Goal: Task Accomplishment & Management: Manage account settings

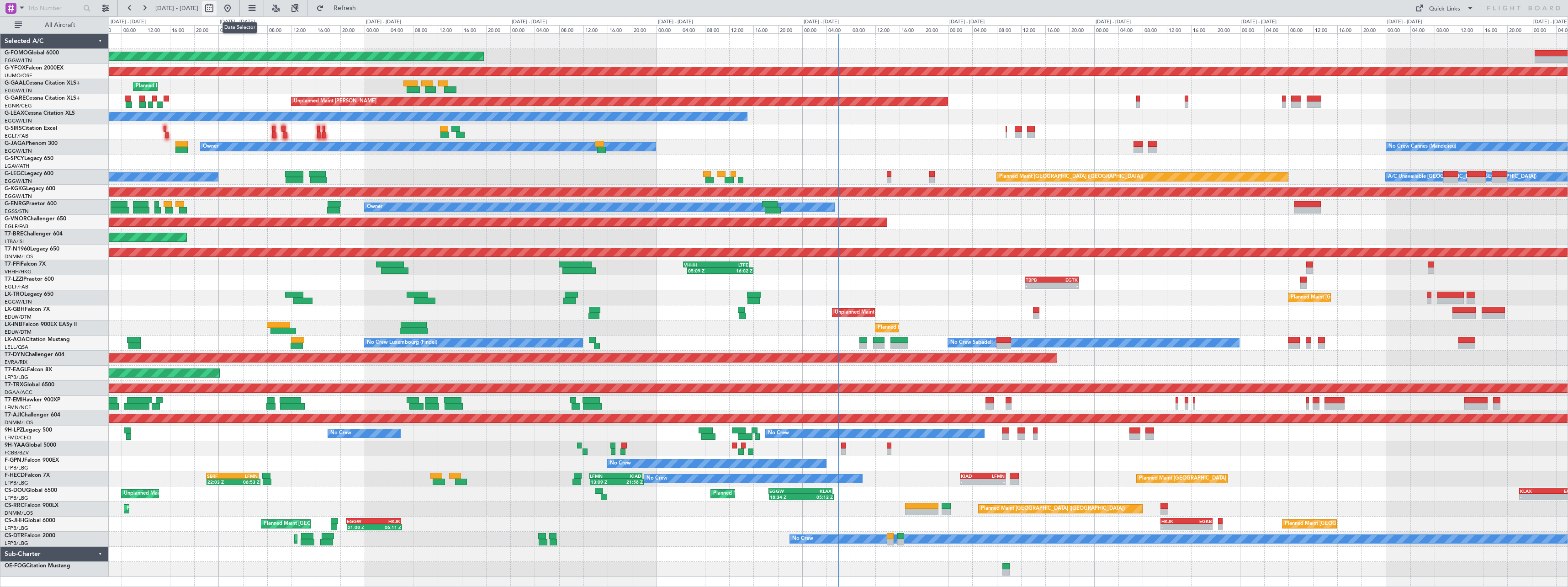
click at [216, 3] on button at bounding box center [210, 8] width 15 height 15
select select "8"
select select "2025"
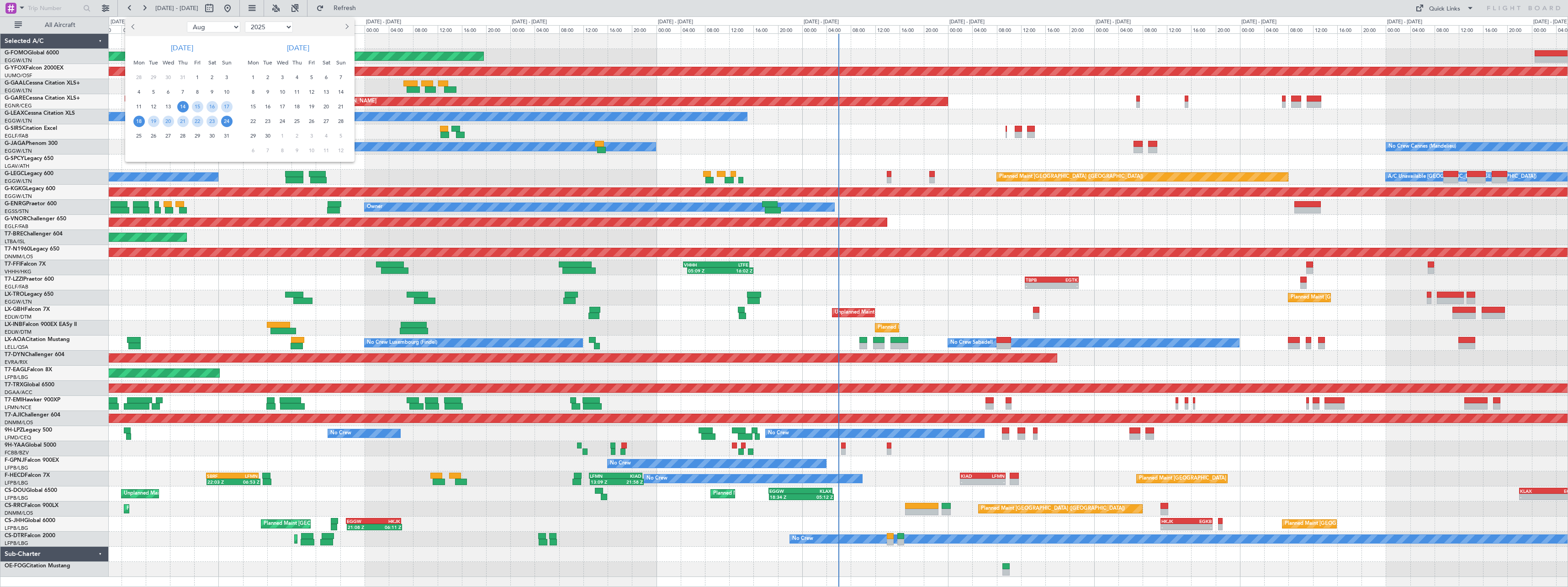
click at [141, 121] on span "18" at bounding box center [138, 121] width 11 height 11
click at [253, 77] on span "1" at bounding box center [253, 77] width 11 height 11
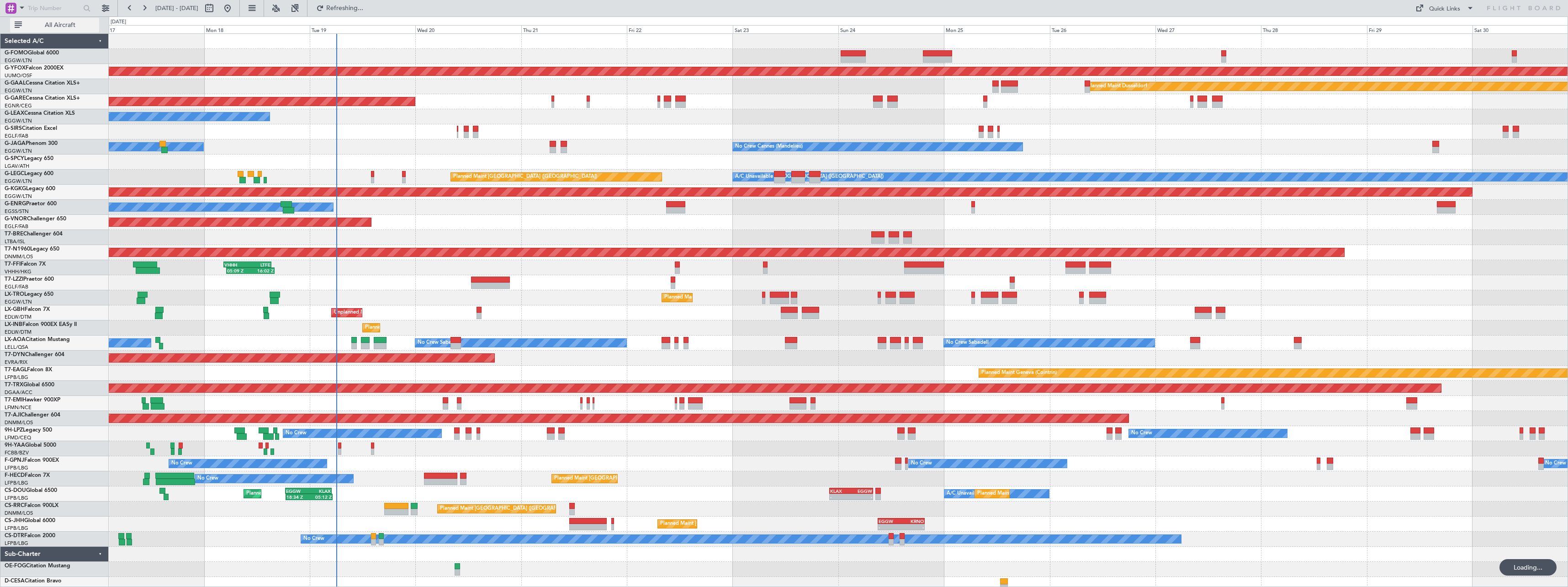
click at [51, 22] on span "All Aircraft" at bounding box center [60, 25] width 73 height 7
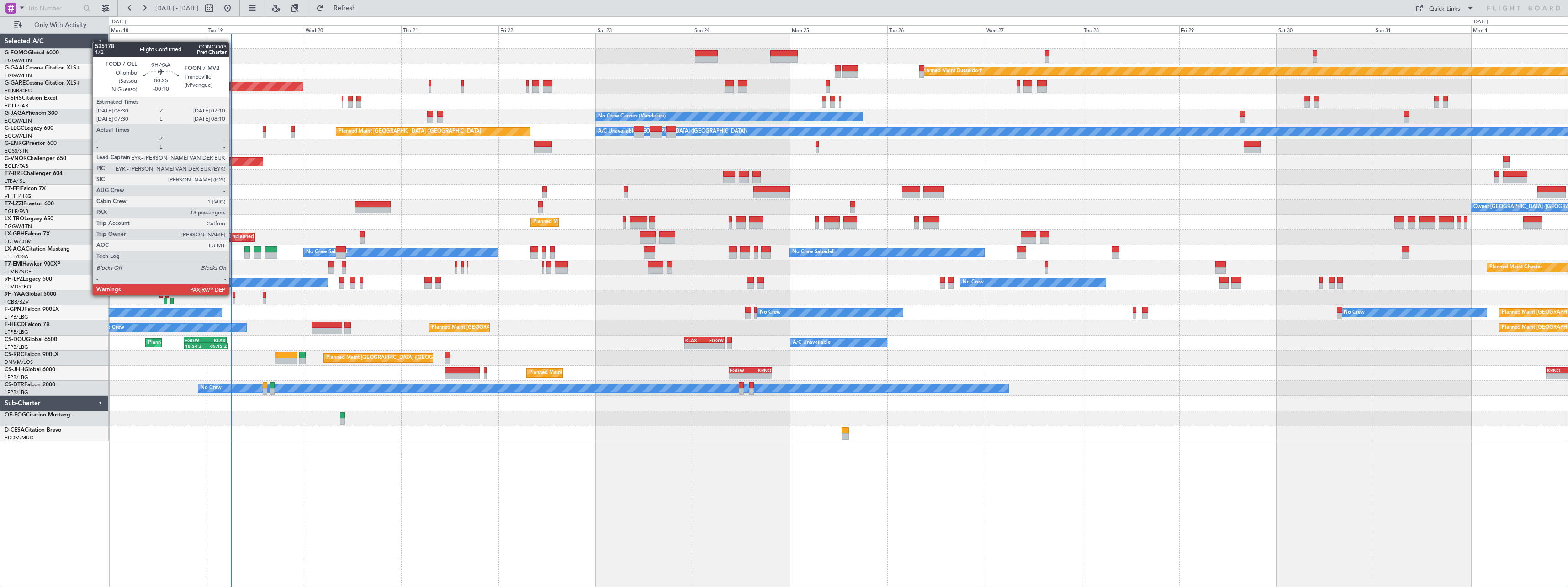
click at [233, 295] on div at bounding box center [234, 295] width 3 height 7
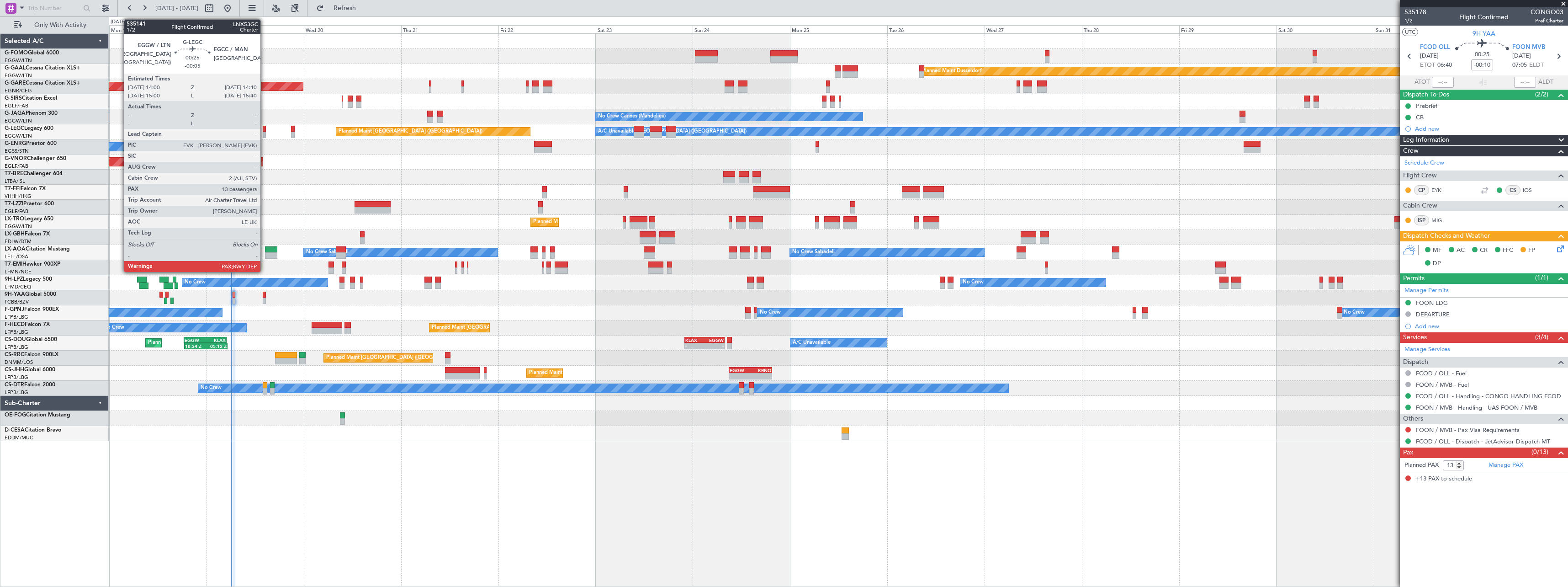
click at [265, 128] on div at bounding box center [264, 129] width 3 height 7
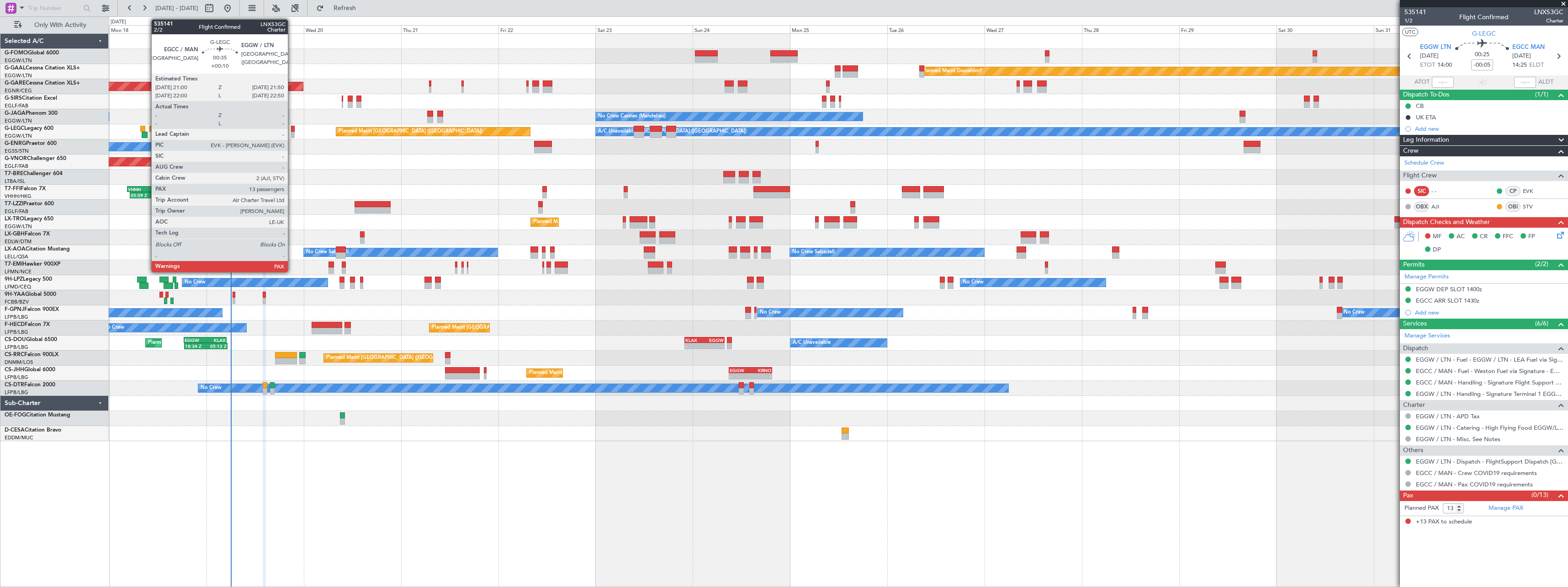
click at [292, 129] on div at bounding box center [292, 129] width 4 height 7
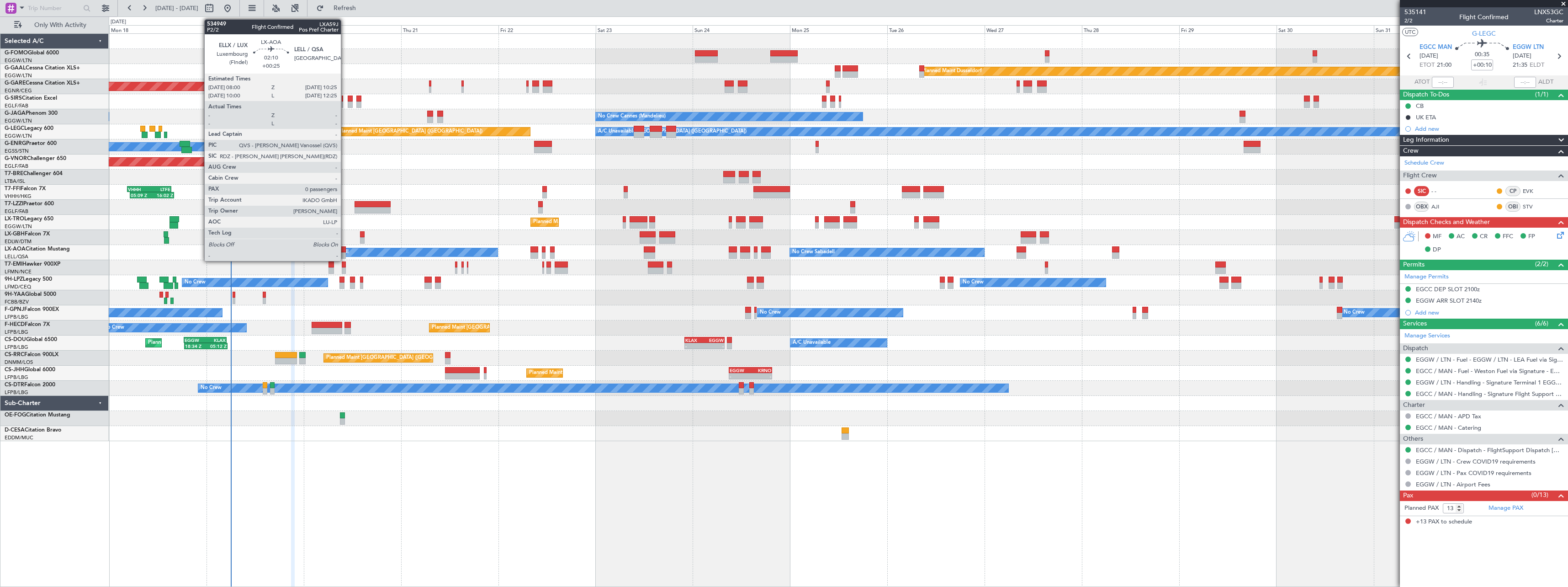
click at [345, 248] on div at bounding box center [341, 249] width 10 height 7
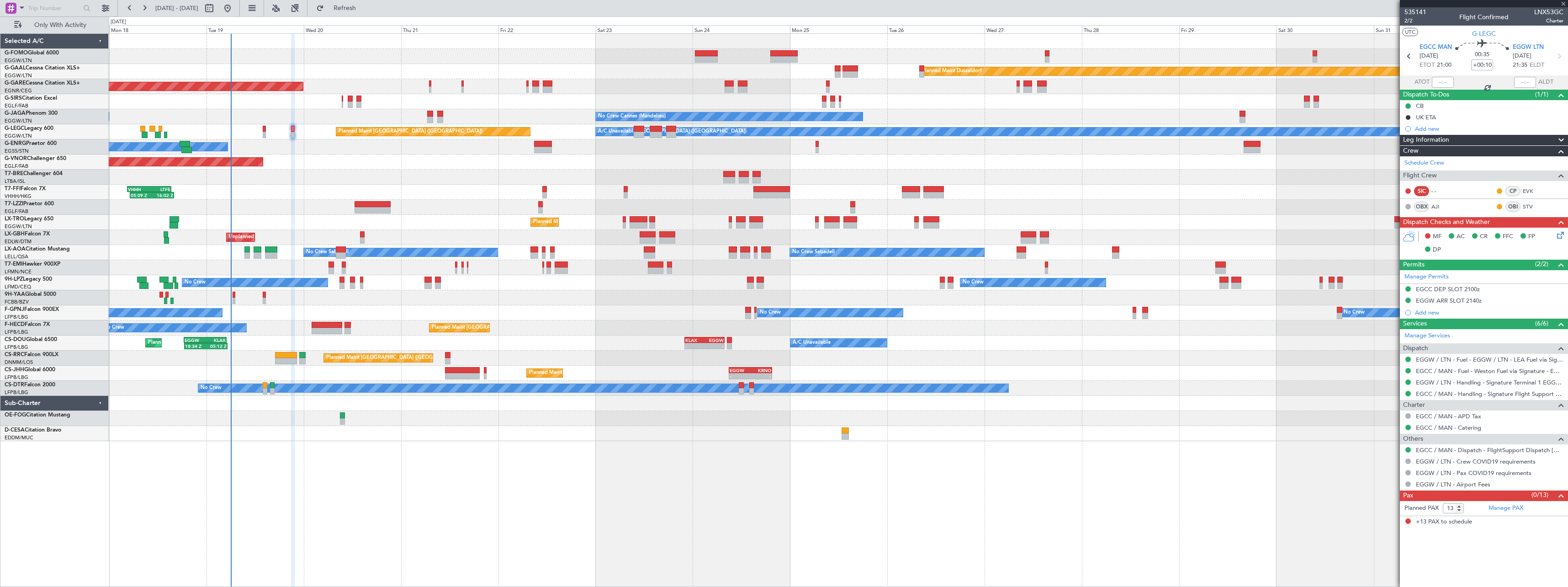
type input "+00:25"
type input "0"
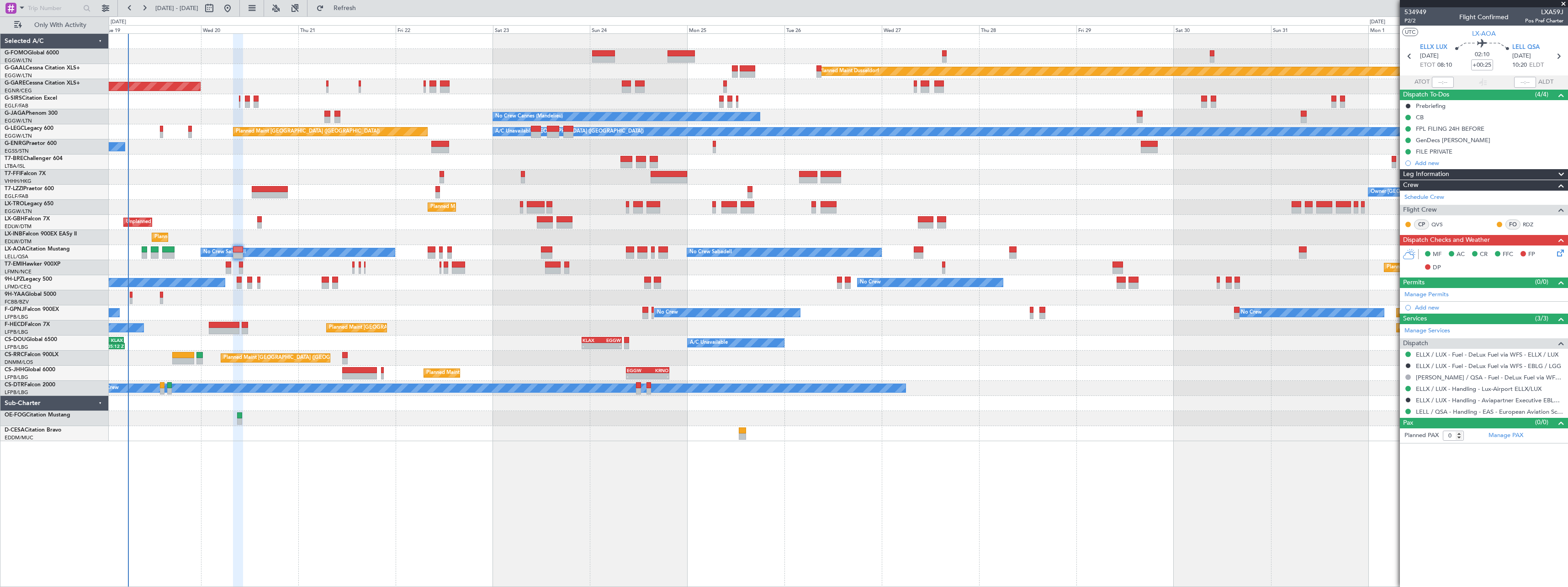
click at [327, 344] on div "Planned Maint Windsor Locks (Bradley Intl) Planned Maint Dusseldorf Unplanned M…" at bounding box center [838, 237] width 1459 height 407
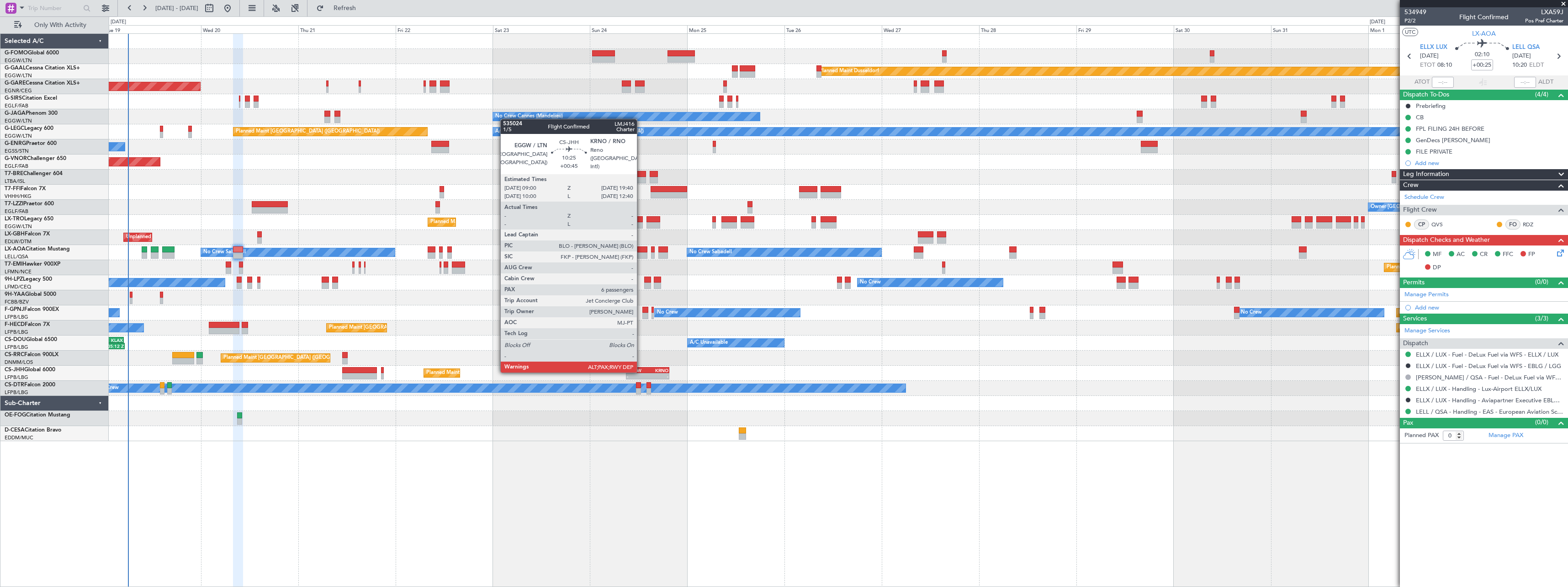
click at [641, 371] on div "EGGW" at bounding box center [637, 370] width 21 height 5
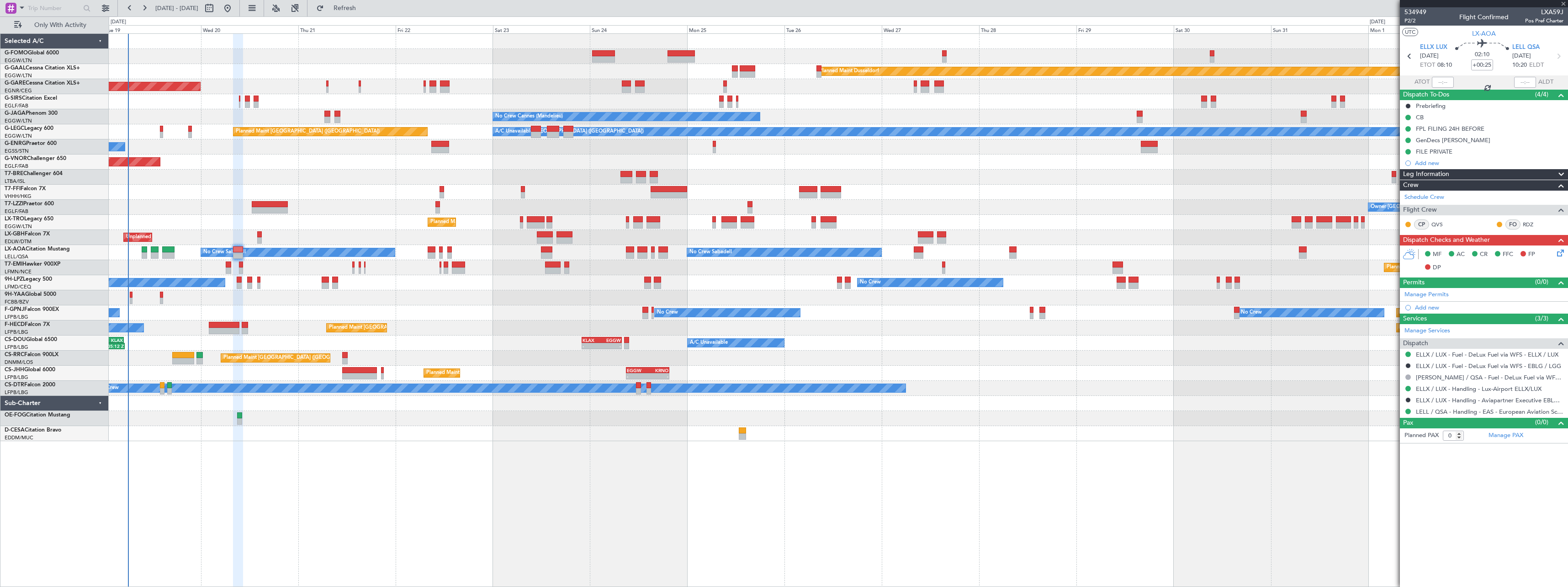
type input "+00:45"
type input "10"
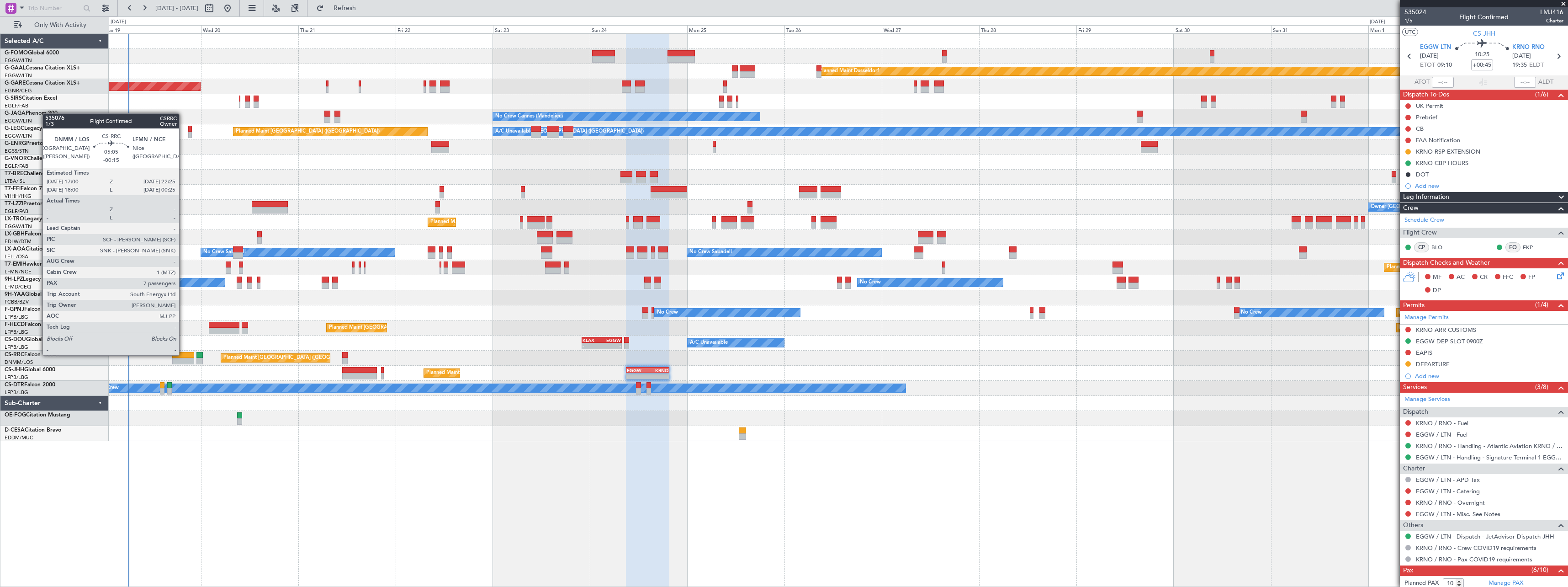
click at [183, 354] on div at bounding box center [184, 355] width 22 height 7
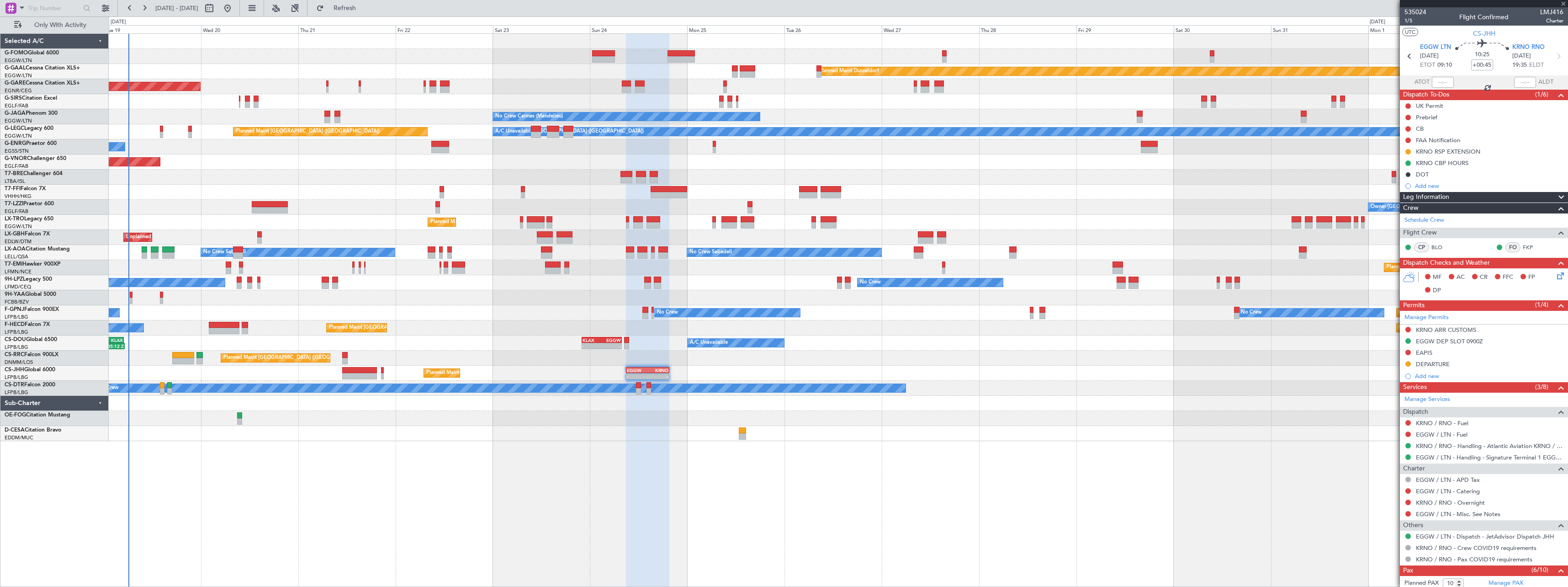
type input "-00:15"
type input "7"
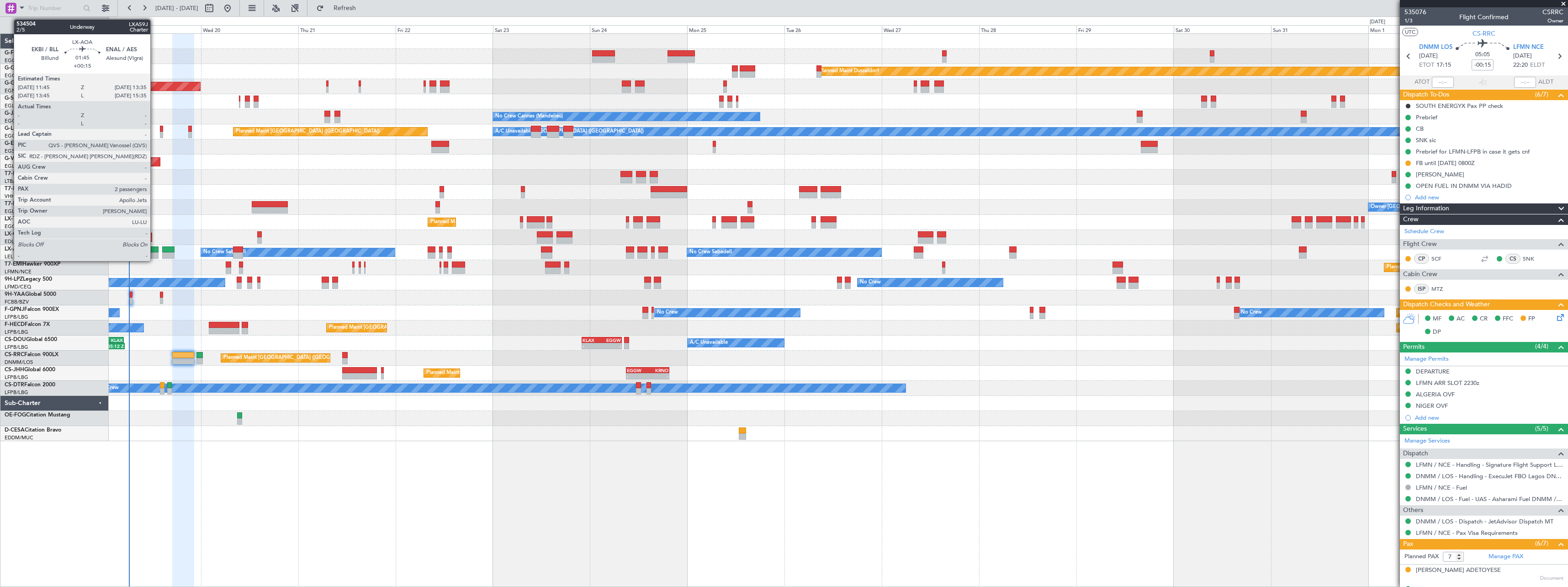
click at [155, 249] on div at bounding box center [155, 249] width 7 height 7
type input "+00:15"
type input "2"
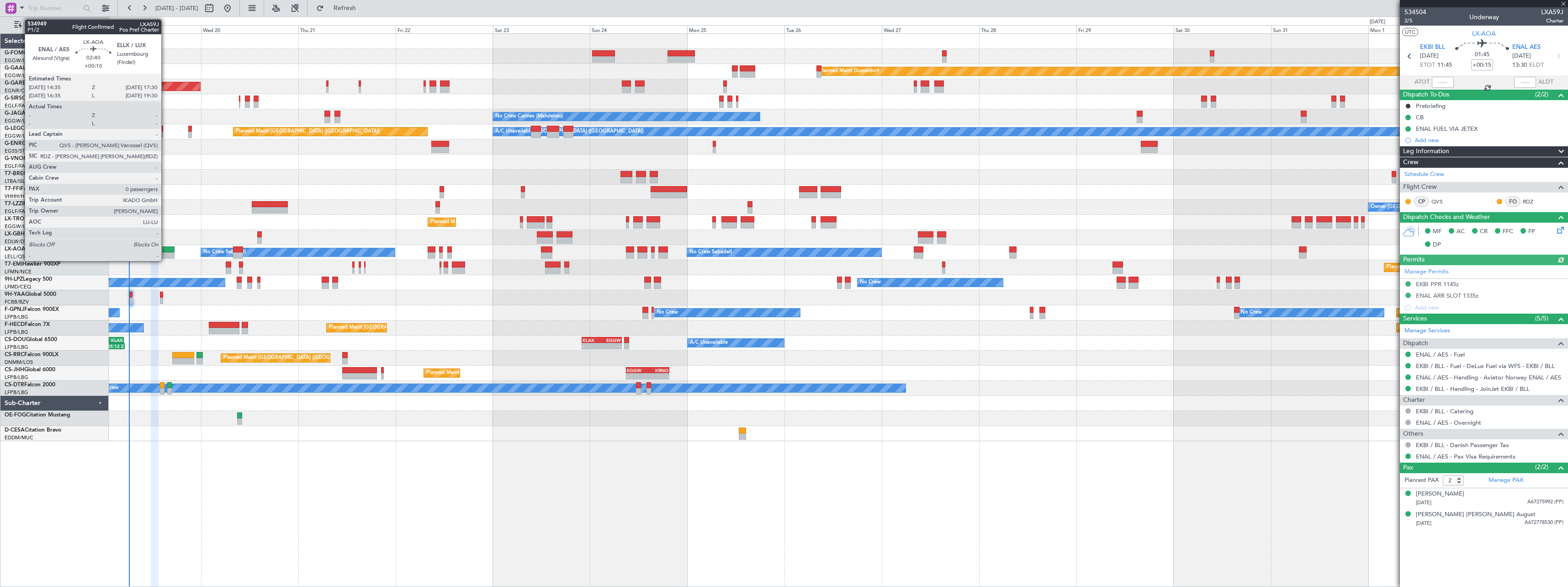
click at [165, 248] on div at bounding box center [168, 249] width 12 height 7
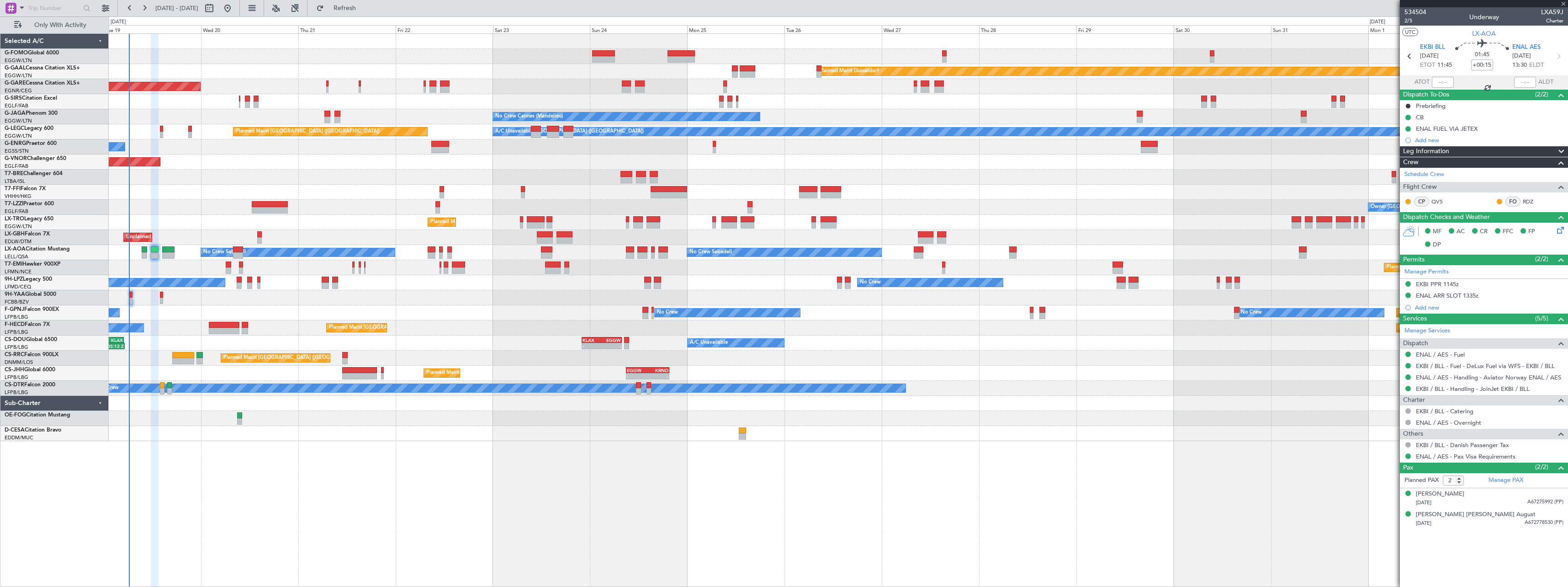
type input "+00:10"
type input "0"
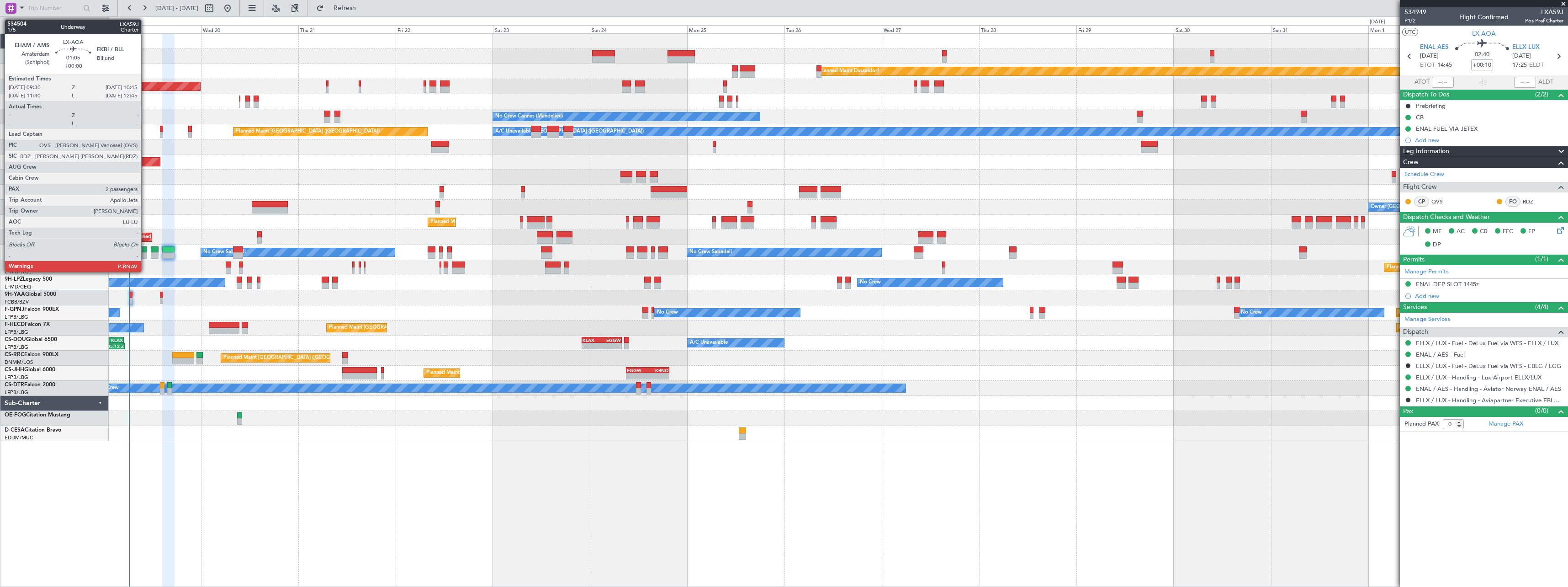
click at [145, 251] on div at bounding box center [143, 249] width 5 height 7
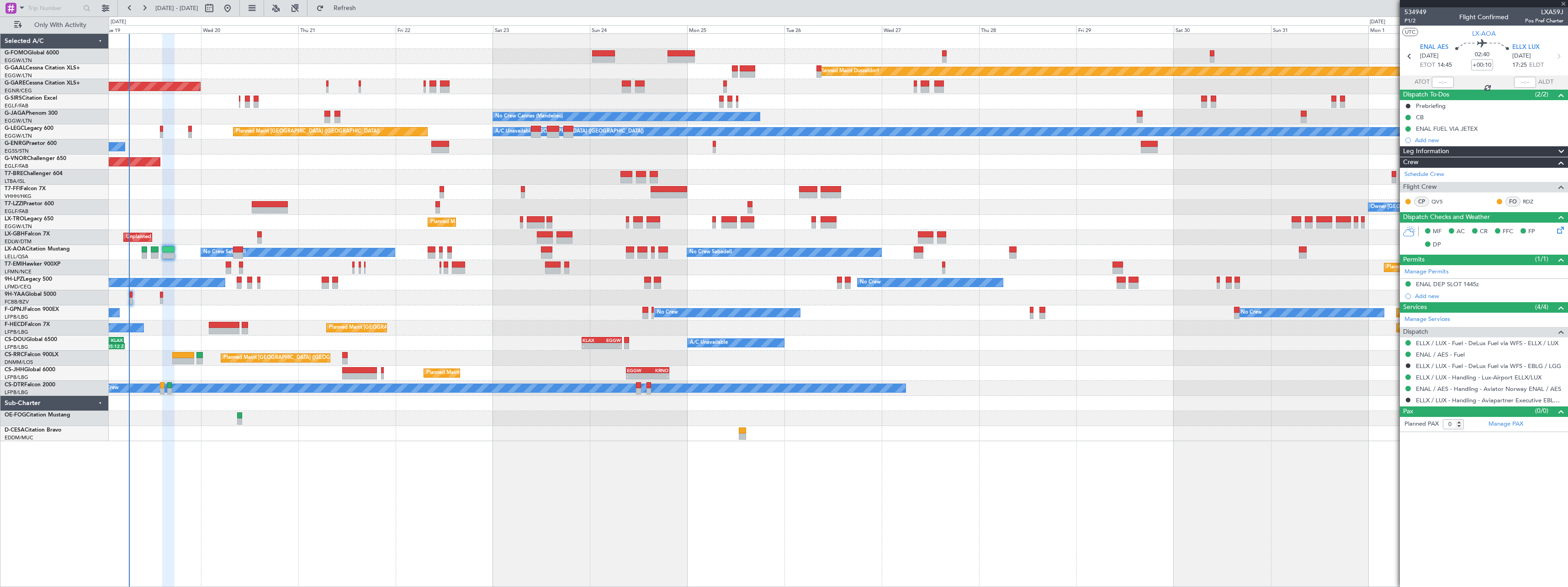
type input "2"
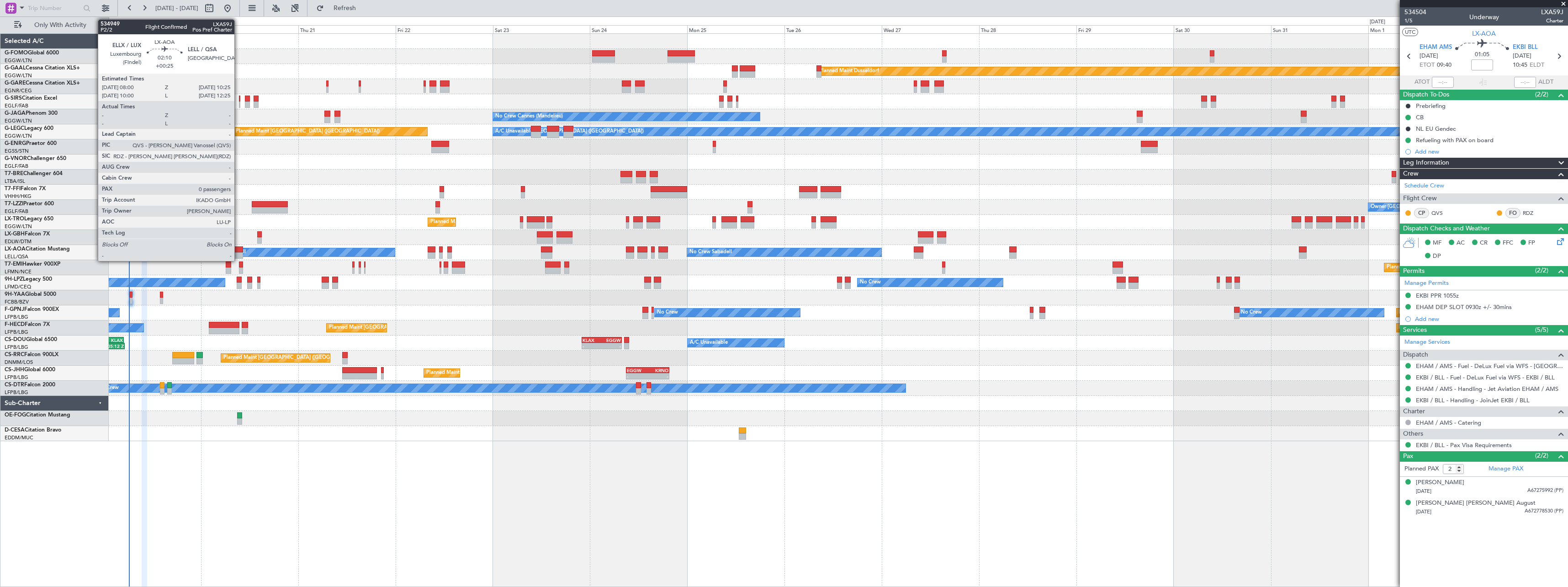
click at [239, 251] on div at bounding box center [238, 249] width 10 height 7
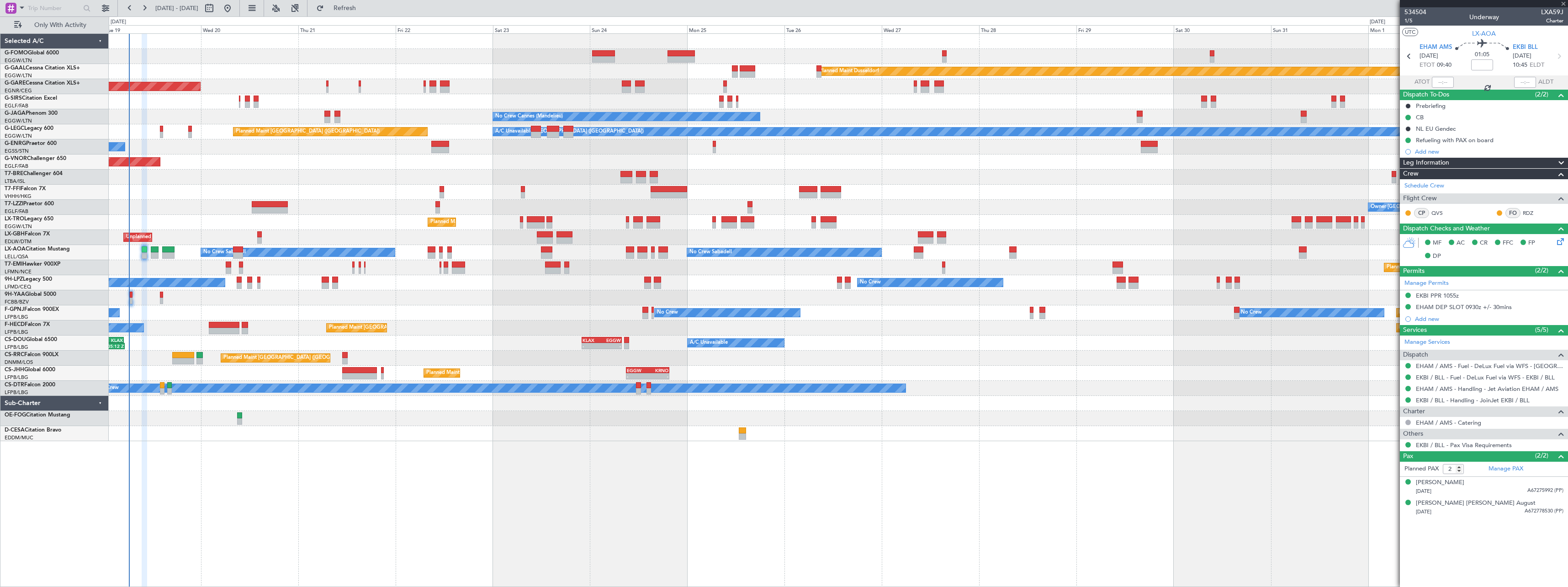
type input "+00:25"
type input "0"
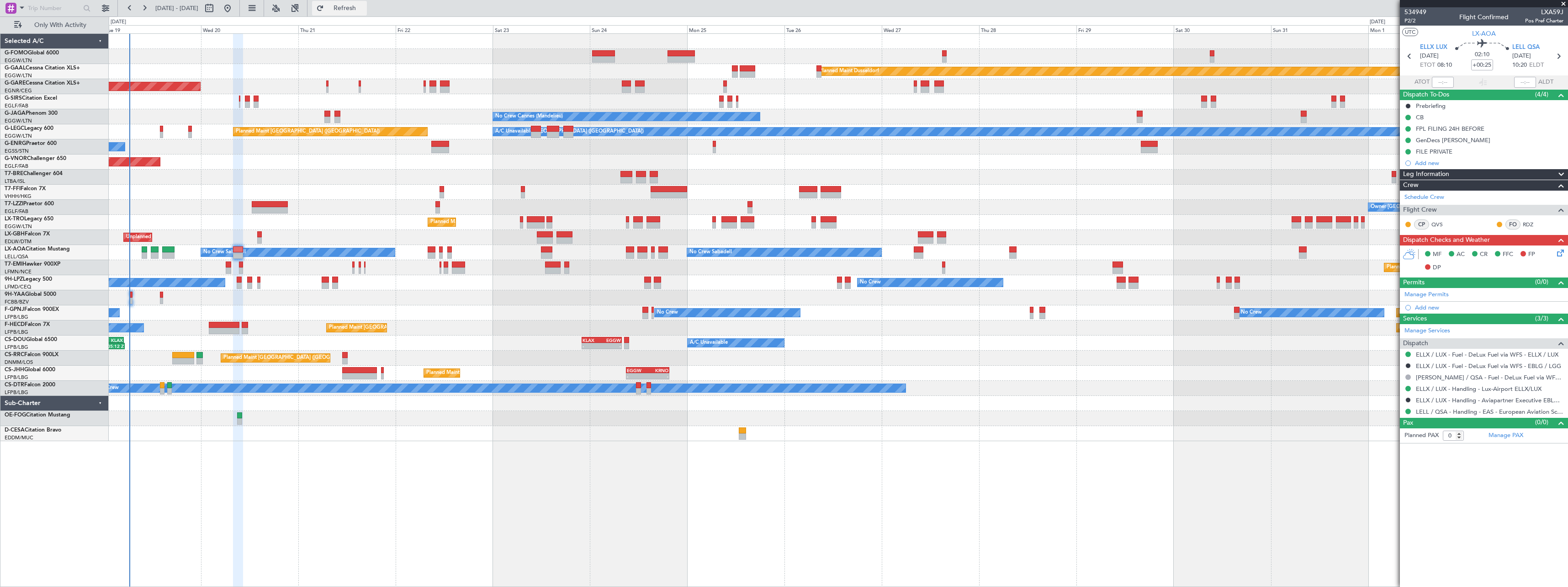
click at [367, 13] on button "Refresh" at bounding box center [340, 8] width 55 height 15
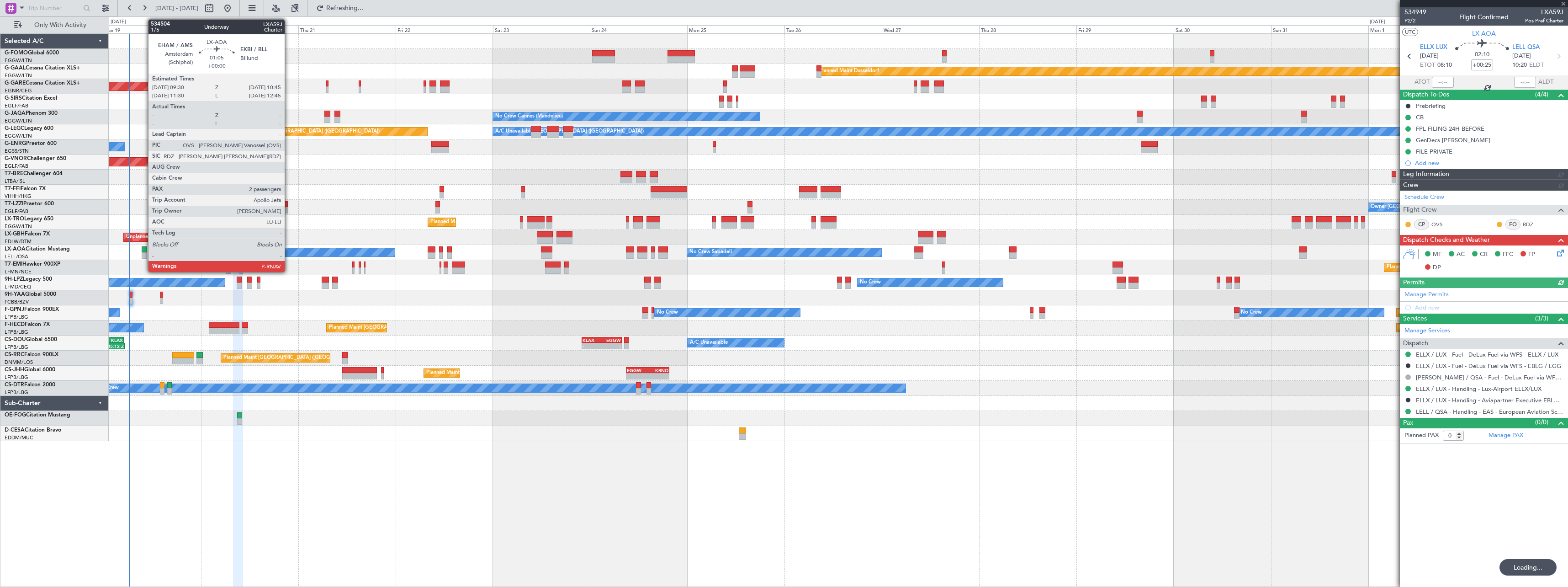
click at [143, 248] on div at bounding box center [143, 249] width 5 height 7
type input "2"
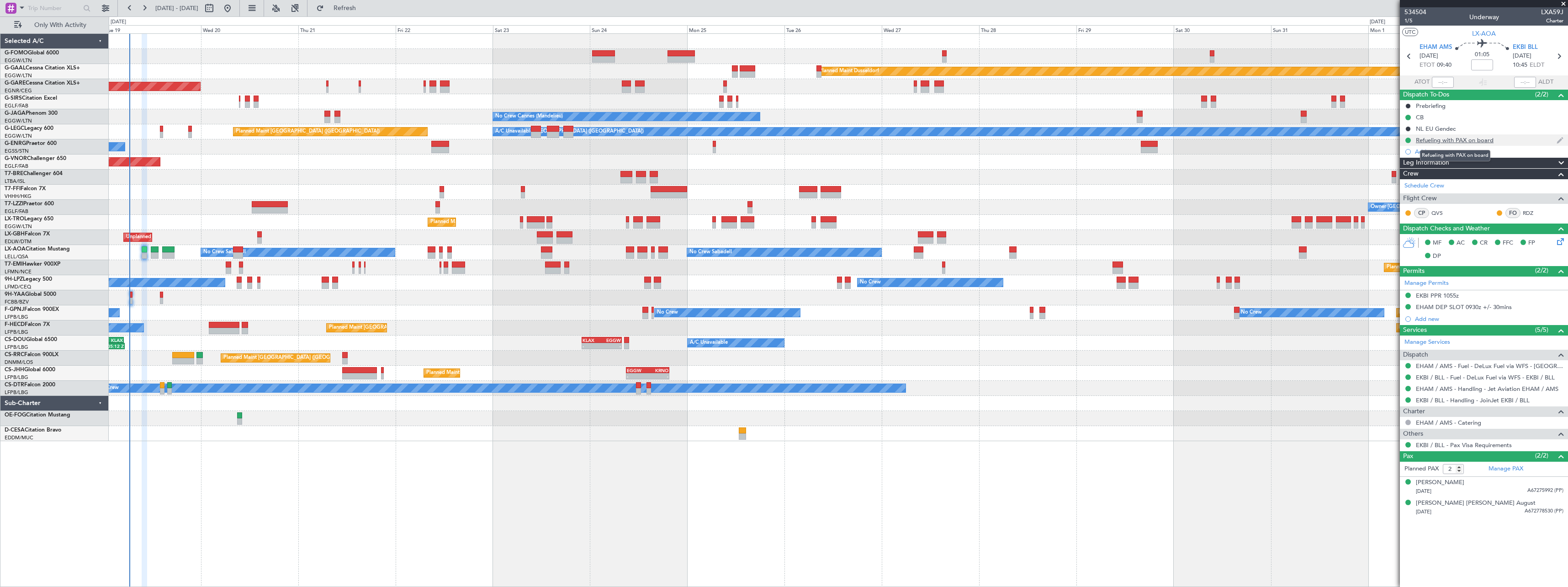
click at [1477, 141] on div "Refueling with PAX on board" at bounding box center [1454, 140] width 77 height 7
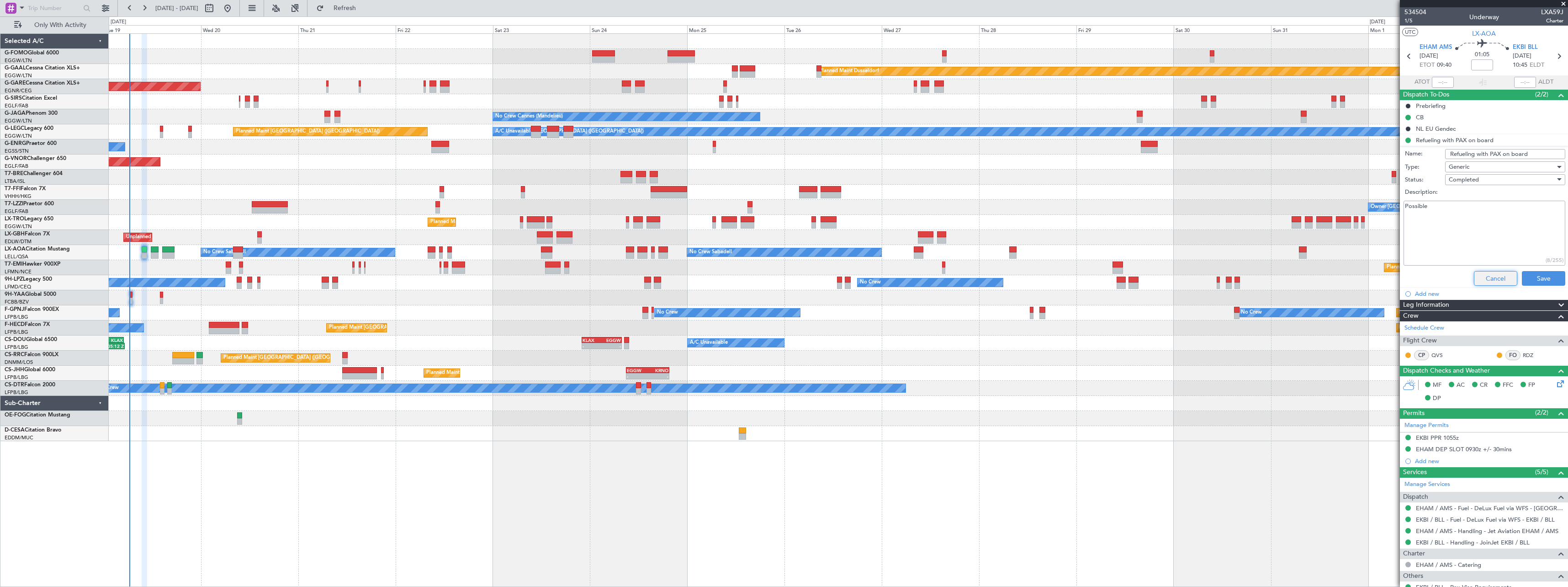
click at [1494, 283] on button "Cancel" at bounding box center [1495, 278] width 43 height 15
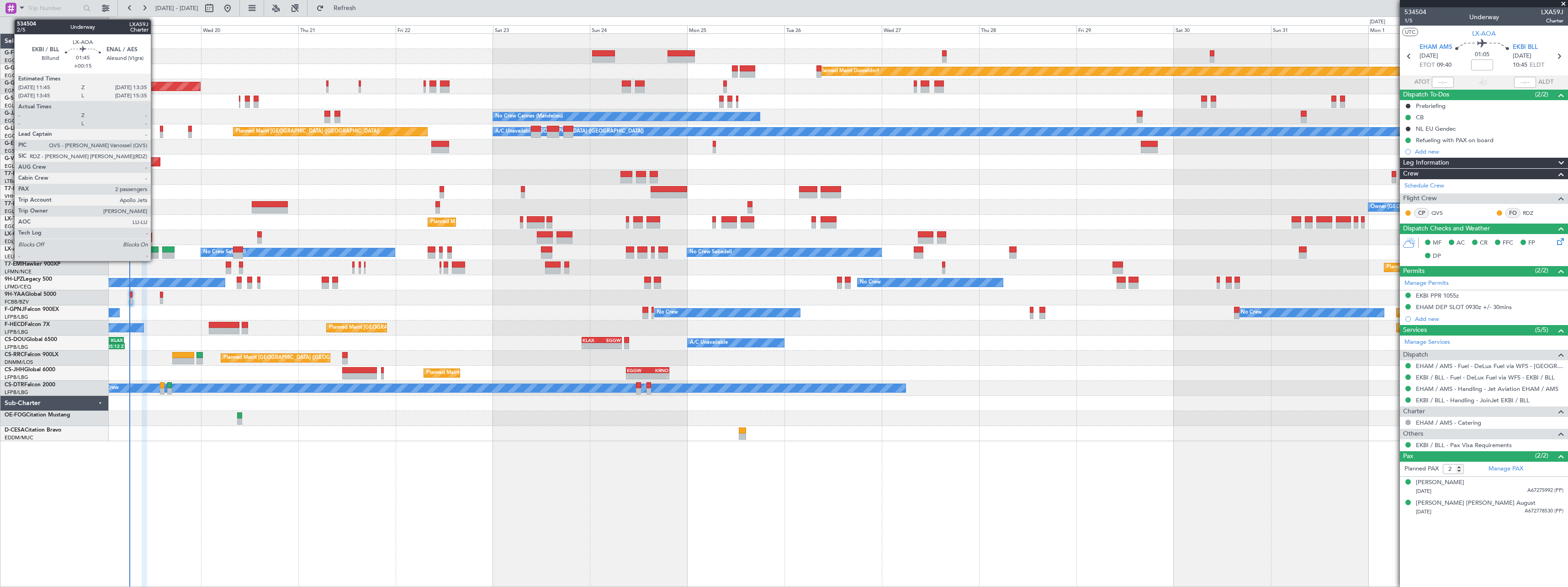
click at [155, 248] on div at bounding box center [155, 249] width 7 height 7
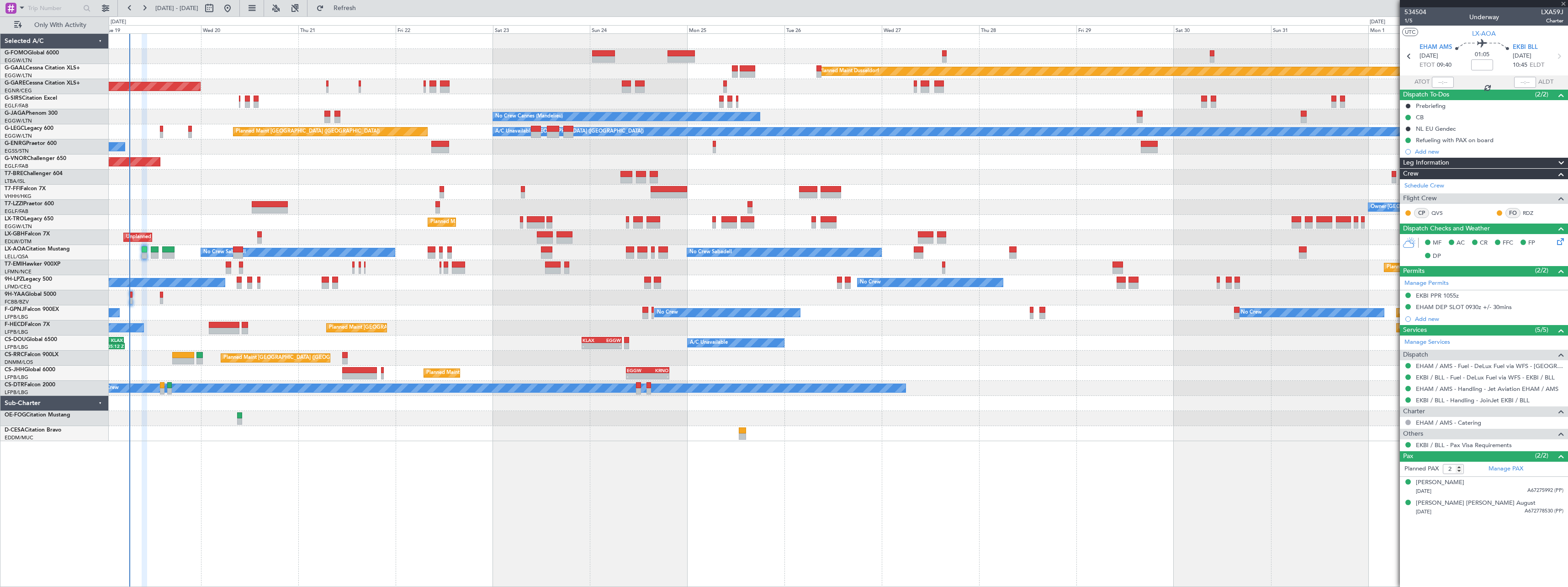
type input "+00:15"
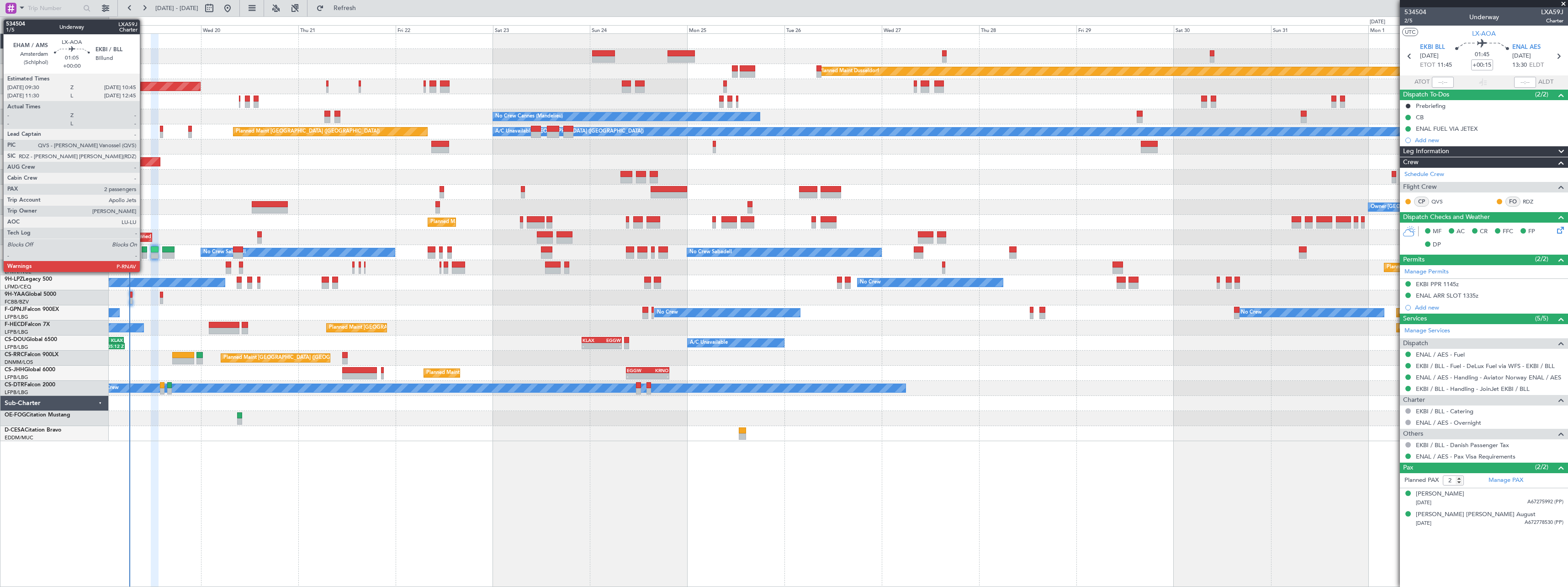
click at [144, 252] on div at bounding box center [143, 249] width 5 height 7
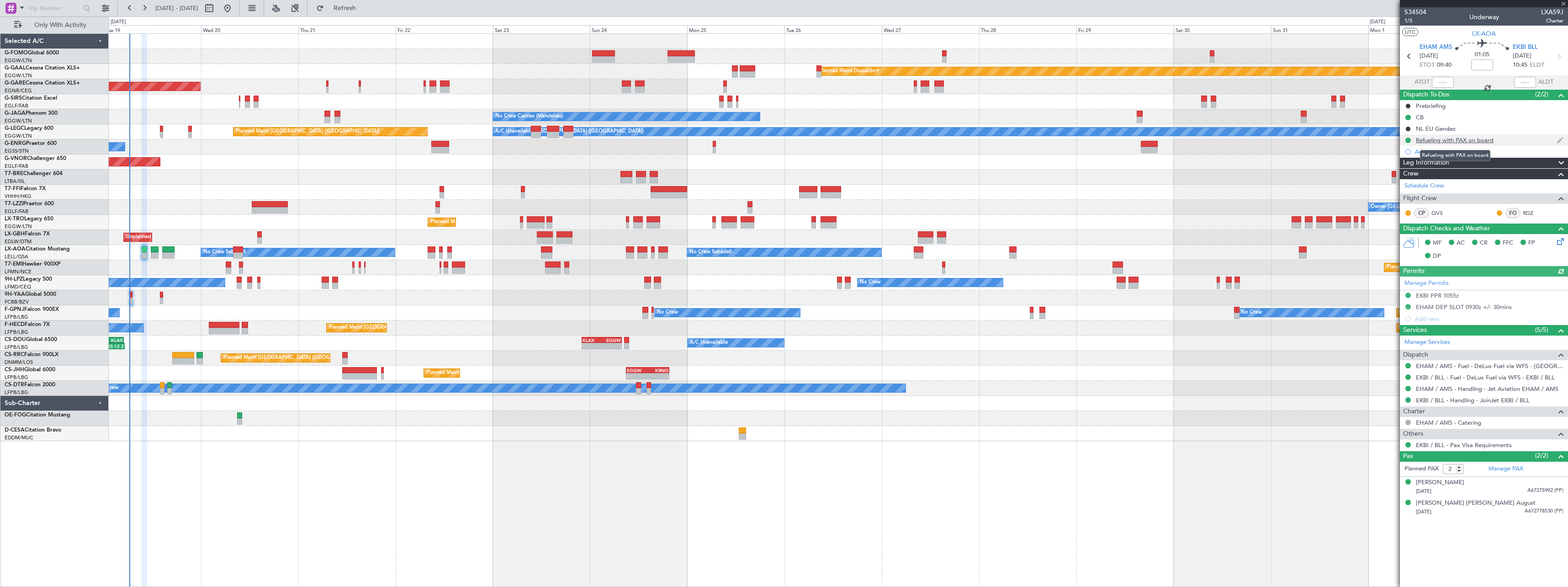
click at [1463, 139] on div "Refueling with PAX on board" at bounding box center [1454, 140] width 77 height 7
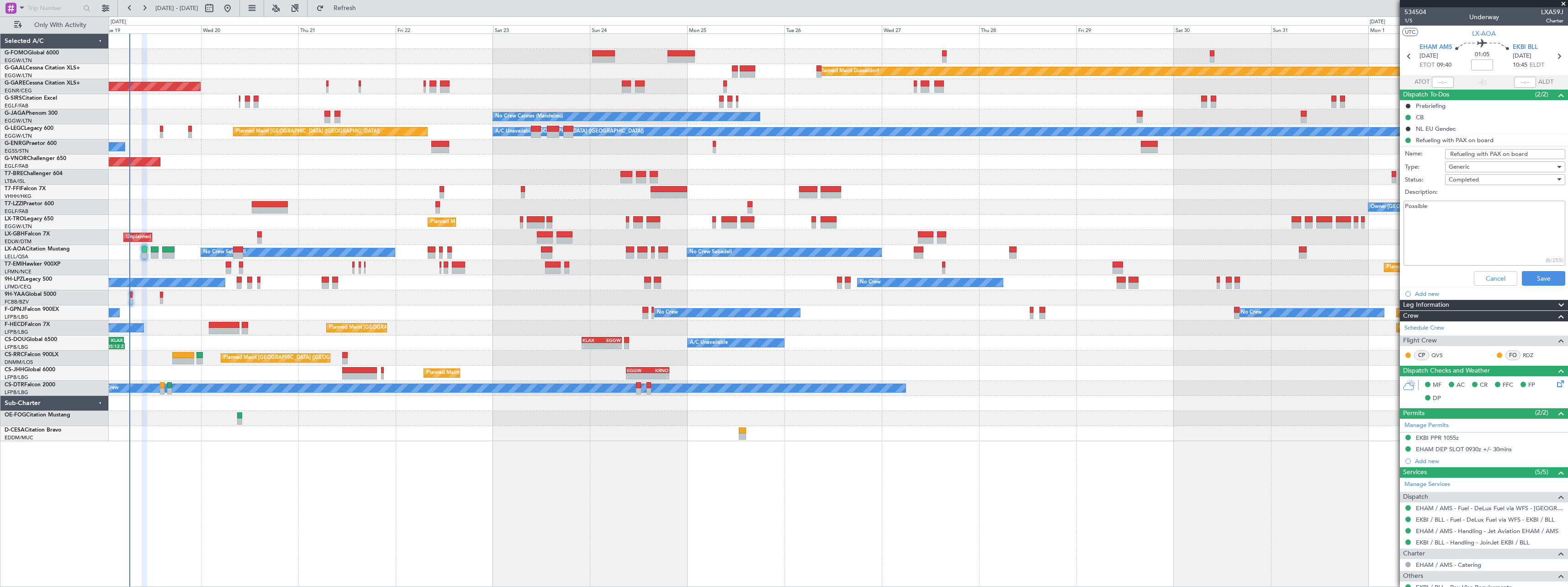
click at [1448, 153] on input "Refueling with PAX on board" at bounding box center [1505, 154] width 120 height 10
type input "EKBI Refueling with PAX on board"
click at [1529, 277] on button "Save" at bounding box center [1543, 278] width 43 height 15
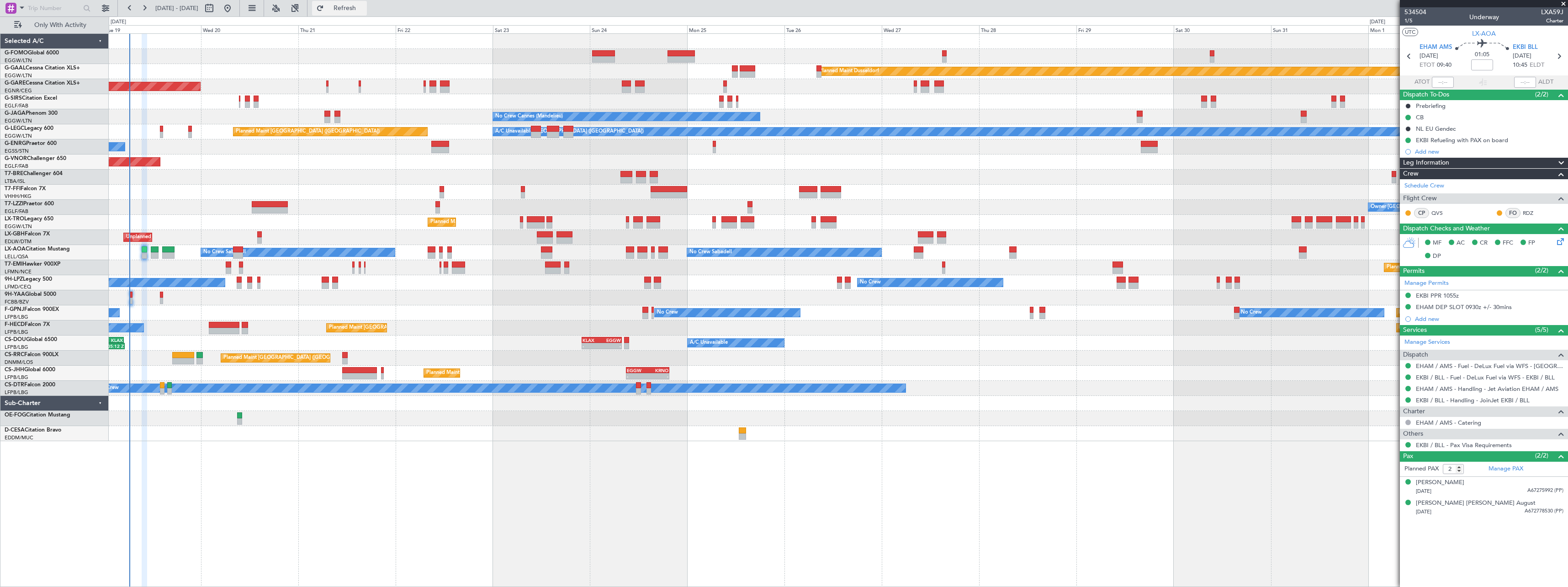
click at [364, 9] on span "Refresh" at bounding box center [345, 8] width 39 height 7
click at [367, 3] on button "Refresh" at bounding box center [340, 8] width 55 height 15
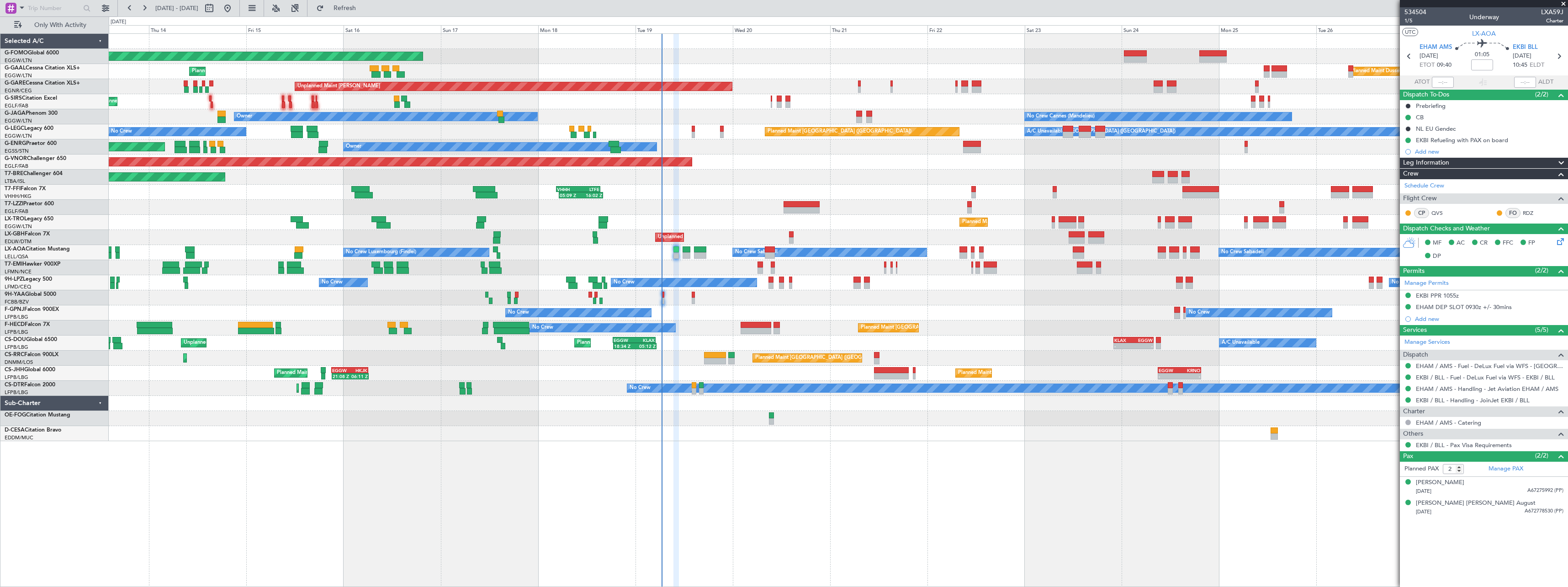
click at [764, 309] on div "No Crew No Crew No Crew No Crew Planned Maint Paris (Le Bourget)" at bounding box center [838, 312] width 1459 height 15
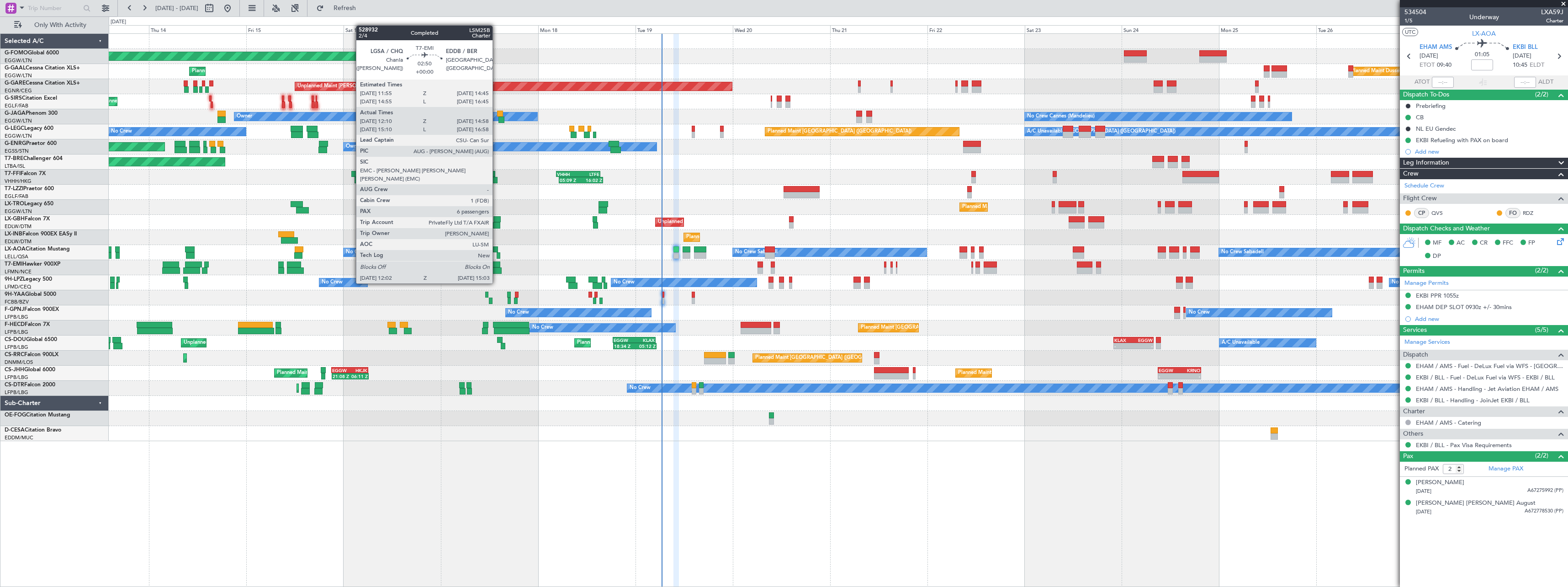
click at [497, 266] on div at bounding box center [494, 264] width 12 height 7
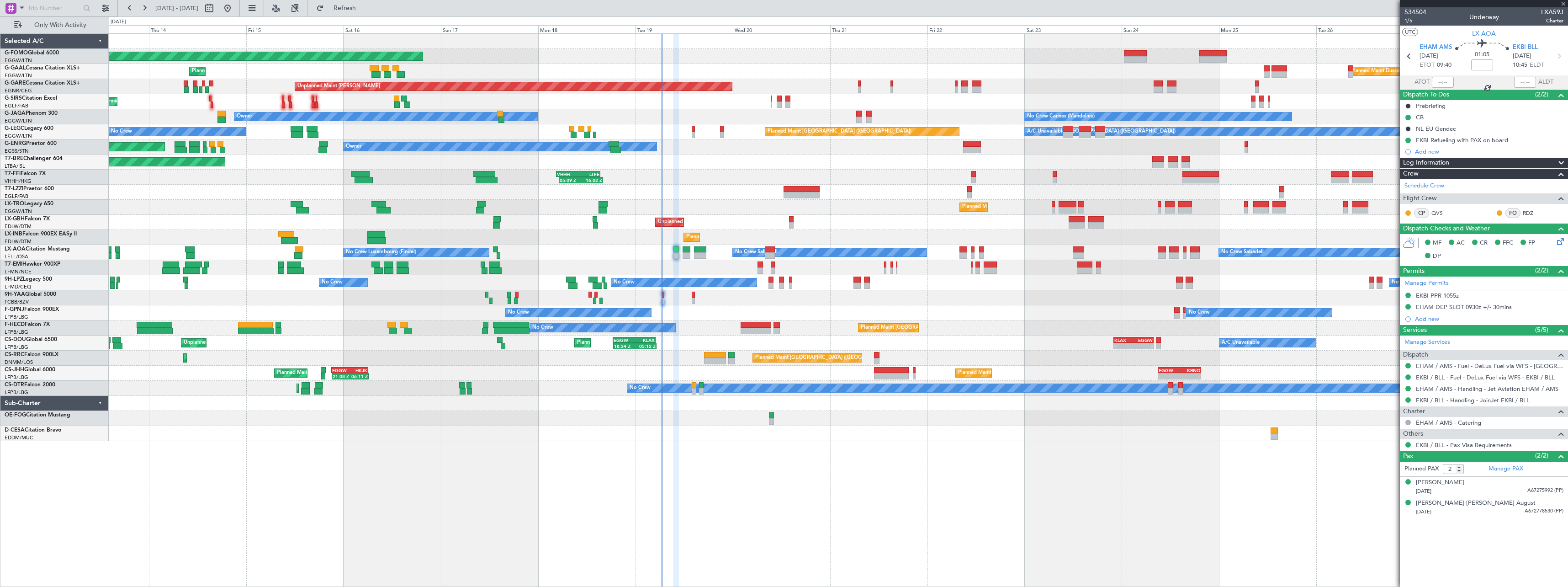
type input "12:10"
type input "14:58"
type input "6"
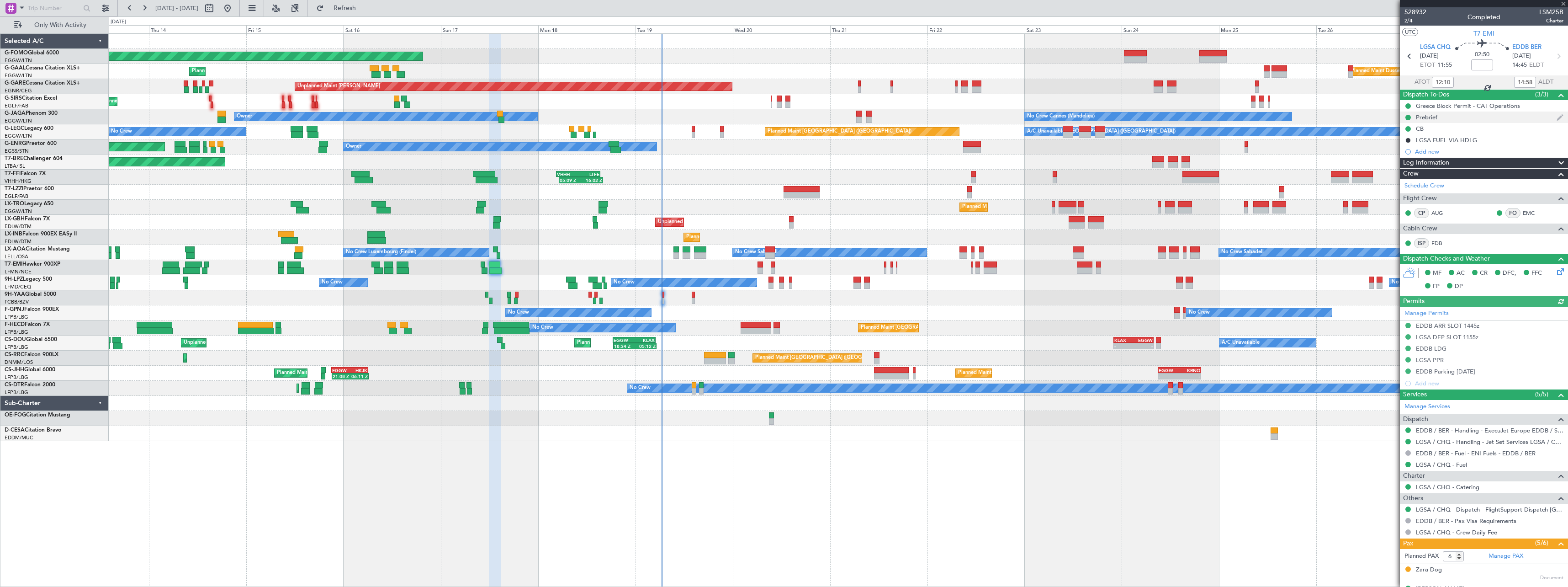
click at [1424, 117] on div "Prebrief" at bounding box center [1426, 117] width 22 height 7
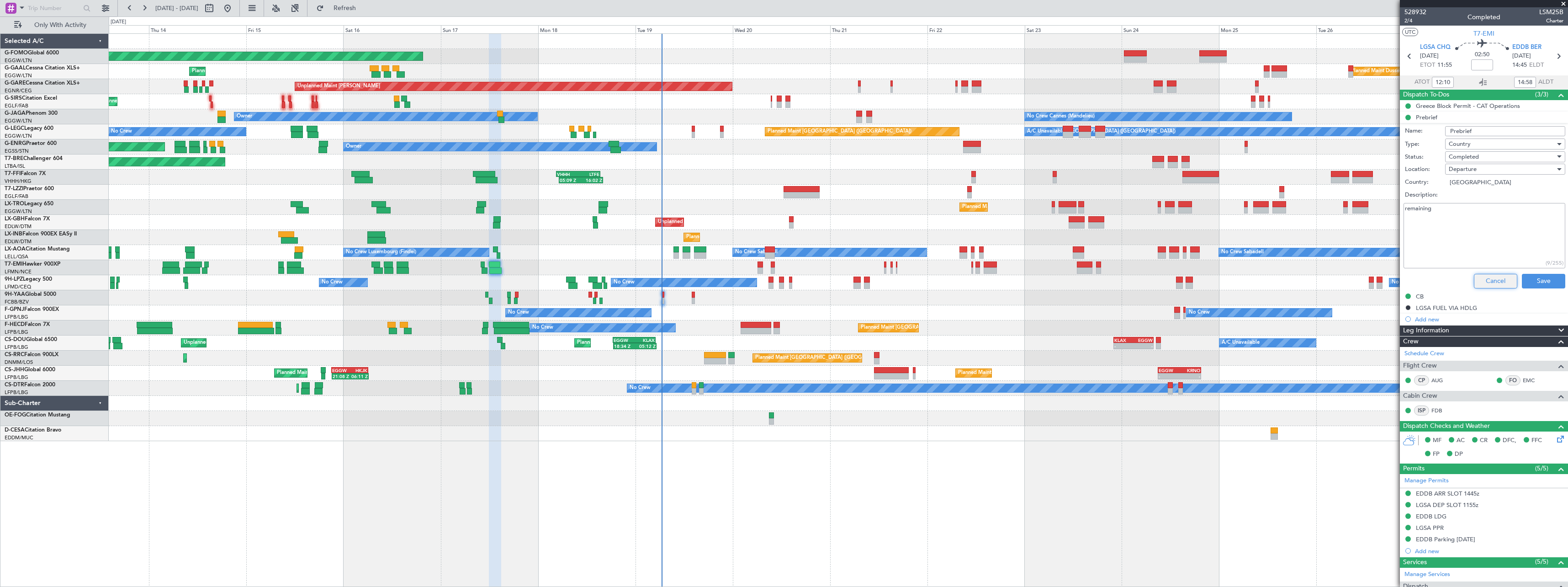
click at [1485, 283] on button "Cancel" at bounding box center [1495, 281] width 43 height 15
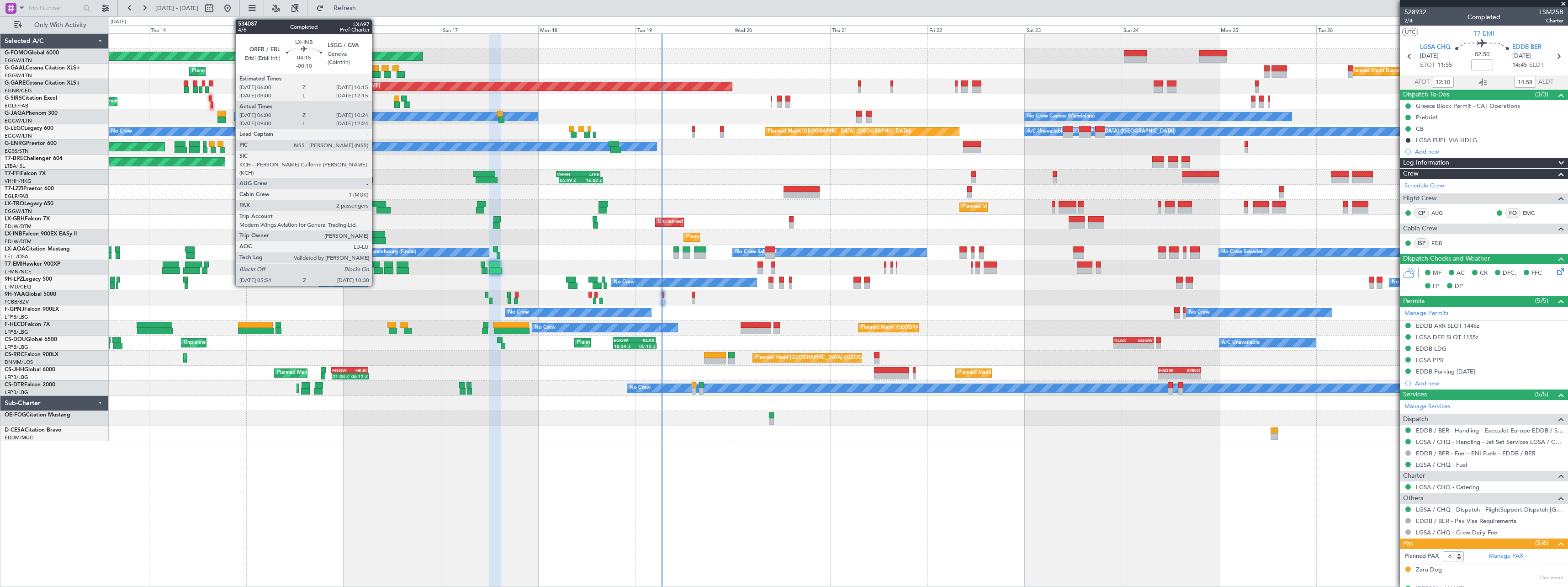
click at [376, 233] on div at bounding box center [375, 234] width 17 height 7
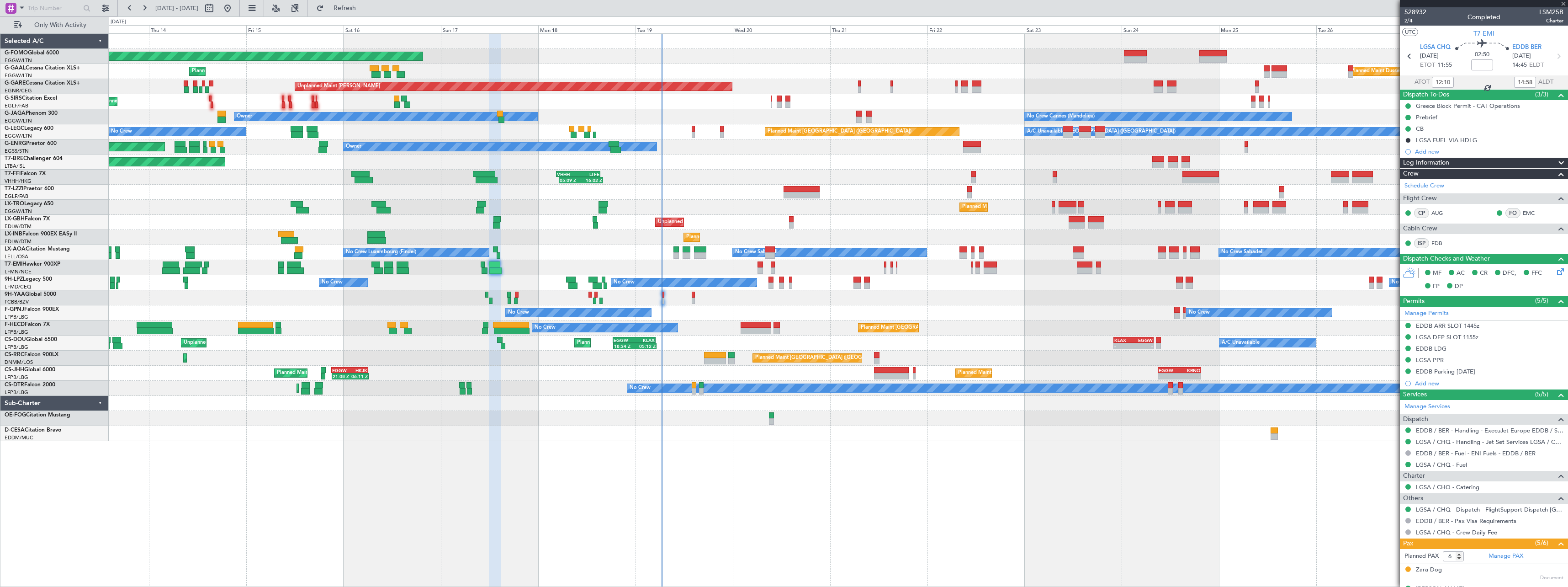
type input "-00:10"
type input "06:00"
type input "10:24"
type input "2"
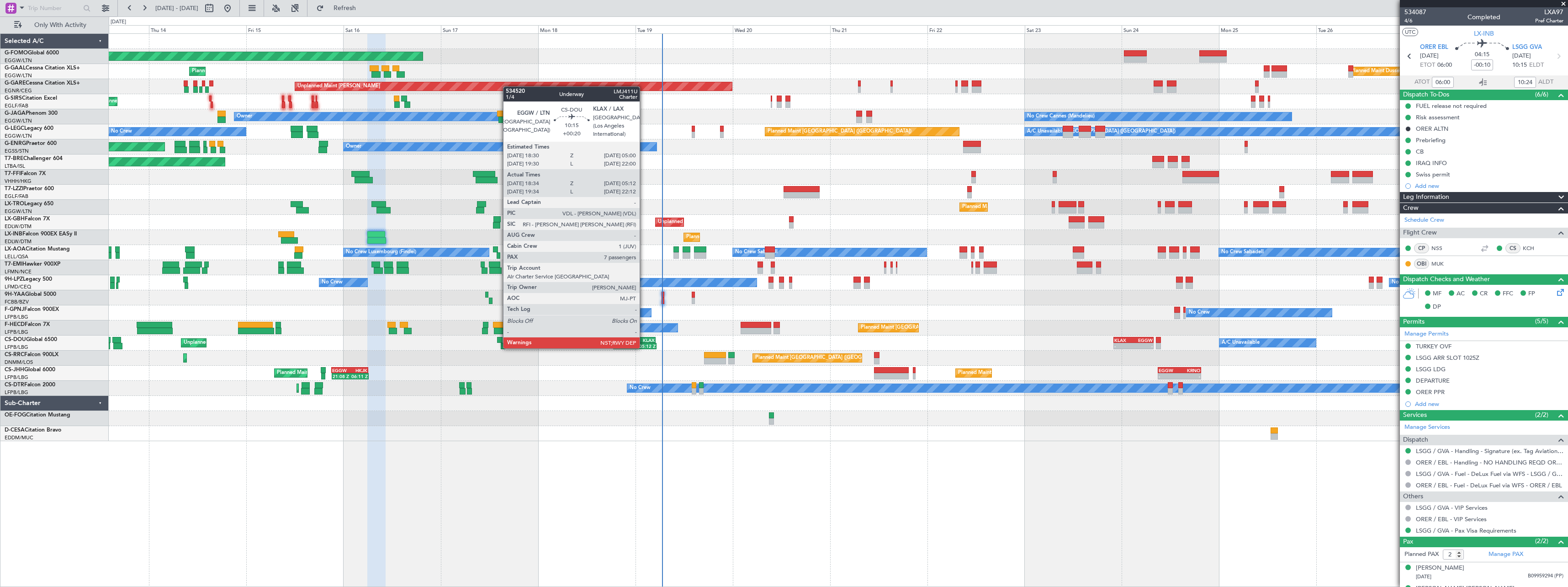
click at [644, 339] on div "KLAX" at bounding box center [645, 339] width 21 height 5
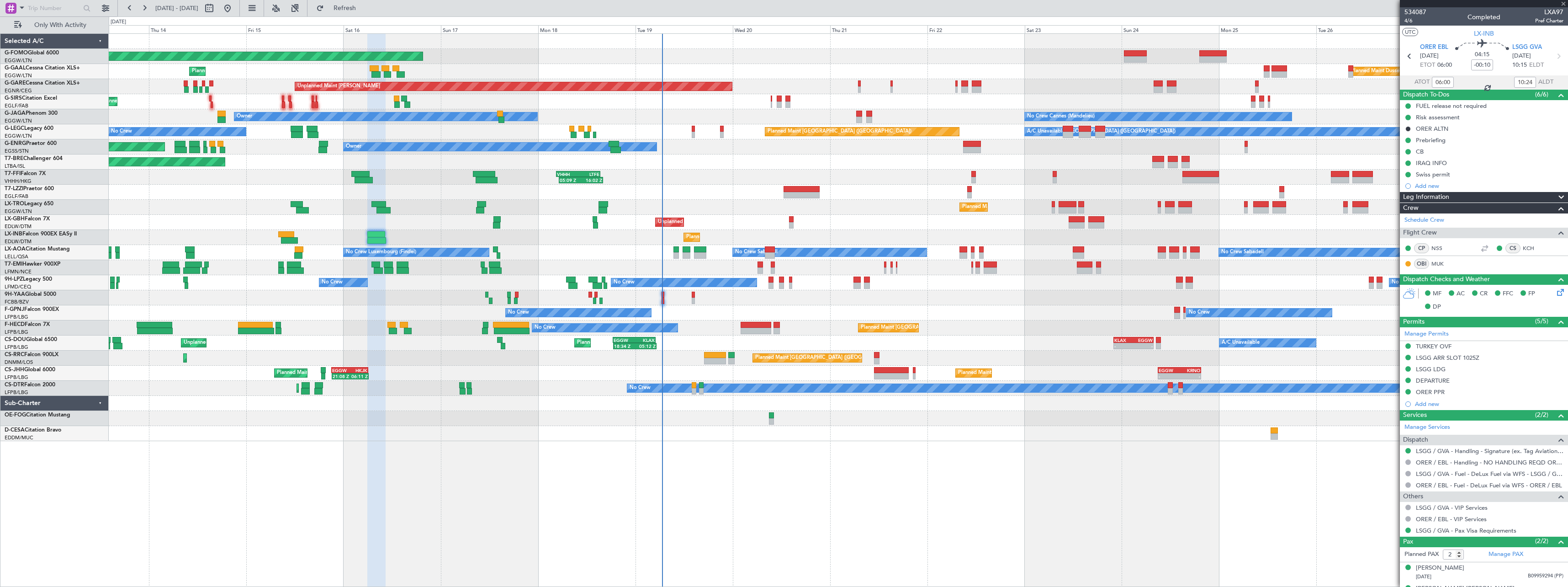
type input "+00:20"
type input "18:44"
type input "05:07"
type input "7"
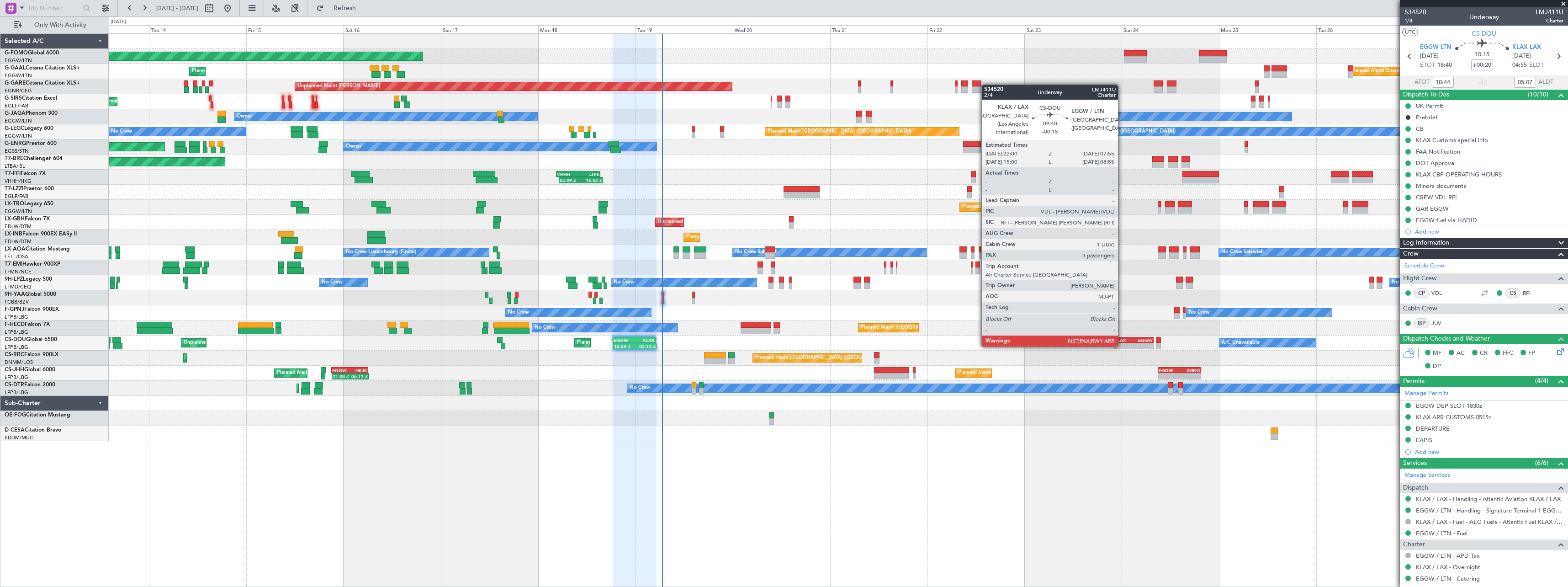
click at [1122, 337] on div "KLAX" at bounding box center [1123, 339] width 19 height 5
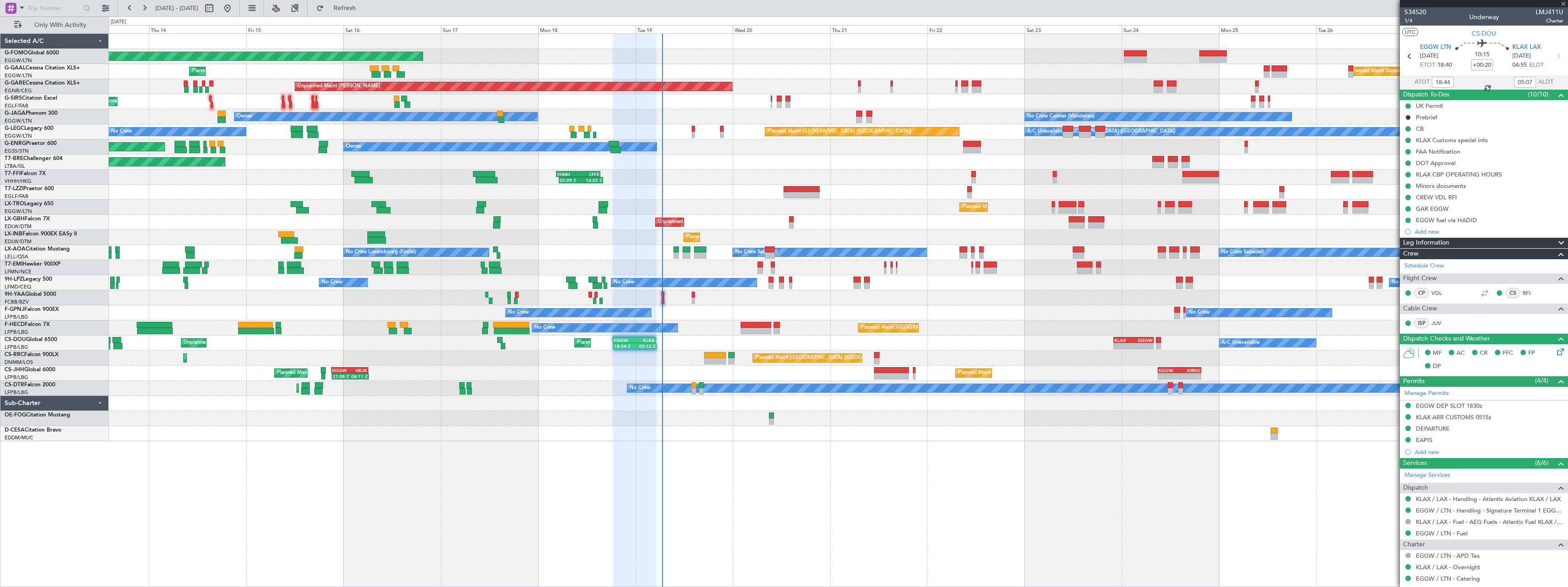
type input "-00:15"
type input "3"
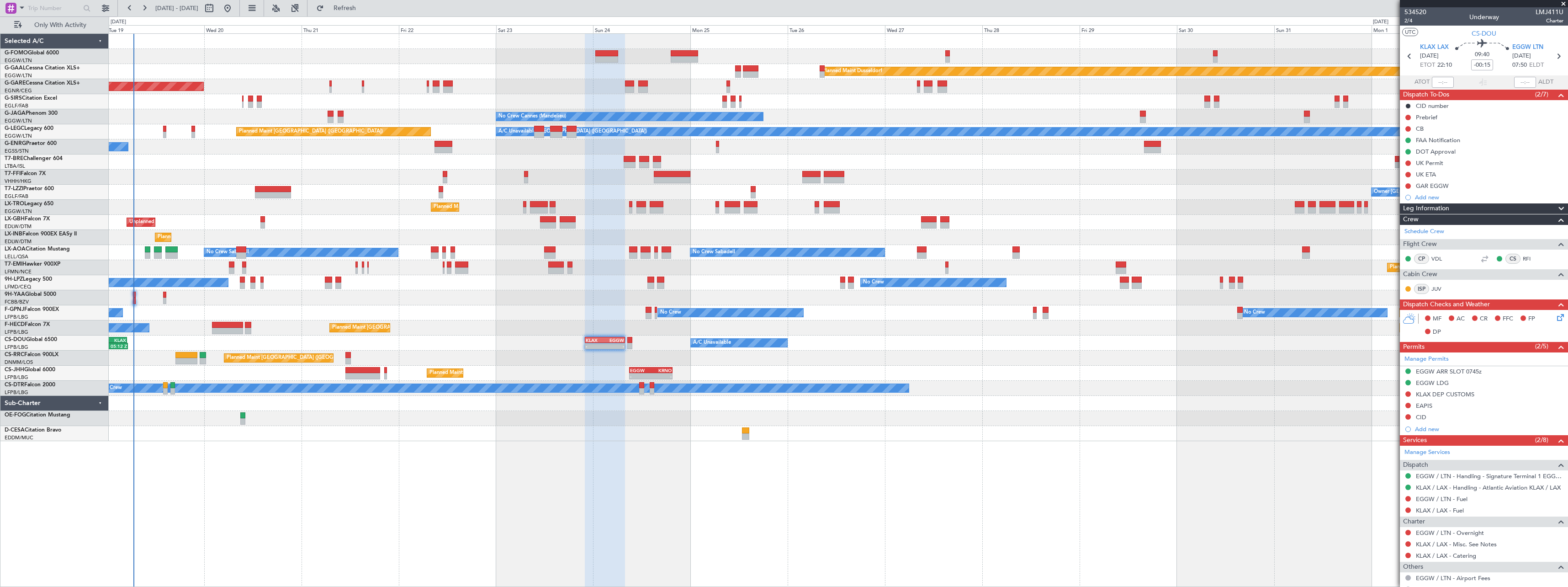
click at [532, 462] on div "Planned Maint Windsor Locks (Bradley Intl) Planned Maint Dusseldorf Unplanned M…" at bounding box center [838, 310] width 1459 height 554
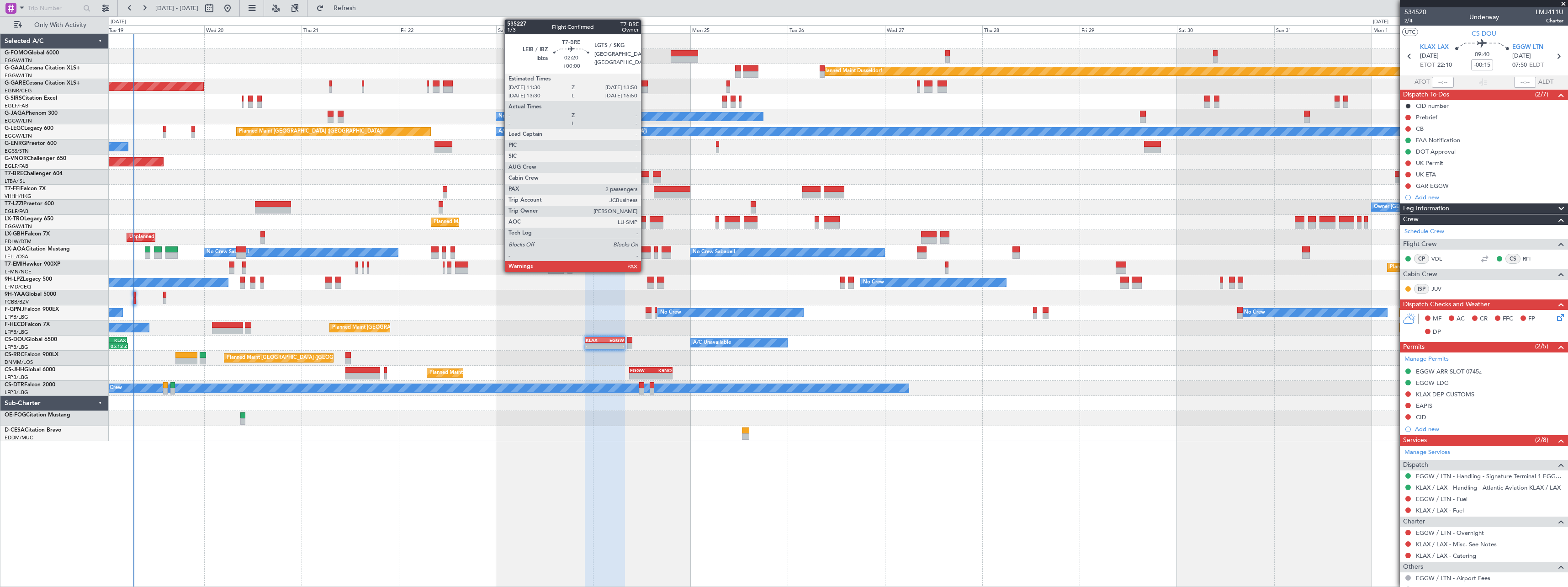
click at [645, 174] on div at bounding box center [644, 174] width 10 height 7
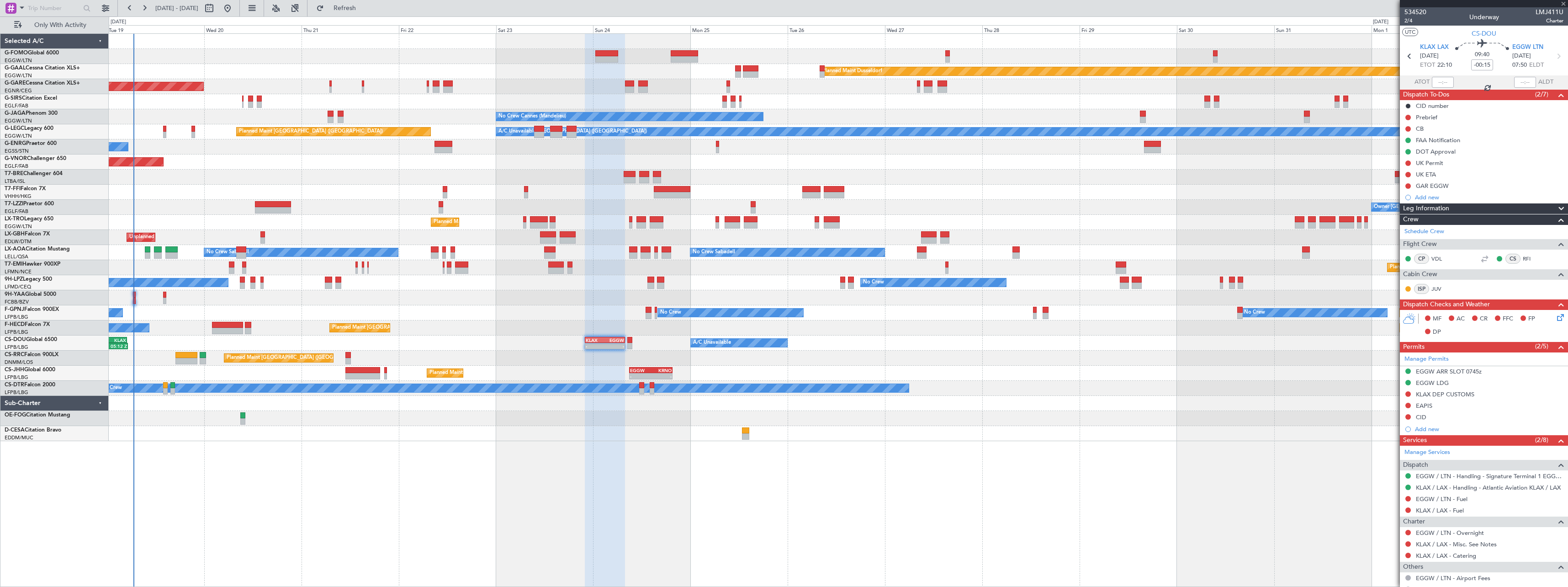
type input "2"
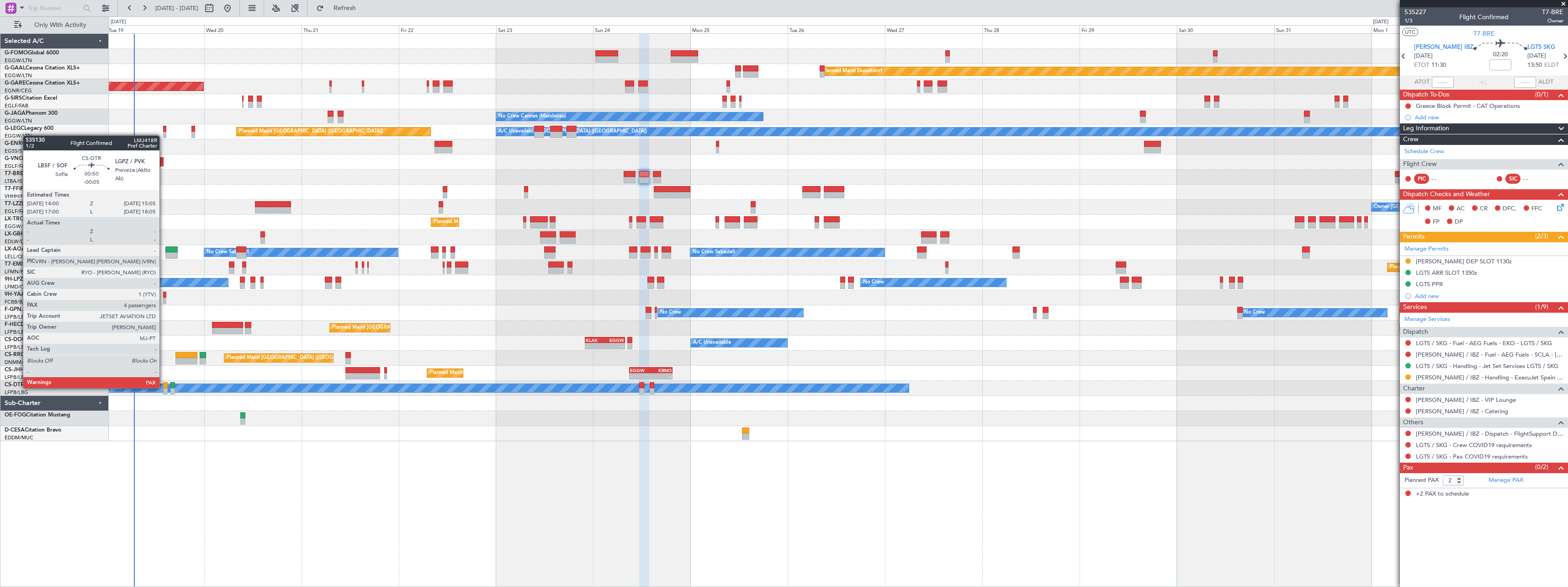
click at [164, 387] on div at bounding box center [165, 385] width 4 height 7
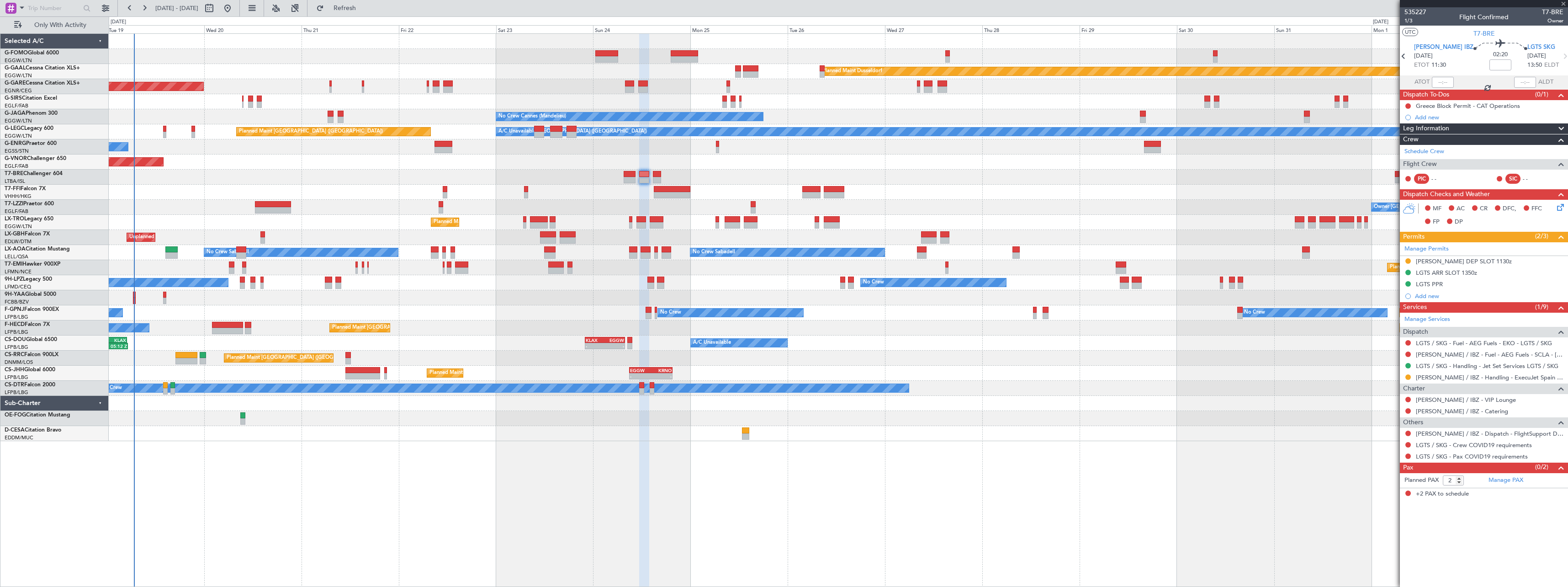
type input "-00:05"
type input "4"
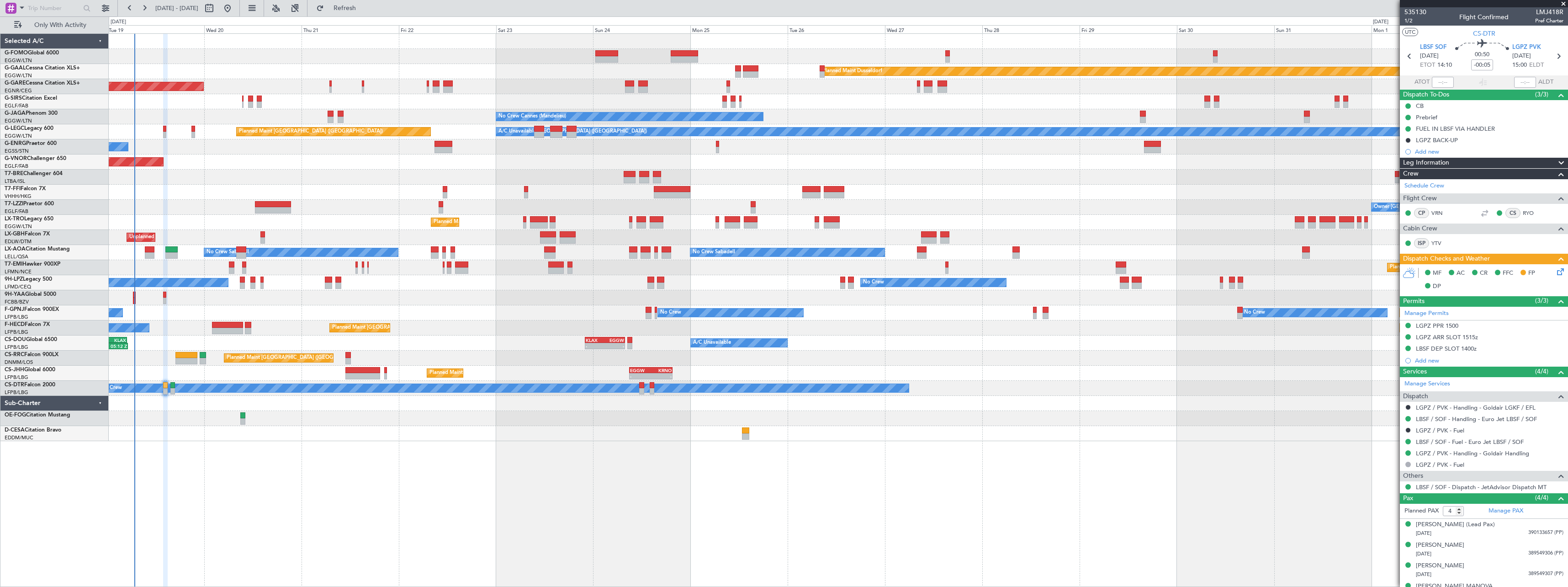
click at [475, 464] on div "Planned Maint Windsor Locks (Bradley Intl) Planned Maint Dusseldorf Unplanned M…" at bounding box center [838, 310] width 1459 height 554
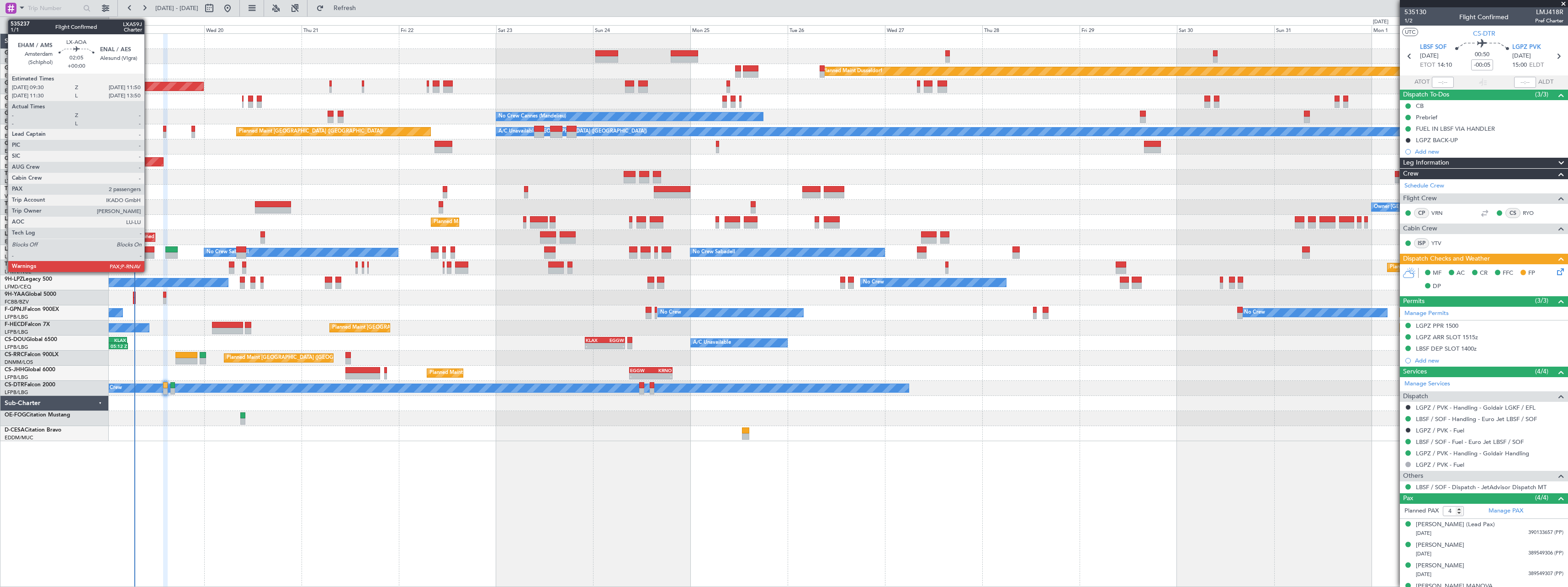
click at [149, 251] on div at bounding box center [149, 249] width 10 height 7
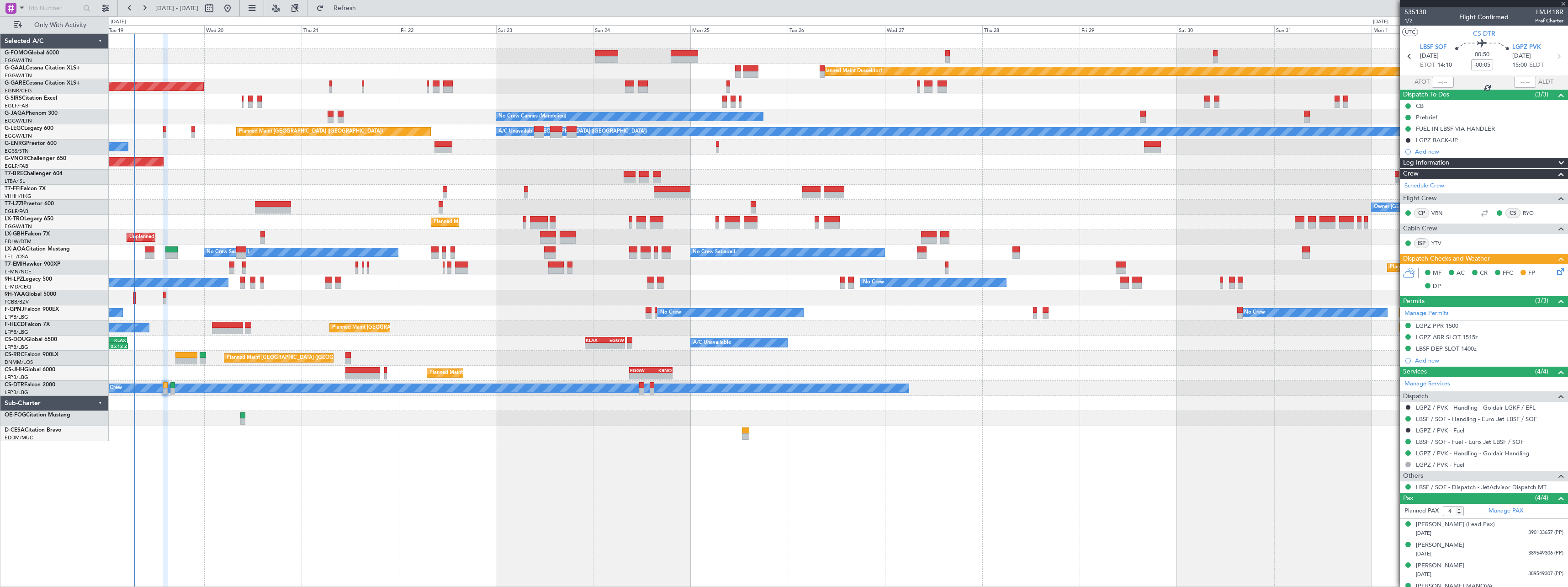
type input "2"
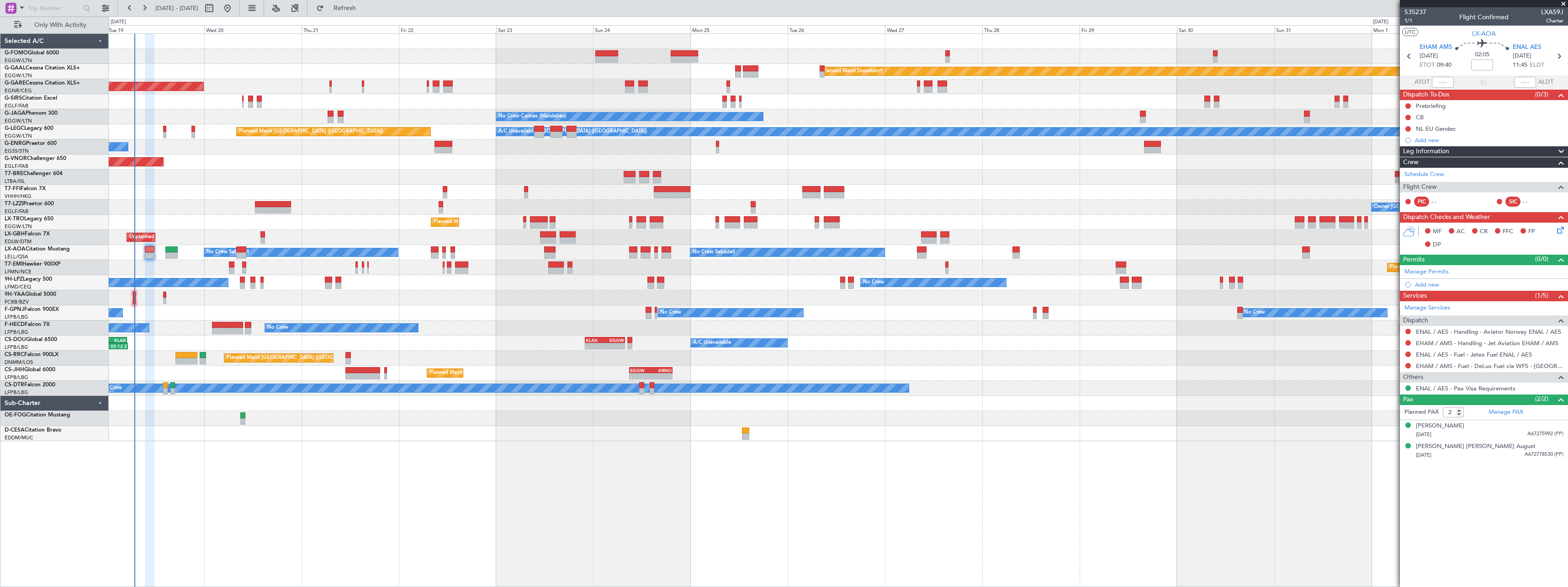
click at [1447, 150] on span "Leg Information" at bounding box center [1426, 152] width 46 height 10
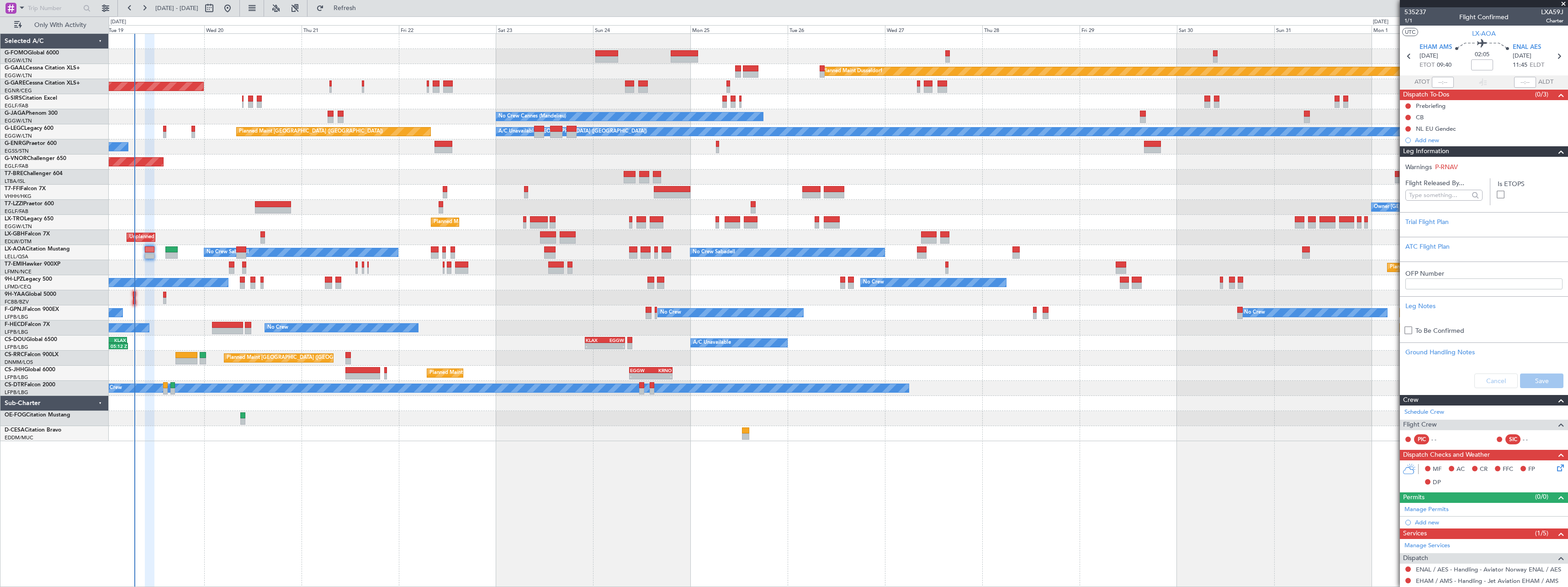
click at [1447, 150] on span "Leg Information" at bounding box center [1426, 152] width 46 height 10
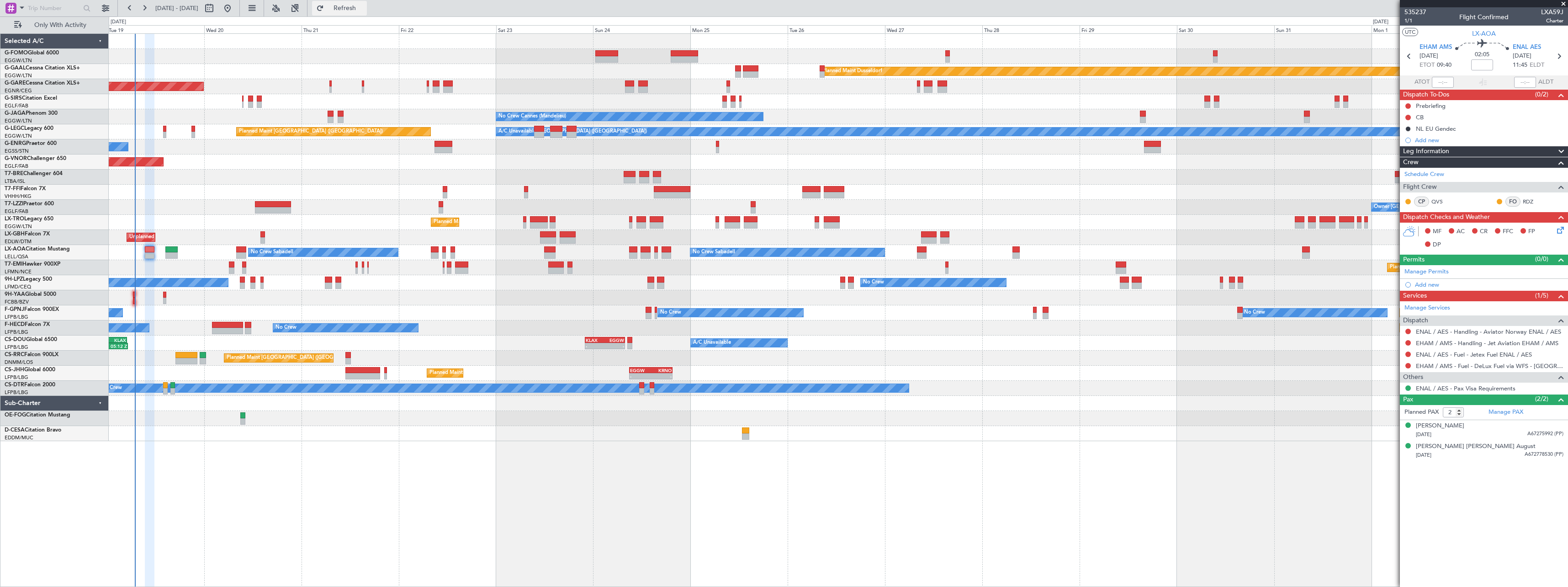
click at [364, 7] on span "Refresh" at bounding box center [345, 8] width 39 height 7
click at [364, 11] on span "Refresh" at bounding box center [345, 8] width 39 height 7
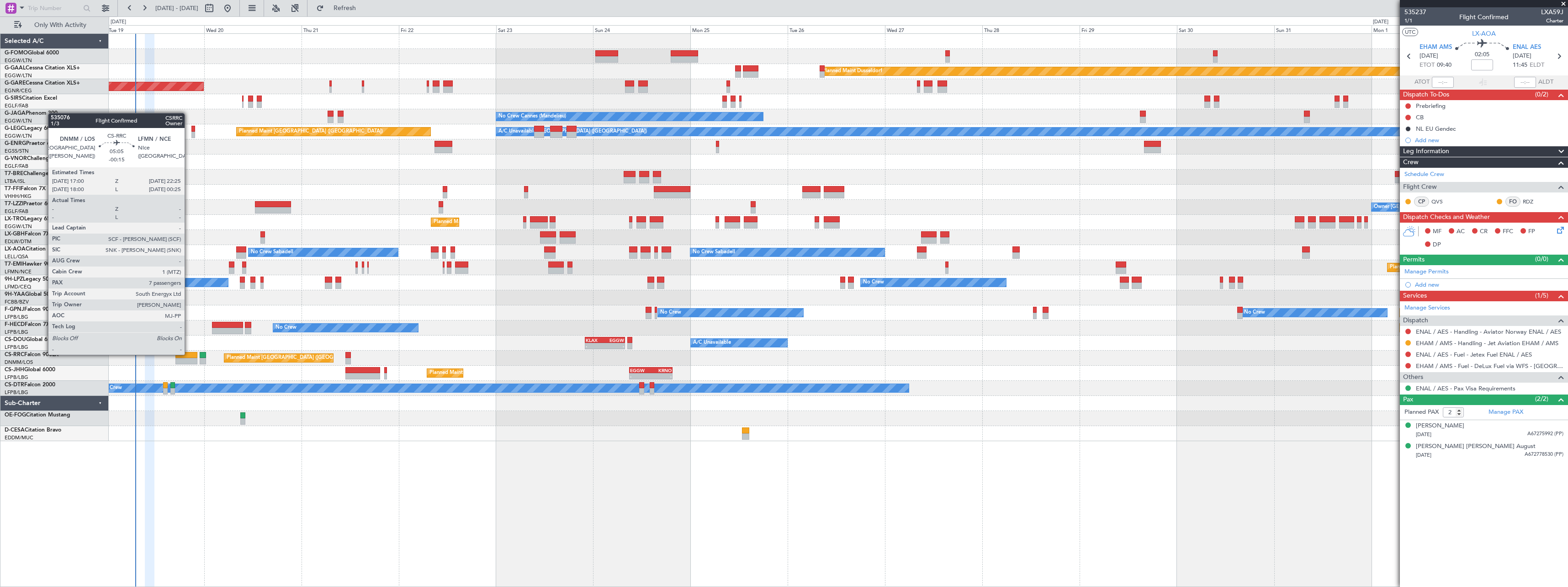
click at [189, 354] on div at bounding box center [187, 355] width 22 height 7
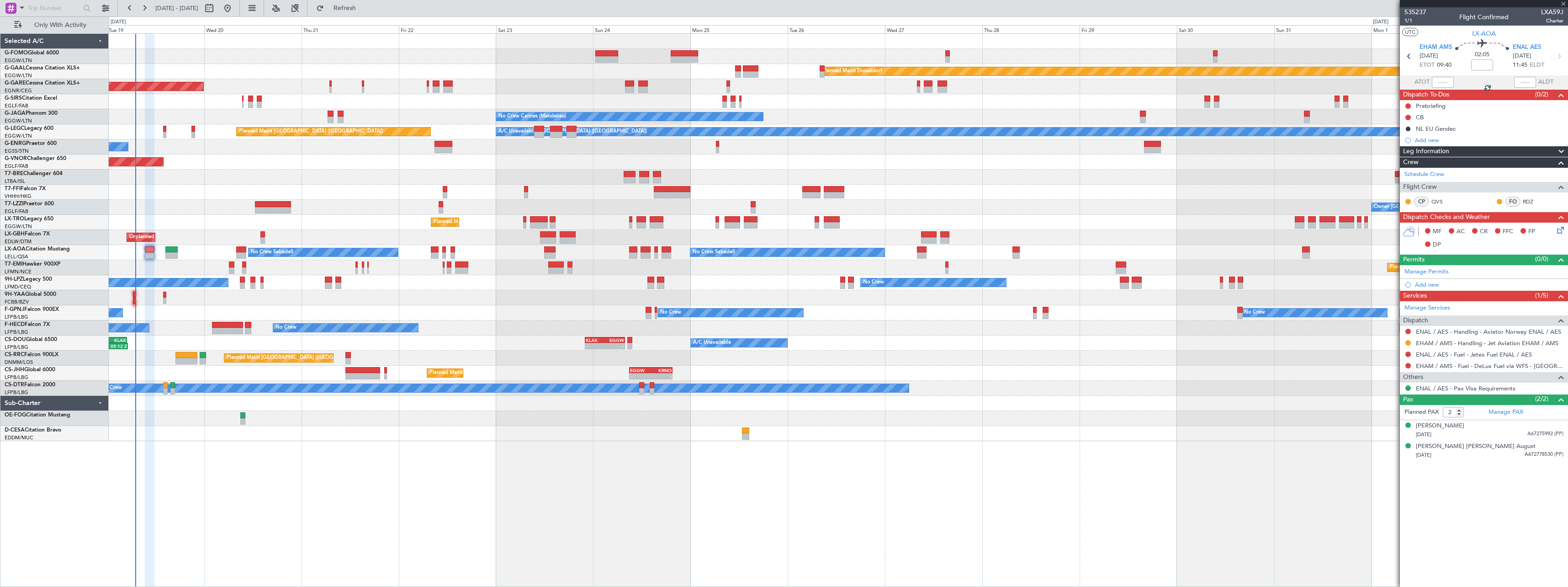
type input "-00:15"
type input "7"
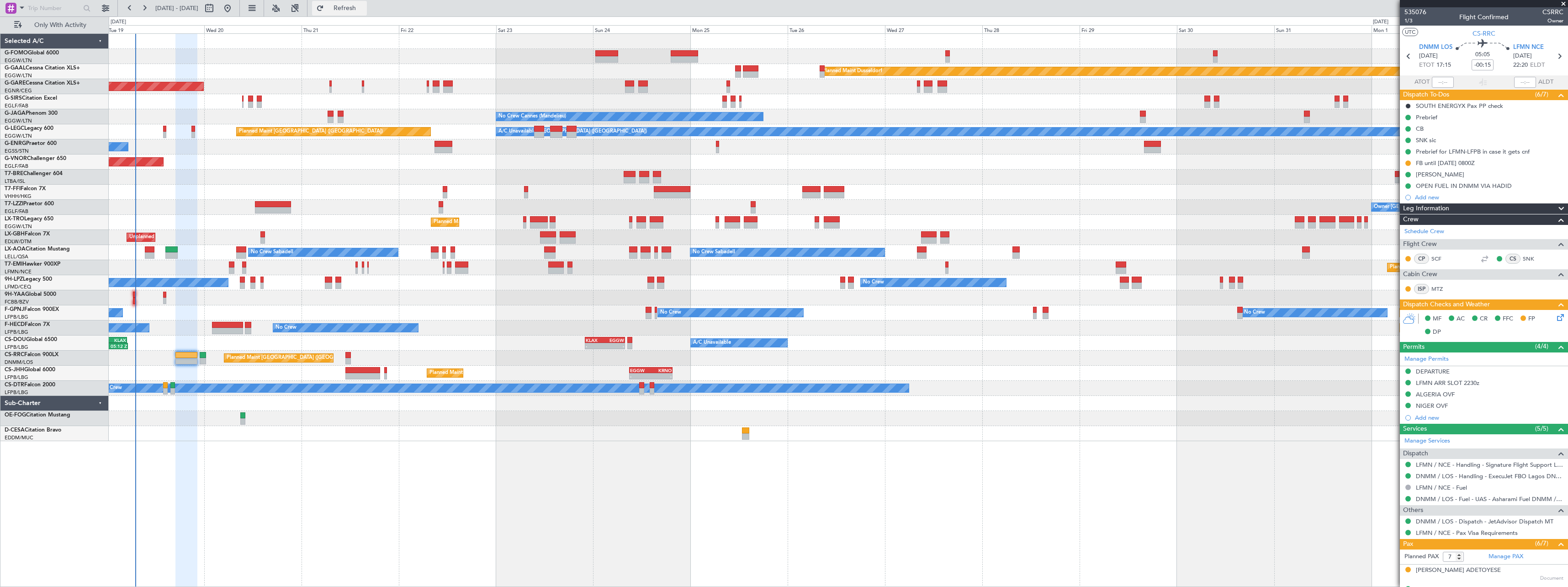
click span "Refresh"
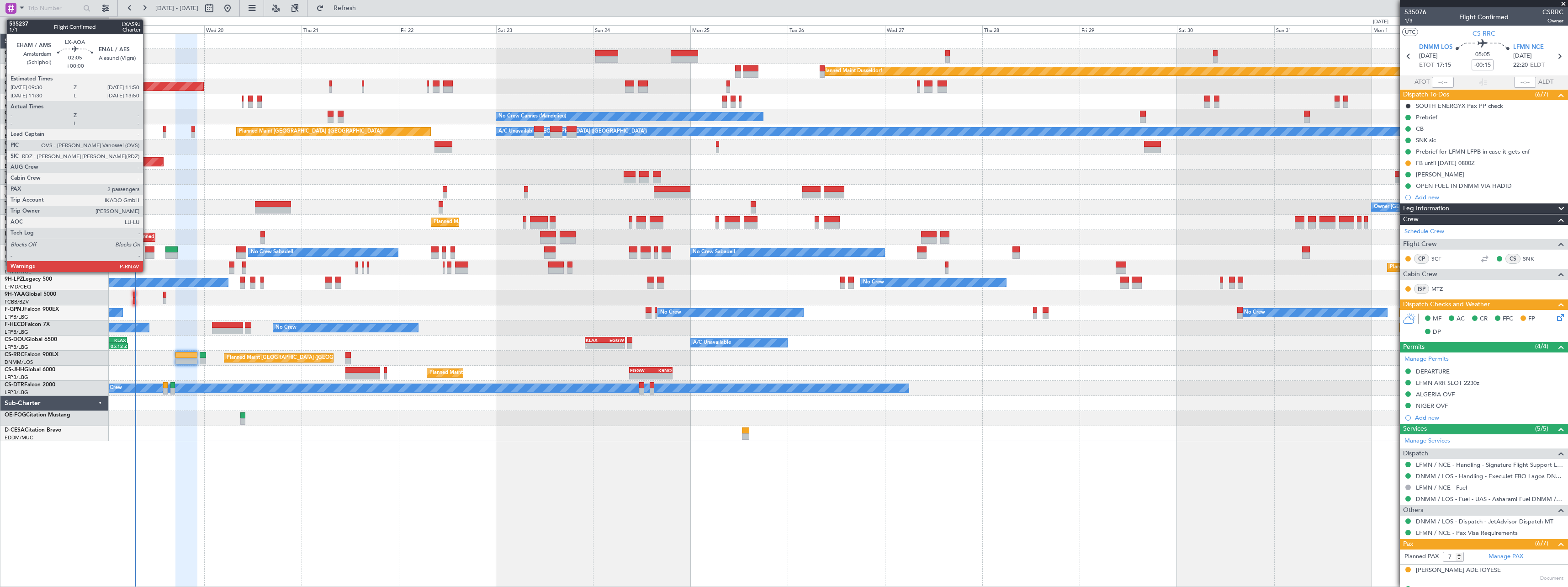
click div
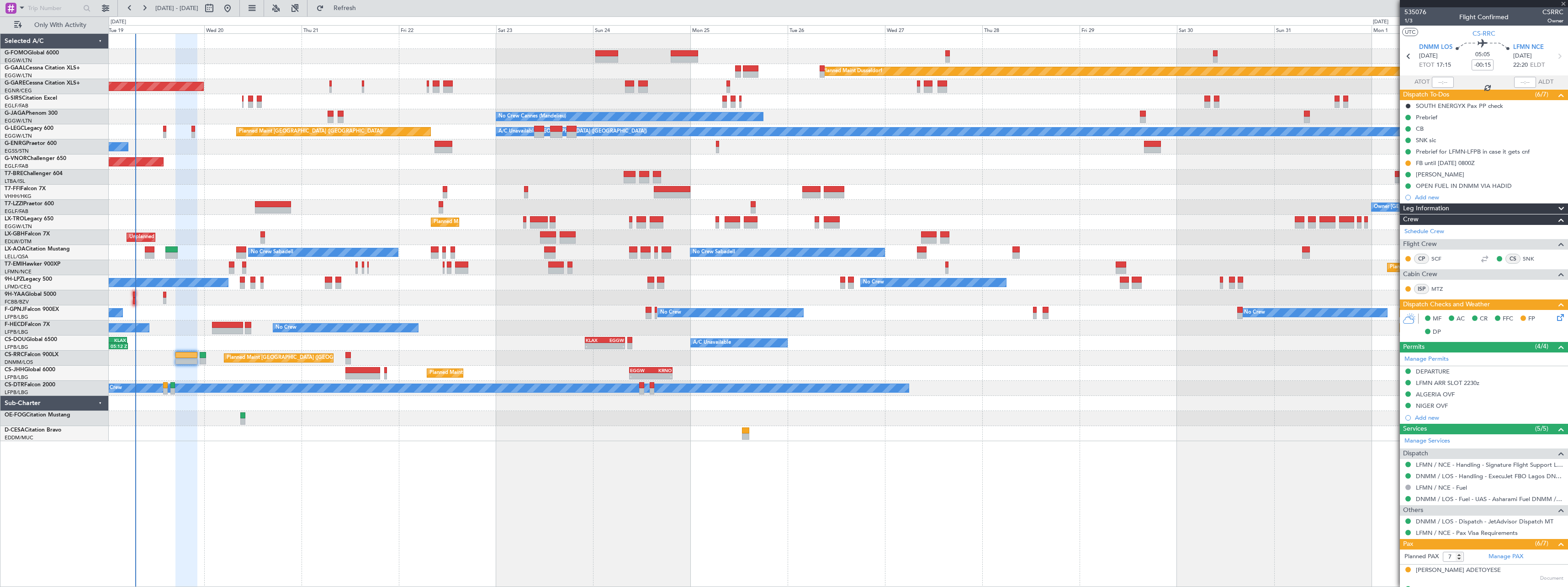
type input "2"
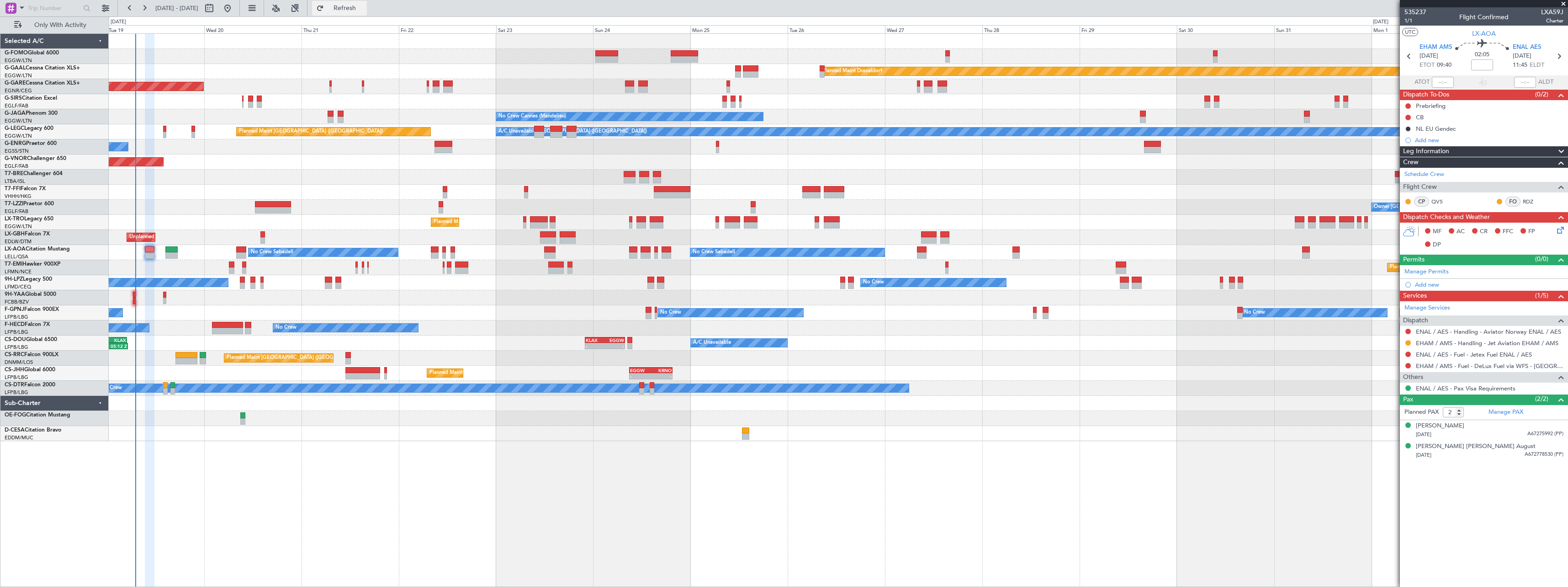
drag, startPoint x: 371, startPoint y: 5, endPoint x: 366, endPoint y: 3, distance: 5.4
click span "Refresh"
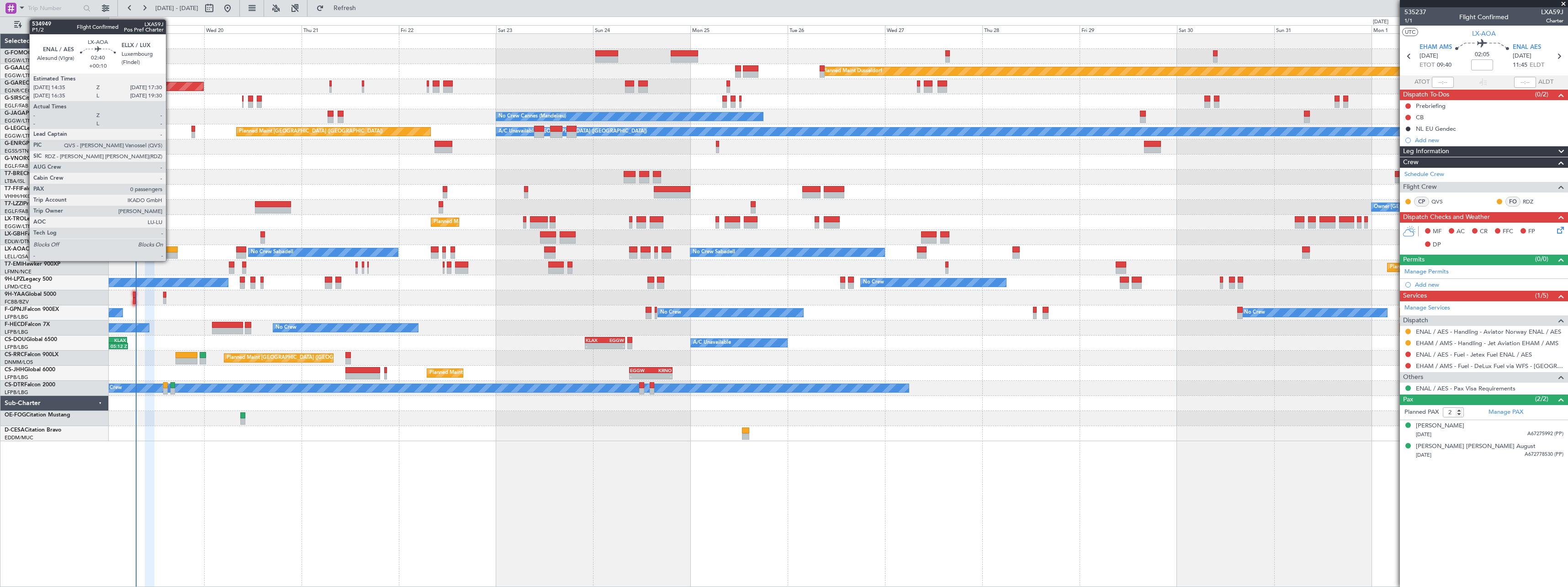
click div
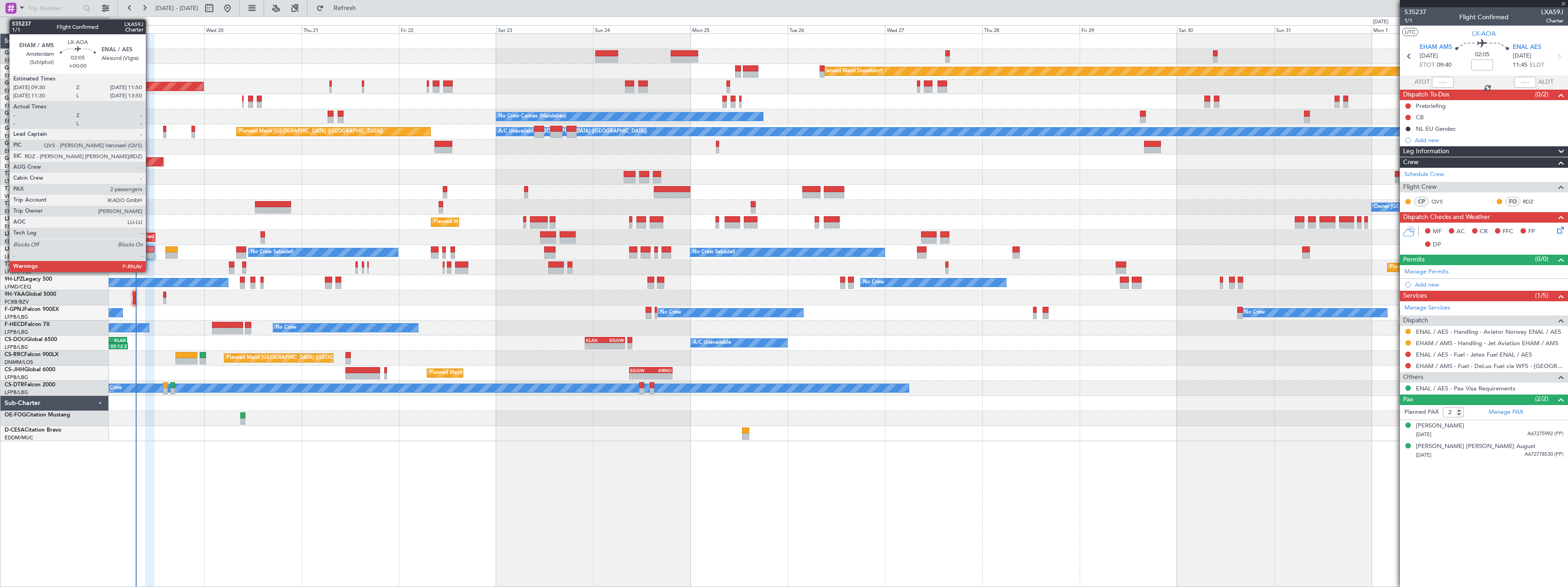
type input "+00:10"
type input "0"
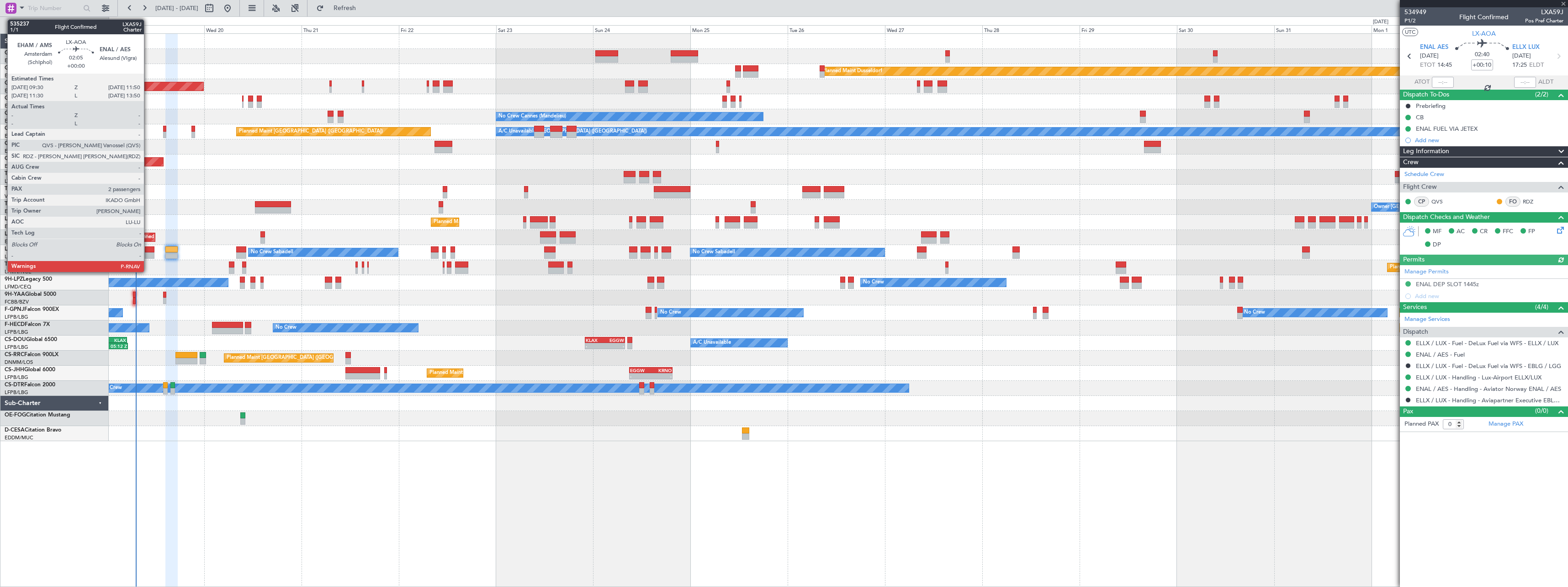
click div
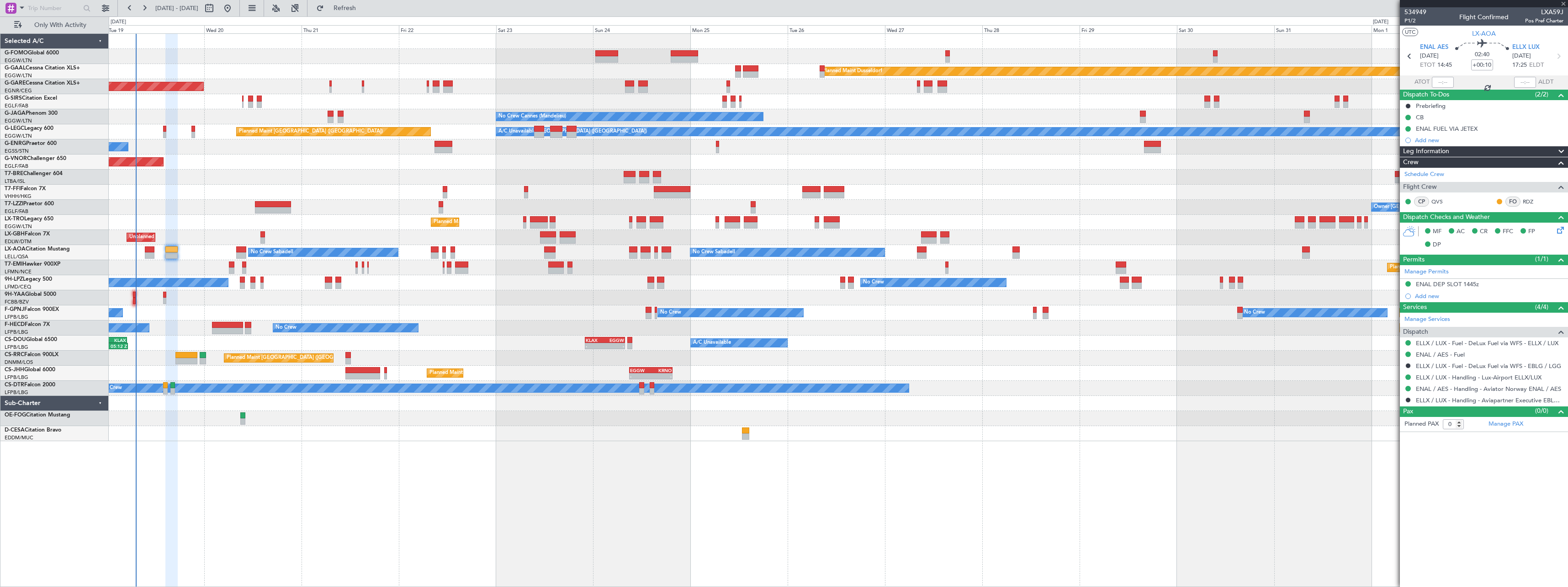
type input "2"
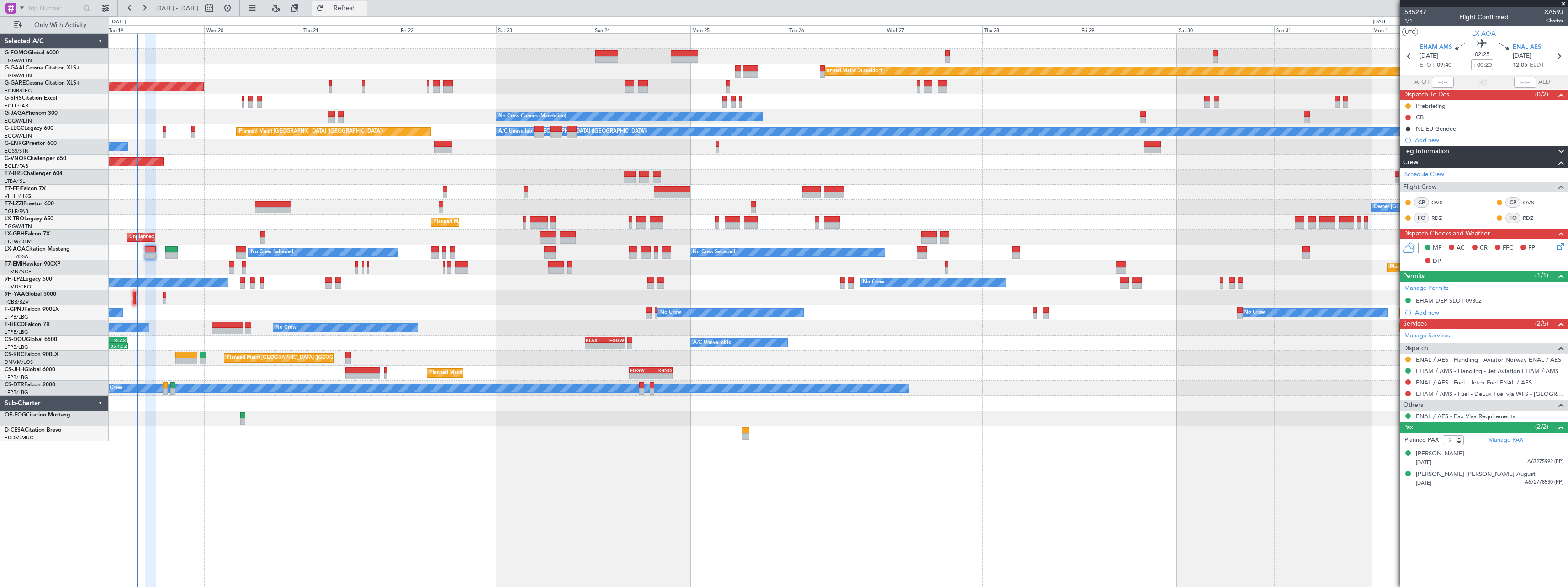
click at [364, 7] on span "Refresh" at bounding box center [345, 8] width 39 height 7
click at [361, 10] on span "Refresh" at bounding box center [345, 8] width 39 height 7
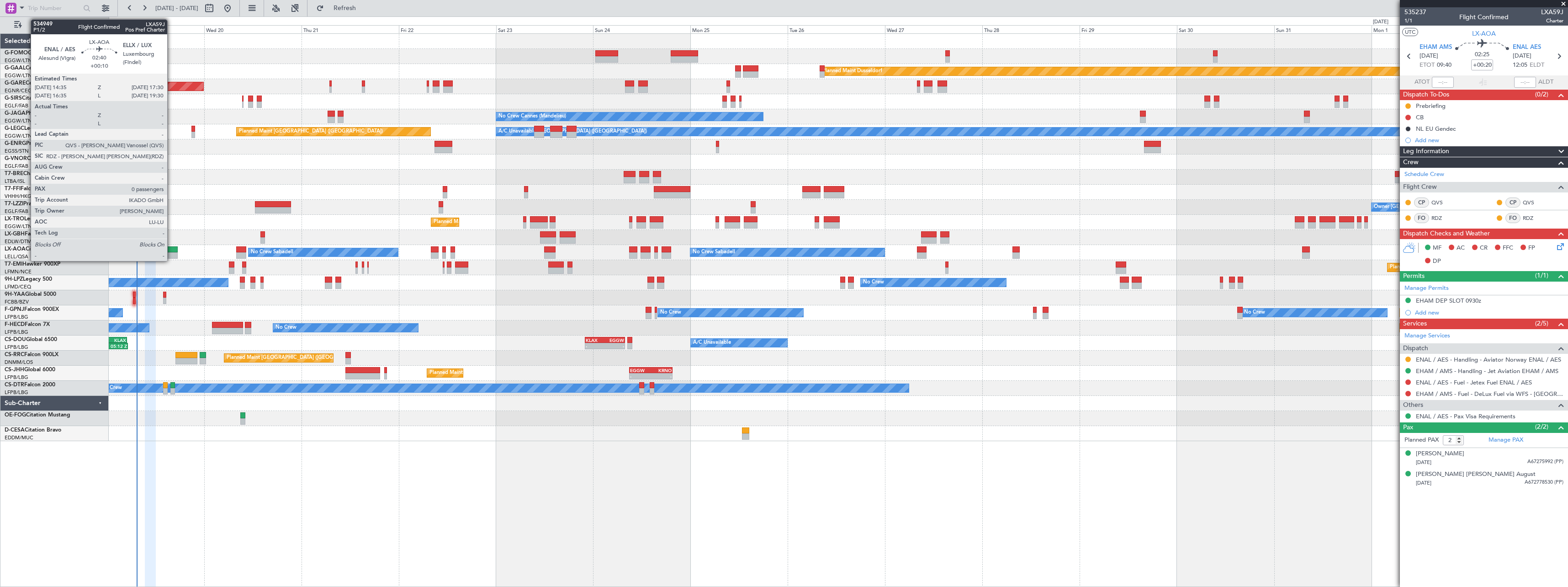
click at [171, 253] on div at bounding box center [171, 255] width 12 height 7
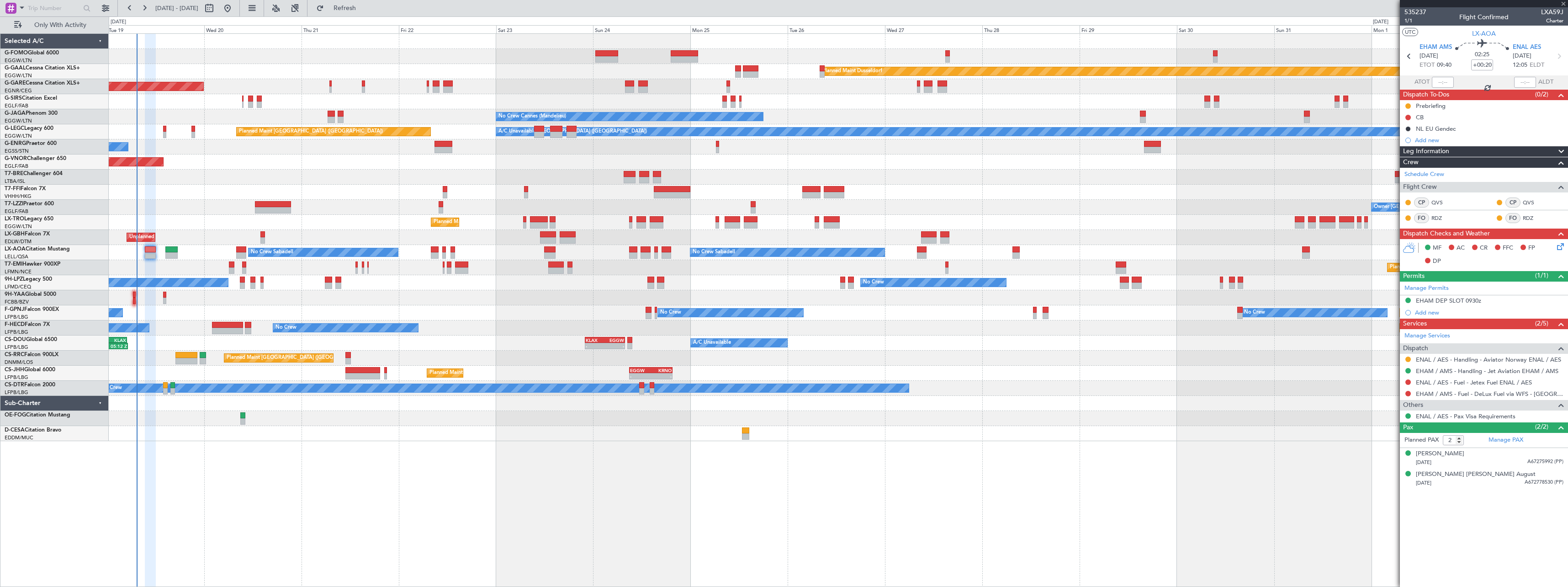
type input "+00:10"
type input "0"
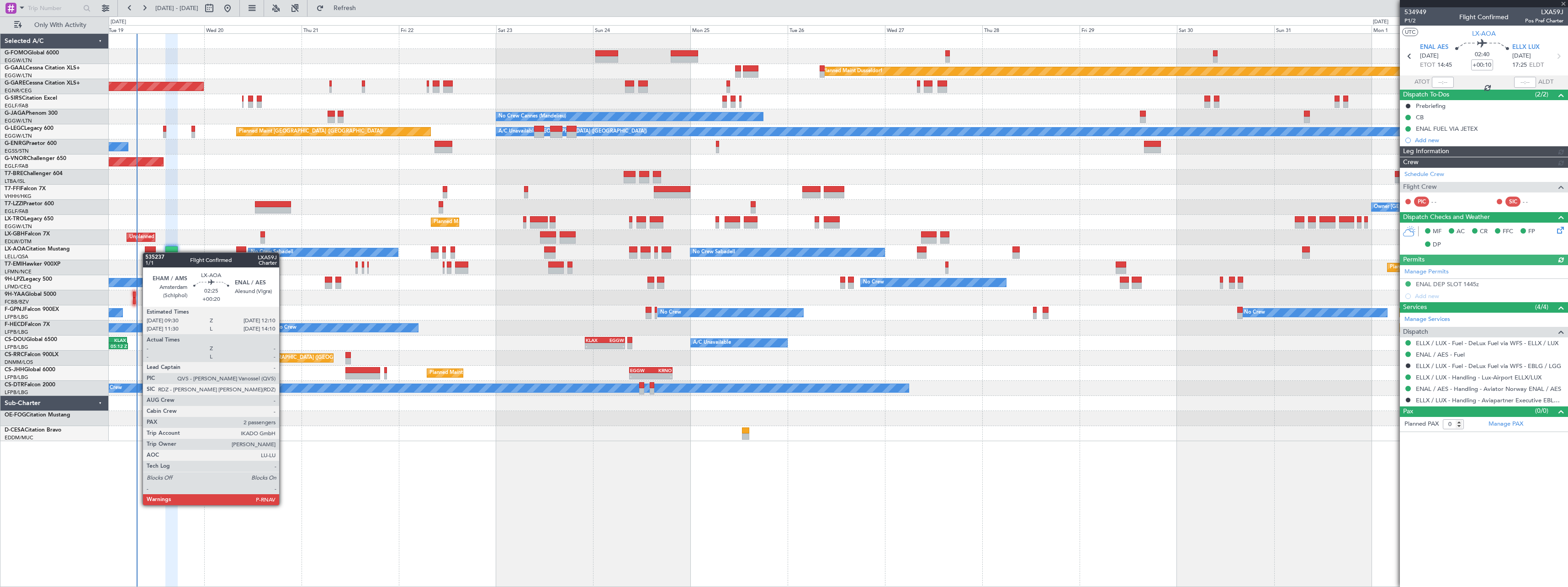
click at [147, 252] on div at bounding box center [150, 255] width 11 height 7
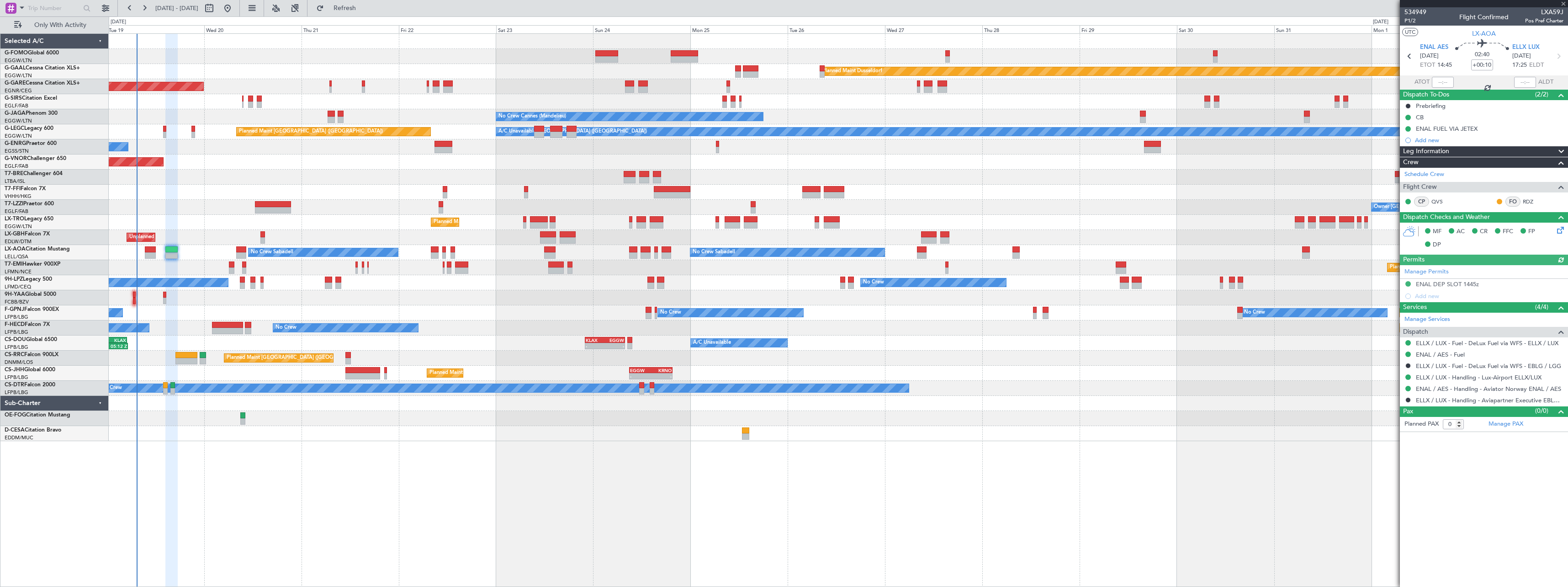
type input "+00:20"
type input "2"
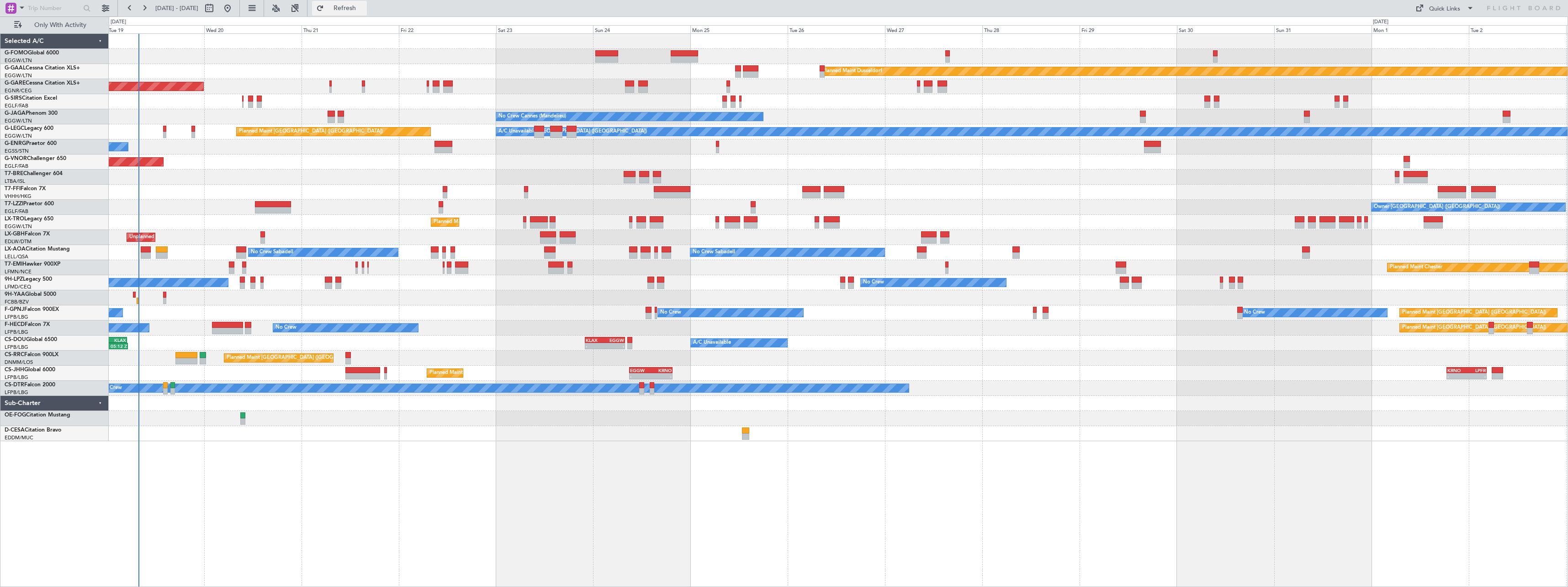
click at [364, 7] on span "Refresh" at bounding box center [345, 8] width 39 height 7
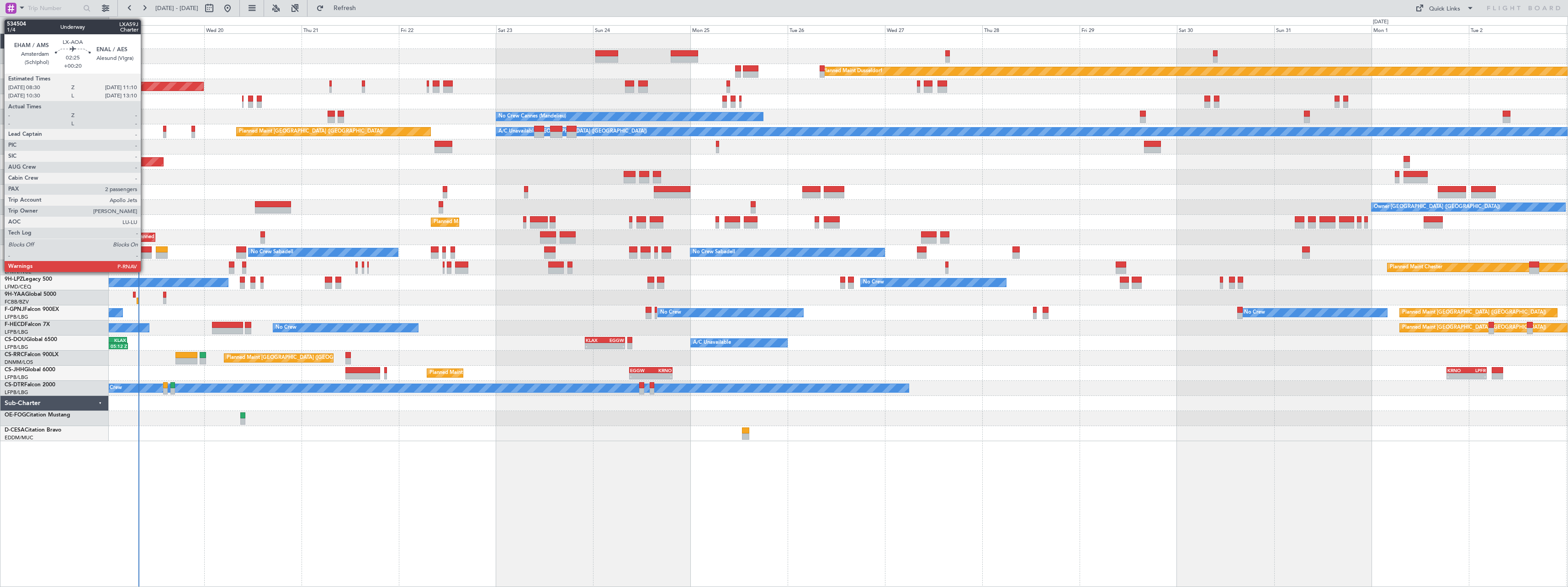
click at [145, 249] on div at bounding box center [146, 249] width 11 height 7
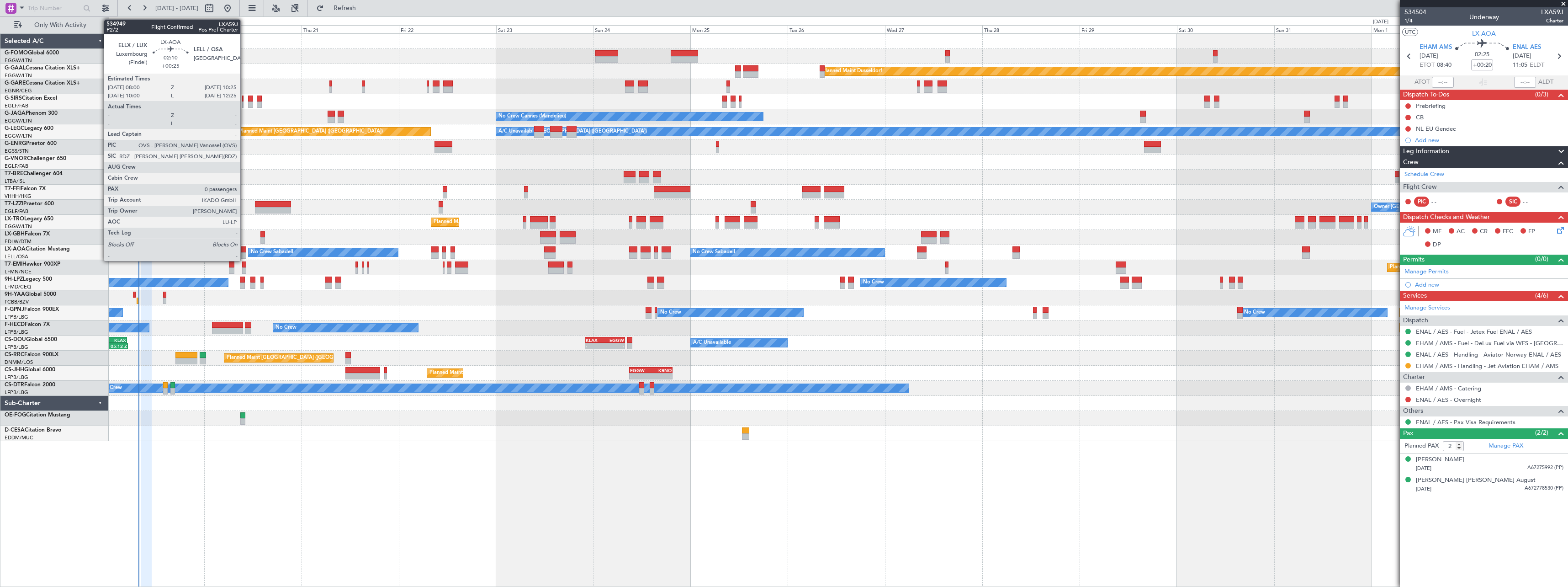
click at [245, 249] on div at bounding box center [242, 249] width 10 height 7
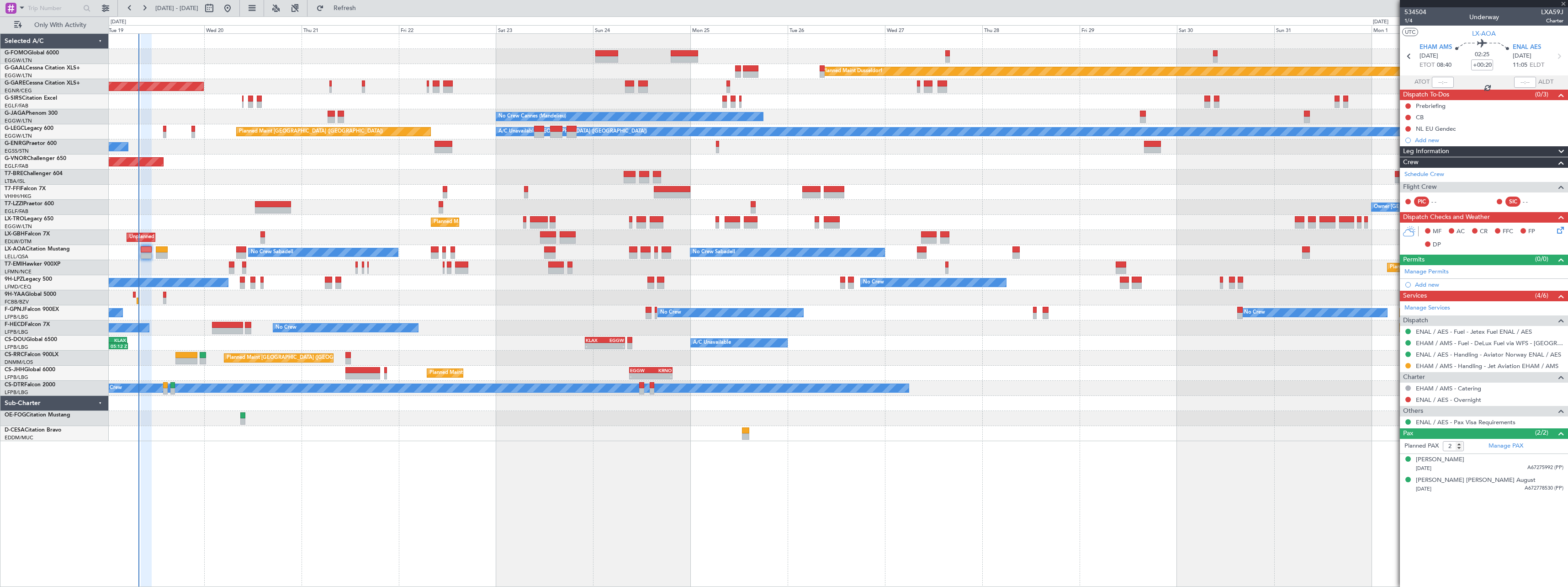
type input "+00:25"
type input "0"
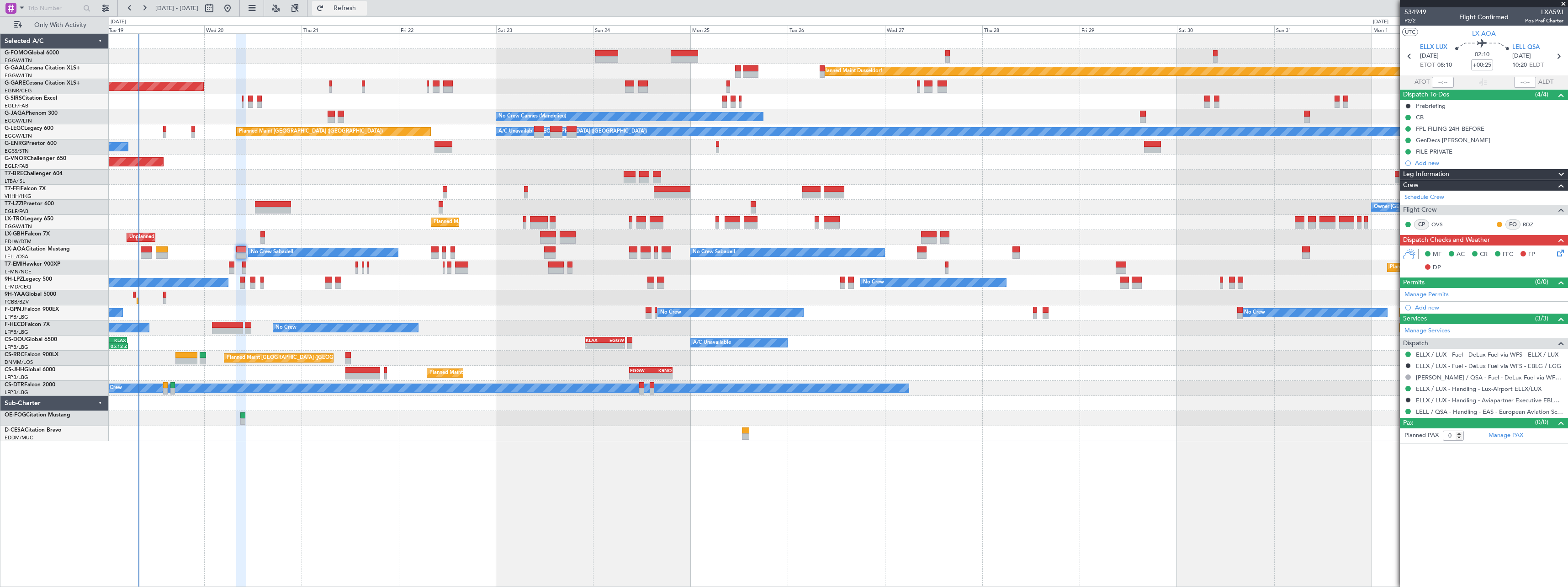
click at [364, 7] on span "Refresh" at bounding box center [345, 8] width 39 height 7
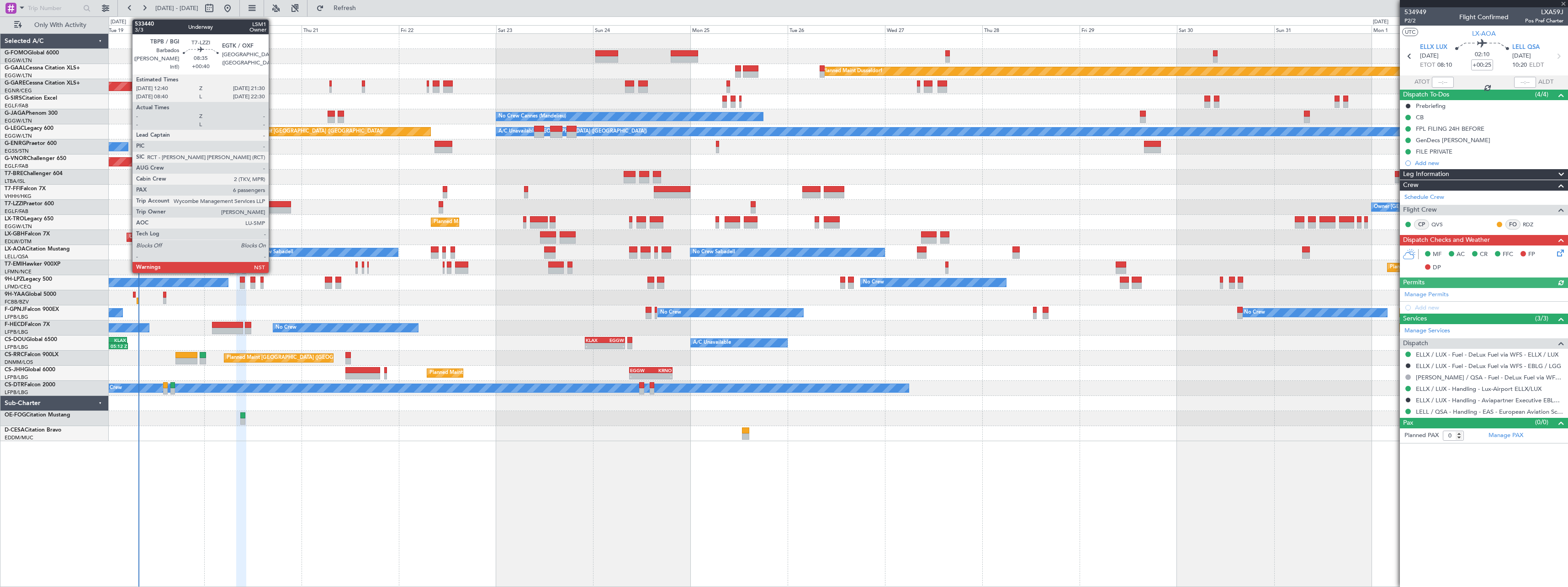
click at [273, 203] on div at bounding box center [273, 204] width 36 height 7
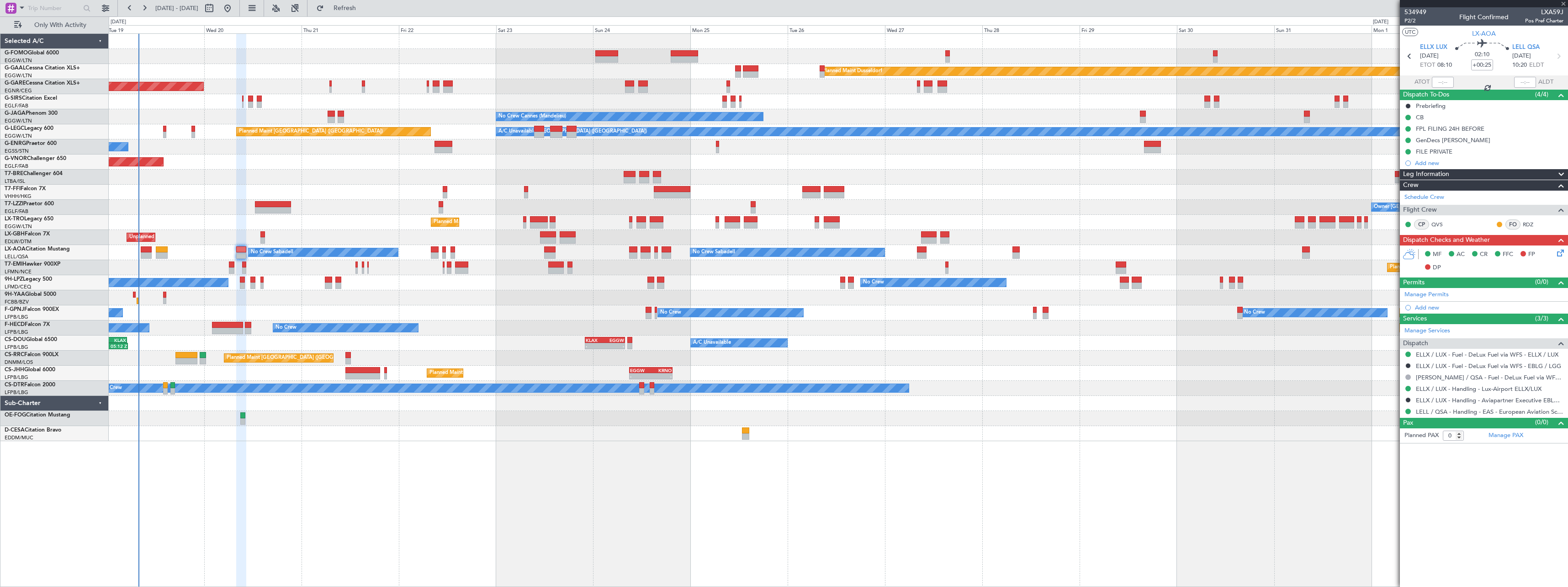
type input "+00:40"
type input "6"
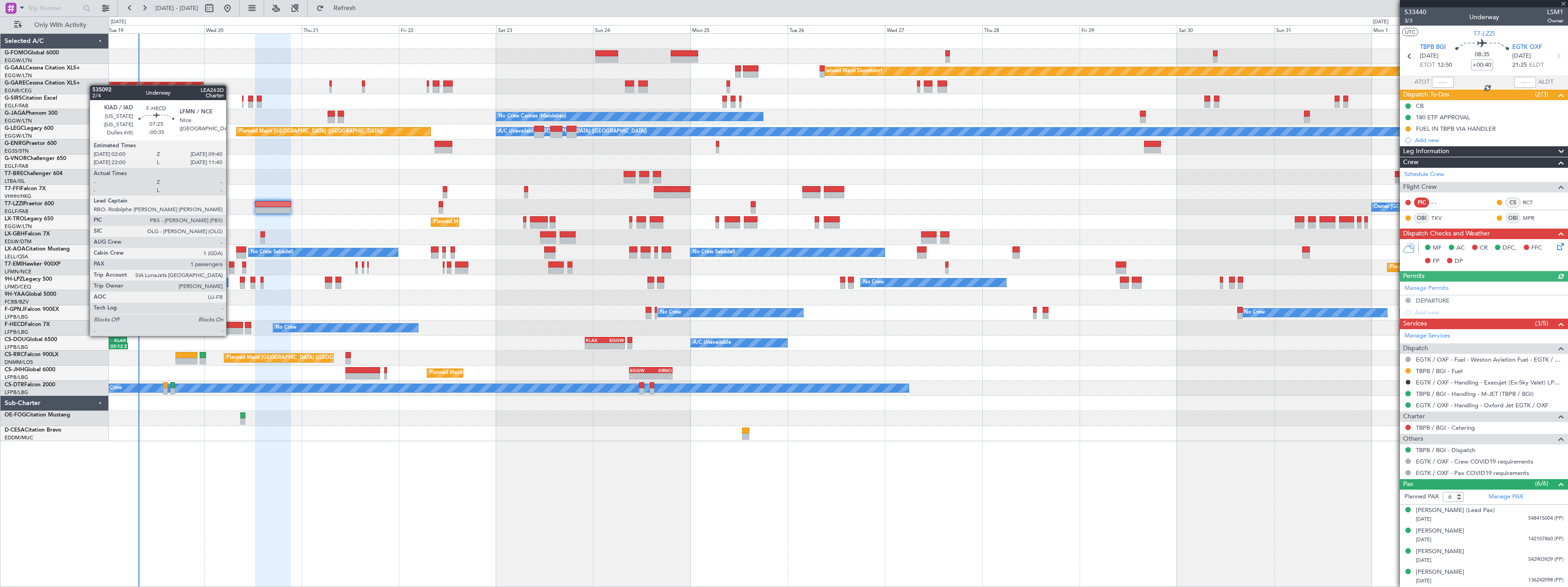
click at [230, 327] on div at bounding box center [228, 325] width 31 height 7
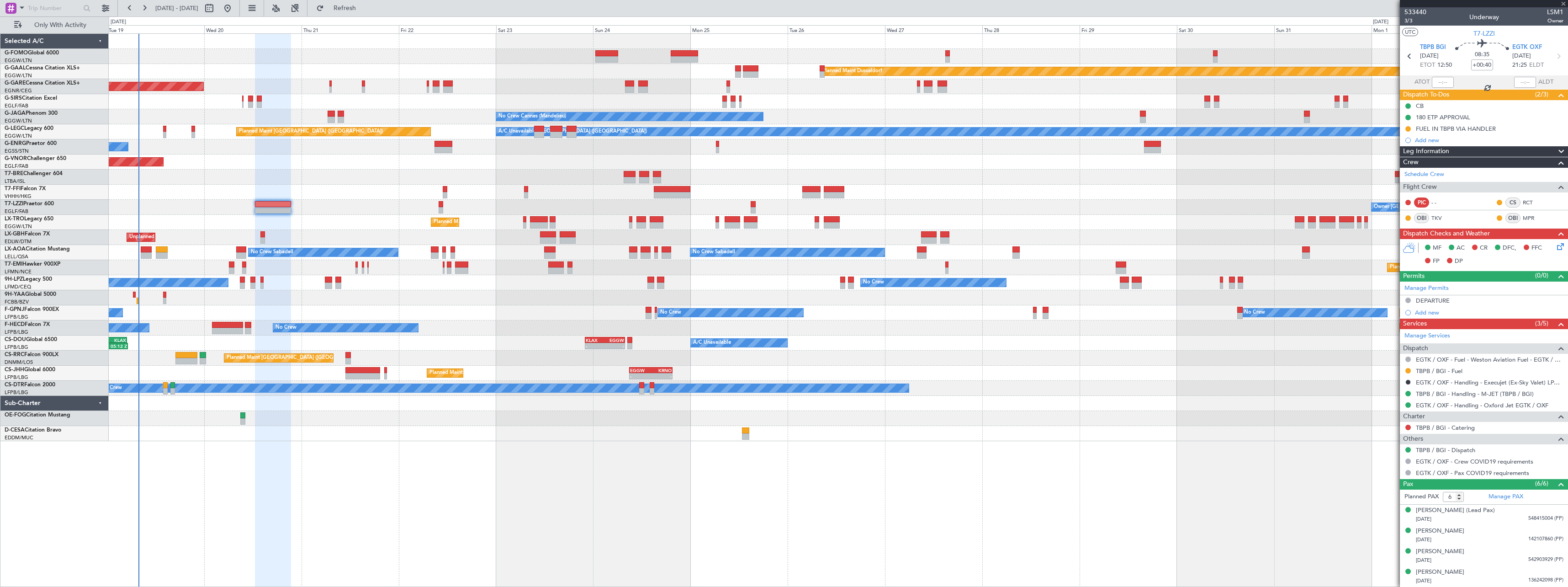
type input "-00:35"
type input "1"
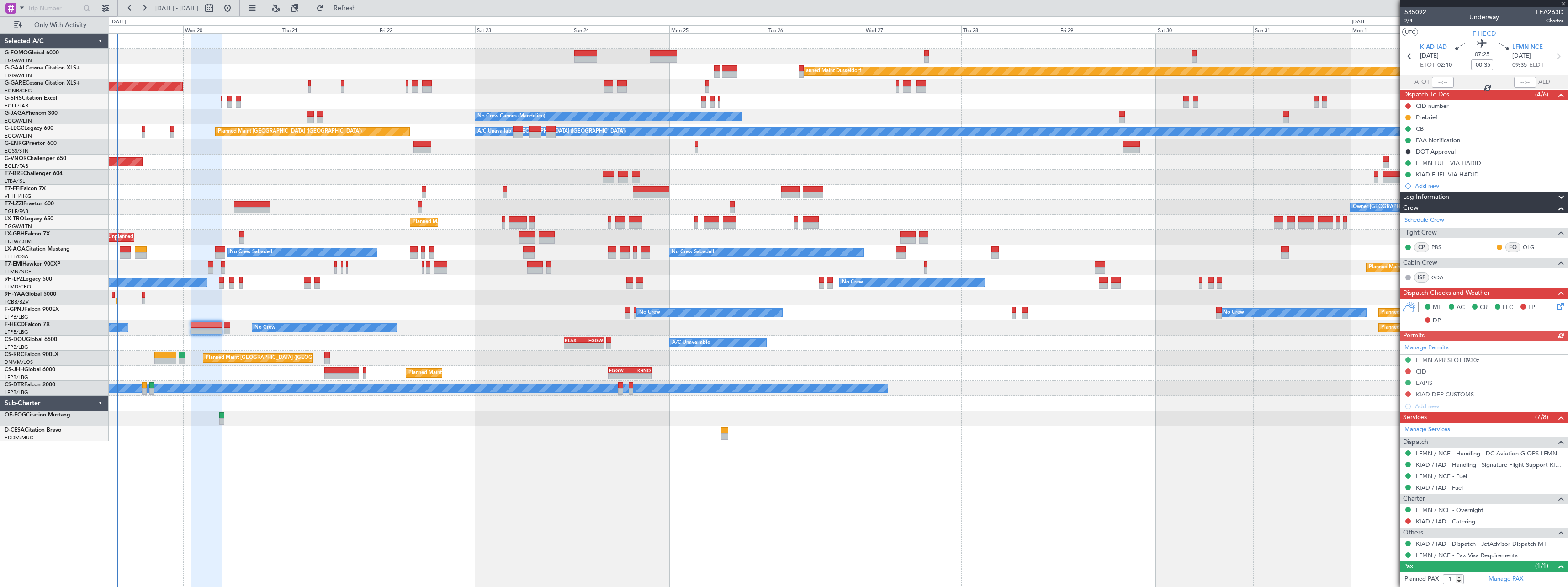
click at [271, 299] on div at bounding box center [838, 298] width 1459 height 15
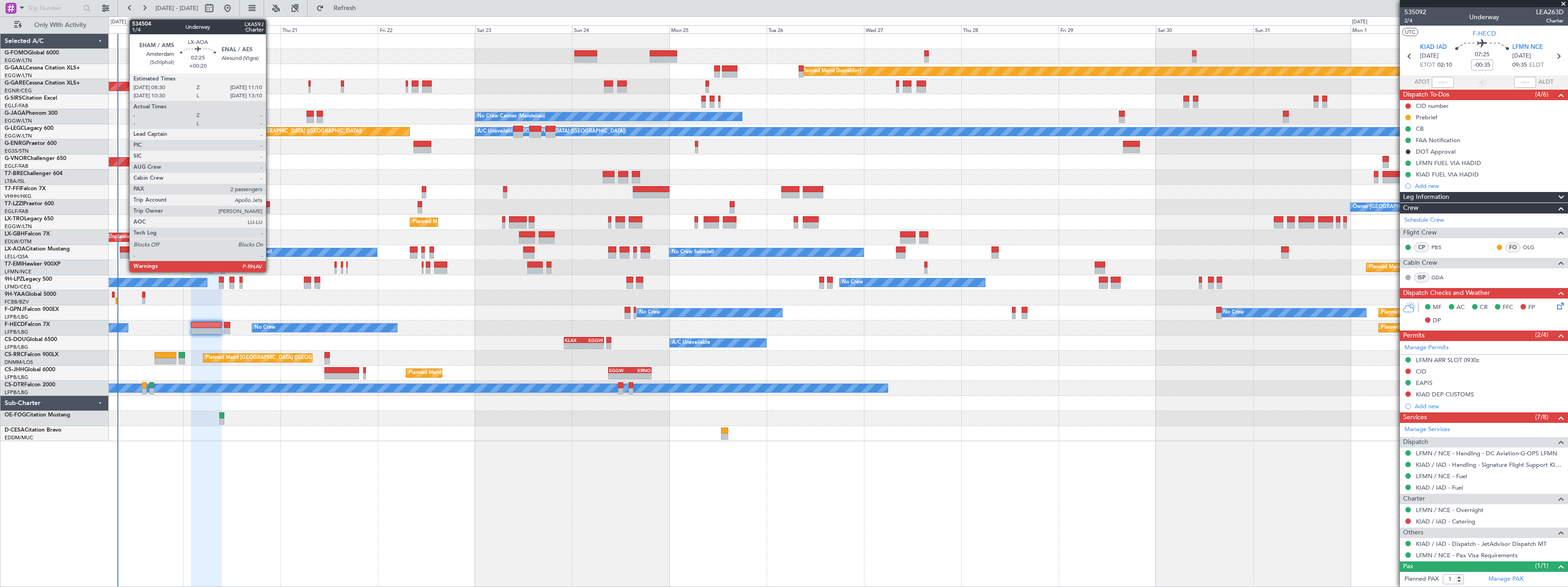
click at [125, 248] on div at bounding box center [125, 249] width 11 height 7
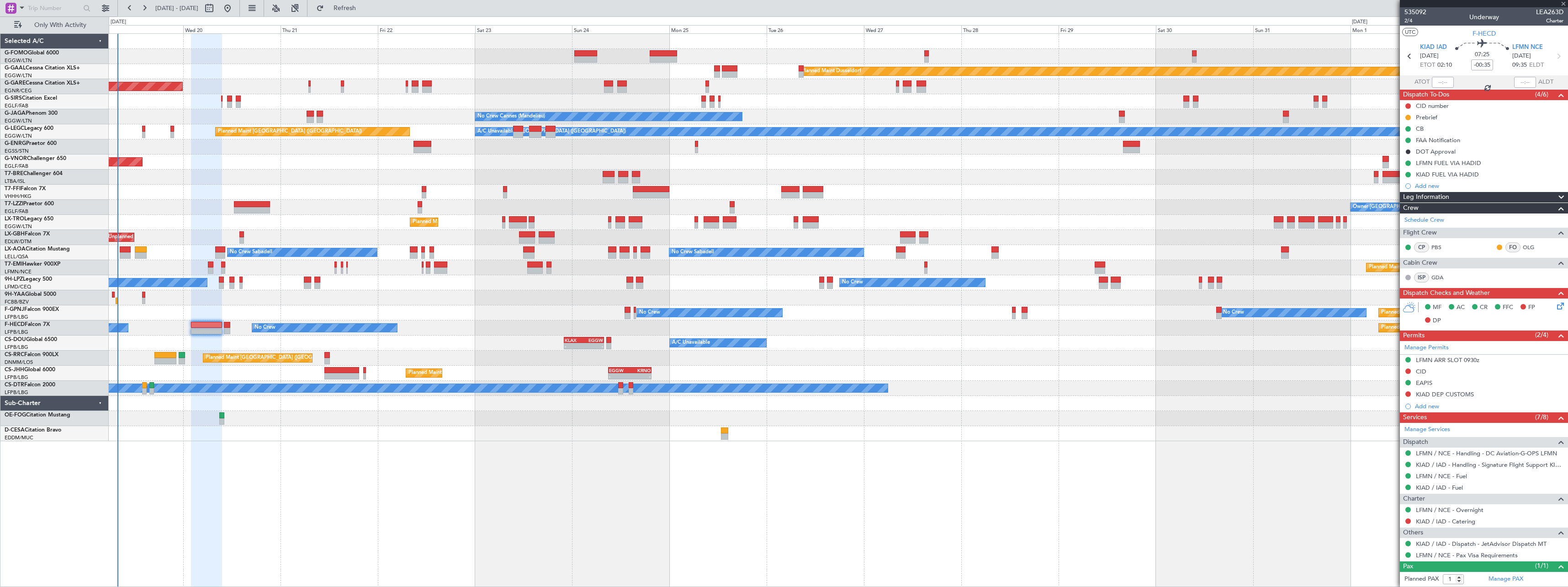
type input "+00:20"
type input "2"
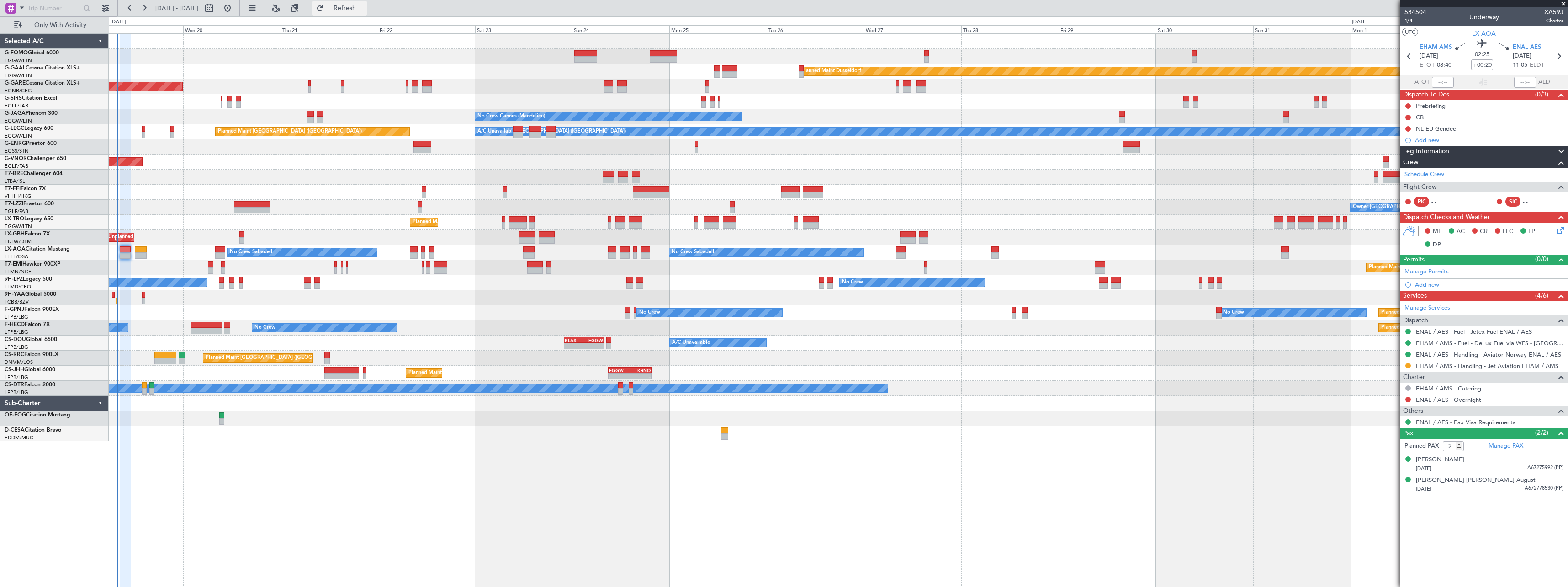
click at [364, 9] on span "Refresh" at bounding box center [345, 8] width 39 height 7
click at [364, 7] on span "Refresh" at bounding box center [345, 8] width 39 height 7
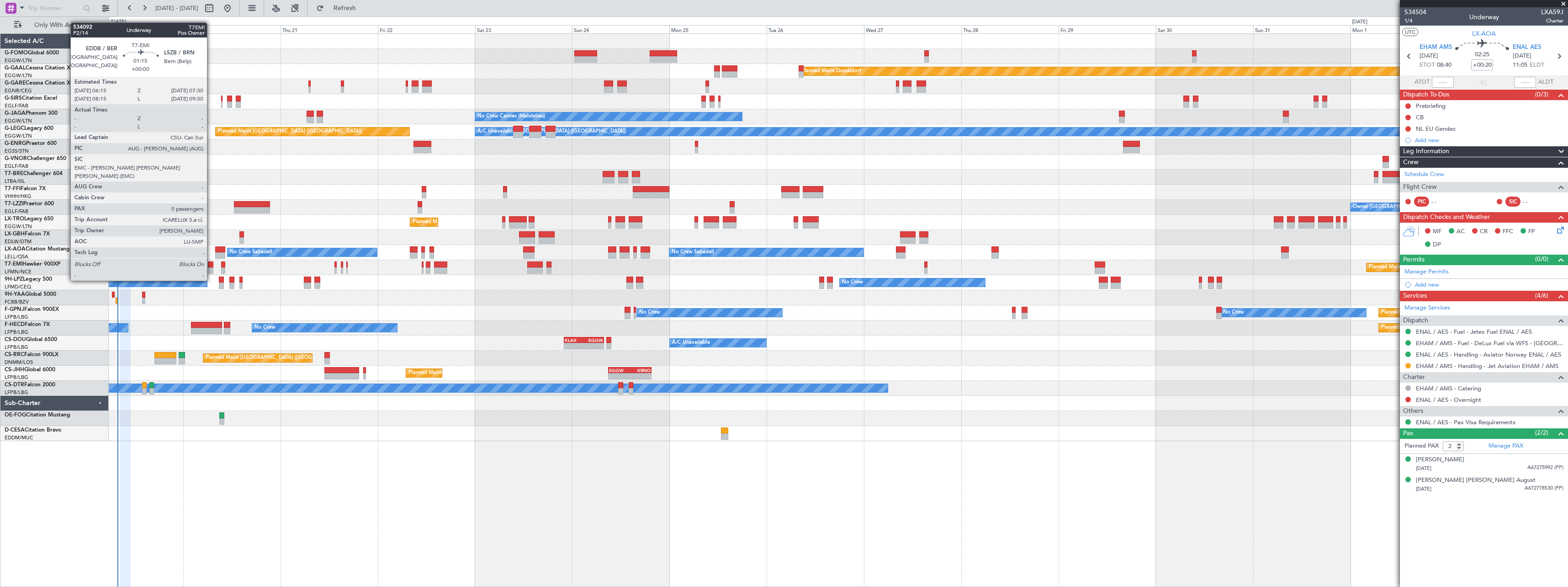
click at [211, 263] on div at bounding box center [210, 264] width 5 height 7
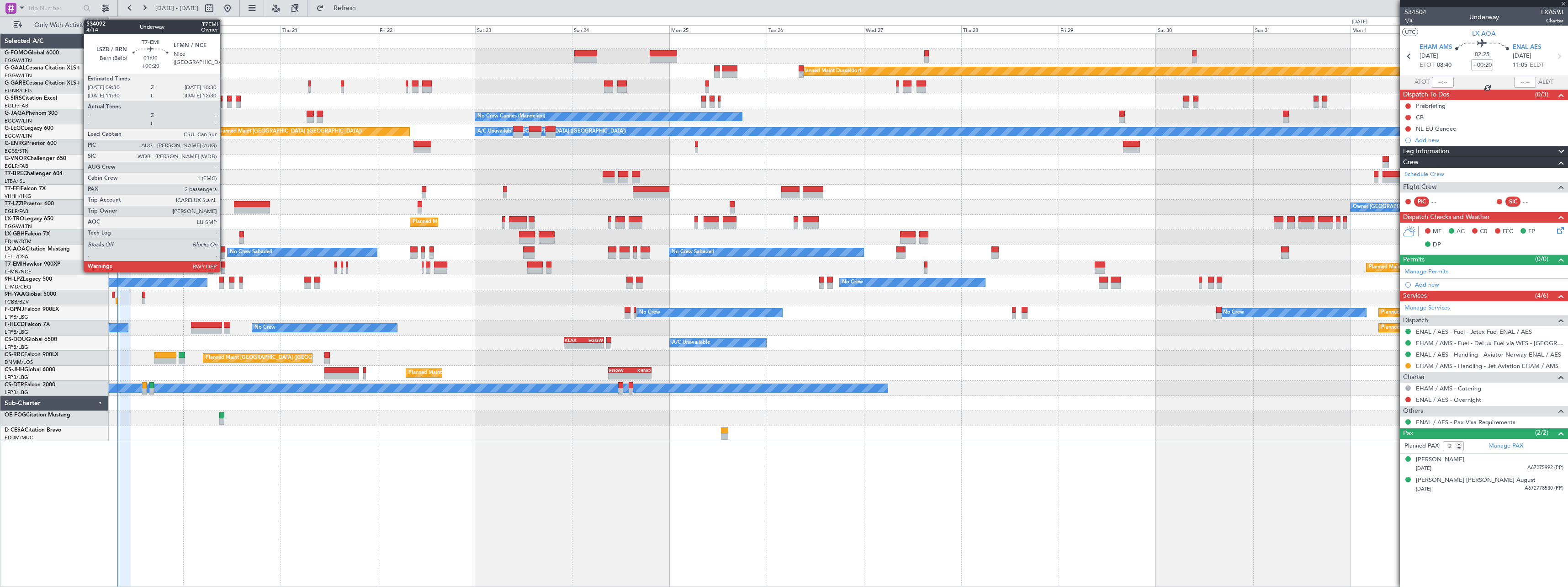
type input "0"
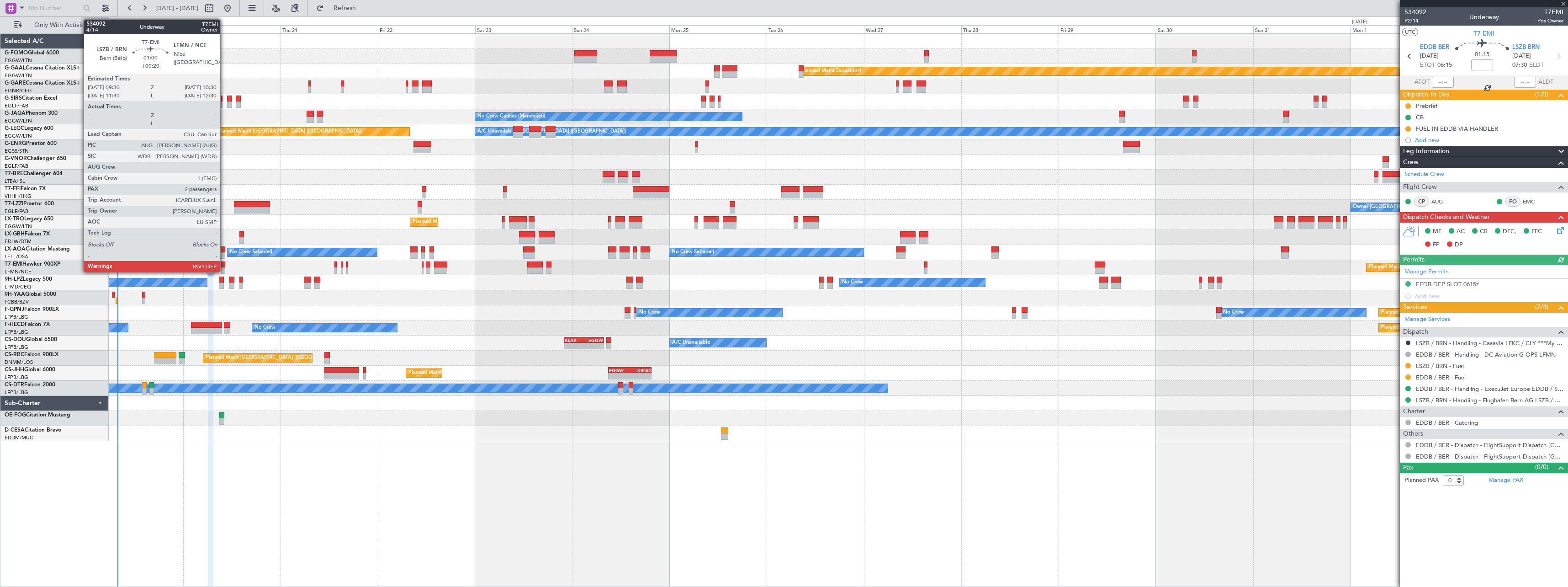
click at [225, 264] on div at bounding box center [223, 264] width 4 height 7
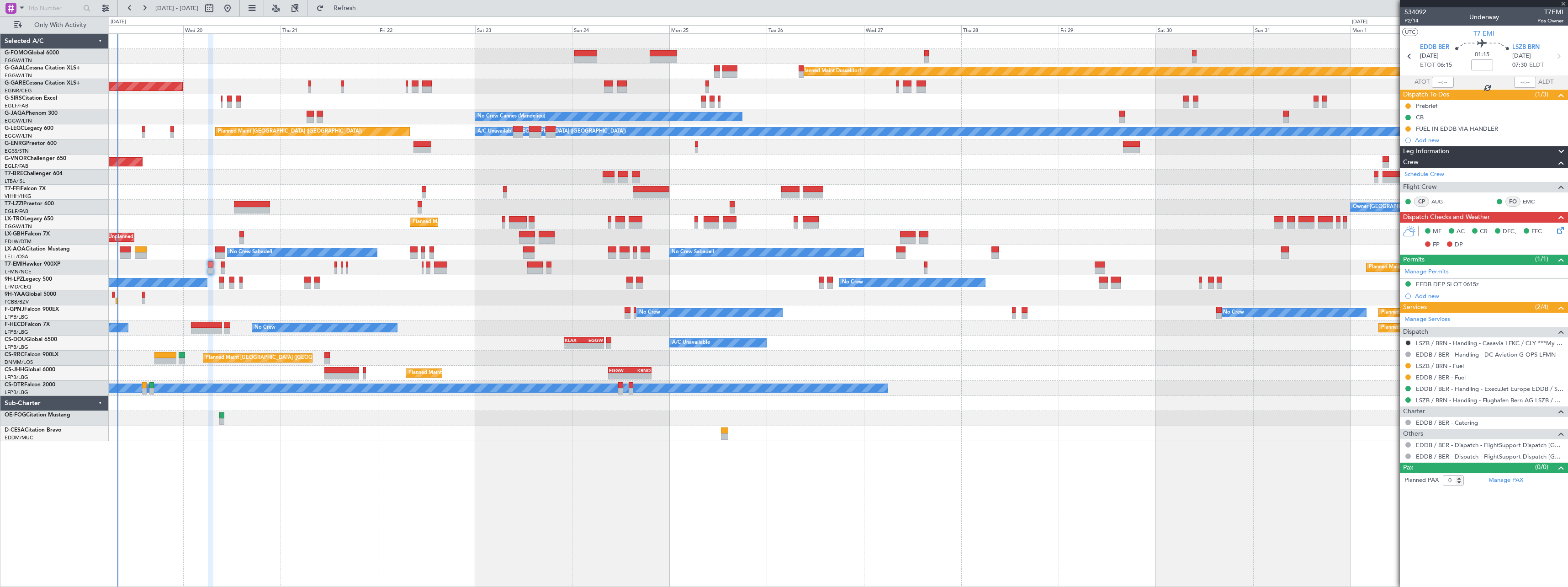
type input "+00:20"
type input "2"
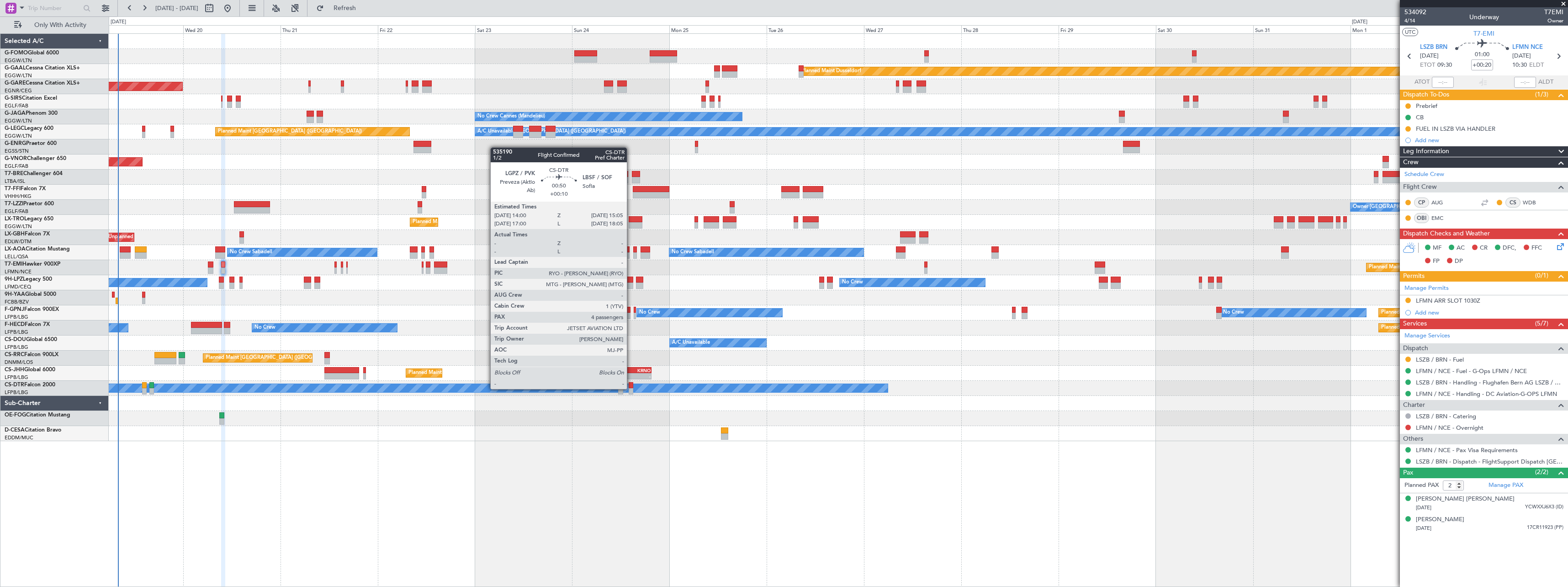
click at [630, 388] on div at bounding box center [630, 391] width 4 height 7
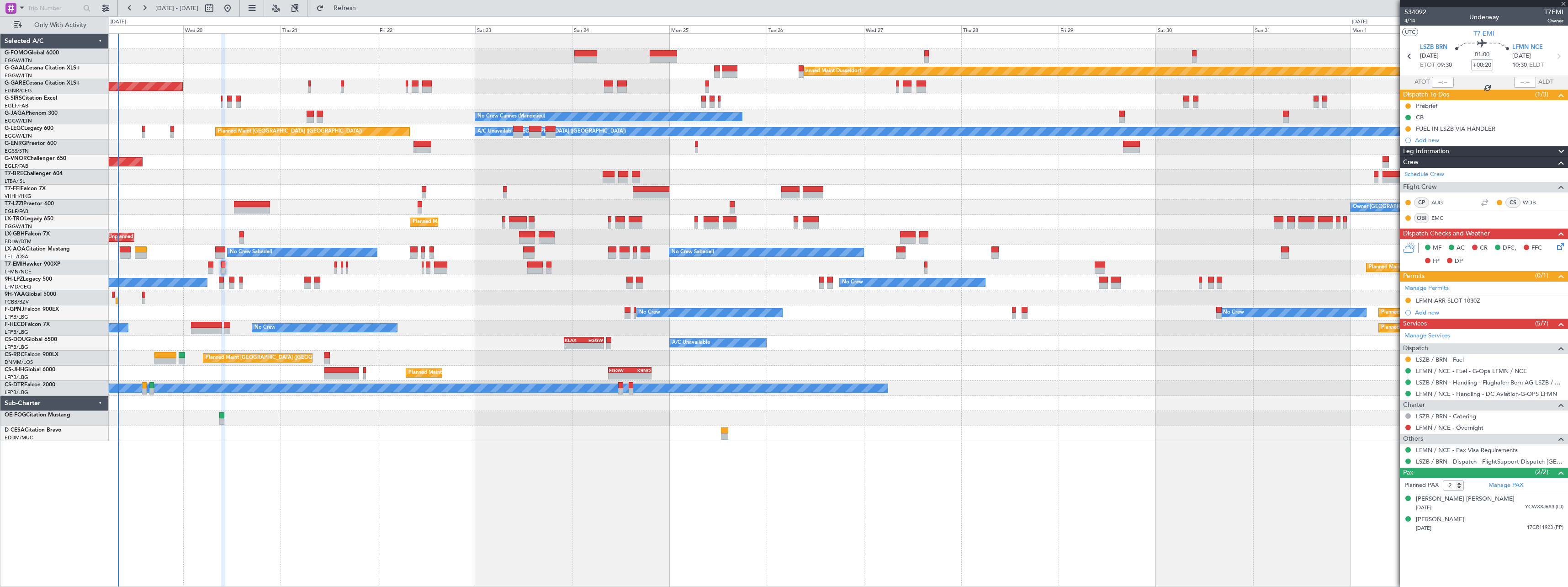
type input "+00:10"
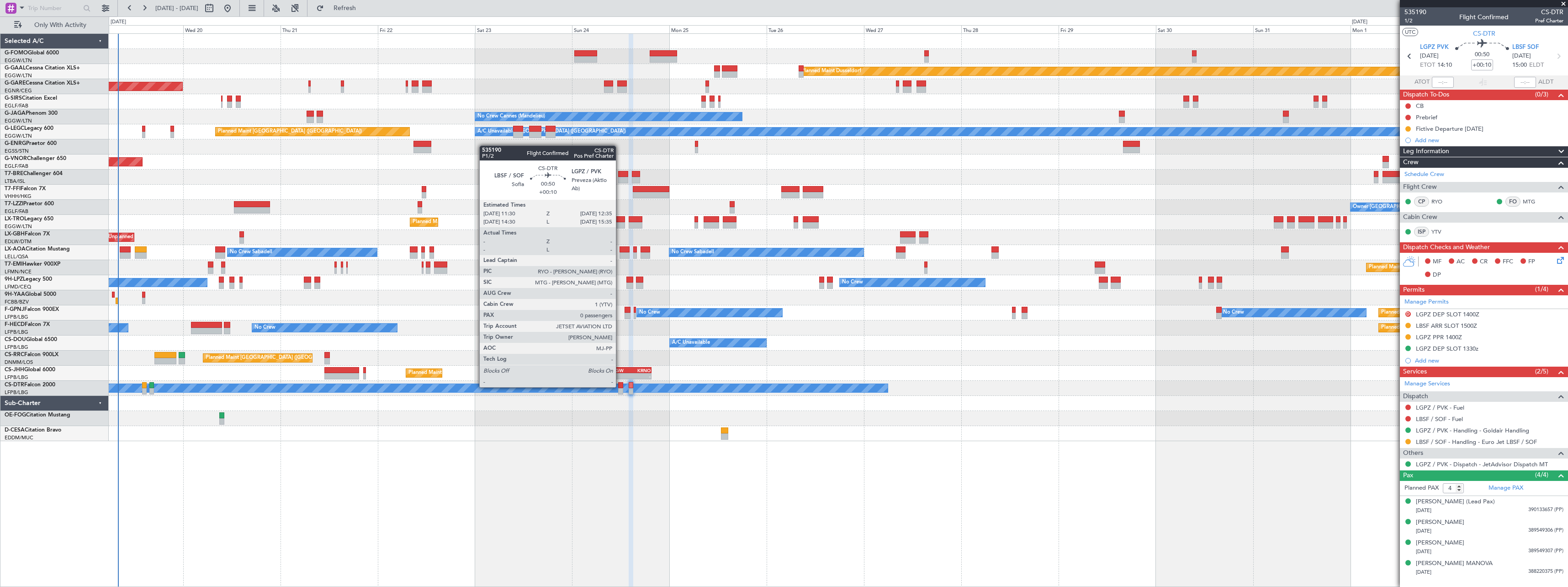
click at [620, 386] on div at bounding box center [620, 385] width 4 height 7
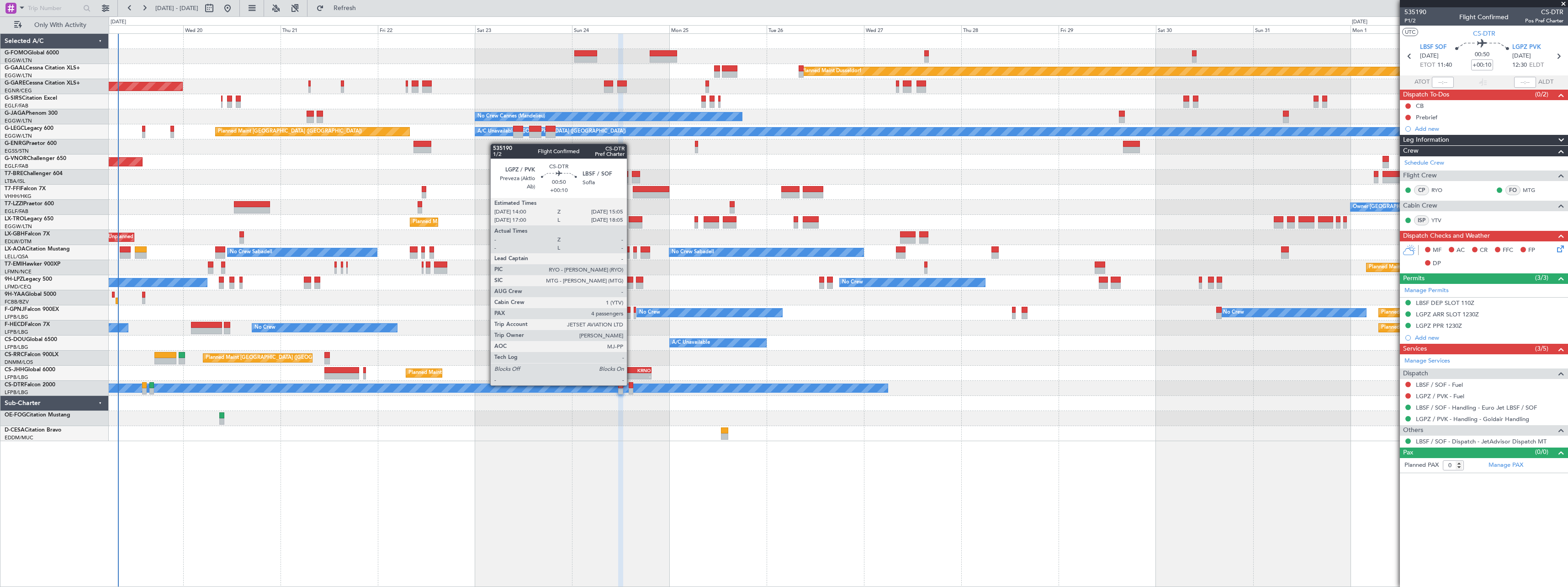
click at [630, 385] on div at bounding box center [630, 385] width 4 height 7
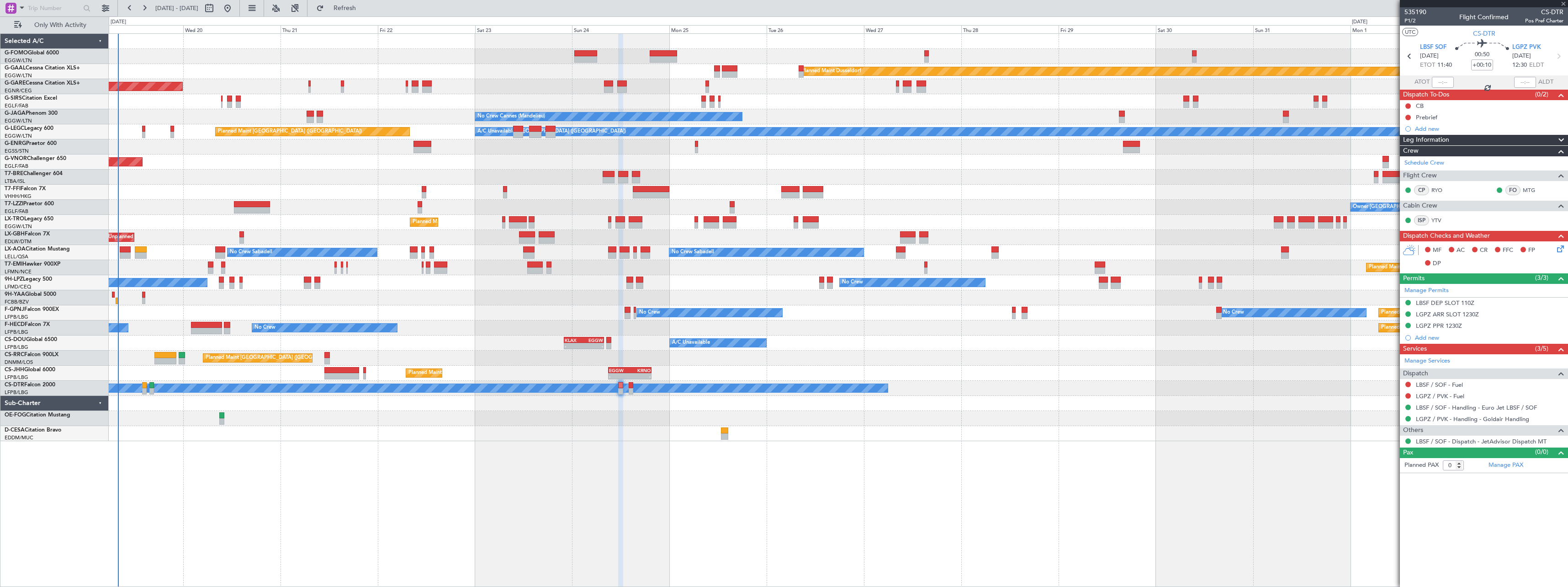
type input "4"
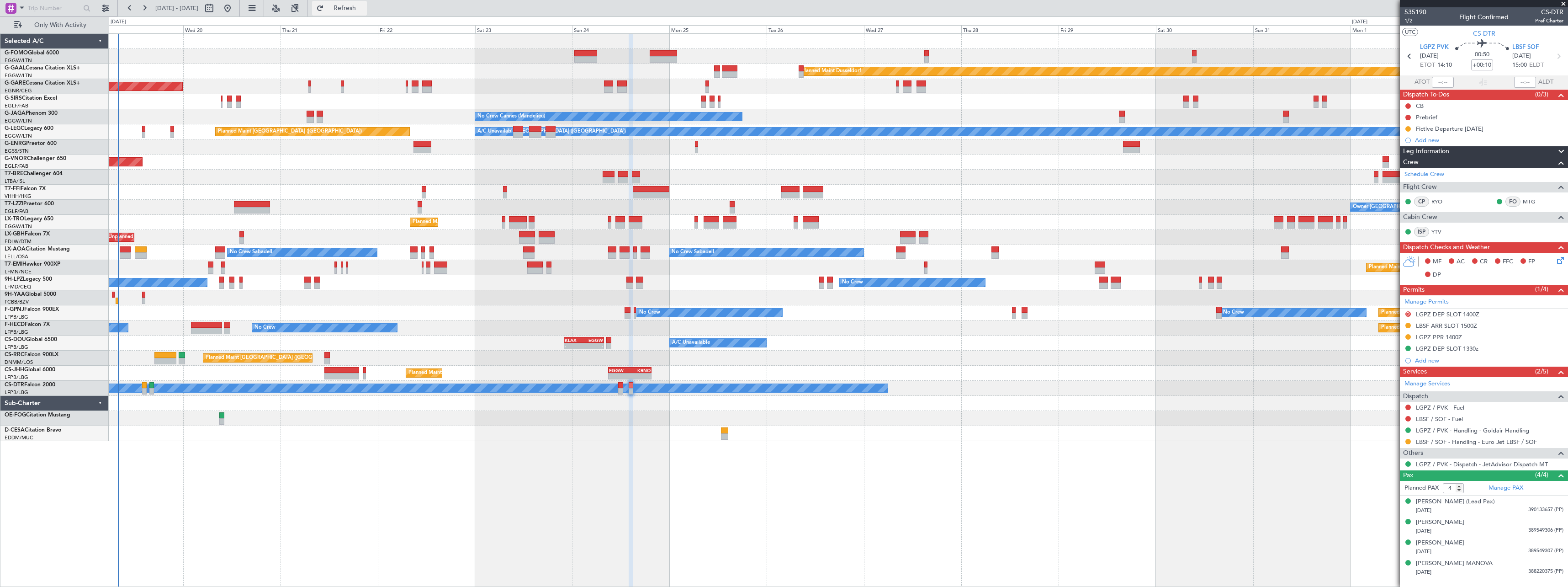
click at [364, 5] on span "Refresh" at bounding box center [345, 8] width 39 height 7
click at [364, 7] on span "Refresh" at bounding box center [345, 8] width 39 height 7
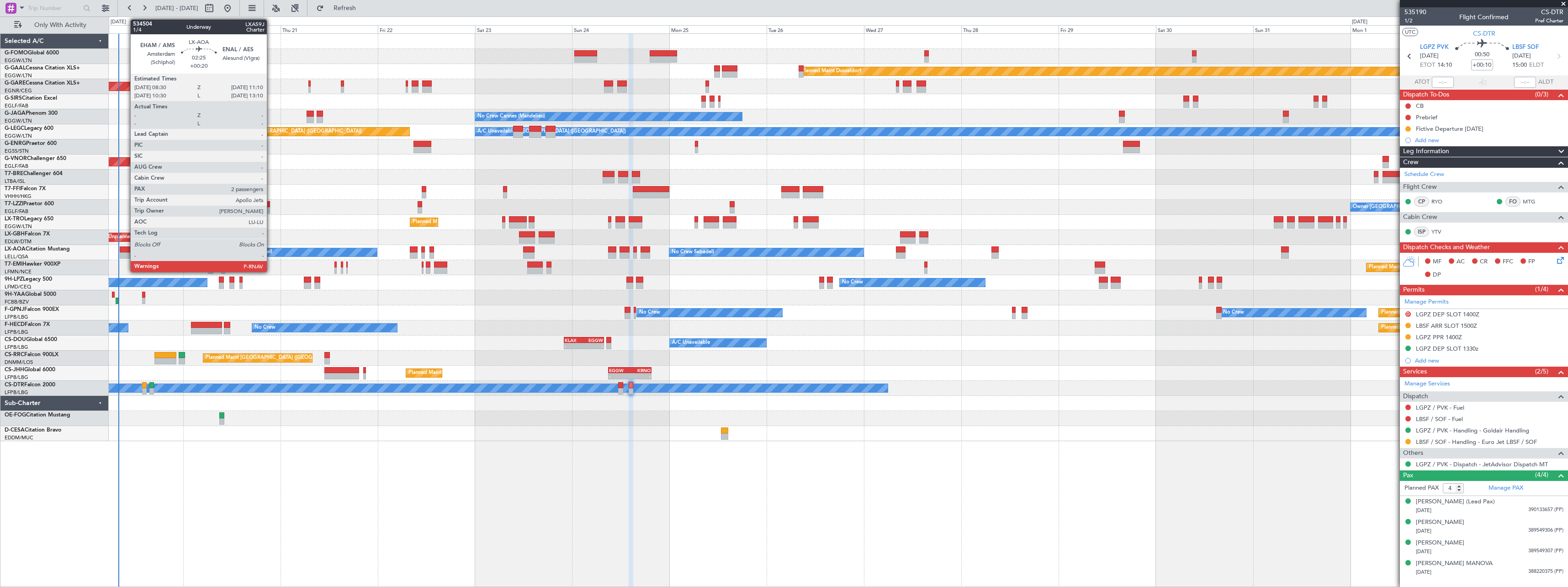
click at [126, 255] on div at bounding box center [125, 255] width 11 height 7
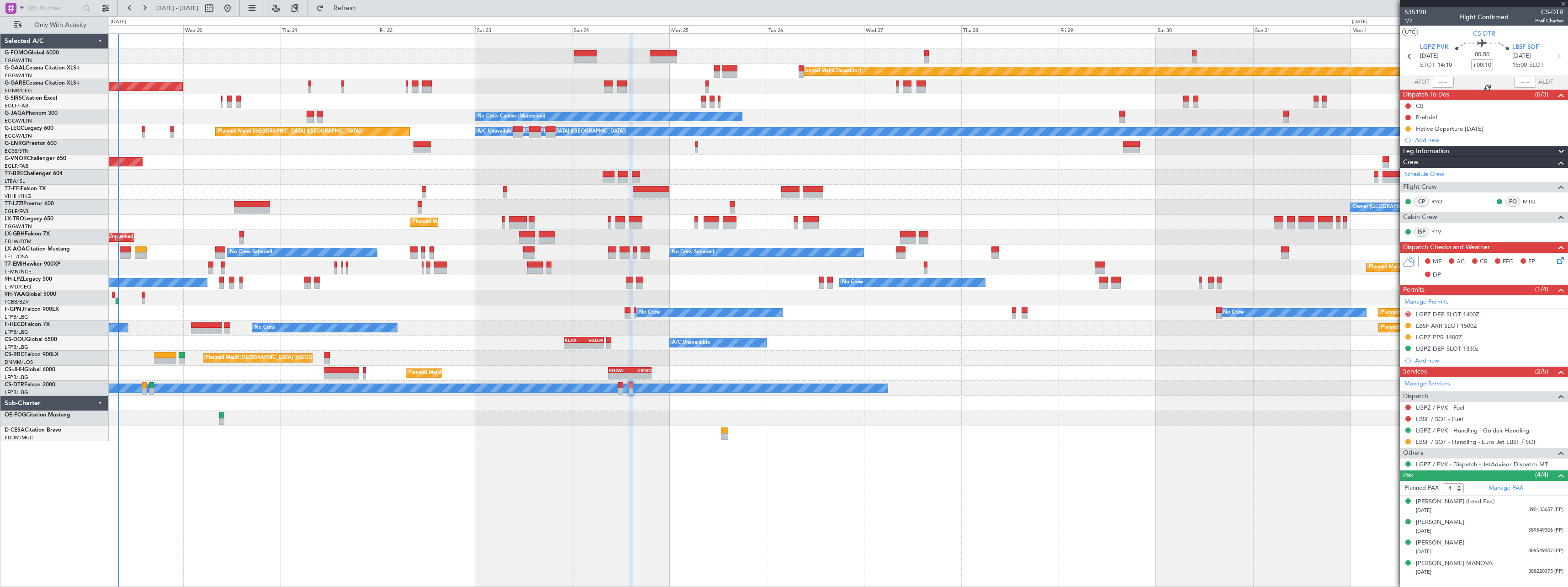
type input "+00:20"
type input "2"
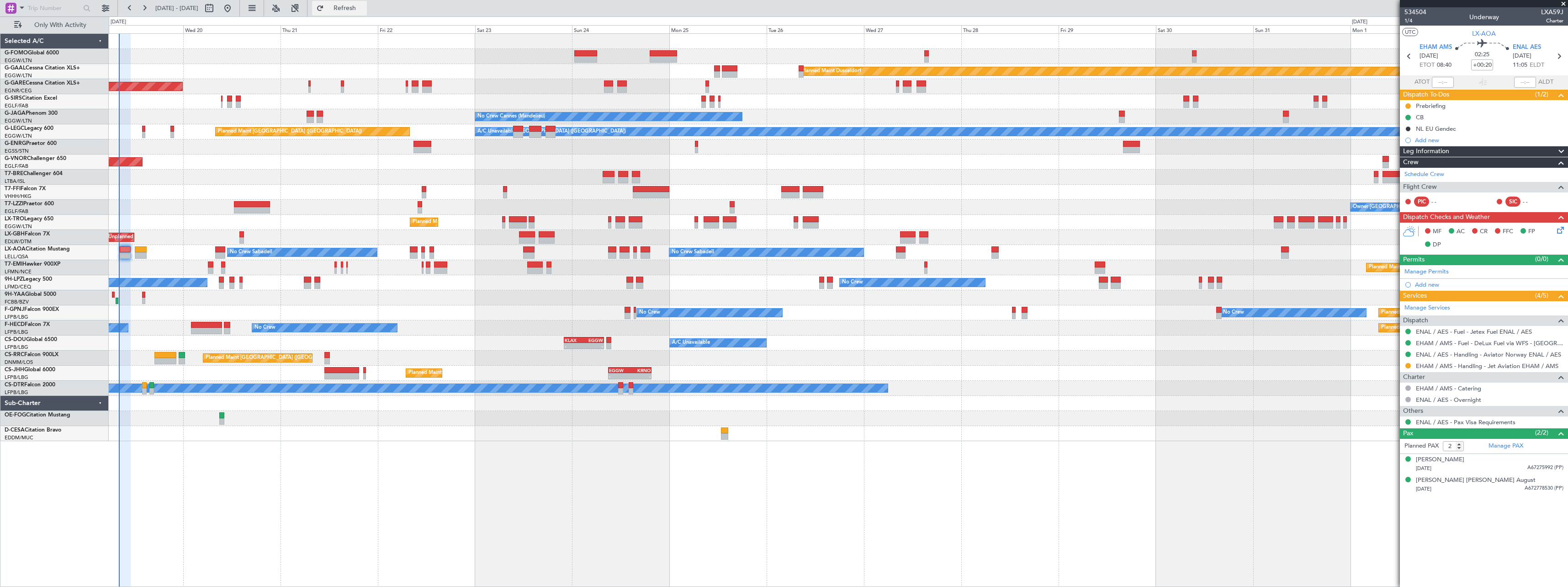
click at [364, 11] on span "Refresh" at bounding box center [345, 8] width 39 height 7
click at [1425, 175] on link "Schedule Crew" at bounding box center [1424, 175] width 39 height 9
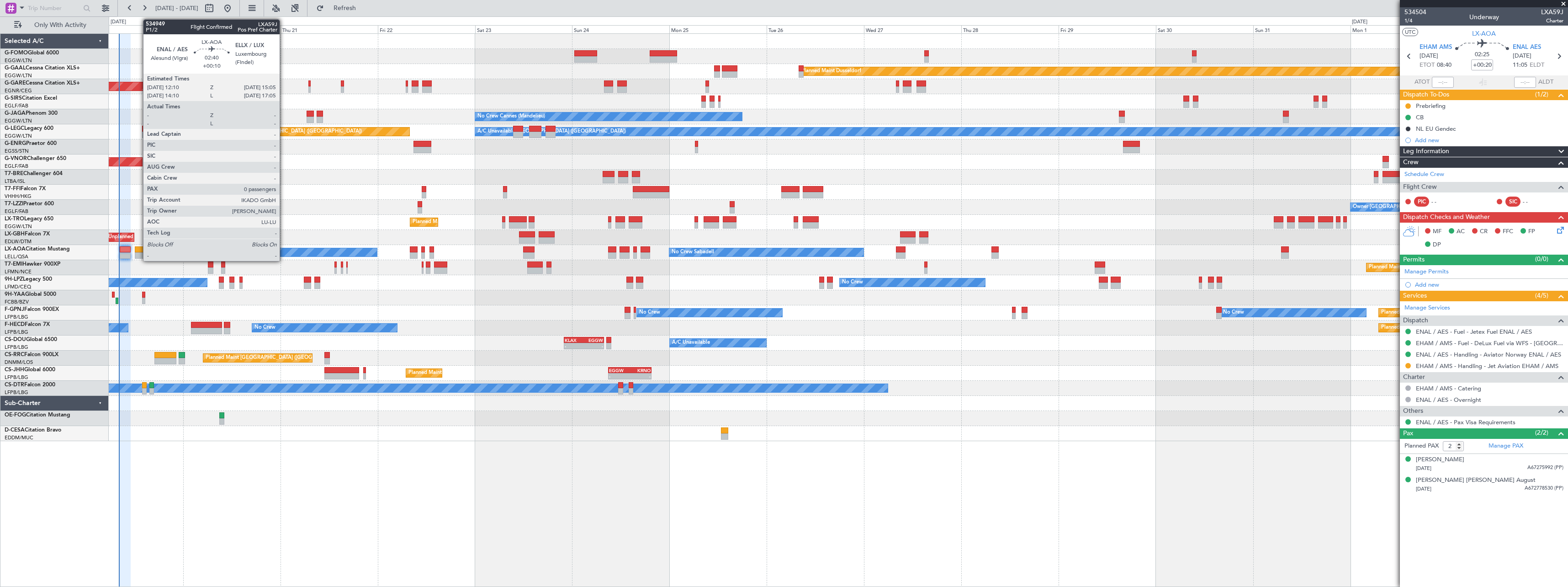
click at [138, 250] on div at bounding box center [141, 249] width 12 height 7
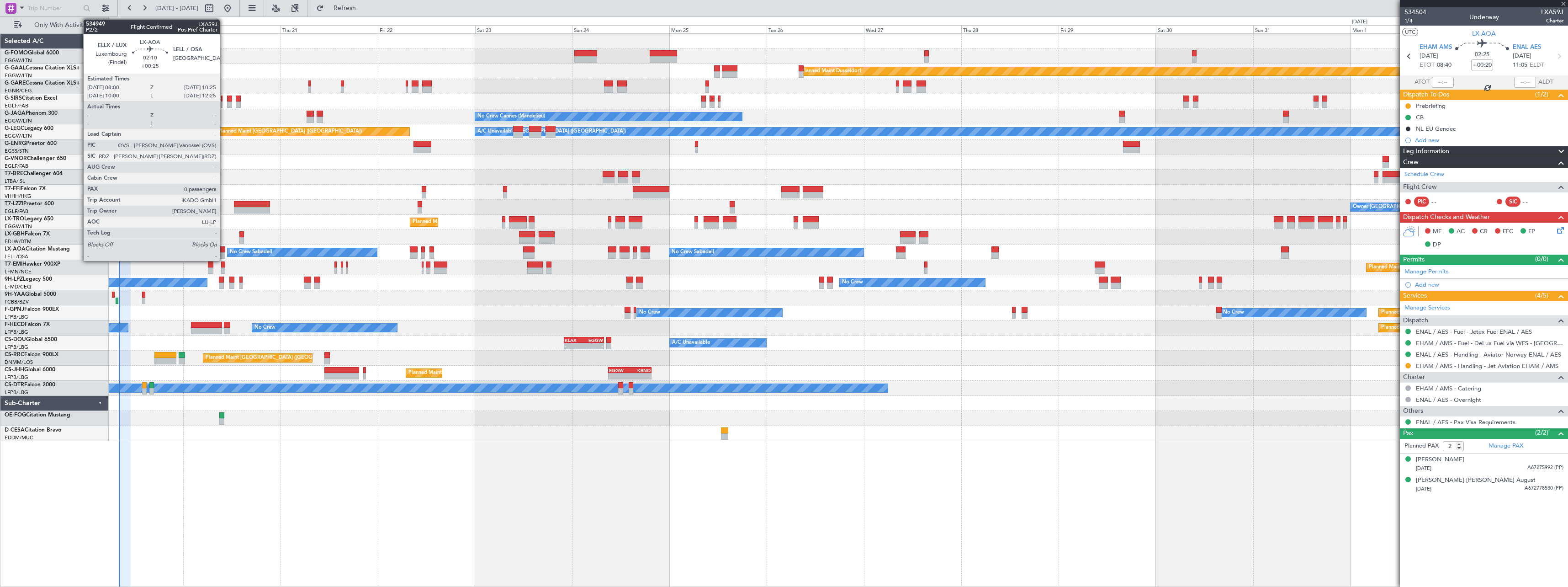
type input "+00:10"
type input "0"
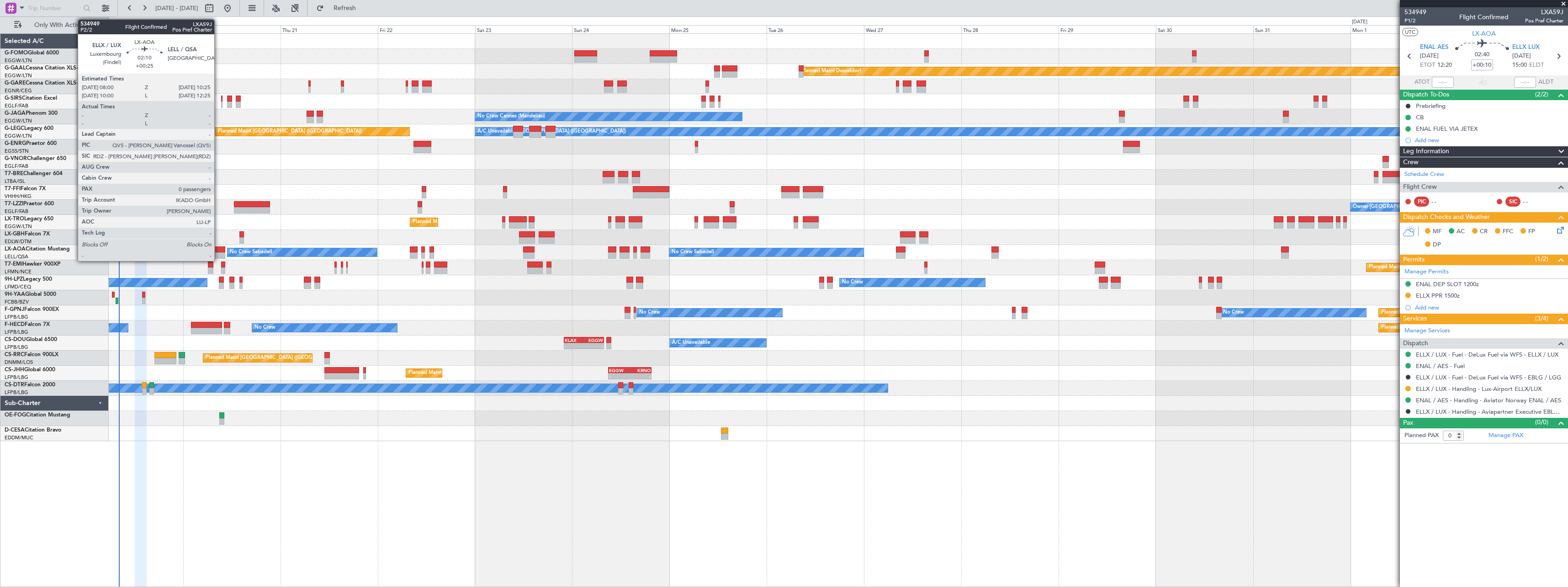
click at [219, 249] on div at bounding box center [220, 249] width 10 height 7
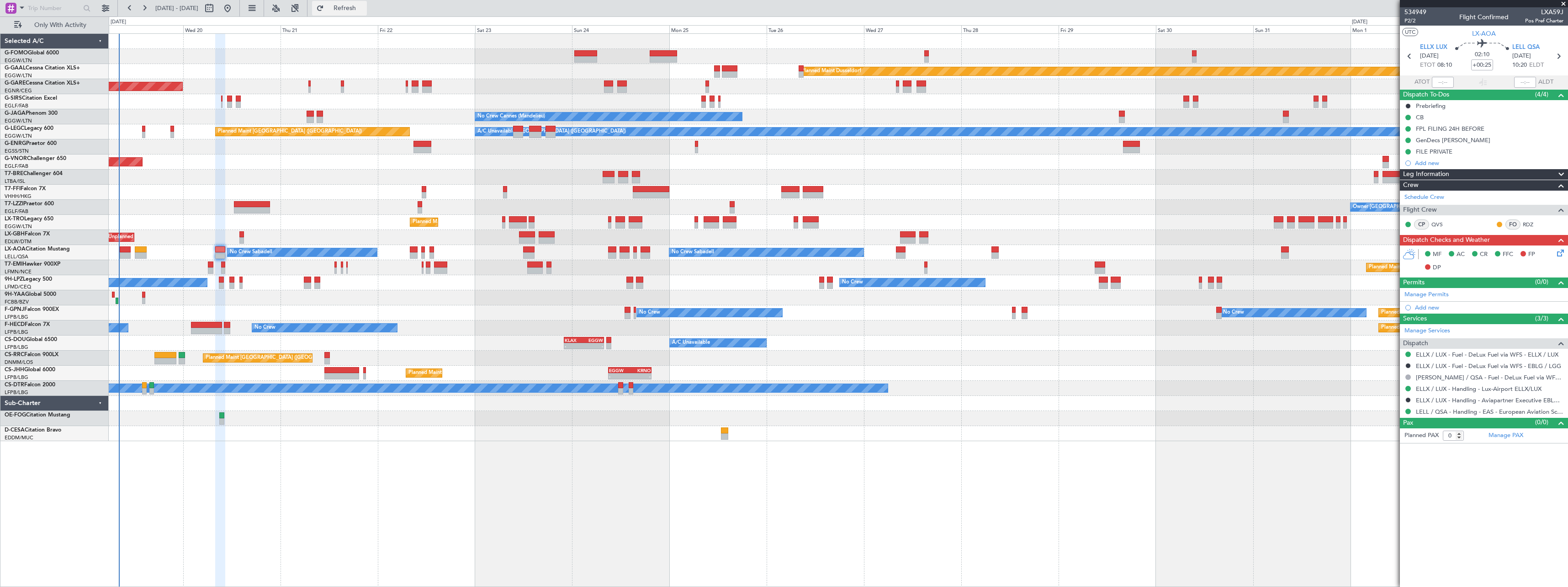
click at [364, 8] on span "Refresh" at bounding box center [345, 8] width 39 height 7
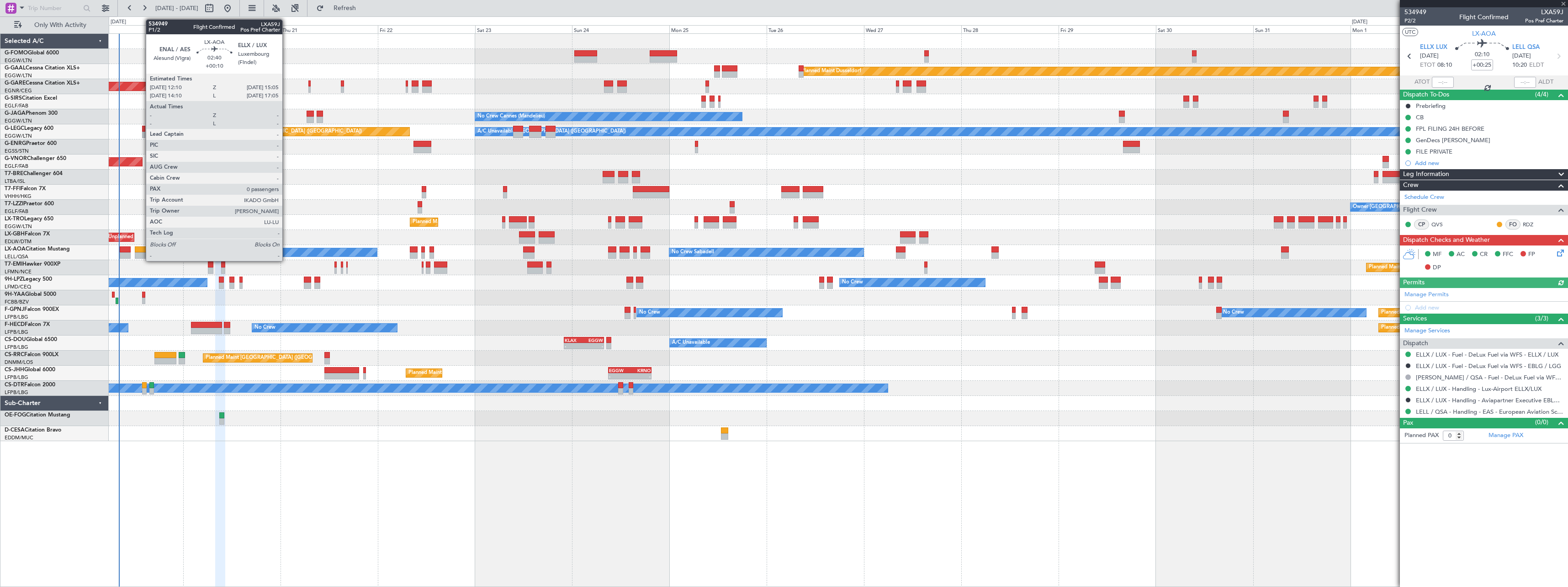
click at [141, 246] on div at bounding box center [141, 249] width 12 height 7
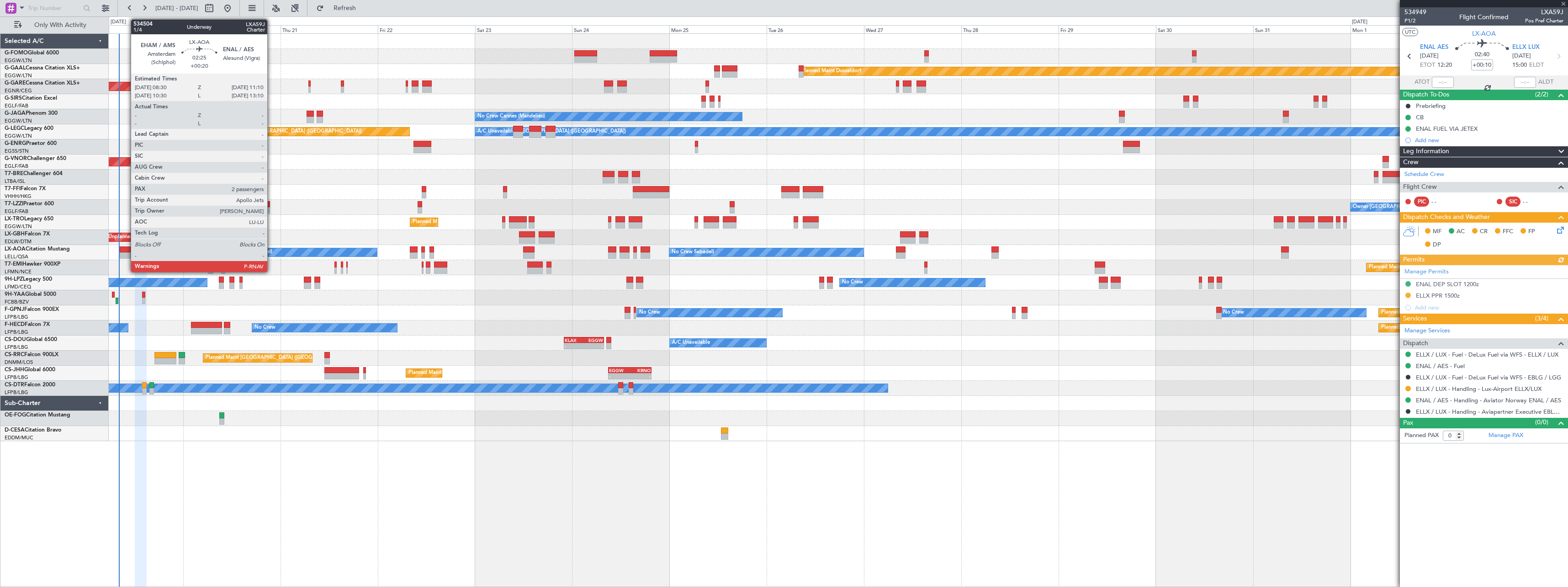
click at [126, 249] on div at bounding box center [125, 249] width 11 height 7
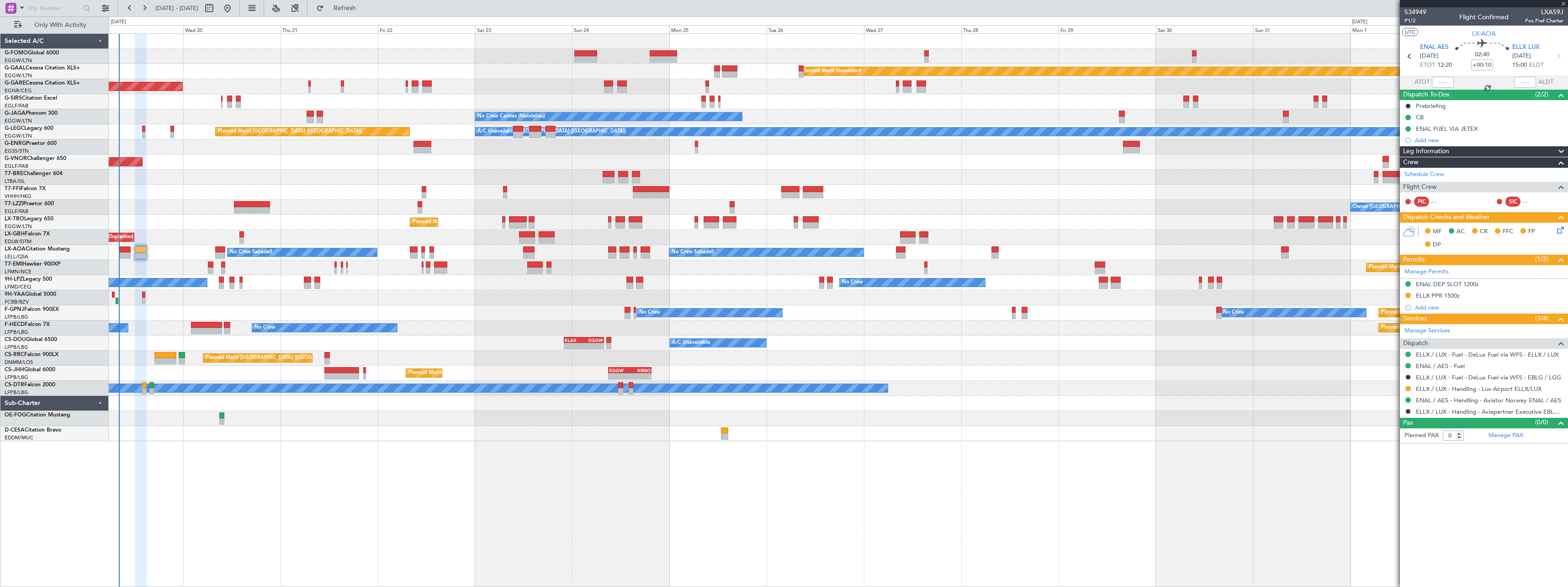
type input "+00:20"
type input "2"
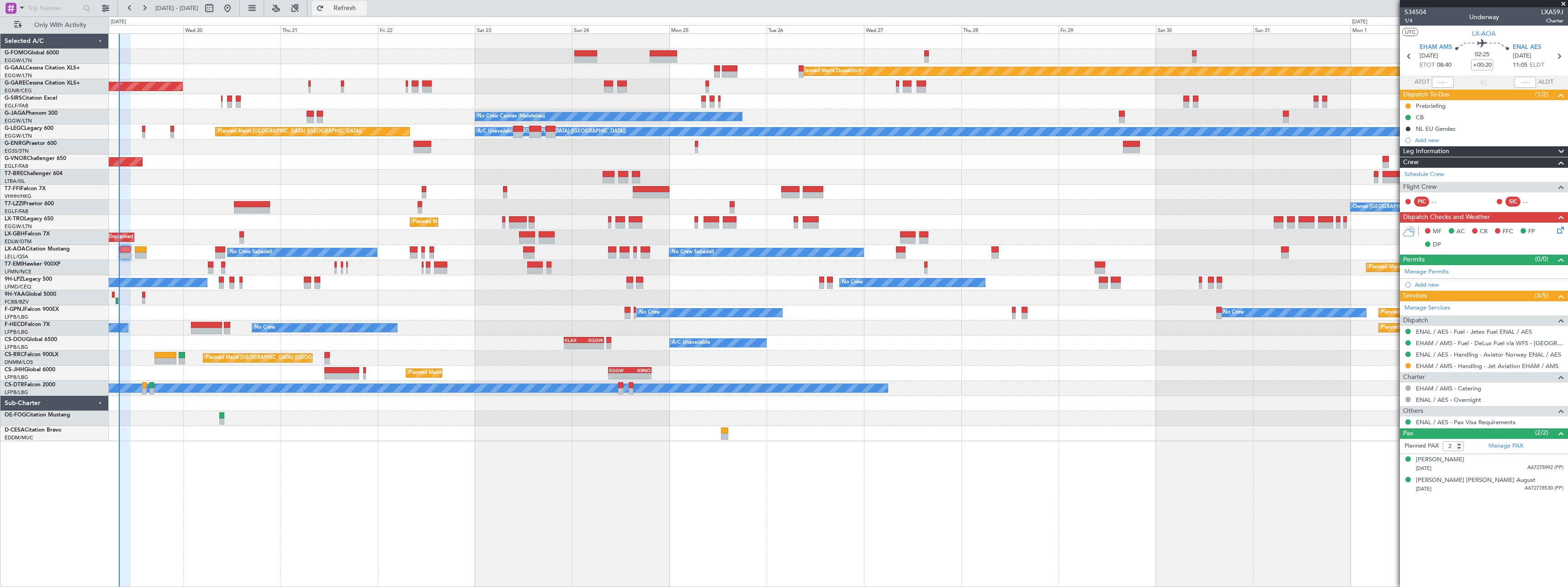
click at [364, 6] on span "Refresh" at bounding box center [345, 8] width 39 height 7
click at [364, 10] on span "Refresh" at bounding box center [345, 8] width 39 height 7
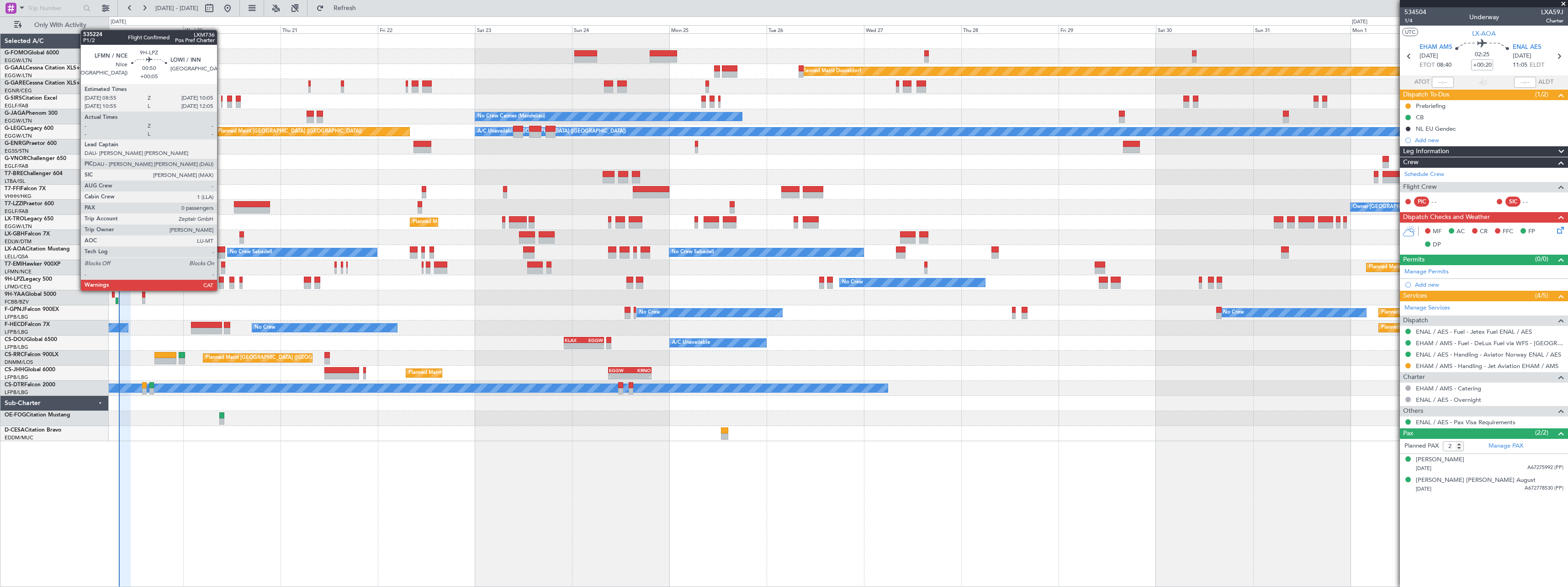
click at [221, 281] on div at bounding box center [221, 280] width 5 height 7
type input "+00:05"
type input "0"
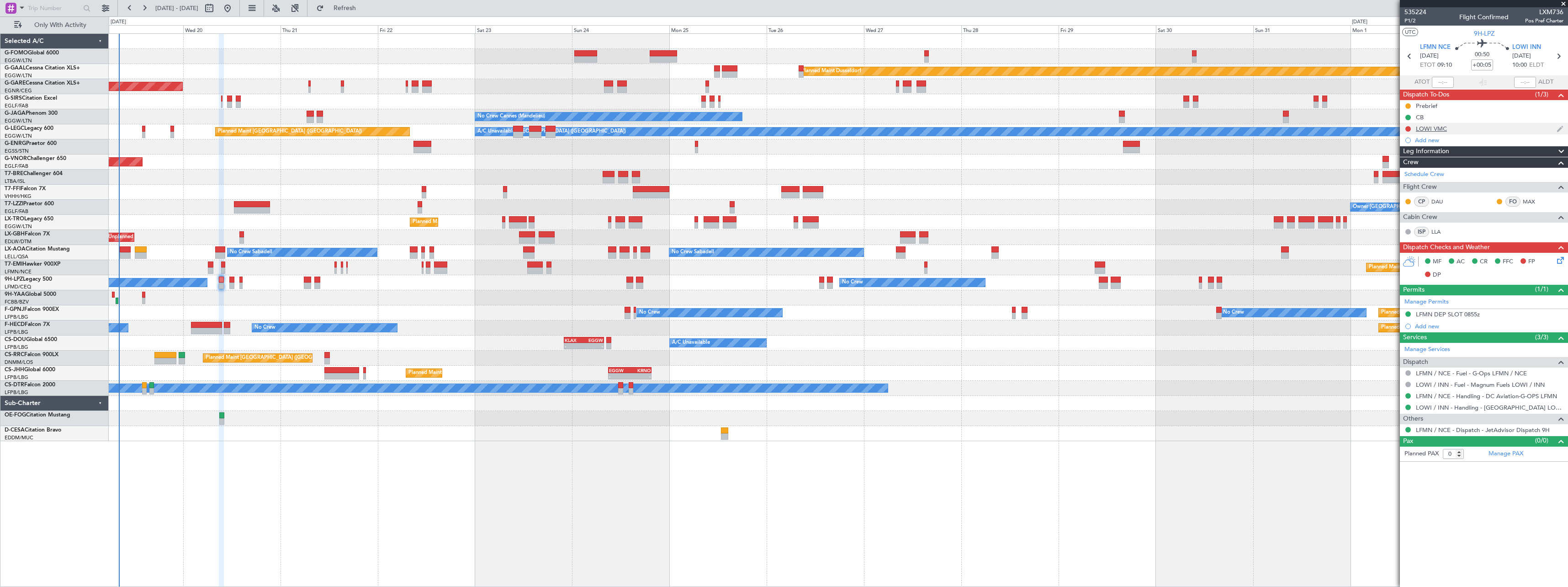
click at [1438, 132] on div "LOWI VMC" at bounding box center [1431, 129] width 31 height 7
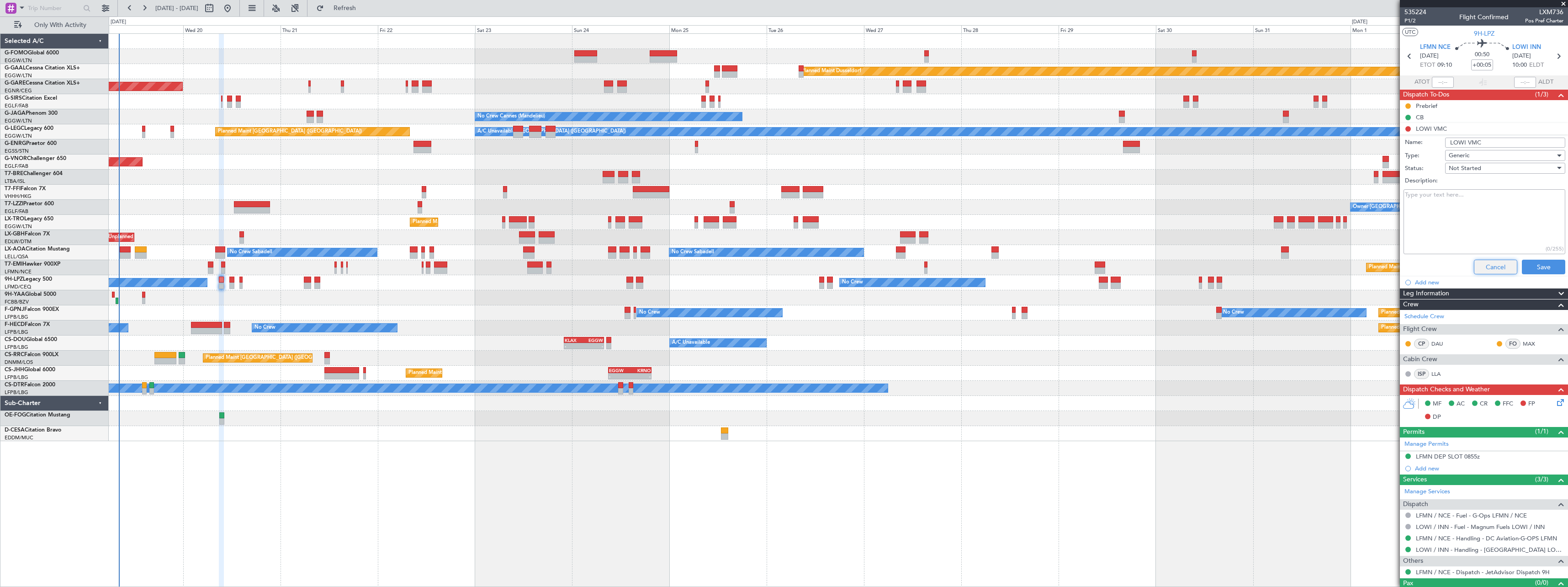
click at [1482, 264] on button "Cancel" at bounding box center [1495, 267] width 43 height 15
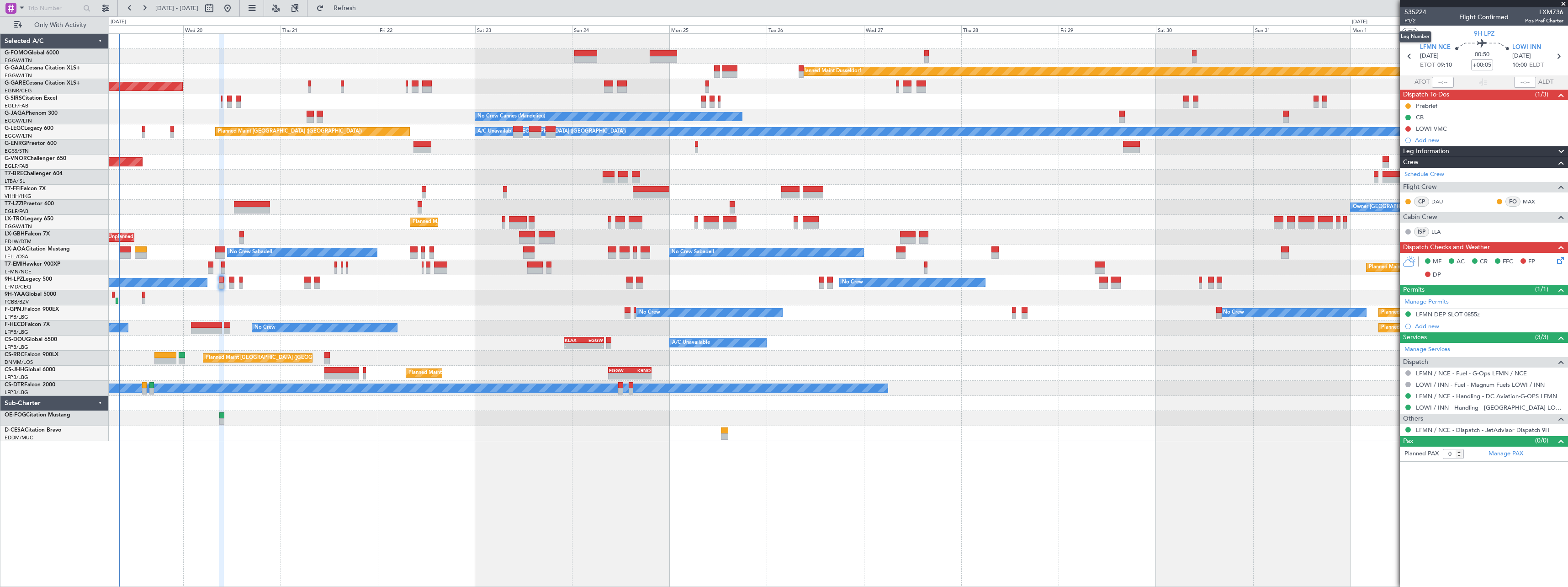
click at [1410, 21] on span "P1/2" at bounding box center [1415, 21] width 22 height 7
click at [1413, 19] on span "P1/2" at bounding box center [1415, 21] width 22 height 7
click at [364, 10] on span "Refresh" at bounding box center [345, 8] width 39 height 7
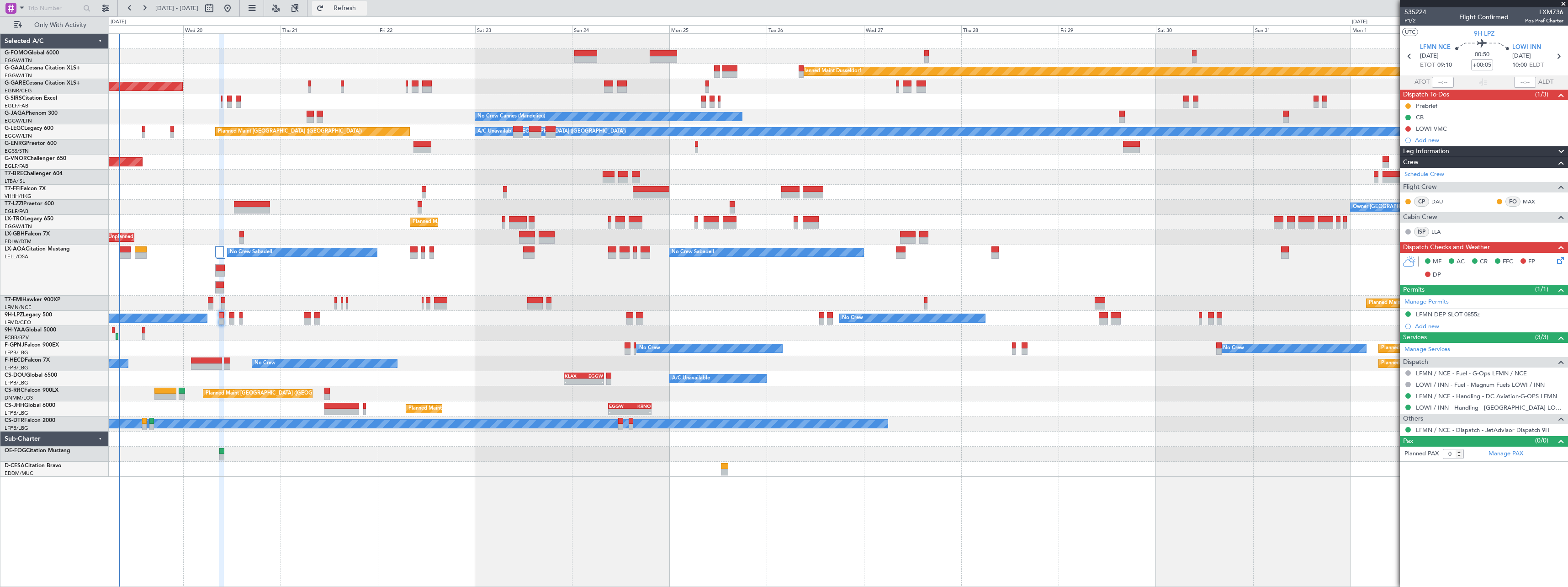
click at [364, 9] on span "Refresh" at bounding box center [345, 8] width 39 height 7
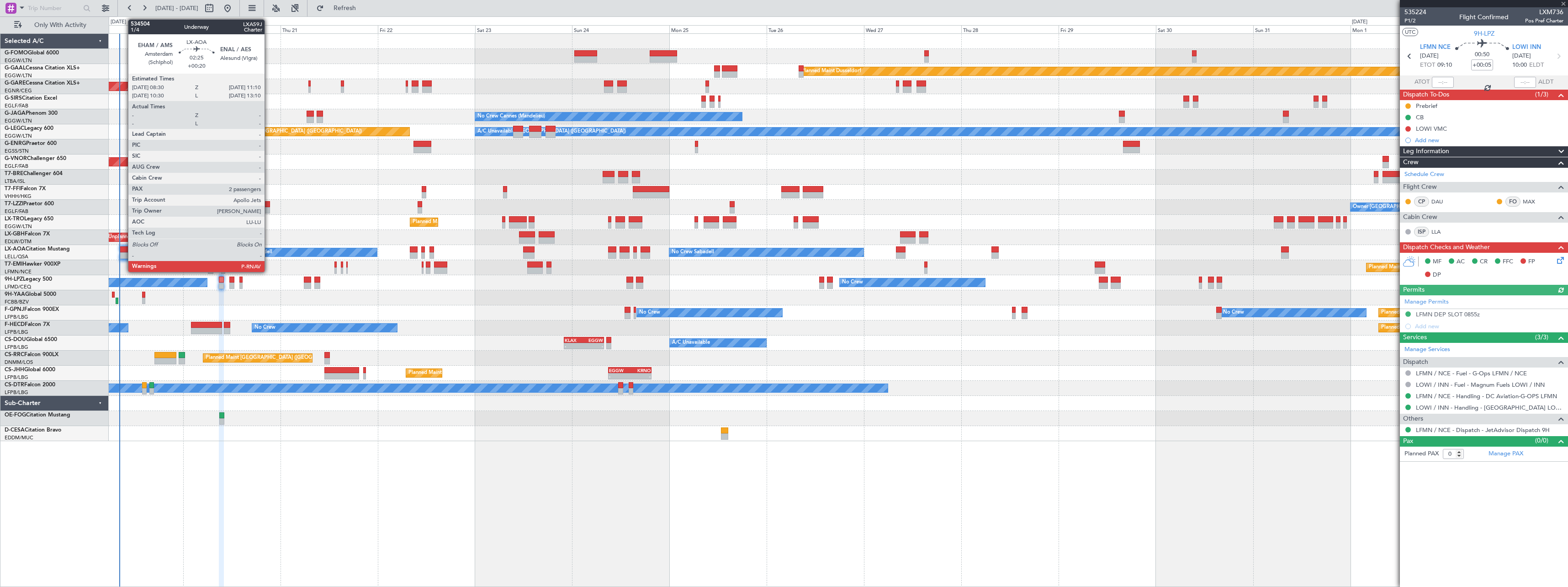
click at [123, 248] on div at bounding box center [125, 249] width 11 height 7
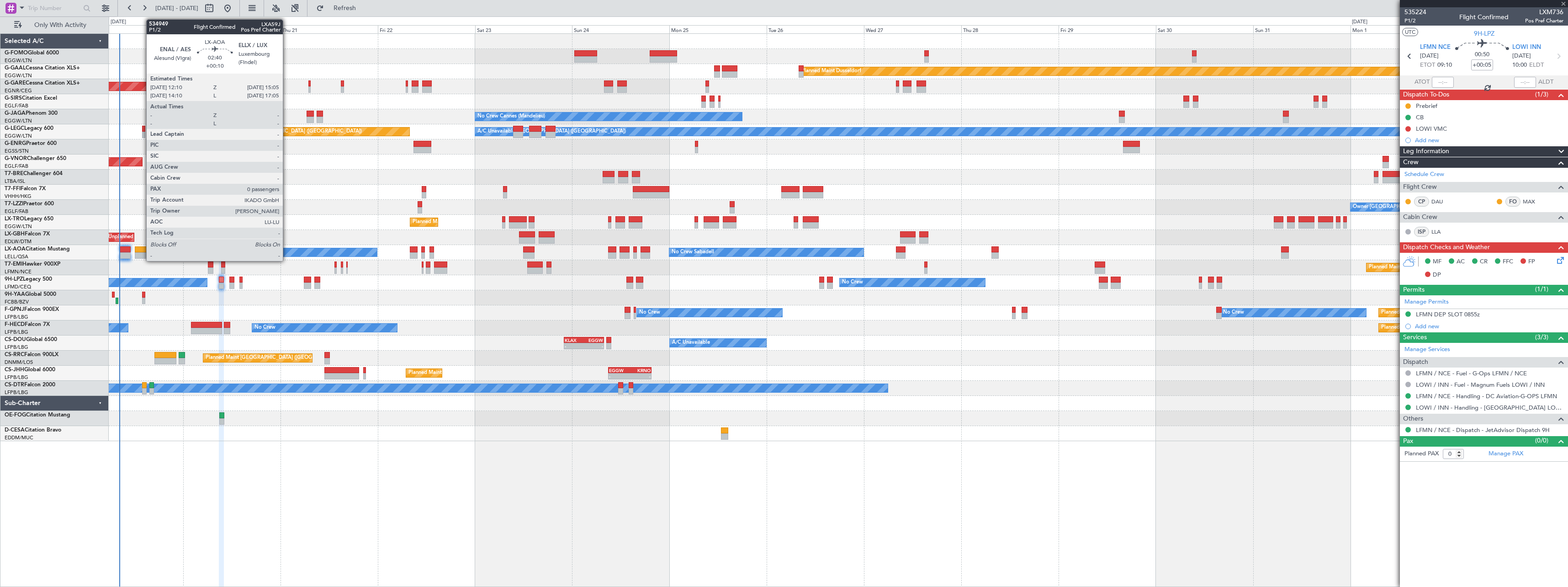
type input "+00:20"
type input "2"
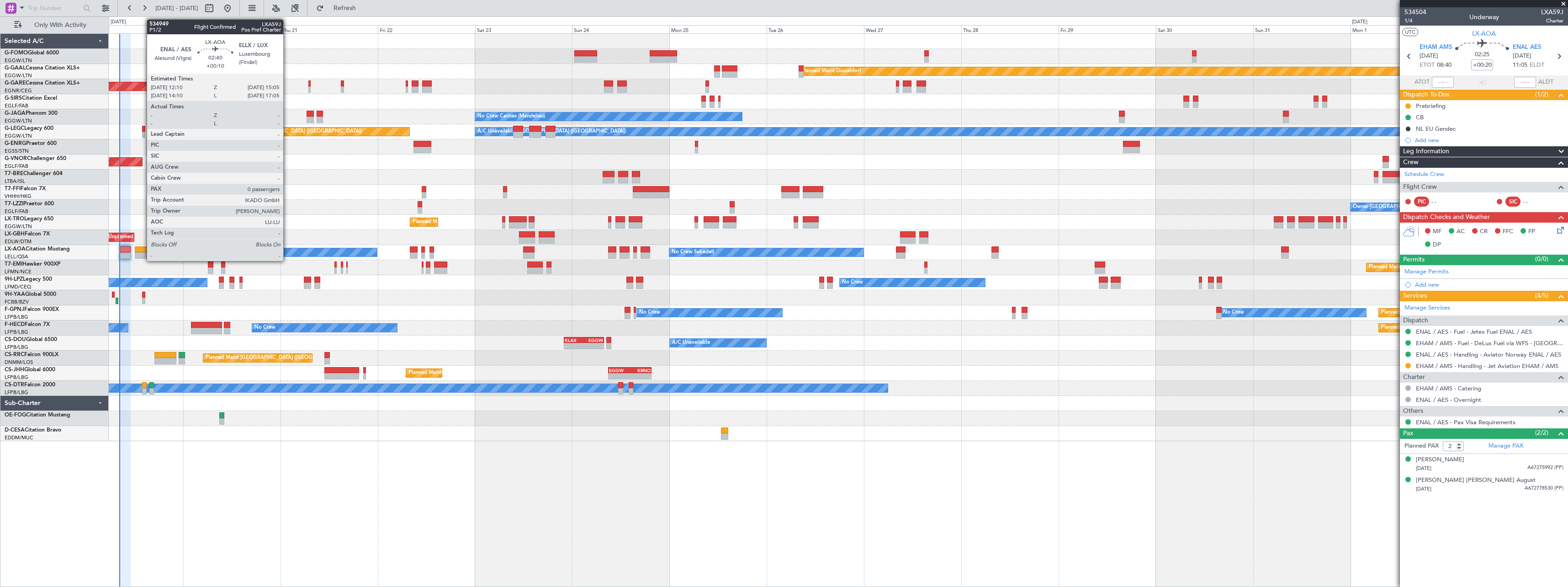
click at [142, 248] on div at bounding box center [141, 249] width 12 height 7
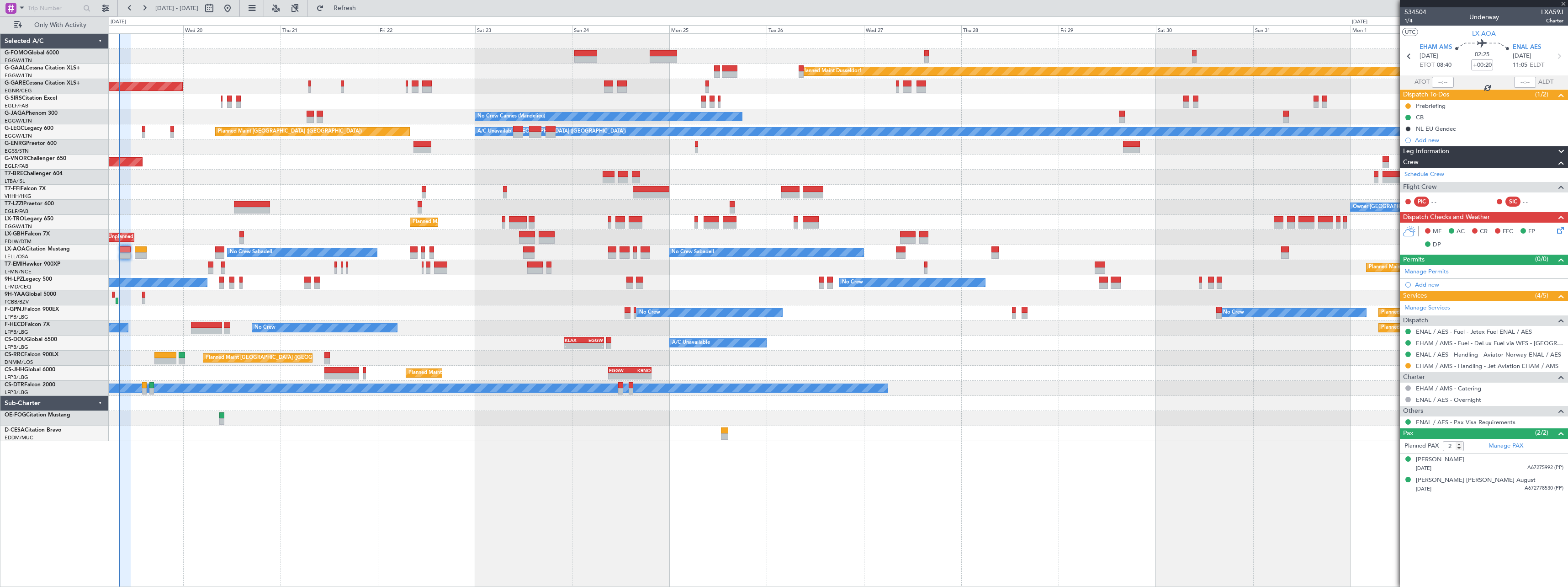
type input "+00:10"
type input "0"
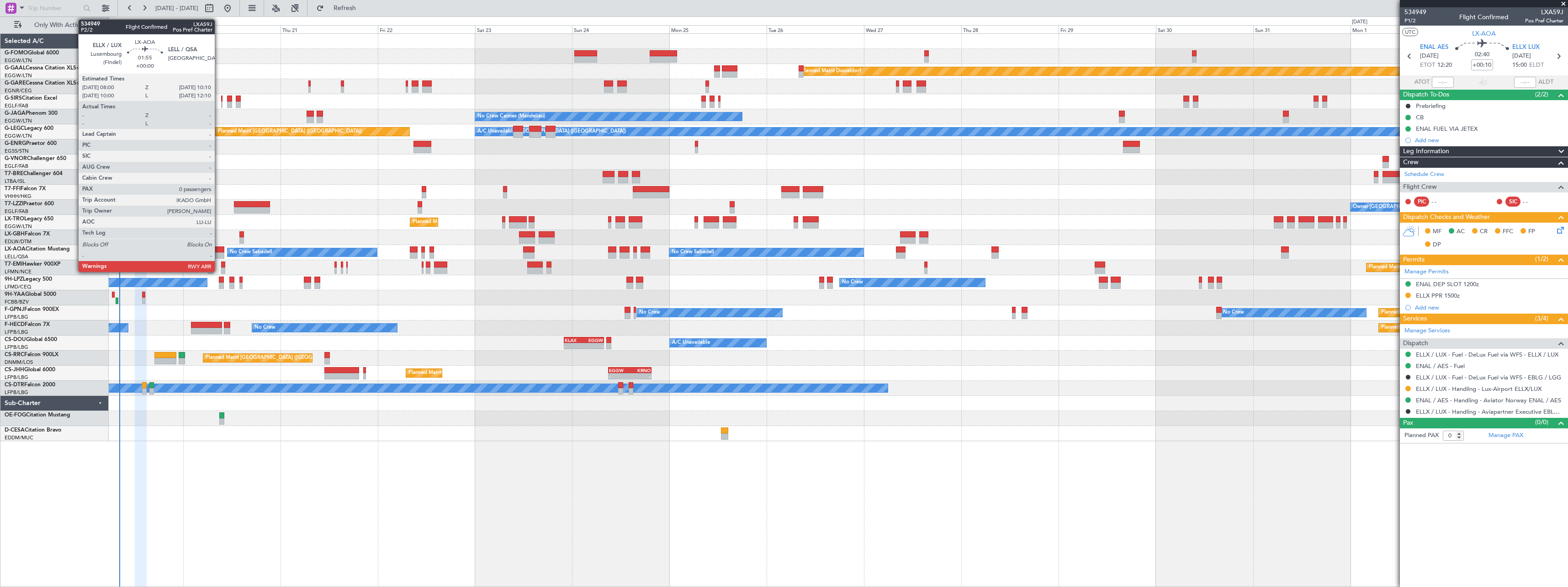
click at [219, 248] on div at bounding box center [219, 249] width 9 height 7
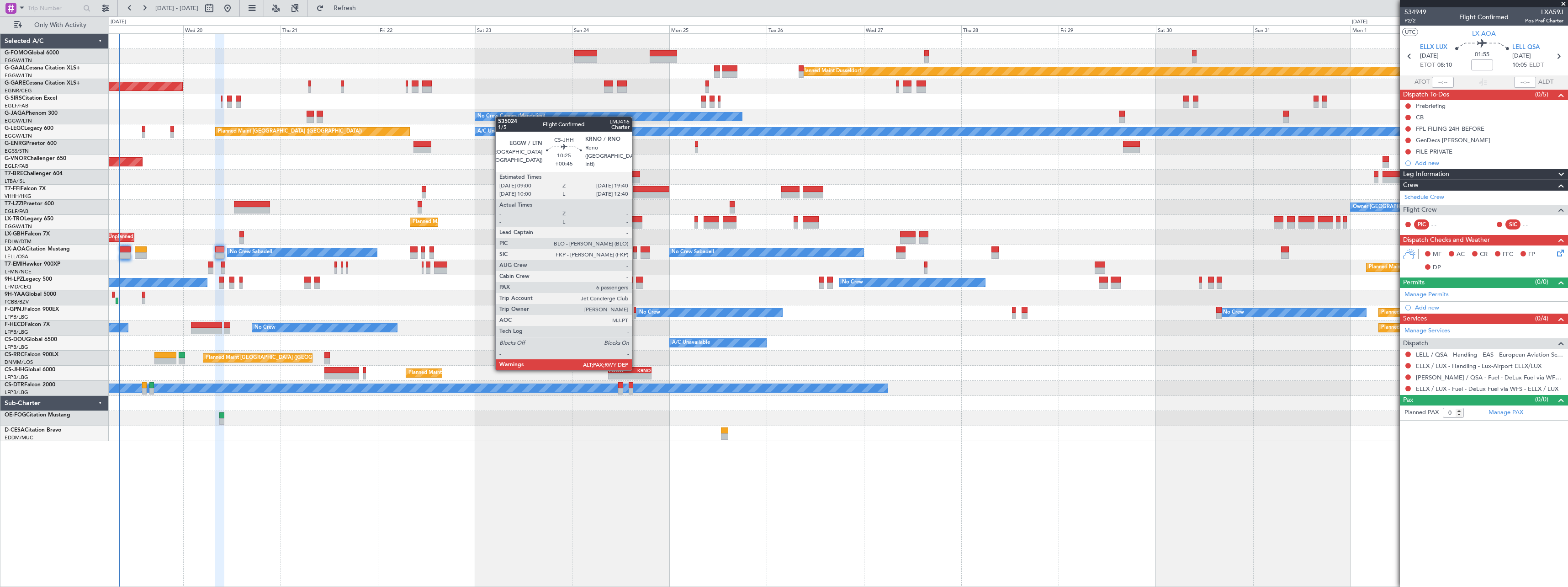
click at [636, 369] on div "KRNO" at bounding box center [640, 370] width 21 height 5
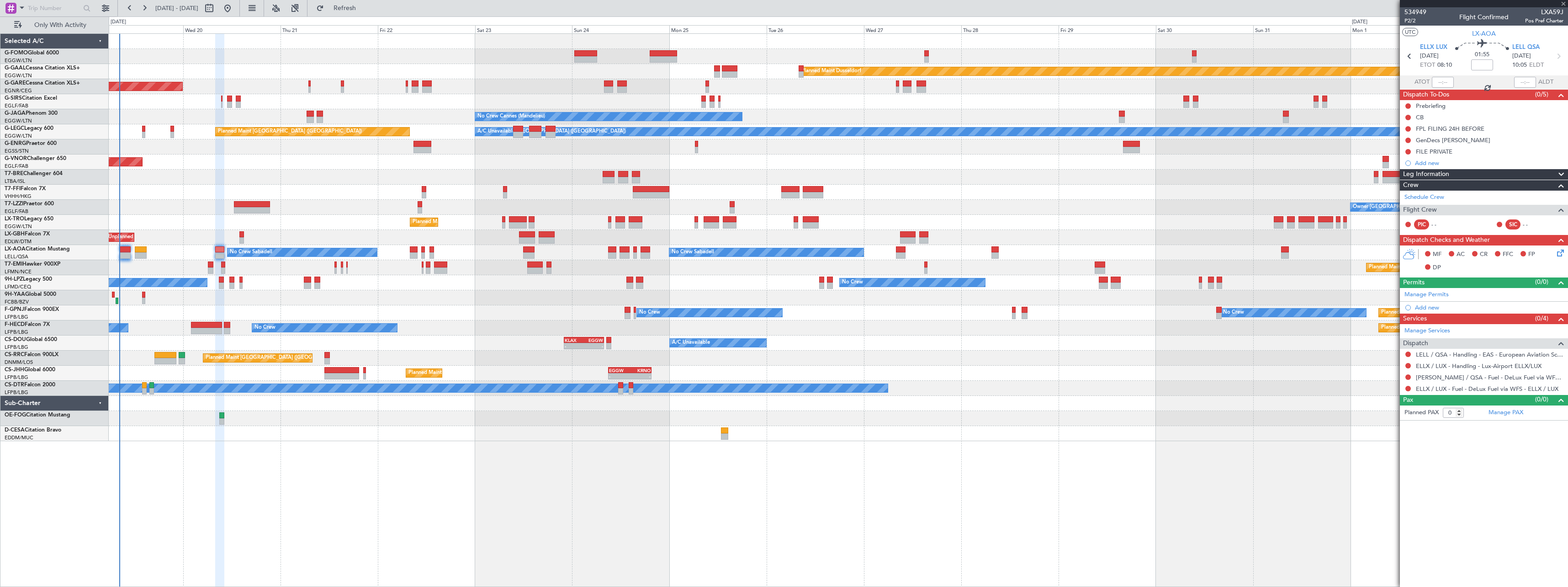
type input "+00:45"
type input "10"
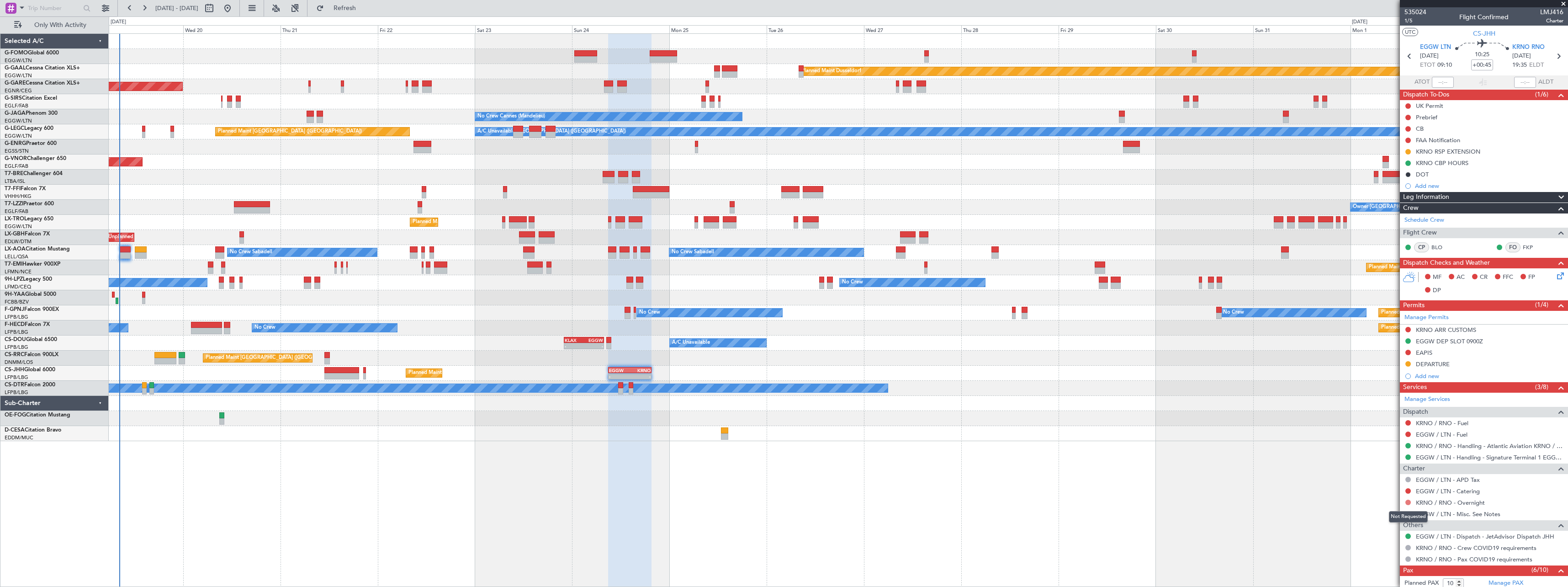
click at [1407, 501] on button at bounding box center [1407, 502] width 5 height 5
click at [1389, 490] on span "Confirmed" at bounding box center [1381, 489] width 28 height 9
click at [1409, 513] on button at bounding box center [1407, 513] width 5 height 5
drag, startPoint x: 1381, startPoint y: 402, endPoint x: 1411, endPoint y: 420, distance: 35.0
click at [1382, 402] on span "Not Required" at bounding box center [1385, 404] width 36 height 9
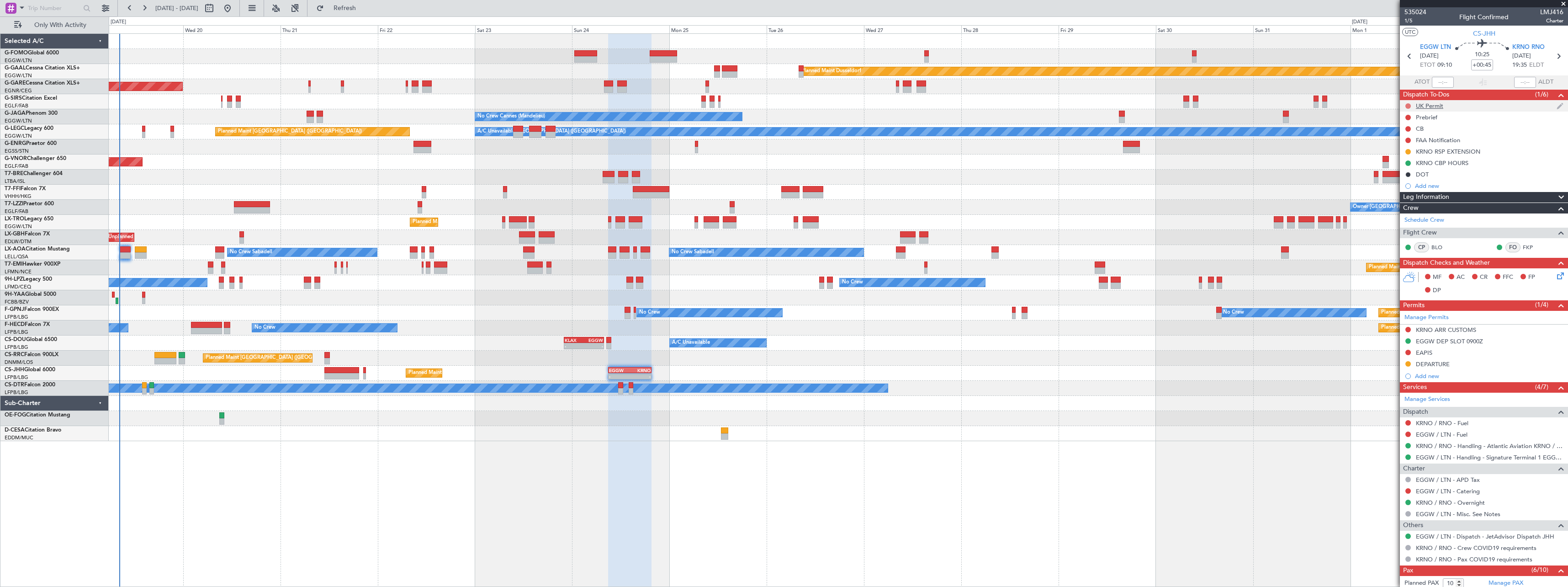
click at [1409, 106] on button at bounding box center [1407, 106] width 5 height 5
click at [1404, 133] on span "In Progress" at bounding box center [1413, 132] width 31 height 9
click at [364, 10] on span "Refresh" at bounding box center [345, 8] width 39 height 7
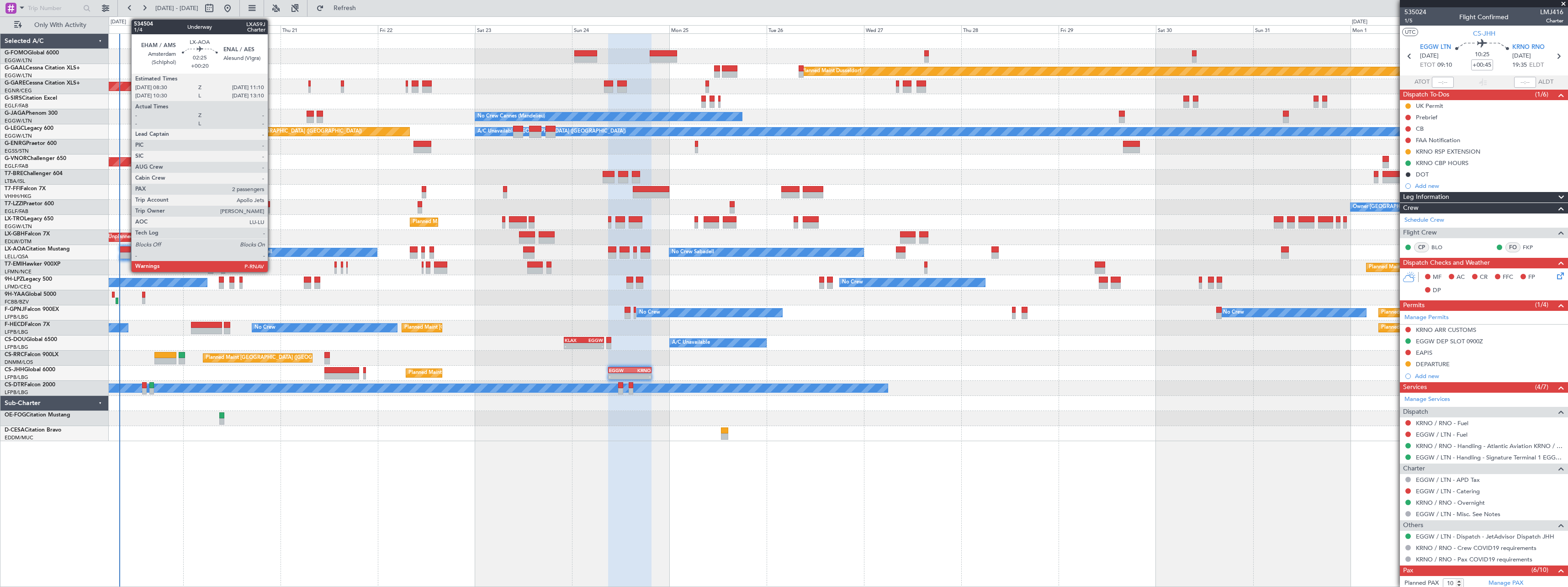
click at [126, 250] on div at bounding box center [125, 249] width 11 height 7
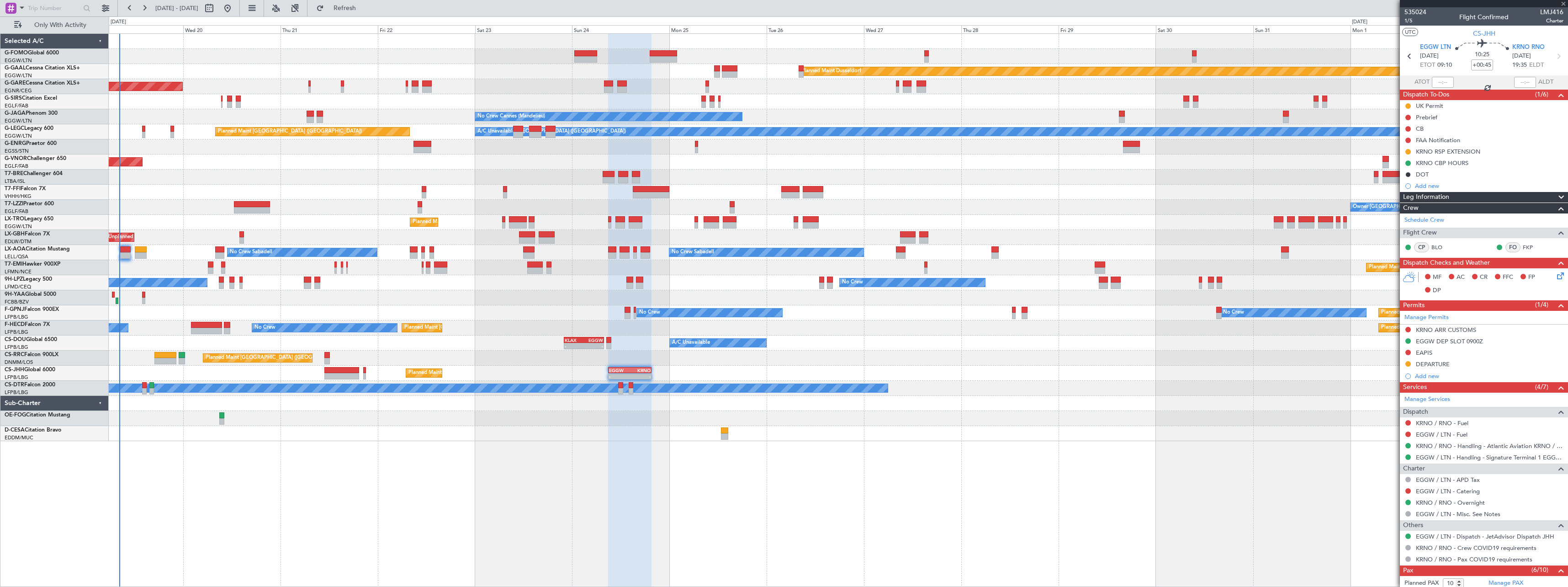
type input "+00:20"
type input "2"
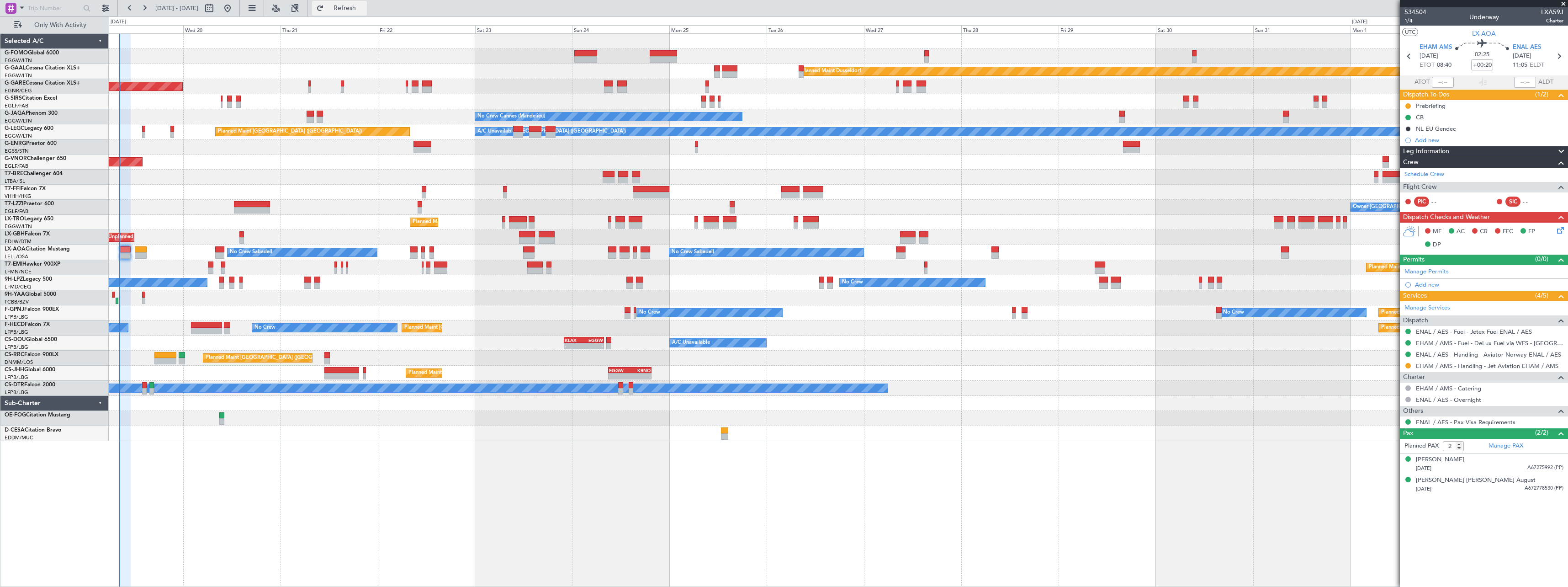
click at [364, 7] on span "Refresh" at bounding box center [345, 8] width 39 height 7
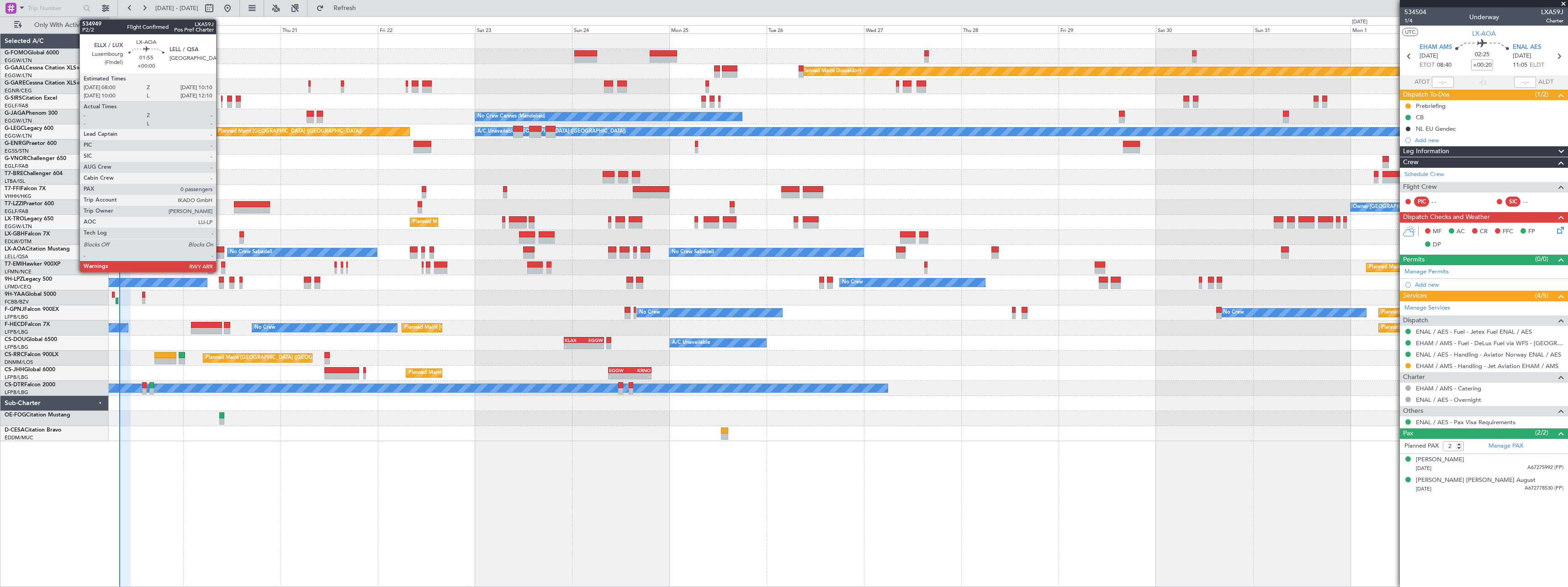
click at [220, 252] on div at bounding box center [219, 255] width 9 height 7
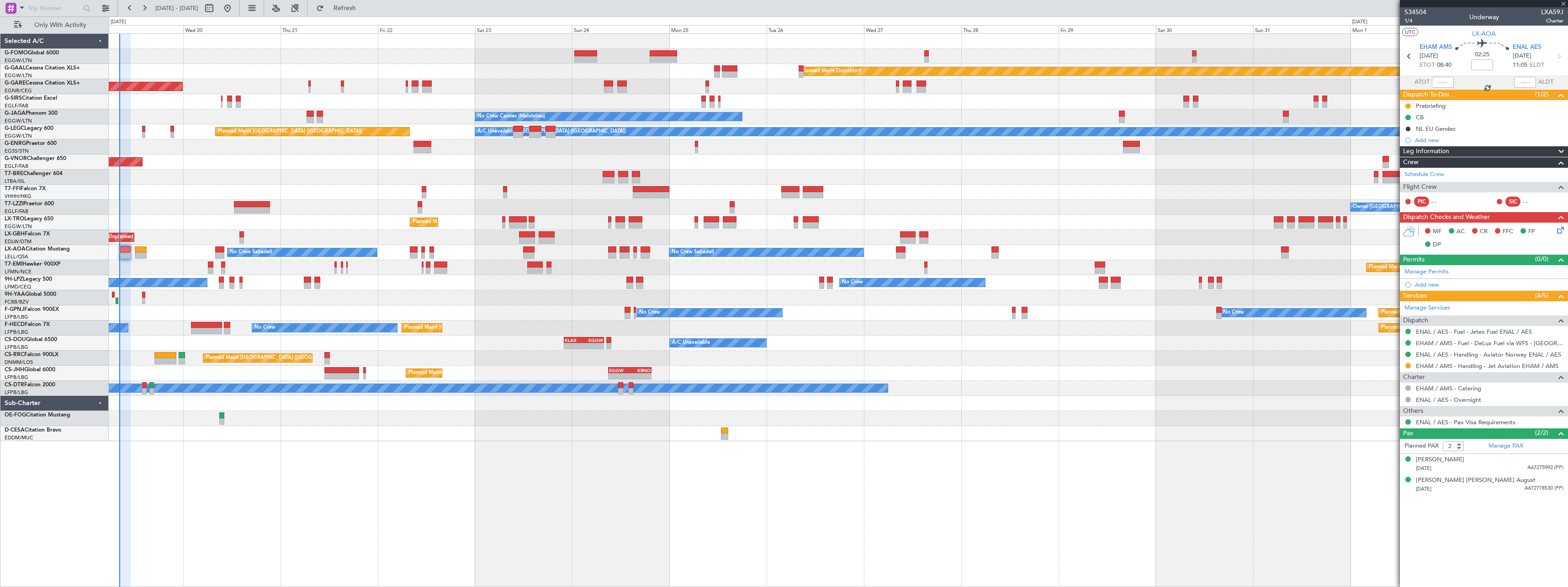
type input "0"
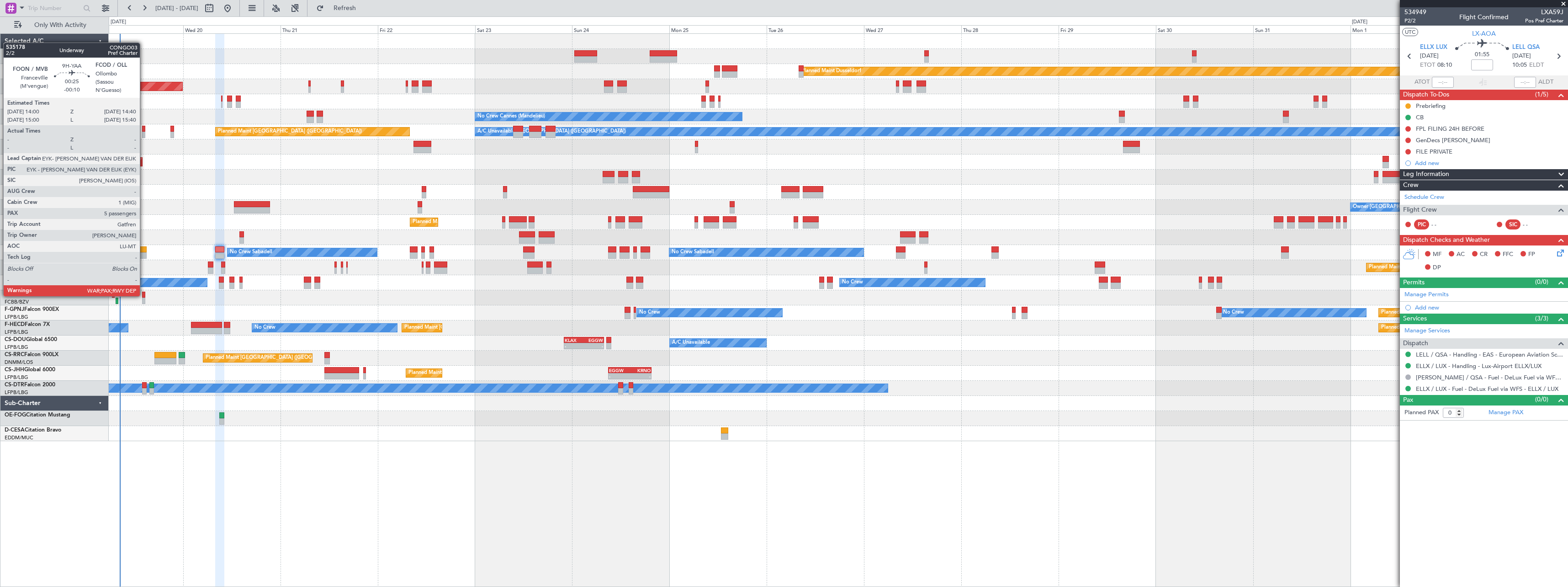
click at [144, 295] on div at bounding box center [143, 295] width 3 height 7
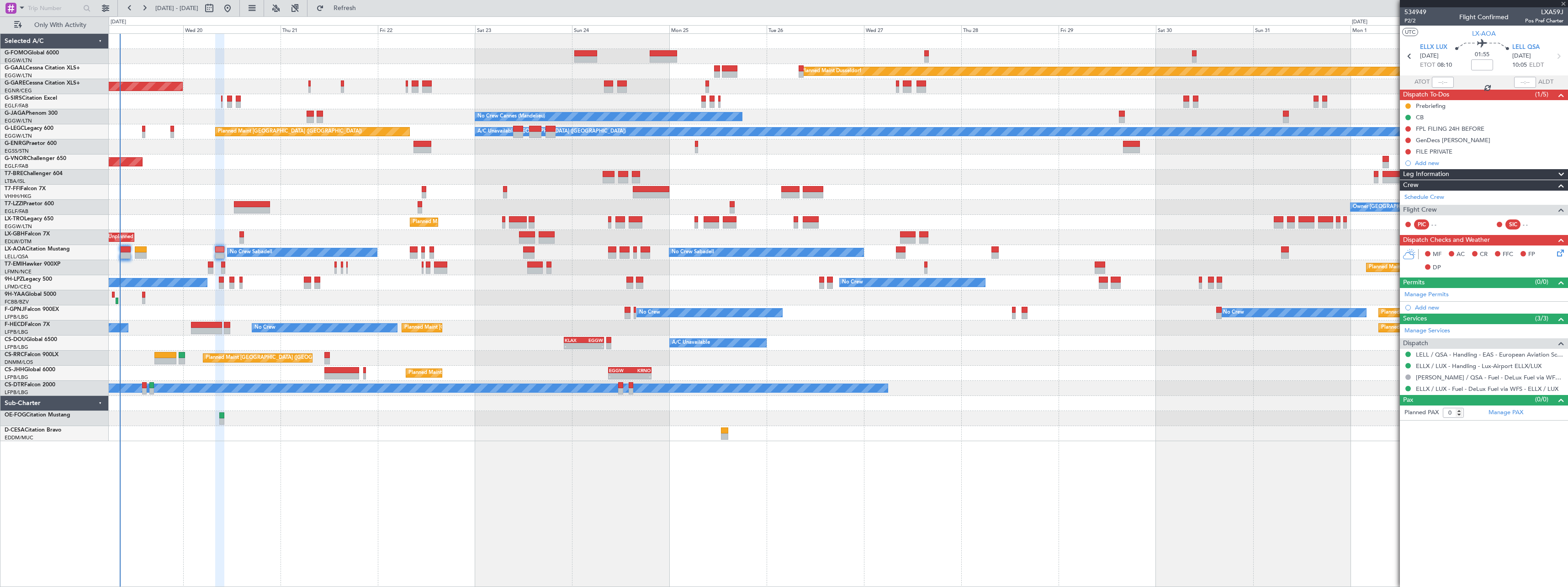
type input "-00:10"
type input "13"
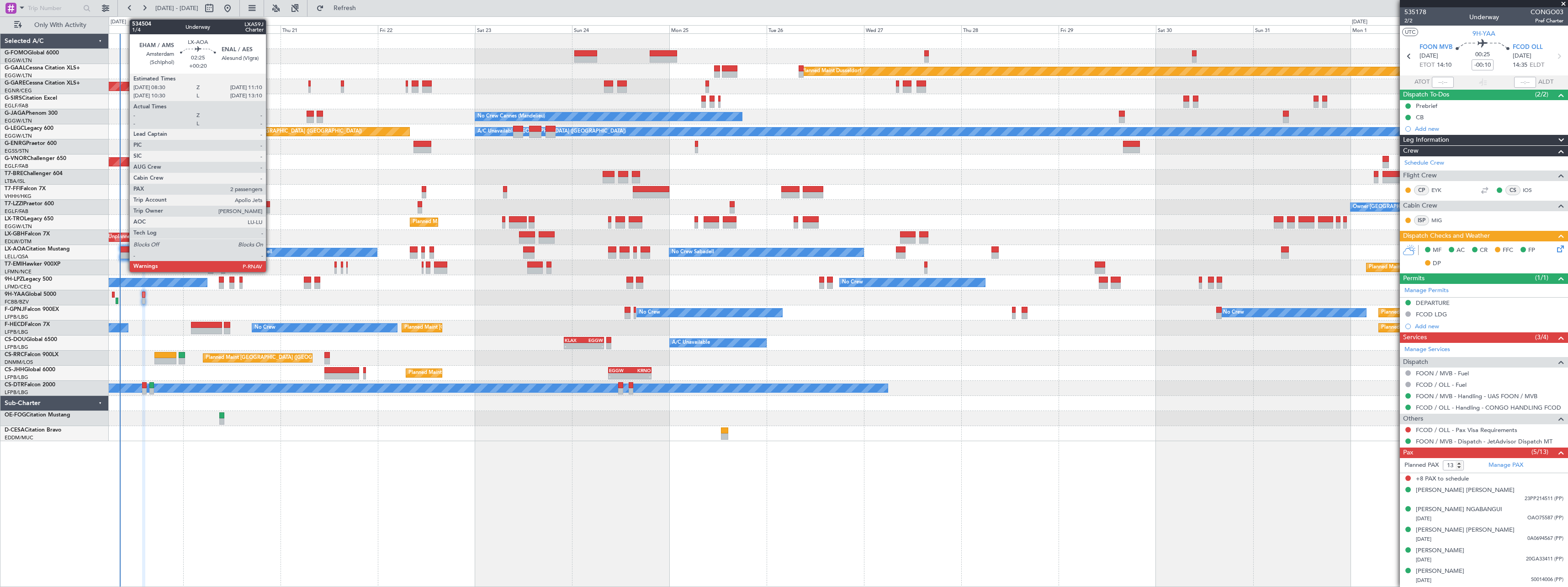
click at [125, 251] on div at bounding box center [125, 249] width 11 height 7
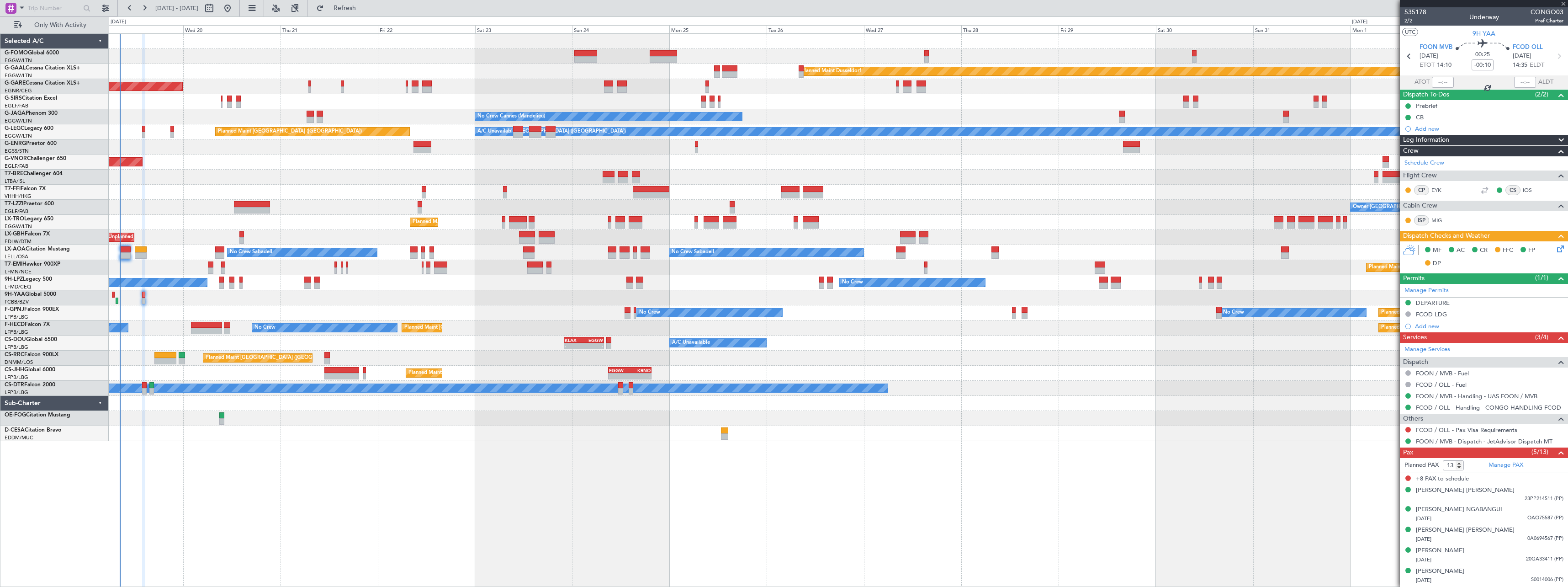
type input "+00:20"
type input "2"
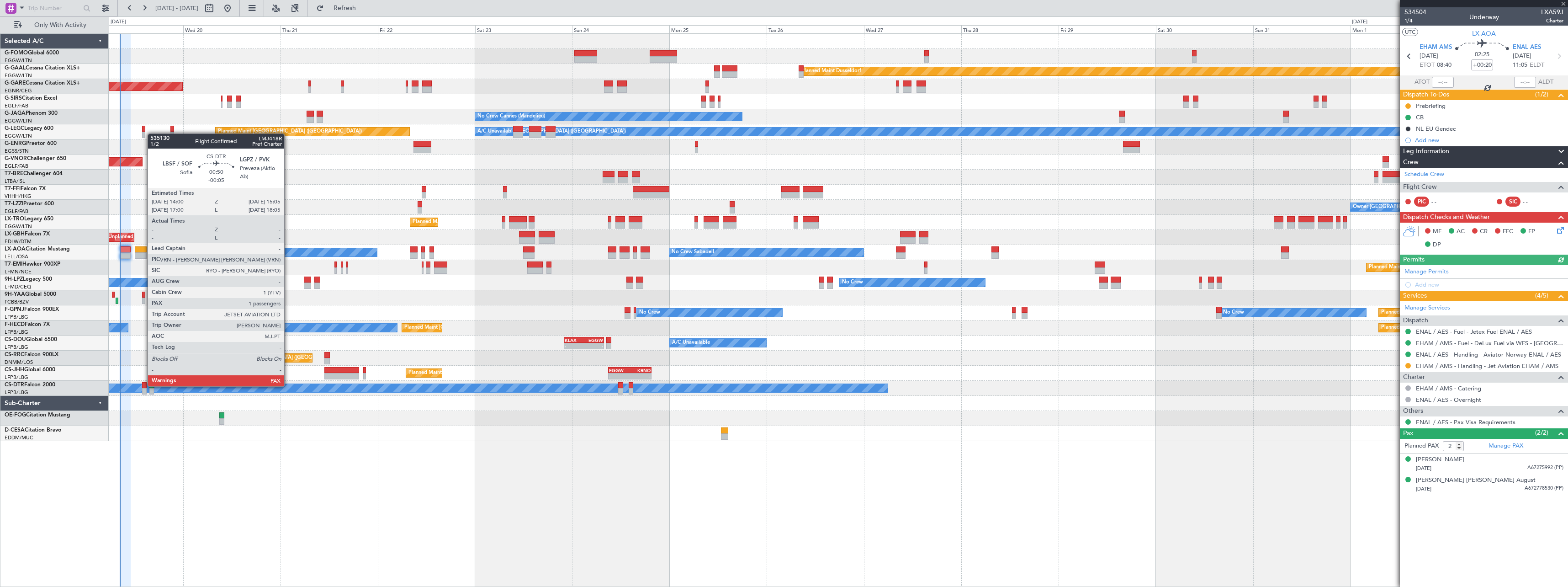
click at [143, 385] on div at bounding box center [144, 385] width 4 height 7
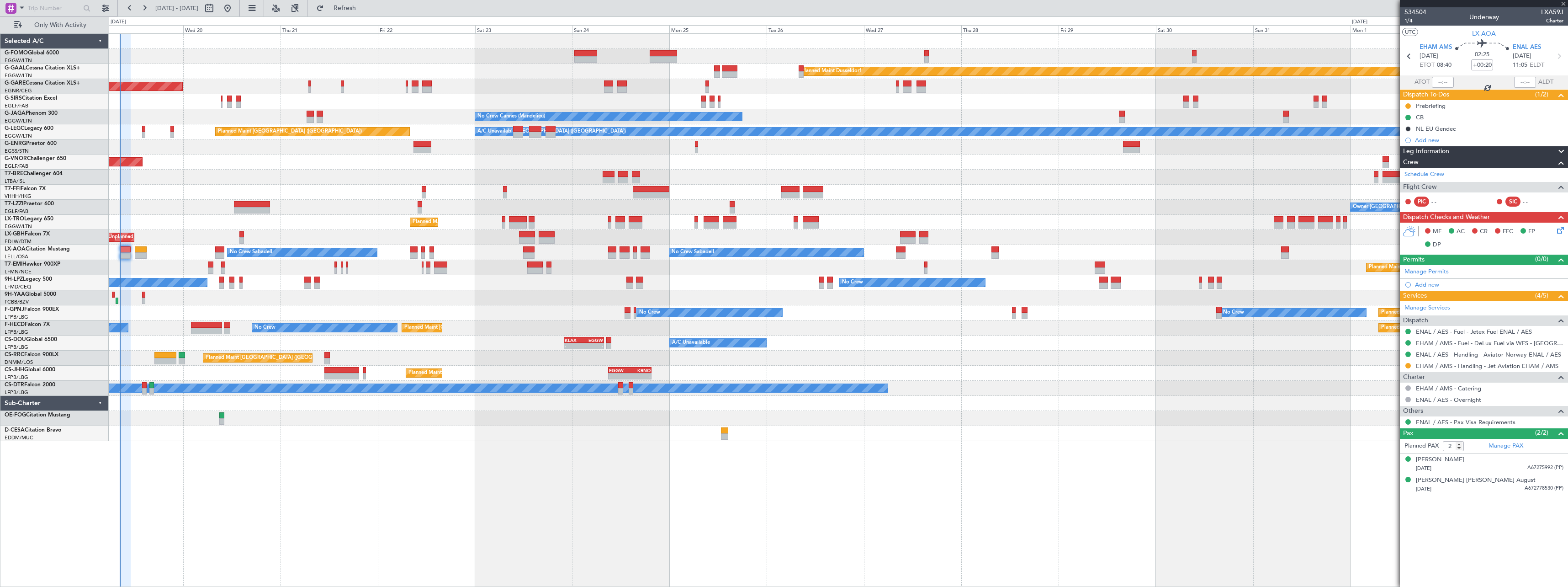
type input "-00:05"
type input "4"
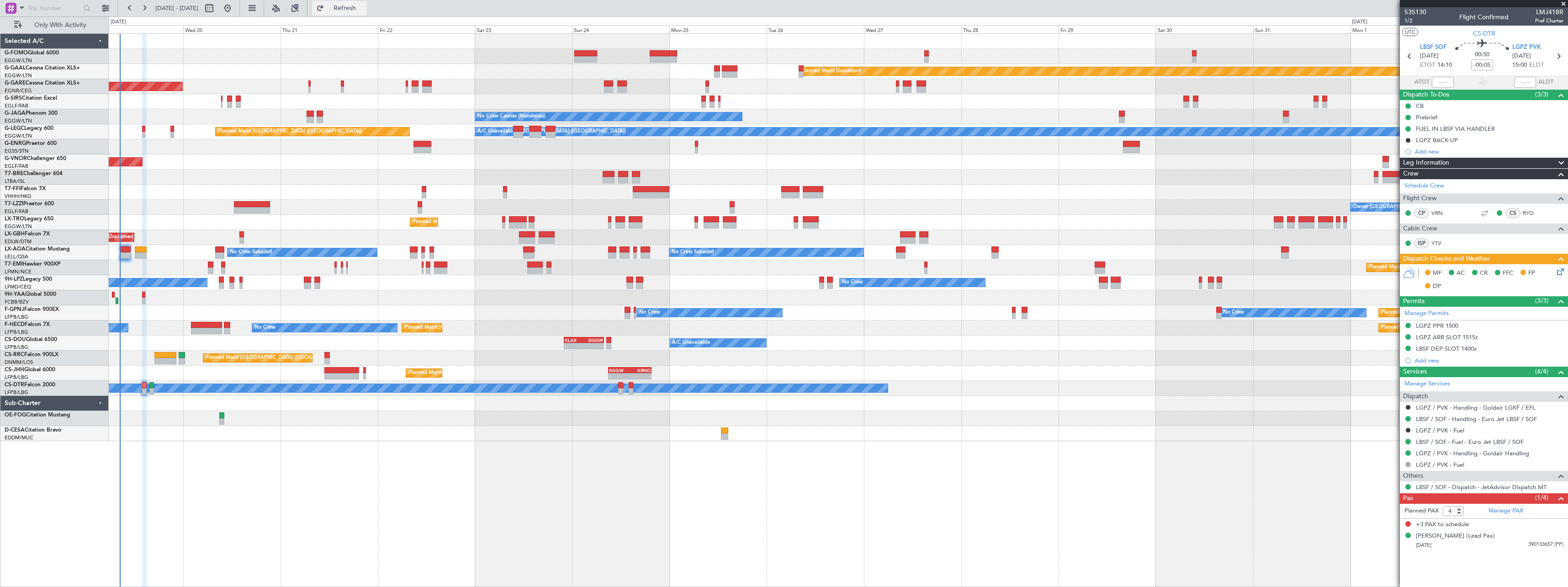
click at [364, 5] on span "Refresh" at bounding box center [345, 8] width 39 height 7
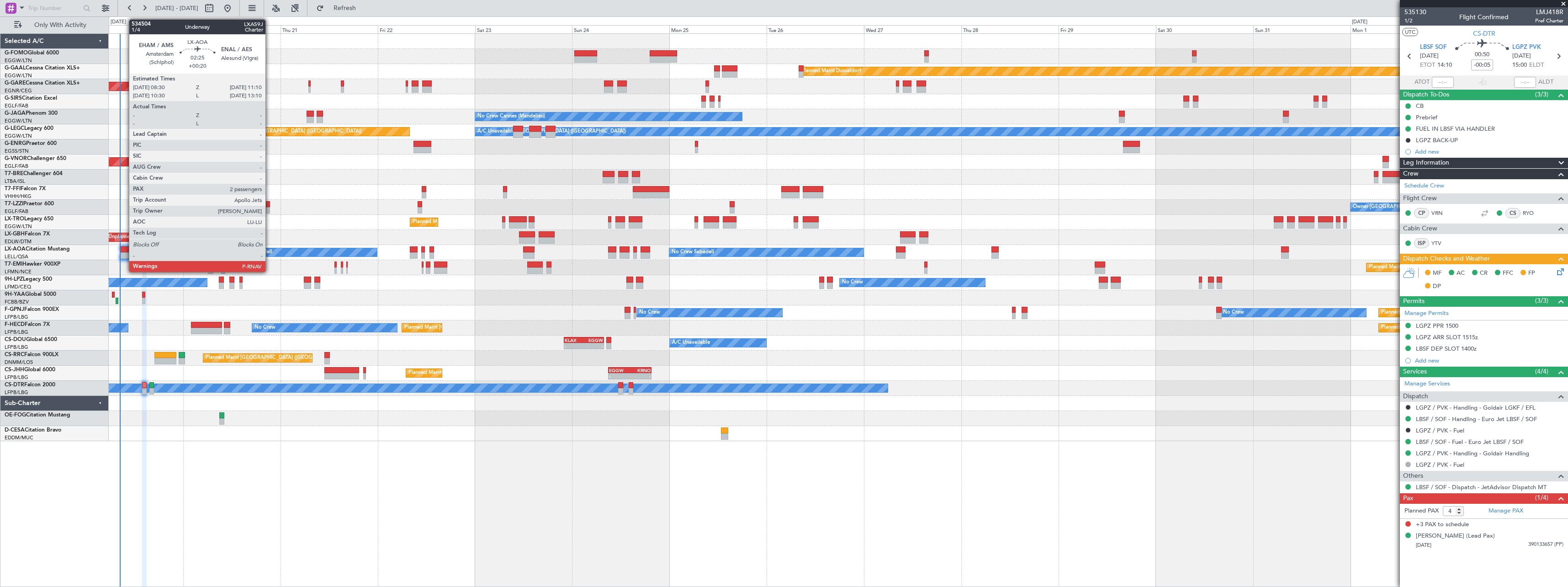
click at [124, 249] on div at bounding box center [125, 249] width 11 height 7
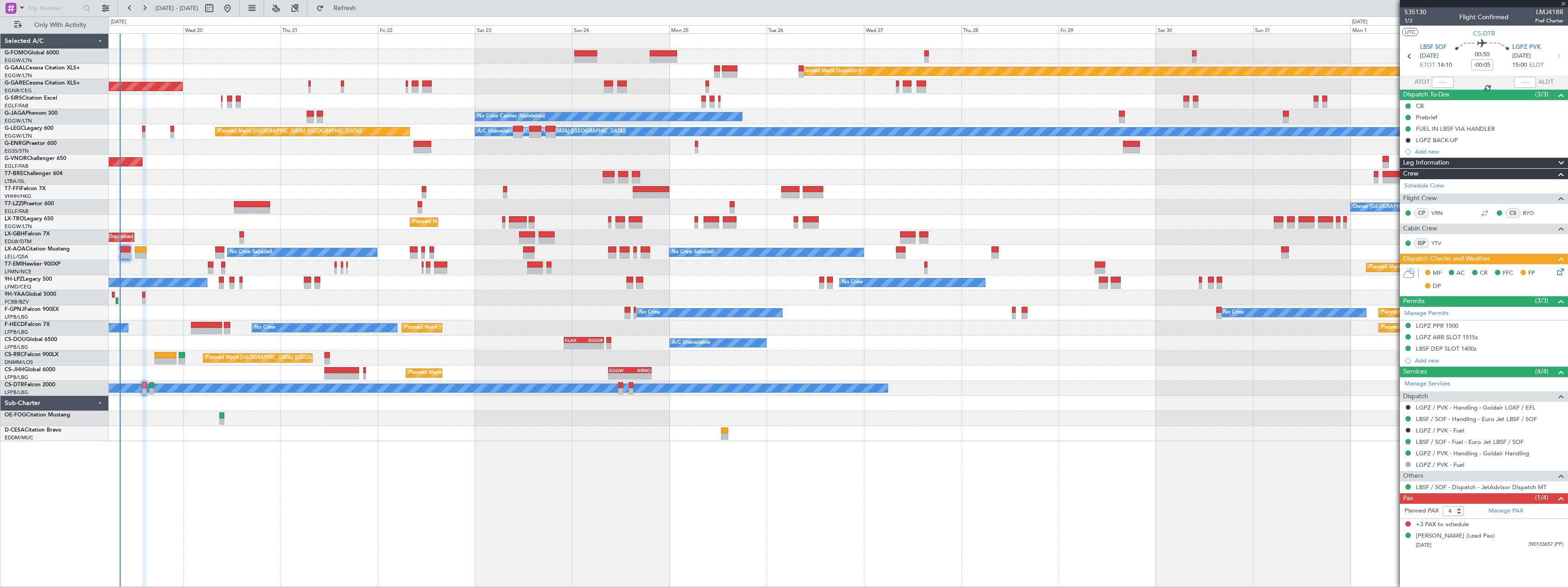
type input "+00:20"
type input "2"
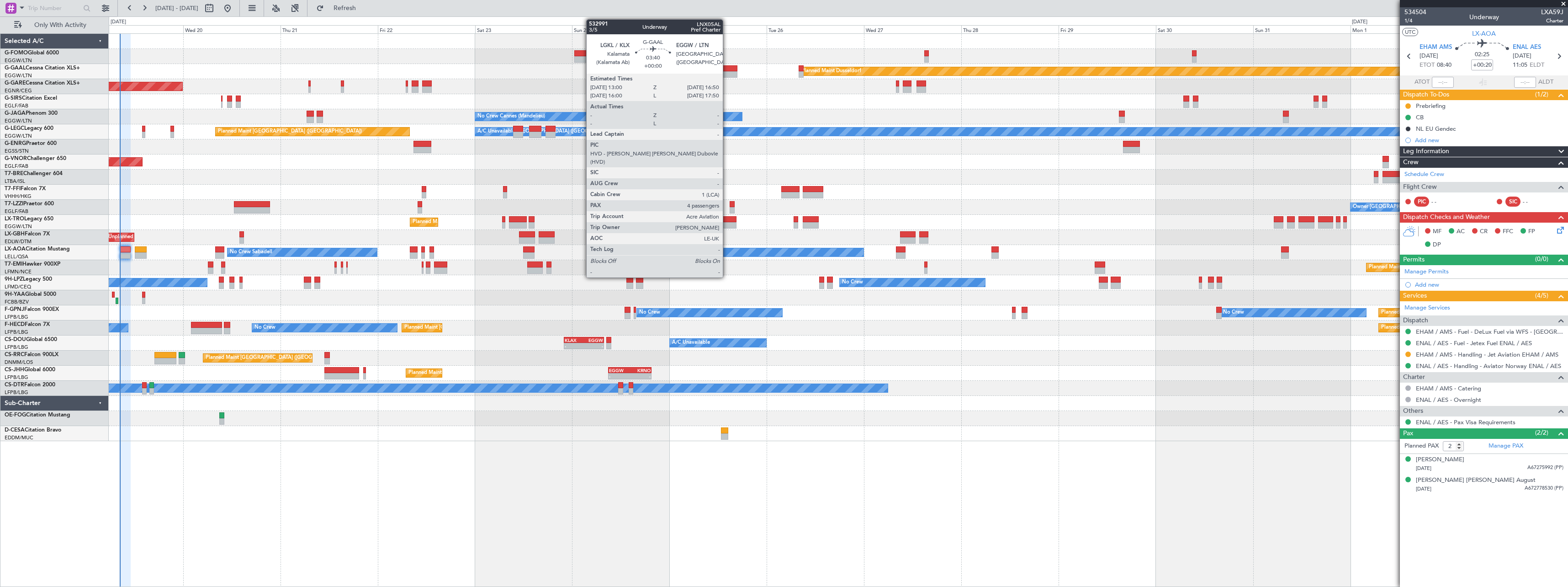
click at [726, 69] on div at bounding box center [730, 68] width 16 height 7
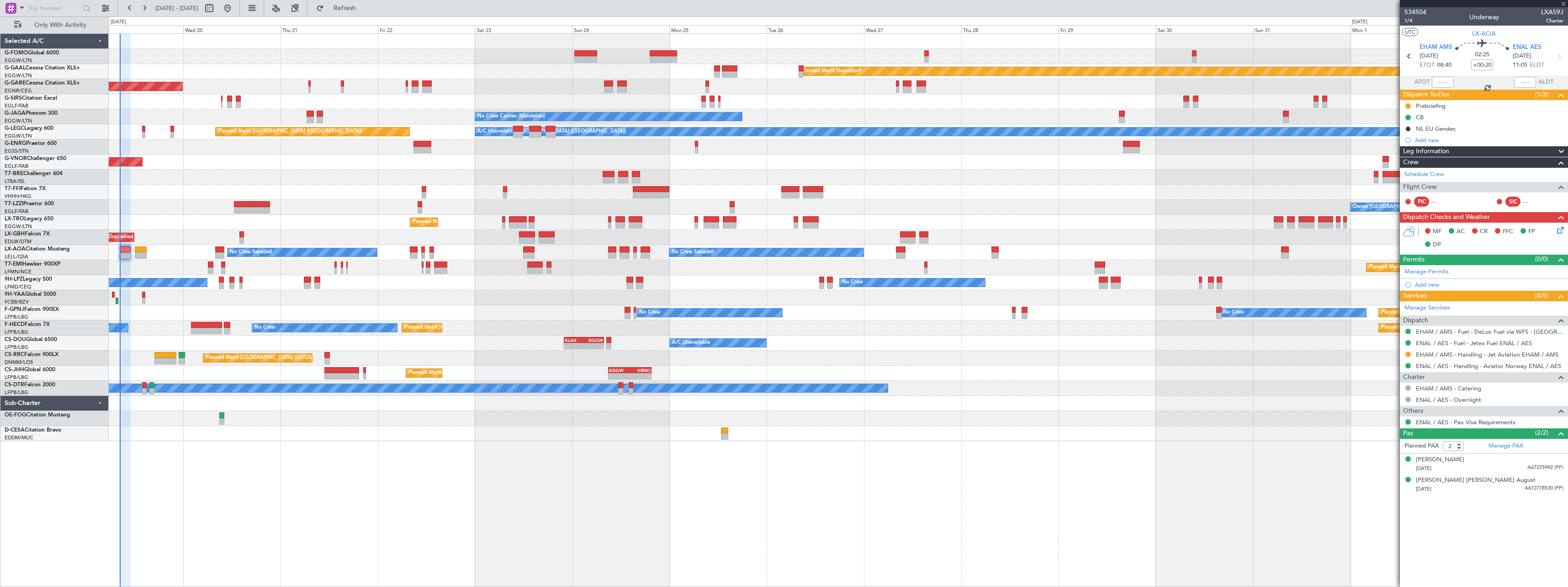
type input "4"
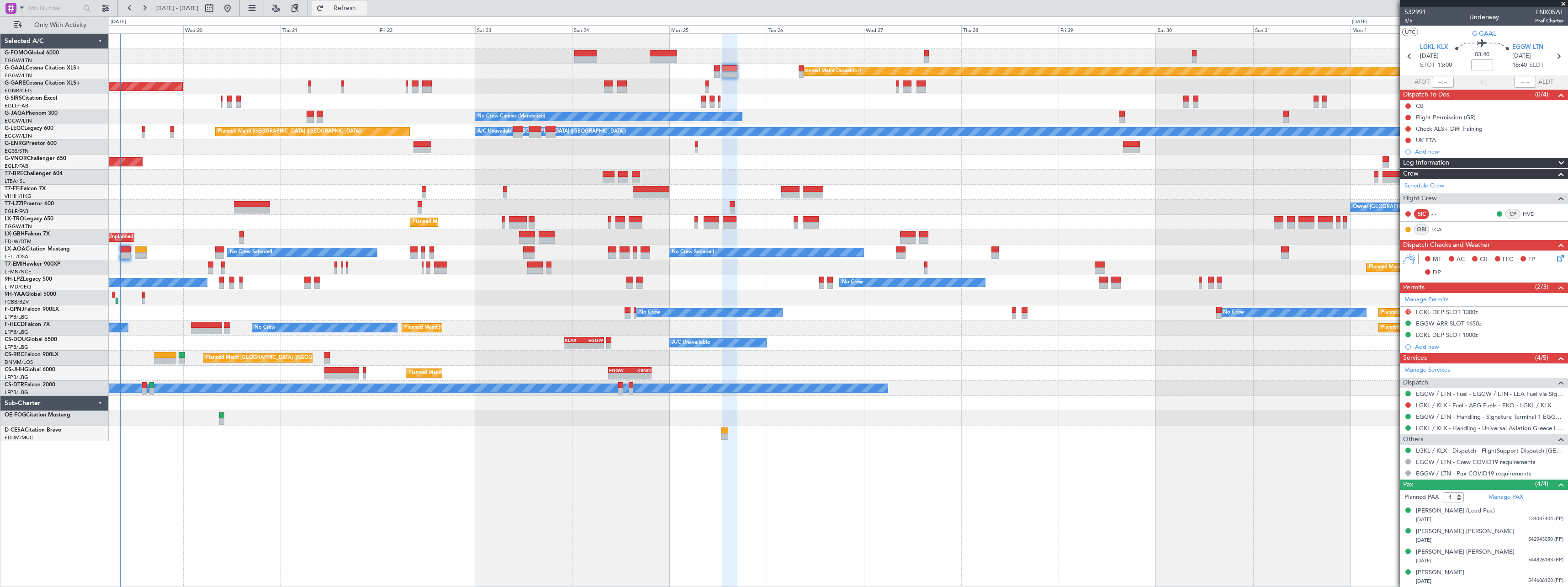
click at [364, 7] on span "Refresh" at bounding box center [345, 8] width 39 height 7
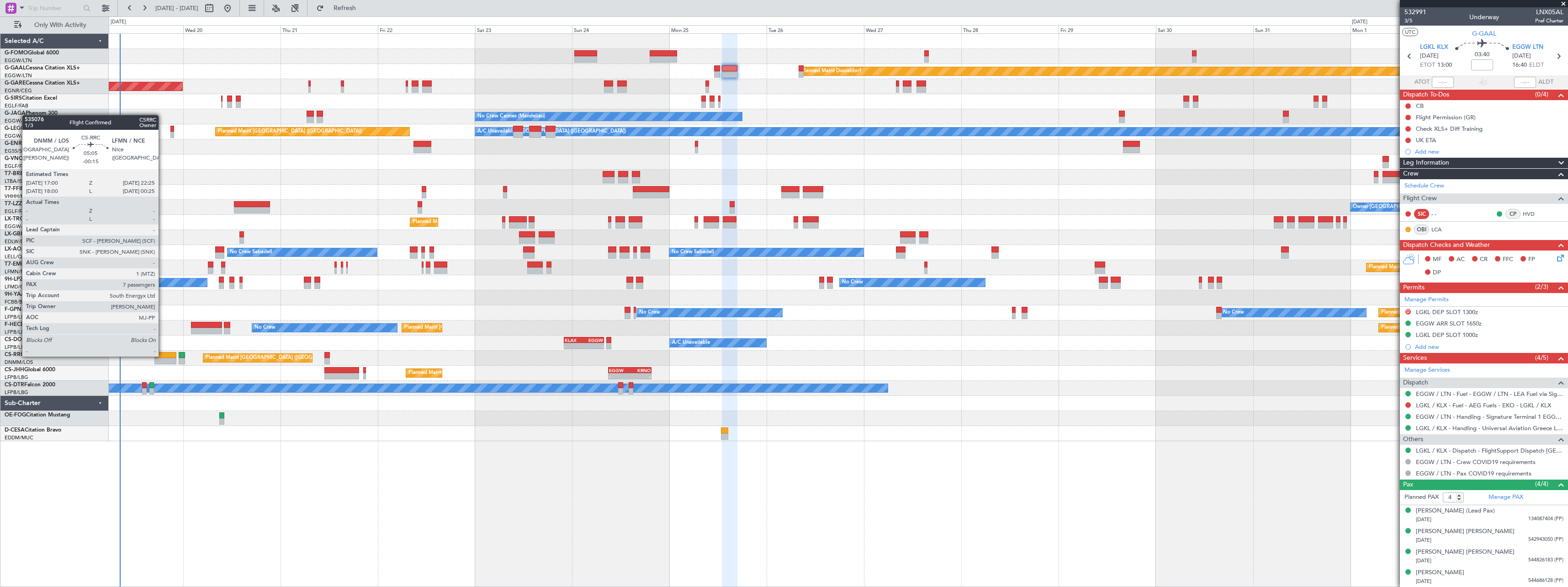
click at [163, 356] on div at bounding box center [166, 355] width 22 height 7
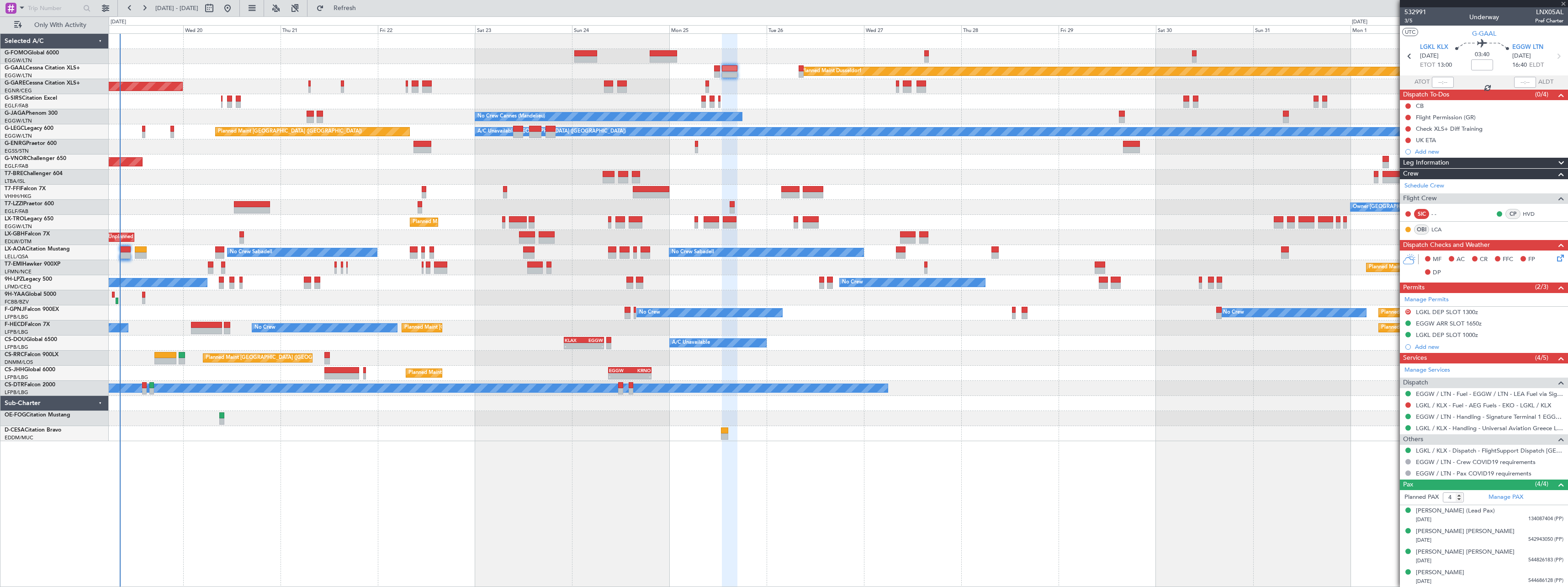
type input "-00:15"
type input "7"
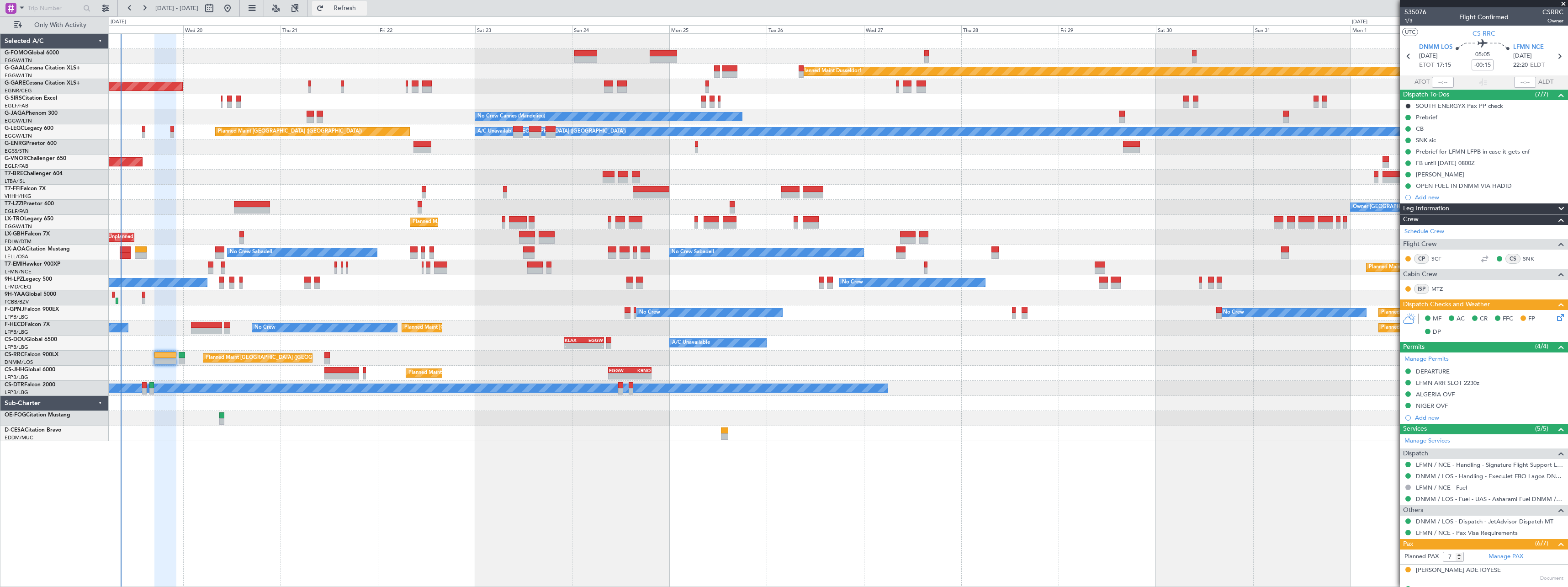
click at [364, 7] on span "Refresh" at bounding box center [345, 8] width 39 height 7
click at [364, 7] on span "Refresh" at bounding box center [345, 8] width 39 height 7
click at [364, 5] on span "Refresh" at bounding box center [345, 8] width 39 height 7
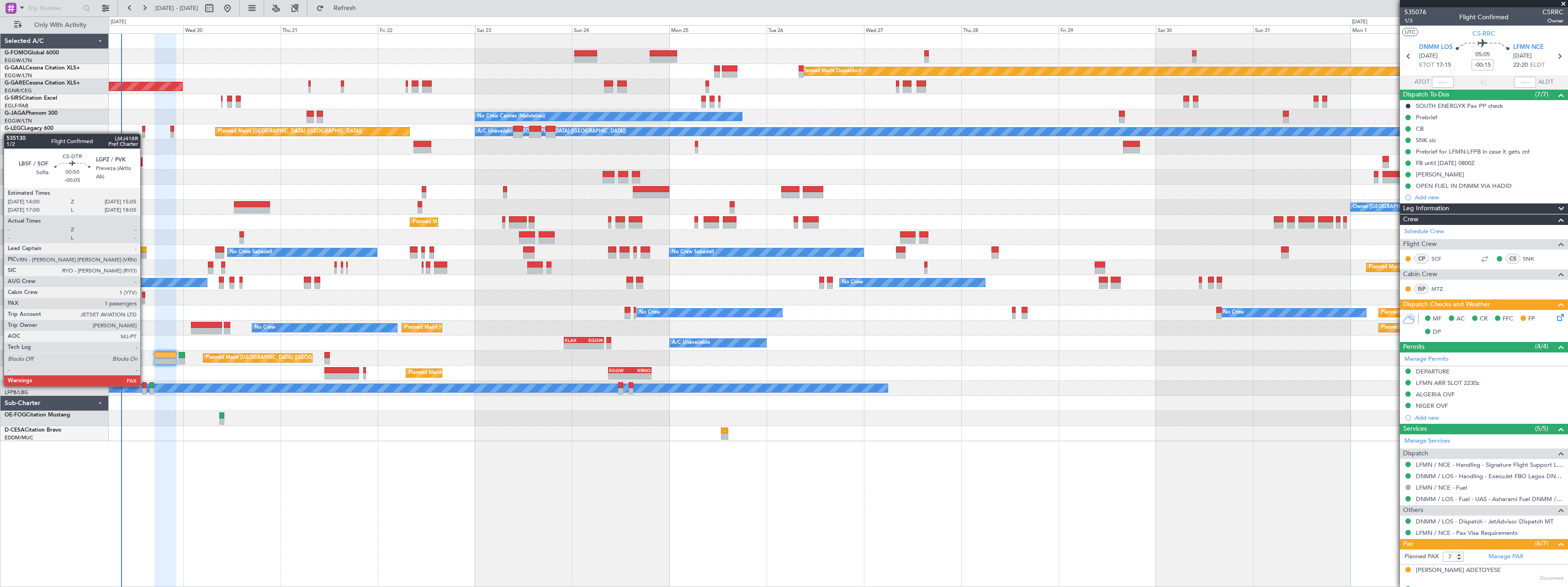
click at [144, 385] on div at bounding box center [144, 385] width 4 height 7
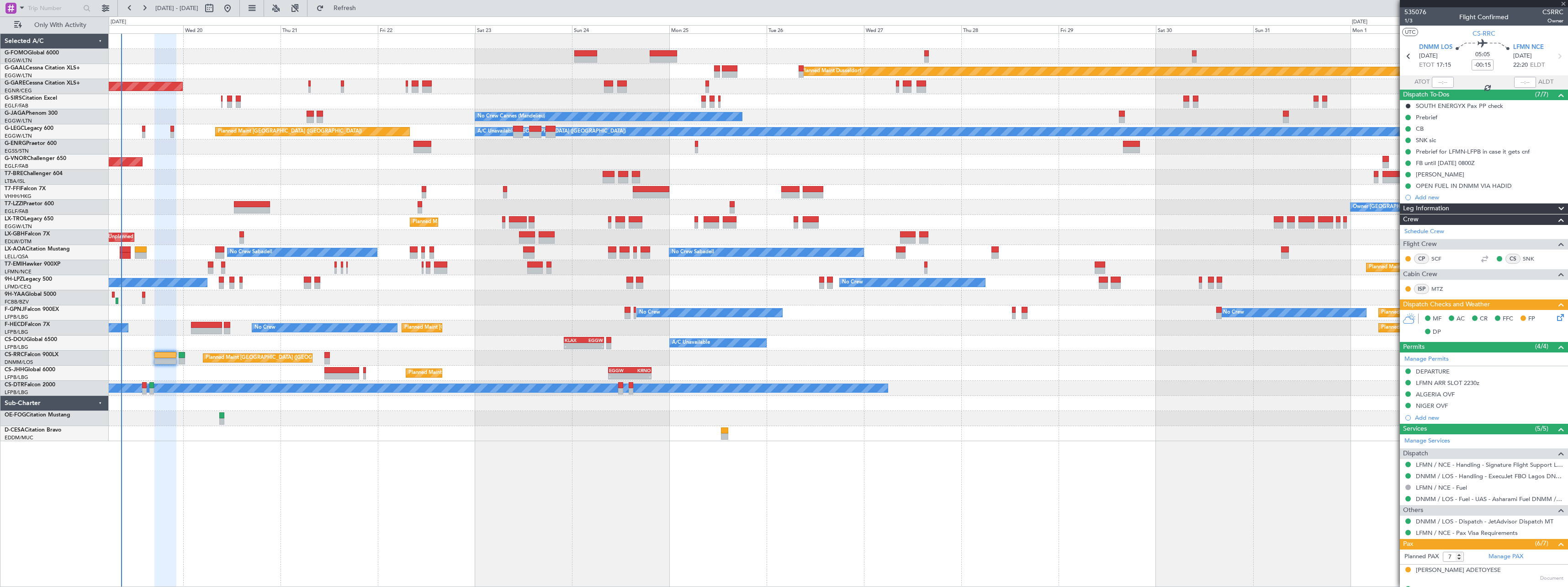
type input "-00:05"
type input "4"
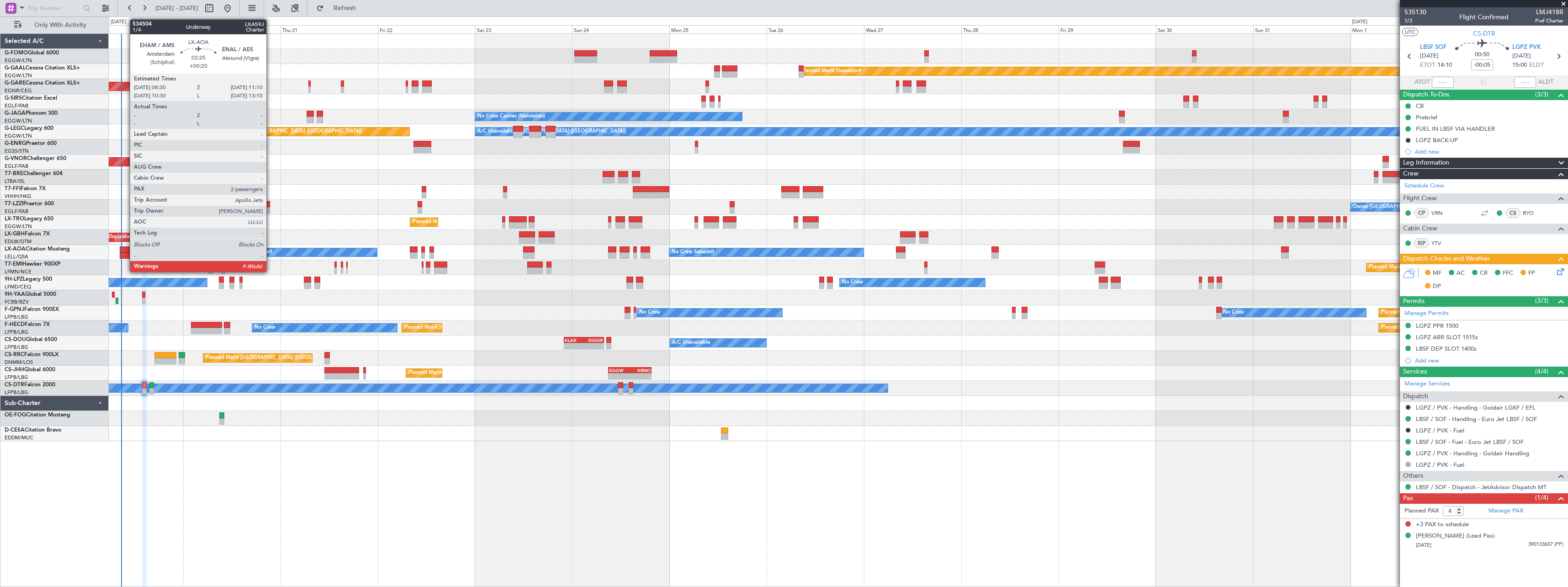
click at [125, 249] on div at bounding box center [125, 249] width 11 height 7
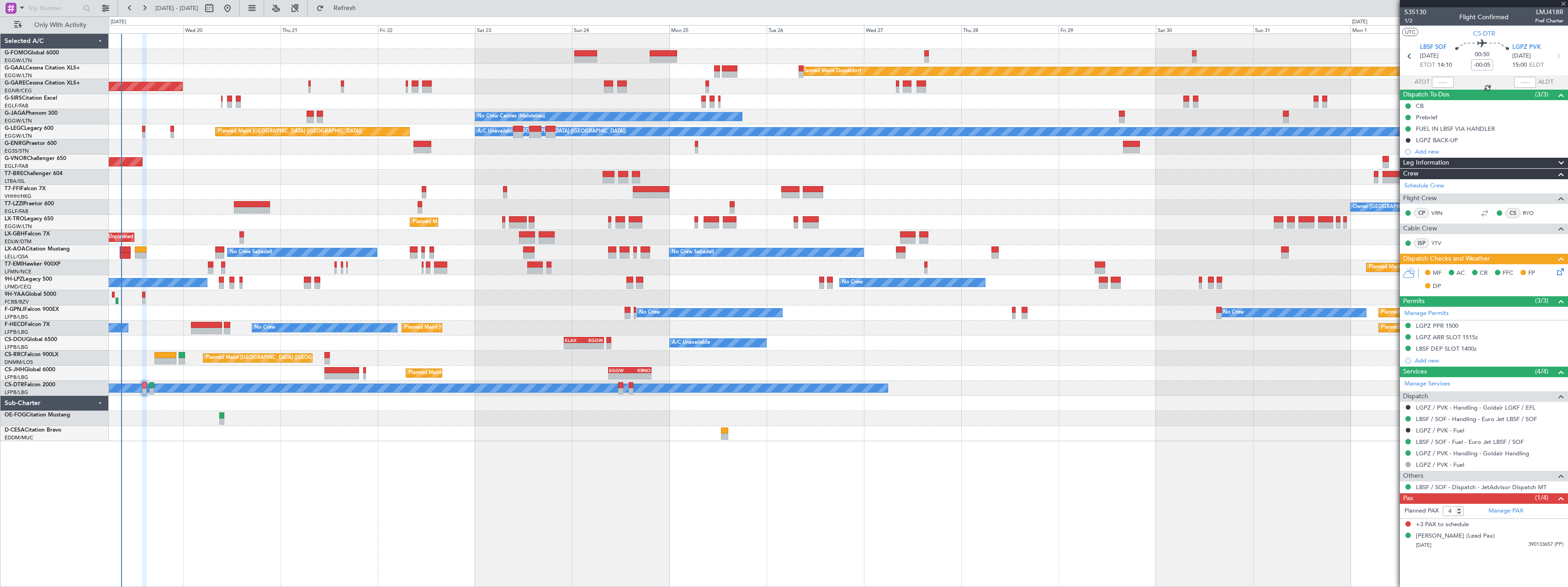
type input "+00:20"
type input "2"
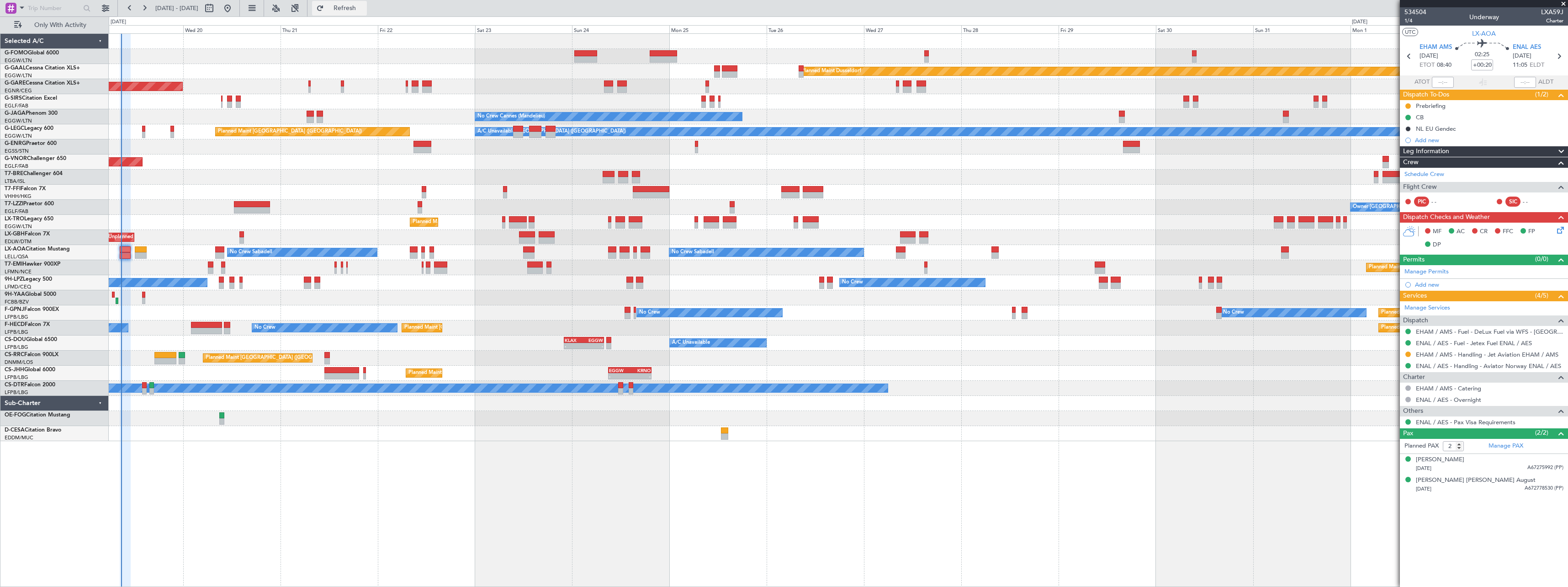
click at [364, 5] on span "Refresh" at bounding box center [345, 8] width 39 height 7
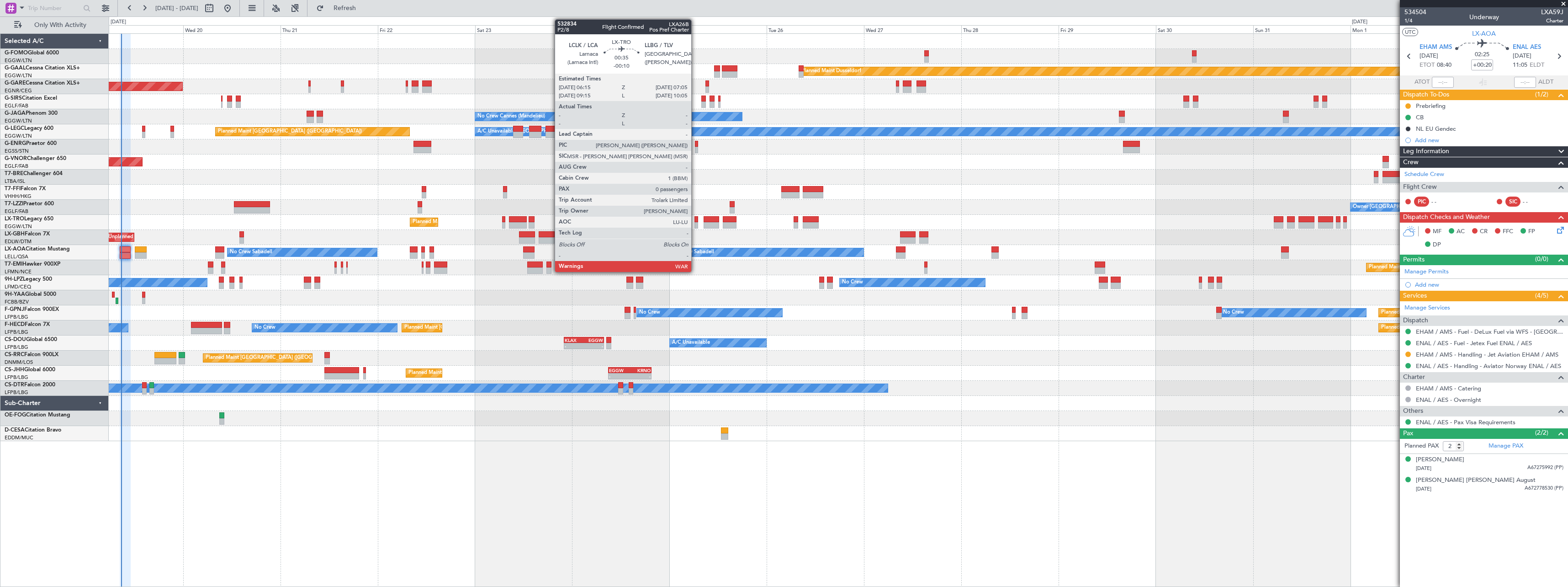
click at [695, 221] on div at bounding box center [696, 219] width 4 height 7
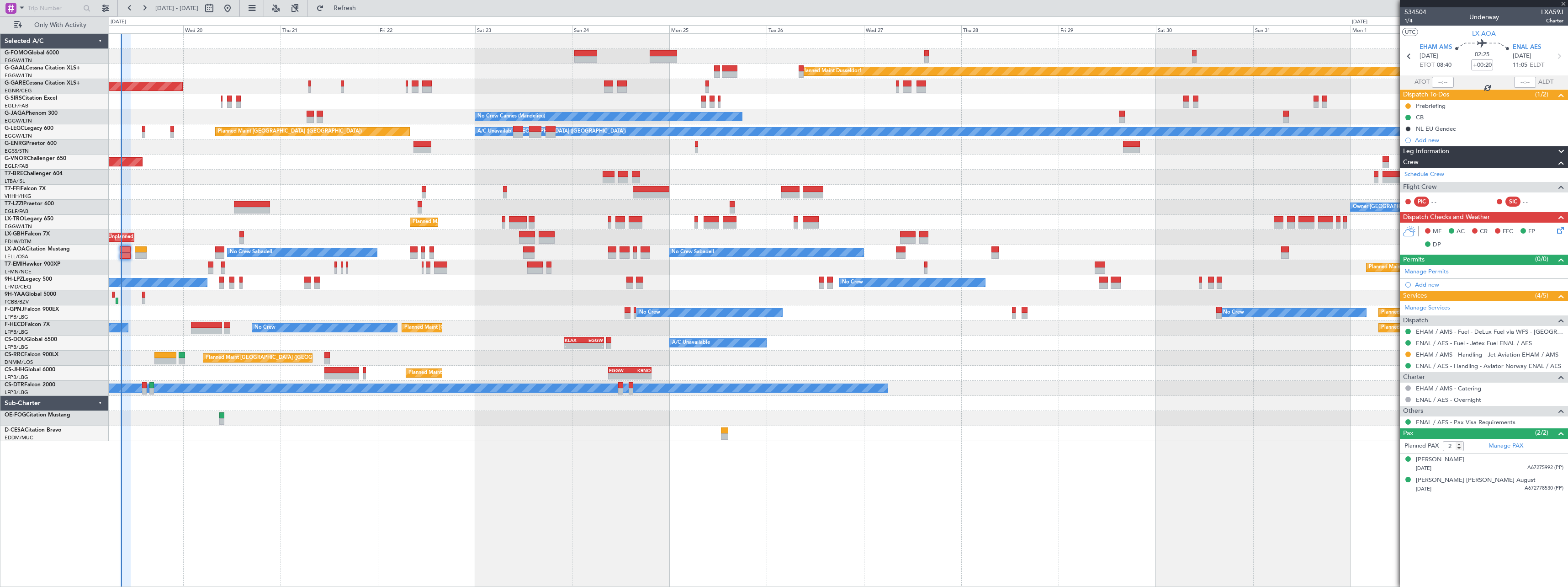
type input "-00:10"
type input "0"
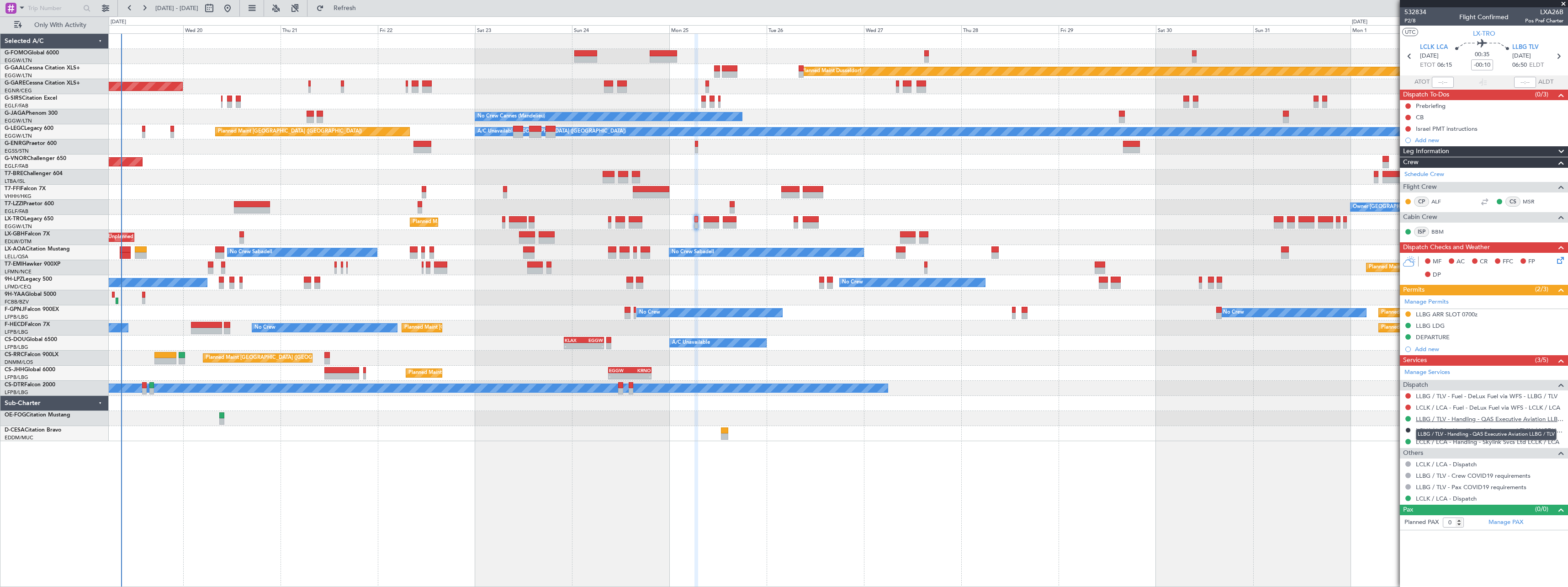
click at [1474, 420] on link "LLBG / TLV - Handling - QAS Executive Aviation LLBG / TLV" at bounding box center [1489, 419] width 147 height 7
click at [367, 1] on button "Refresh" at bounding box center [340, 8] width 55 height 15
click at [364, 7] on span "Refresh" at bounding box center [345, 8] width 39 height 7
click at [364, 8] on span "Refresh" at bounding box center [345, 8] width 39 height 7
click at [364, 7] on span "Refresh" at bounding box center [345, 8] width 39 height 7
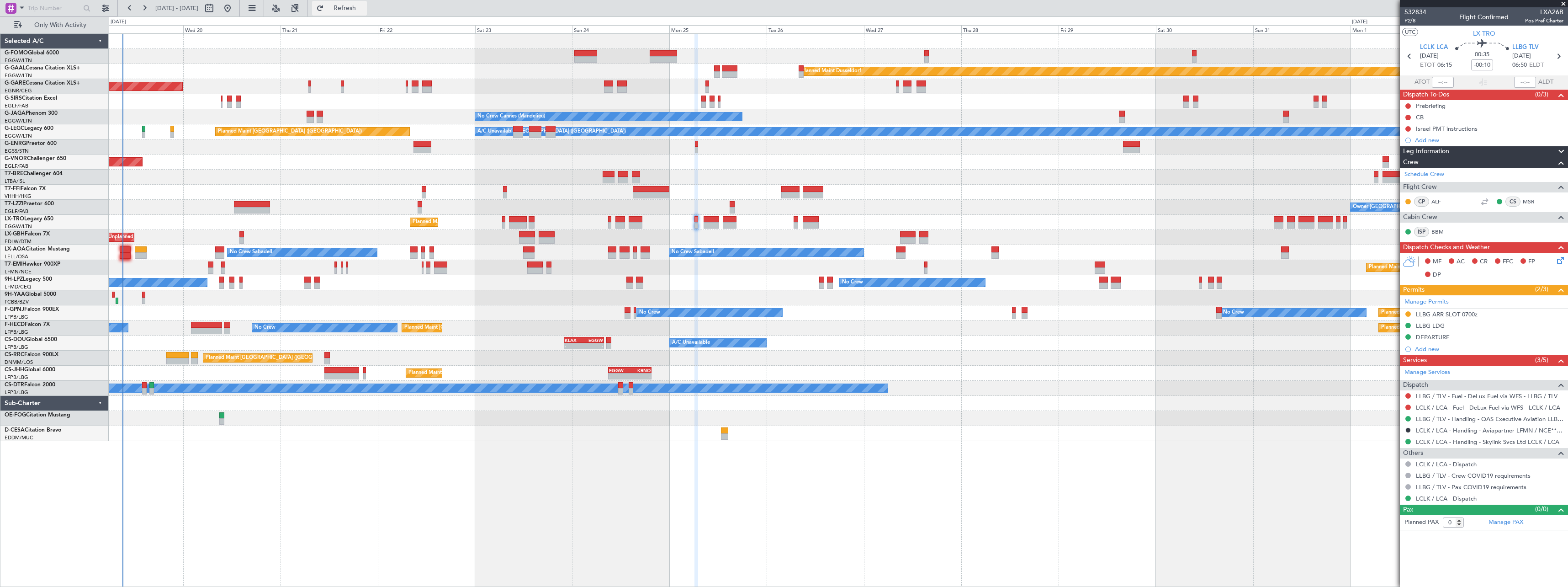
click at [364, 9] on span "Refresh" at bounding box center [345, 8] width 39 height 7
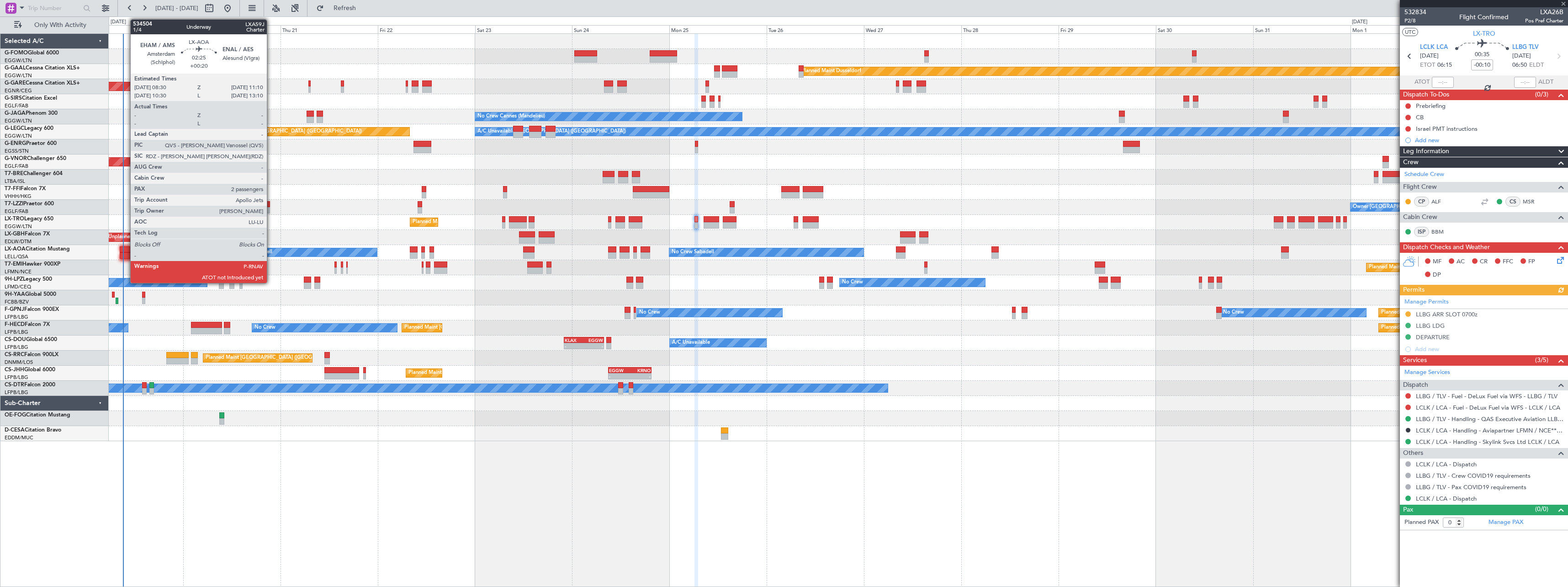
click at [126, 249] on div at bounding box center [125, 249] width 11 height 7
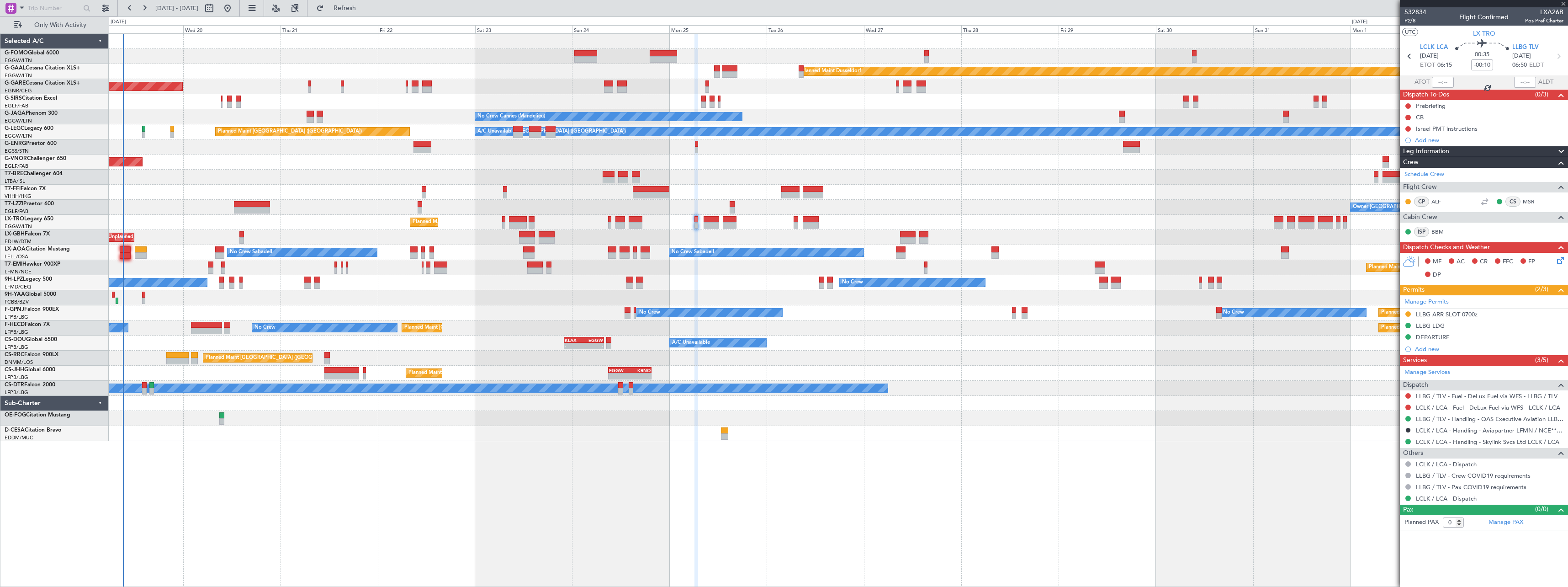
type input "+00:20"
type input "2"
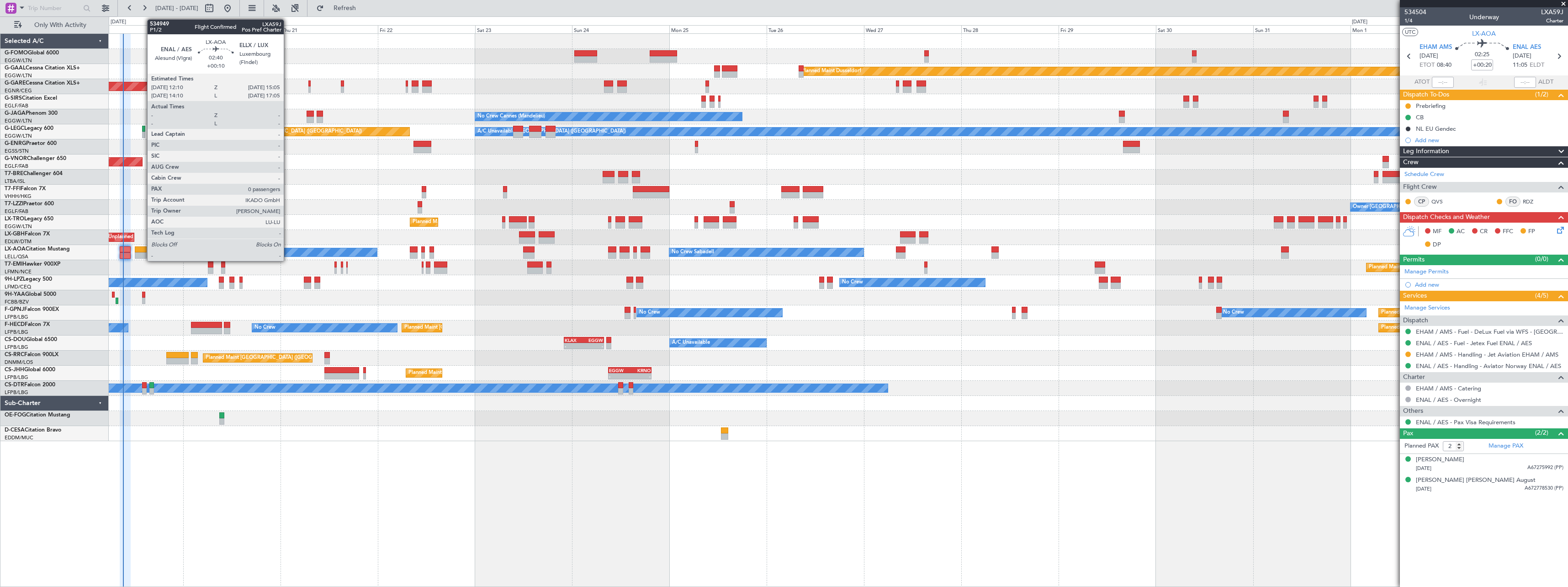
click at [143, 252] on div at bounding box center [141, 249] width 12 height 7
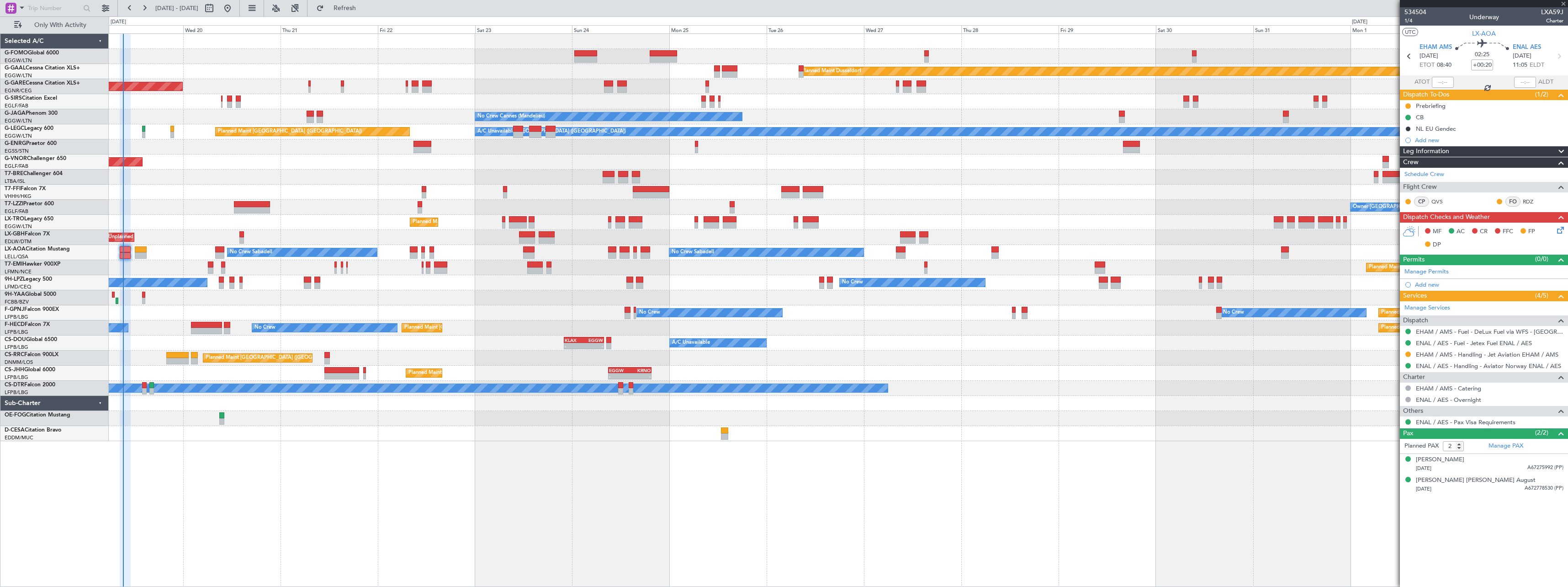
type input "+00:10"
type input "0"
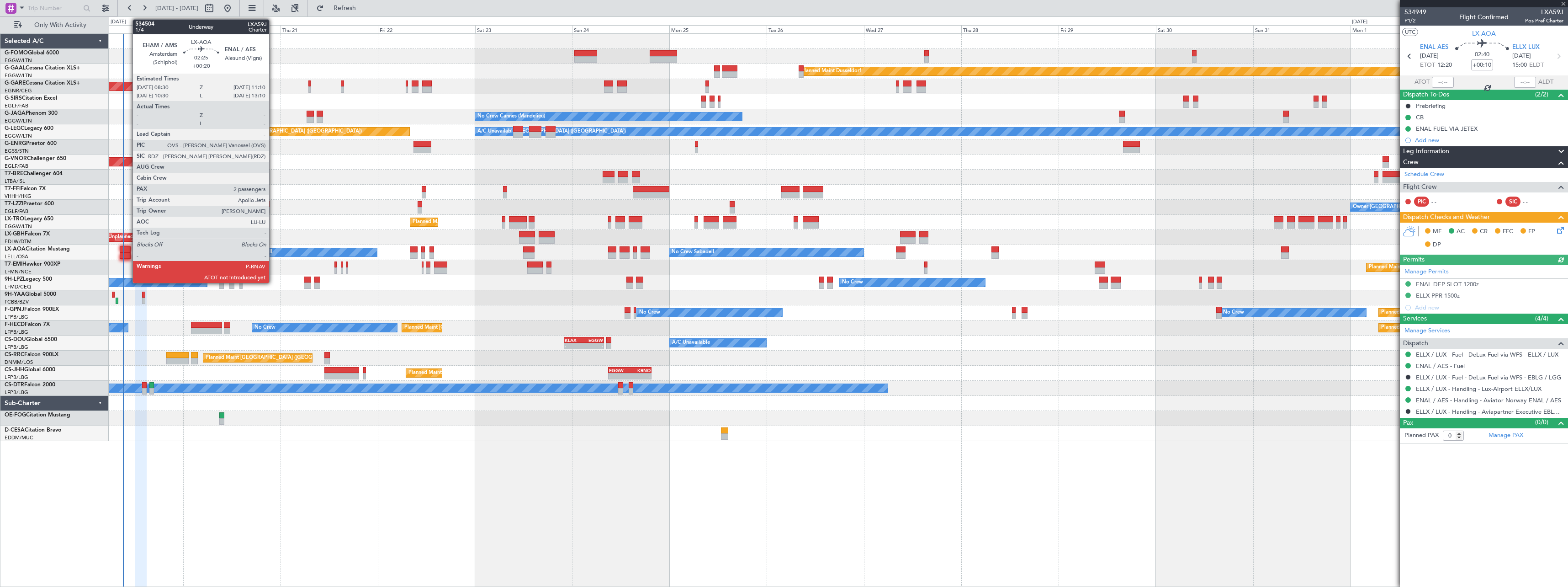
click at [128, 248] on div at bounding box center [125, 249] width 11 height 7
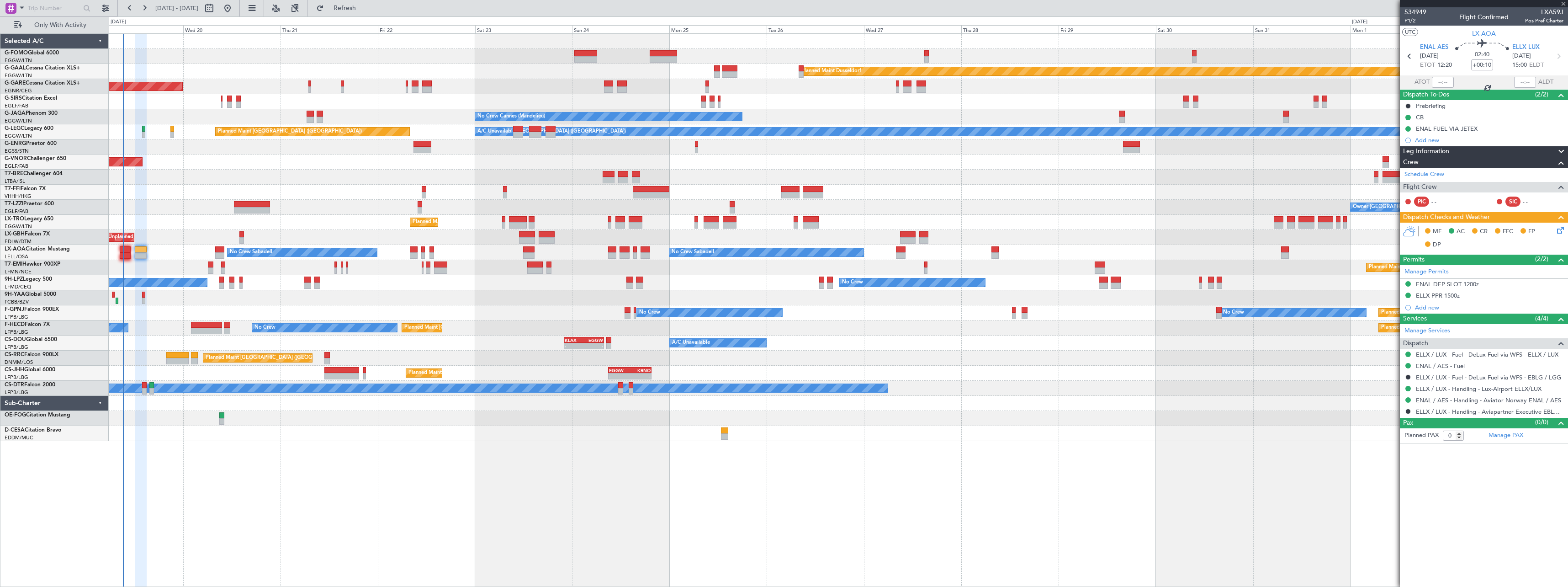
type input "+00:20"
type input "2"
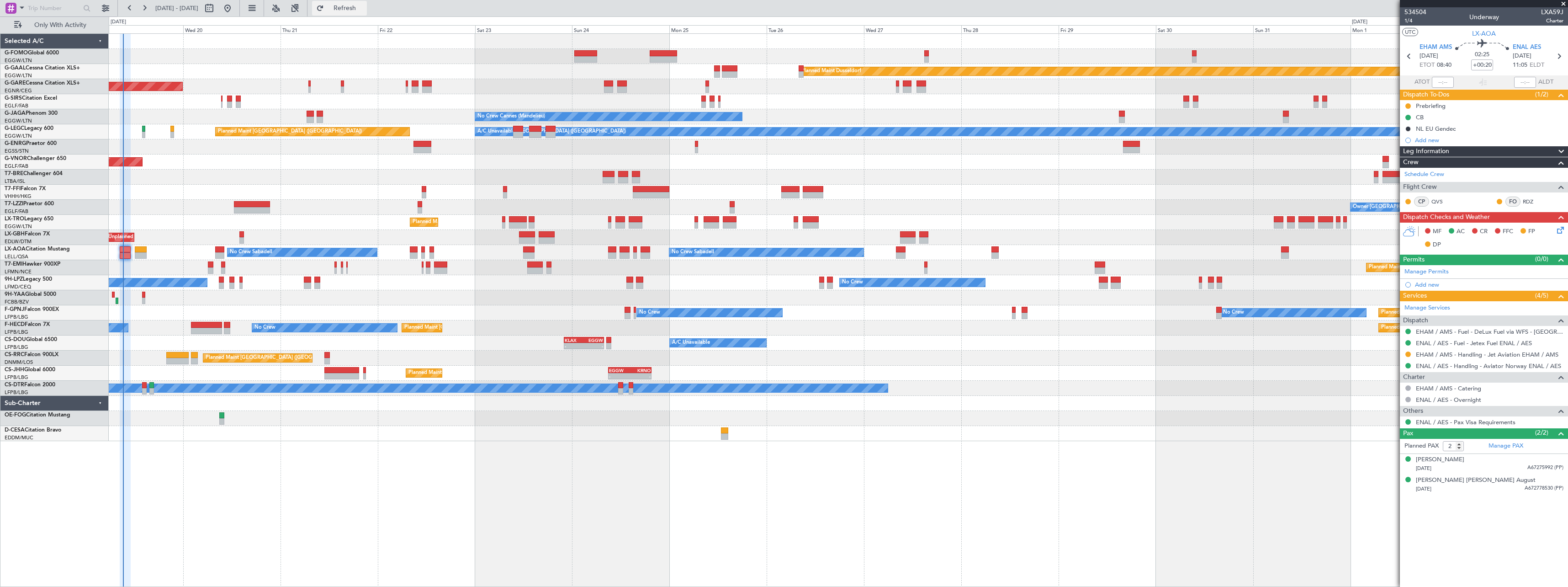
click at [364, 5] on span "Refresh" at bounding box center [345, 8] width 39 height 7
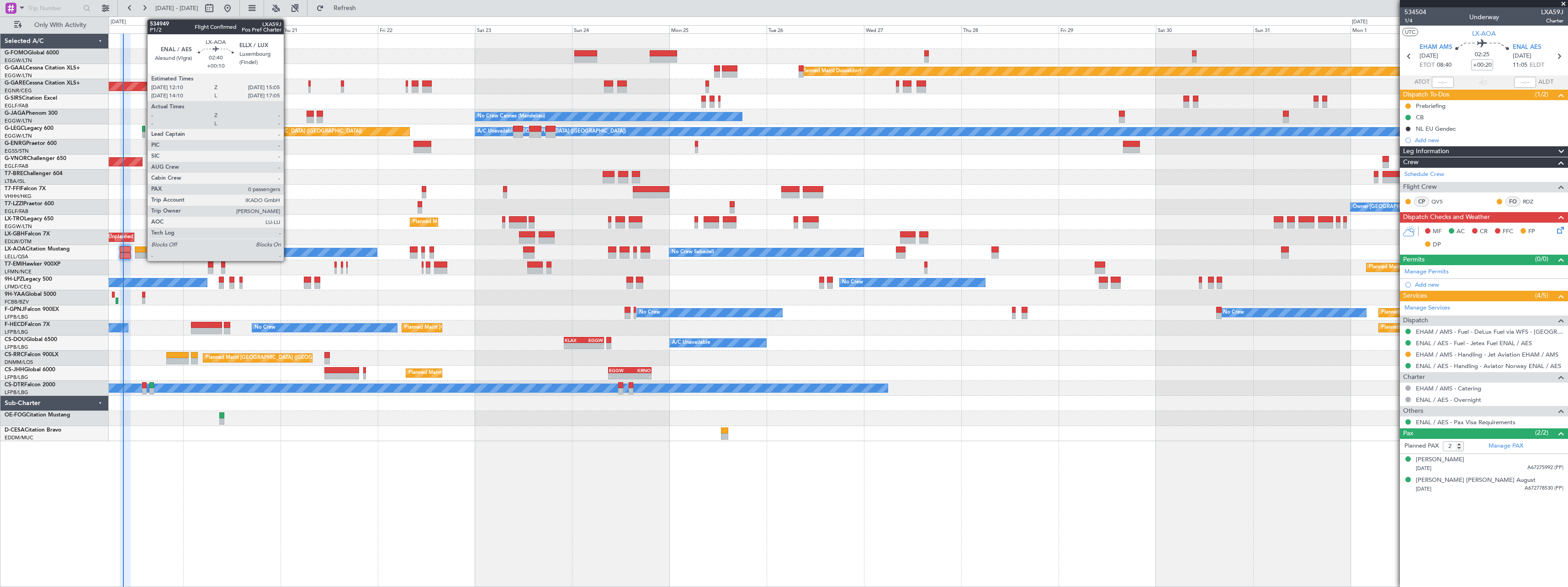
click at [143, 248] on div at bounding box center [141, 249] width 12 height 7
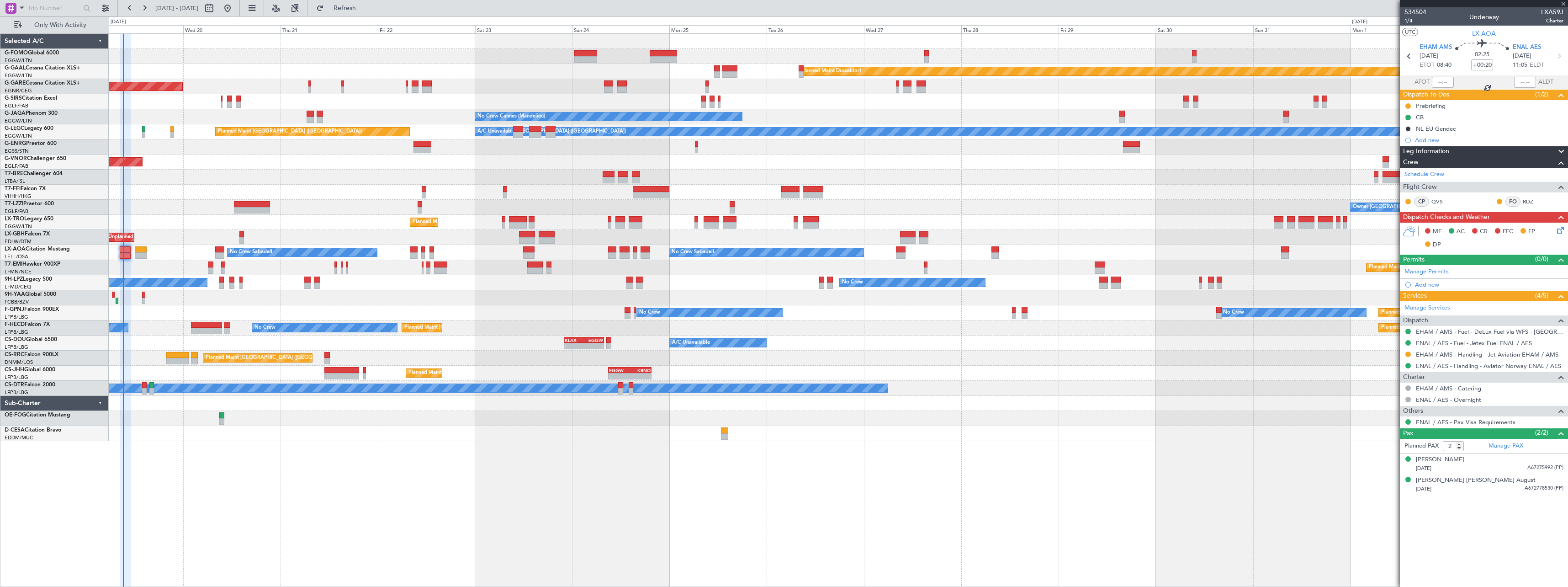
type input "+00:10"
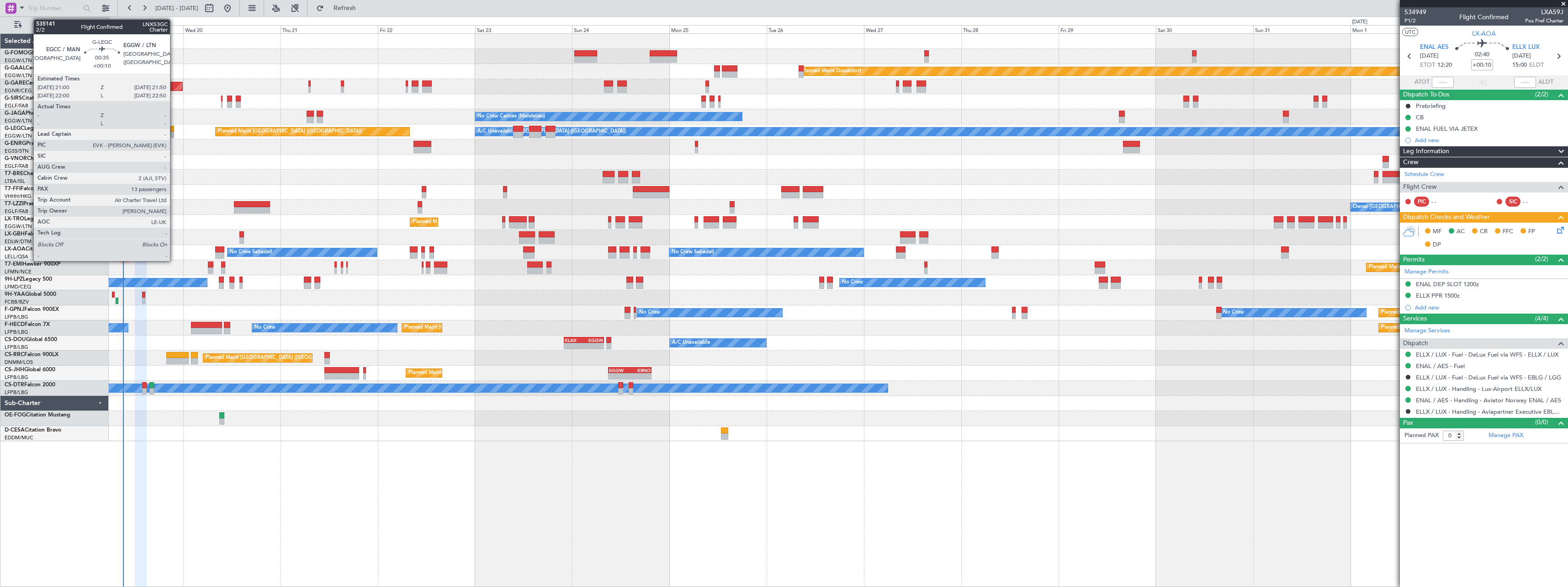
click at [174, 129] on div at bounding box center [172, 129] width 4 height 7
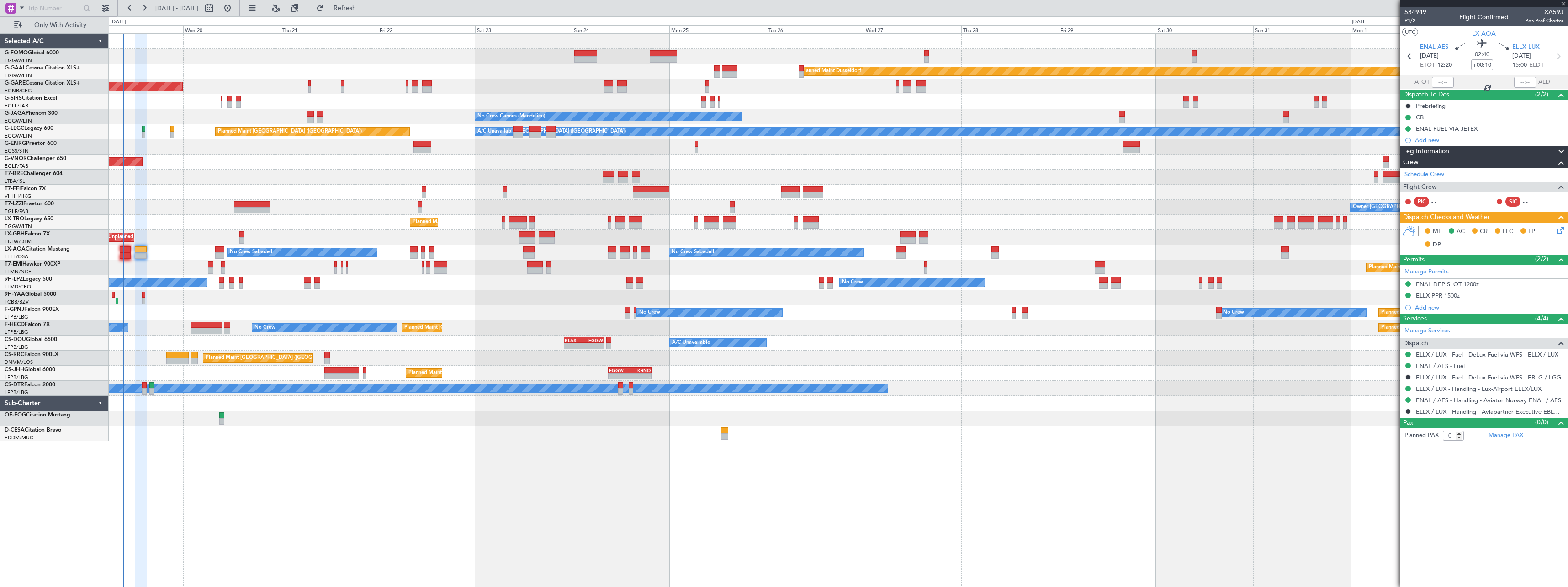
type input "13"
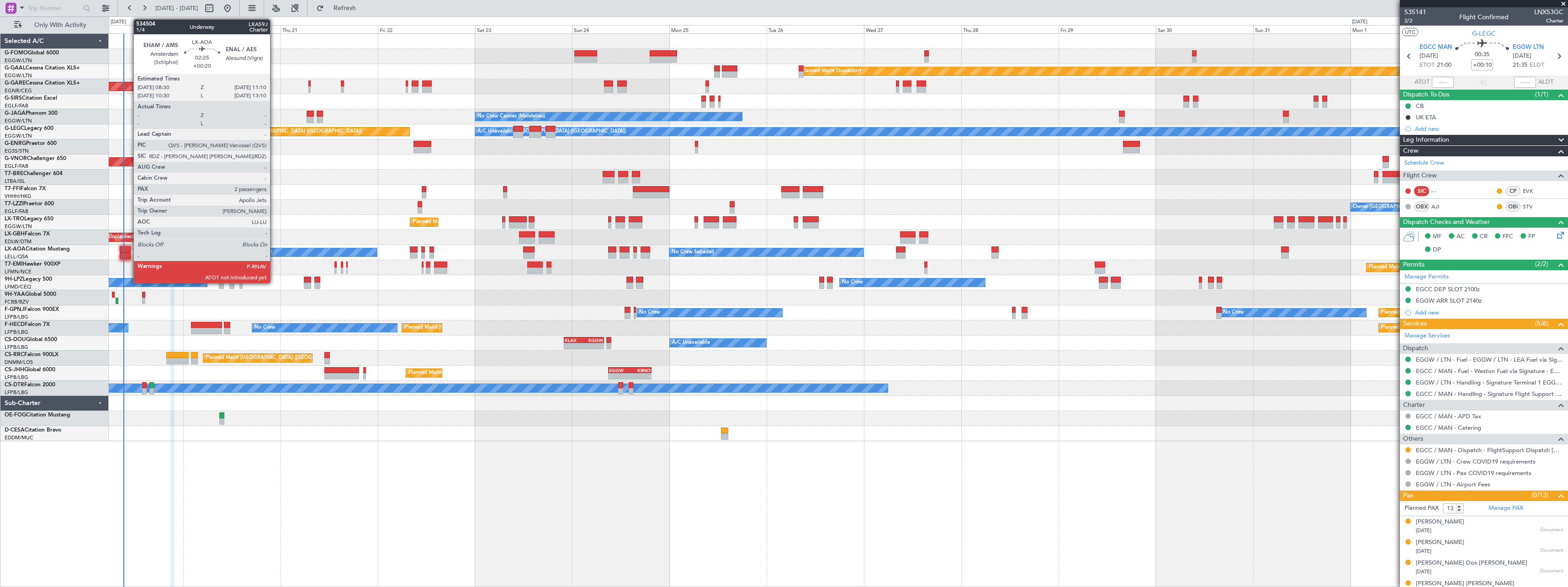
click at [129, 248] on div at bounding box center [125, 249] width 11 height 7
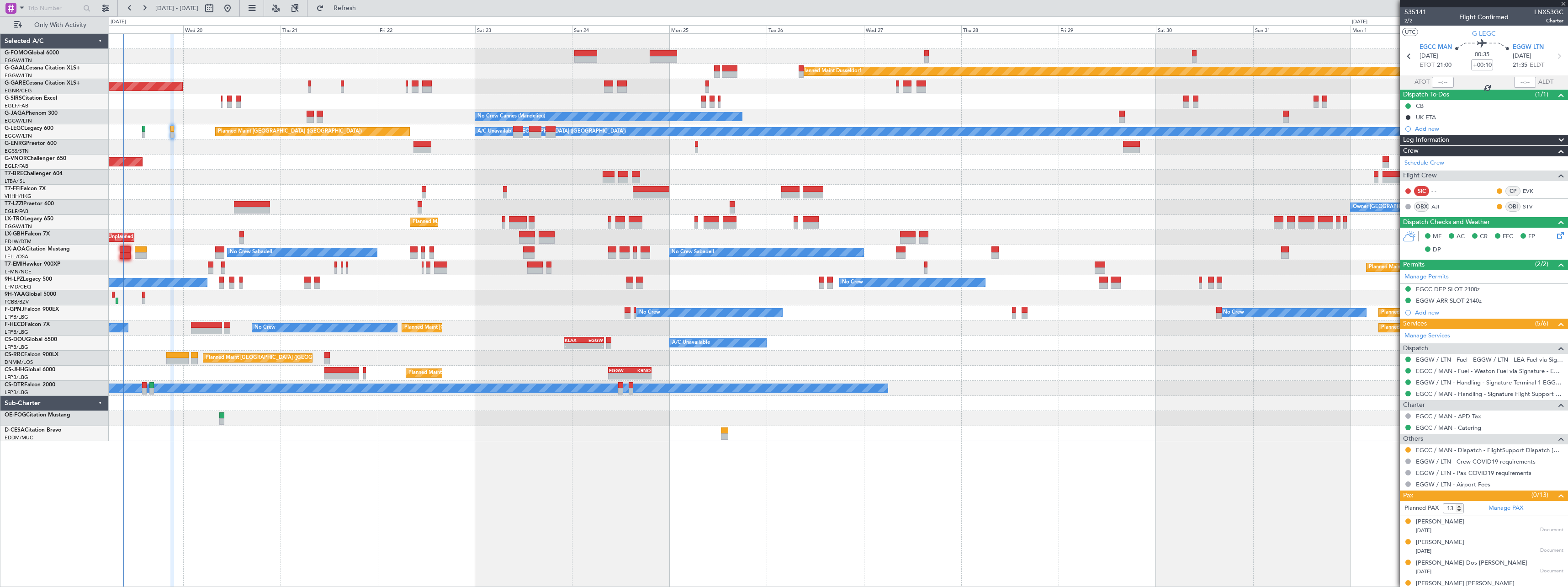
type input "+00:20"
type input "2"
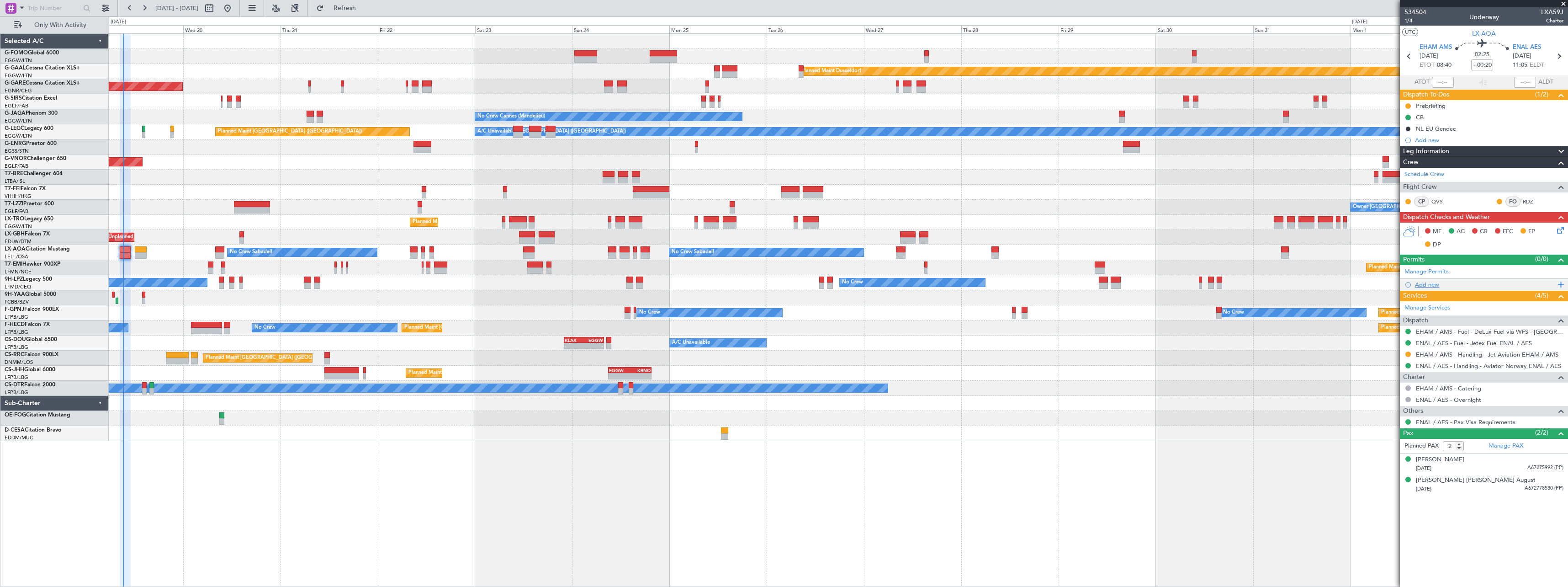
click at [1424, 285] on div "Add new" at bounding box center [1485, 284] width 141 height 7
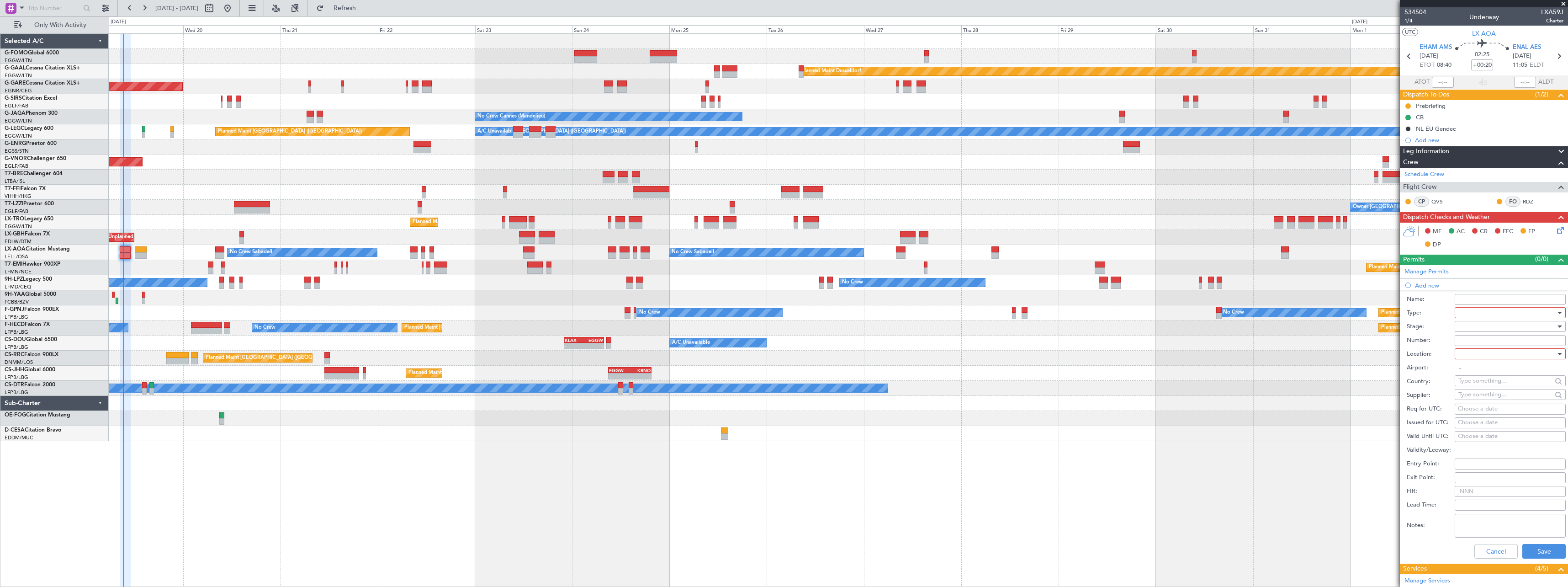
click at [1469, 312] on div at bounding box center [1506, 312] width 97 height 13
click at [1471, 397] on span "Slot" at bounding box center [1506, 399] width 96 height 13
click at [1471, 327] on div at bounding box center [1506, 326] width 97 height 13
click at [1478, 399] on span "Received OK" at bounding box center [1506, 400] width 96 height 13
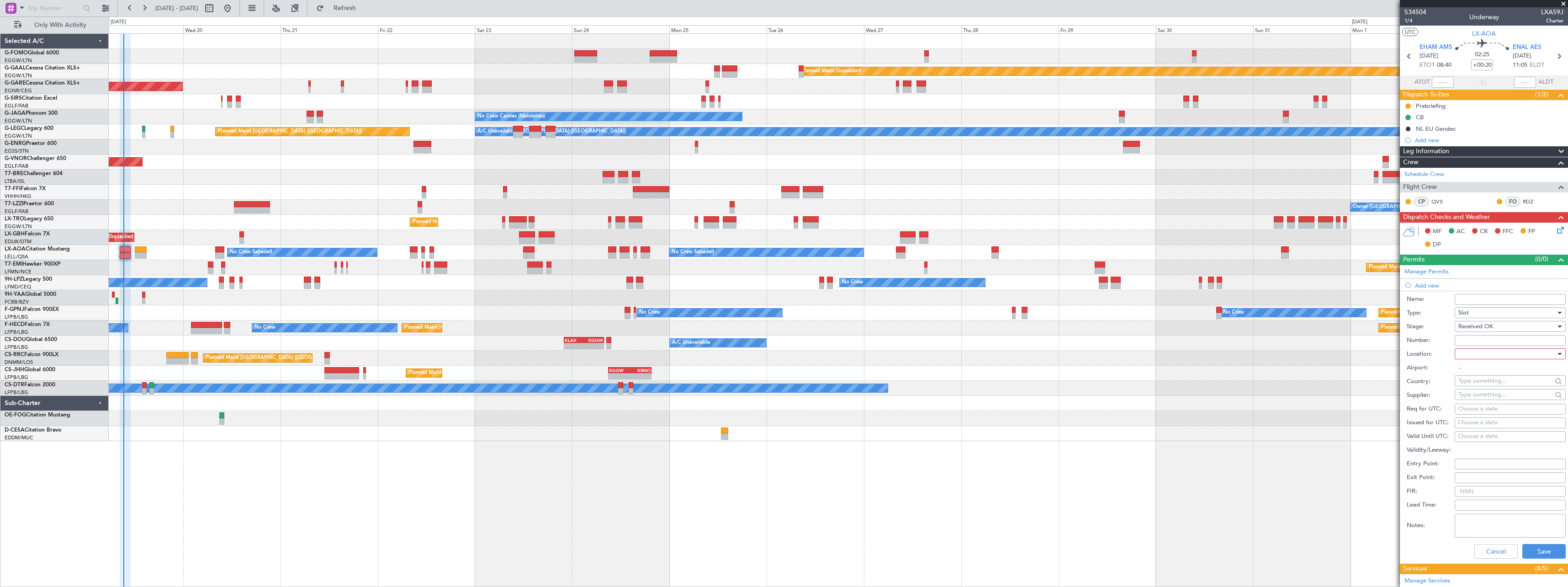
click at [1474, 351] on div at bounding box center [1506, 353] width 97 height 13
click at [1471, 371] on span "Departure" at bounding box center [1506, 372] width 96 height 13
type input "EHAM / AMS"
click at [1528, 548] on button "Save" at bounding box center [1543, 551] width 43 height 15
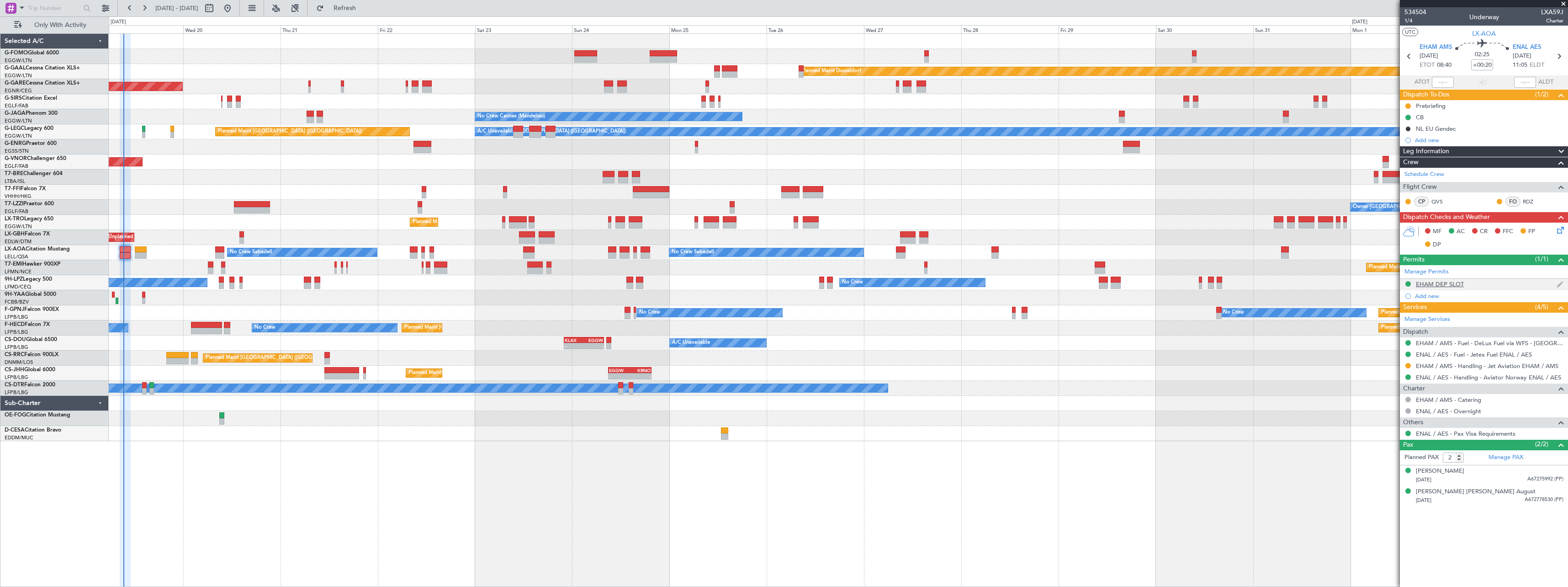
click at [1452, 283] on div "EHAM DEP SLOT" at bounding box center [1439, 284] width 48 height 7
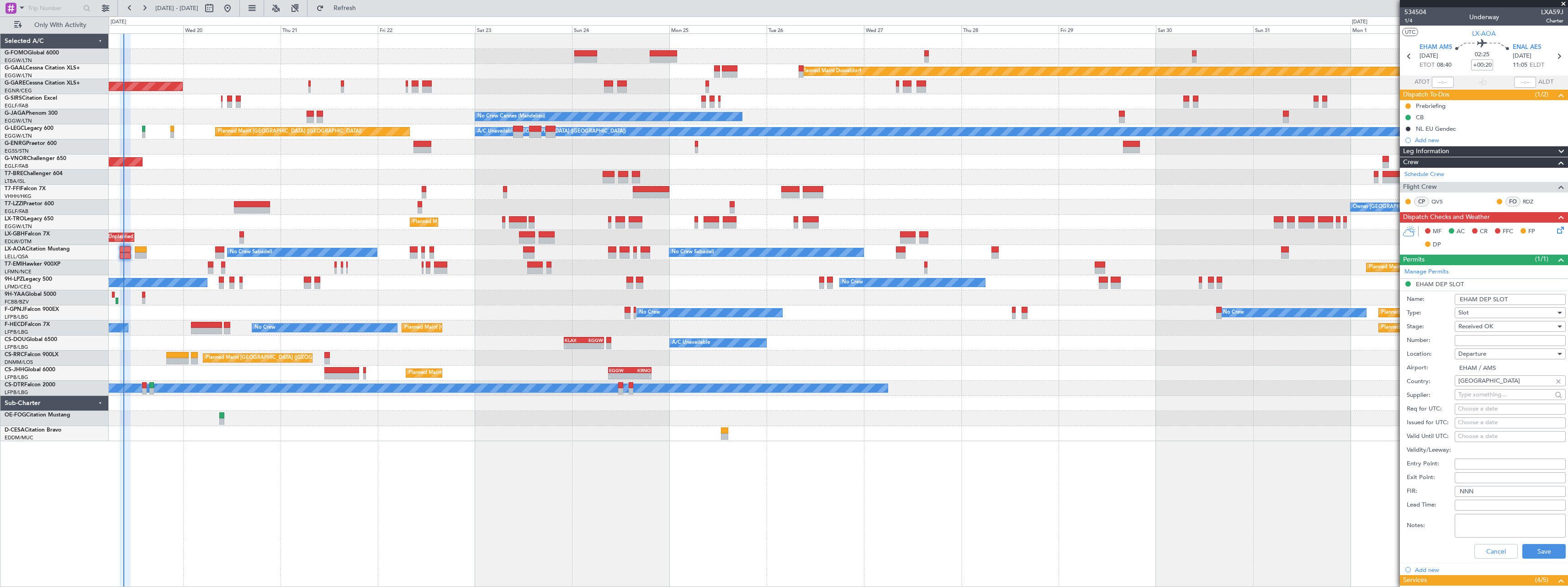
click at [1509, 297] on input "EHAM DEP SLOT" at bounding box center [1509, 299] width 111 height 11
type input "EHAM DEP SLOT 0830z"
click at [1533, 554] on button "Save" at bounding box center [1543, 551] width 43 height 15
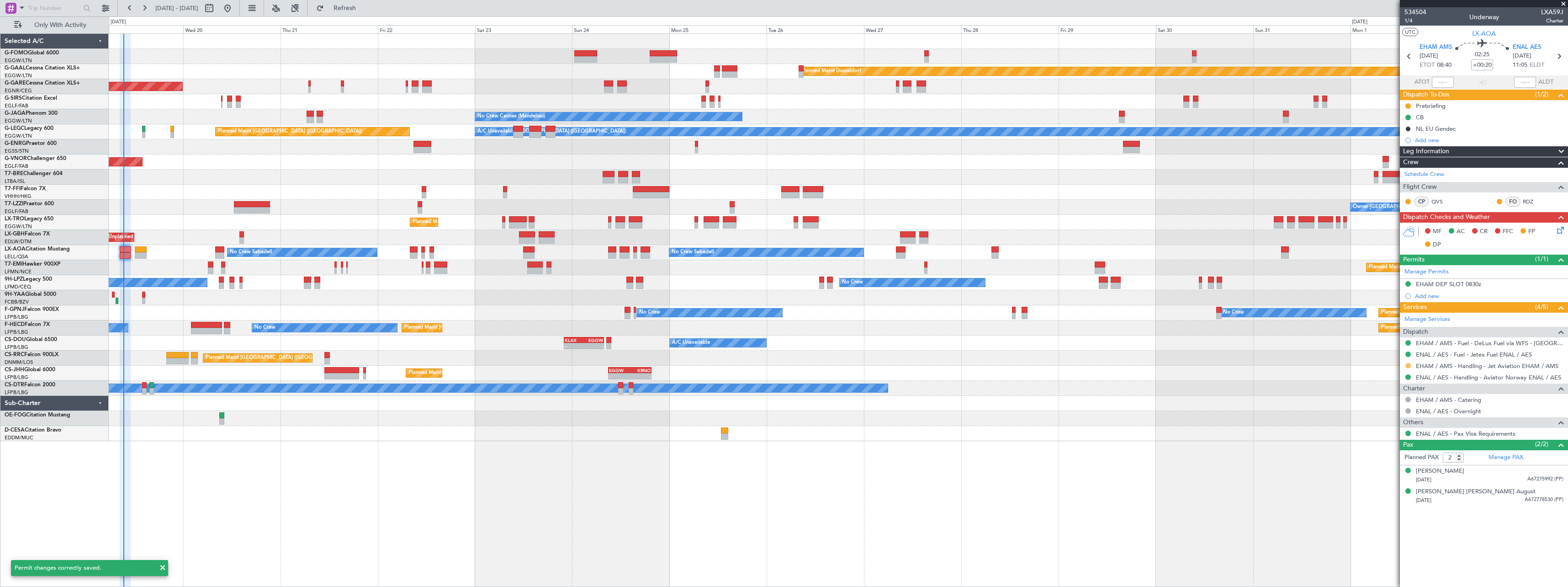
click at [1408, 364] on button at bounding box center [1407, 365] width 5 height 5
click at [1394, 473] on span "Confirmed" at bounding box center [1381, 475] width 28 height 9
click at [1560, 229] on icon at bounding box center [1558, 228] width 7 height 7
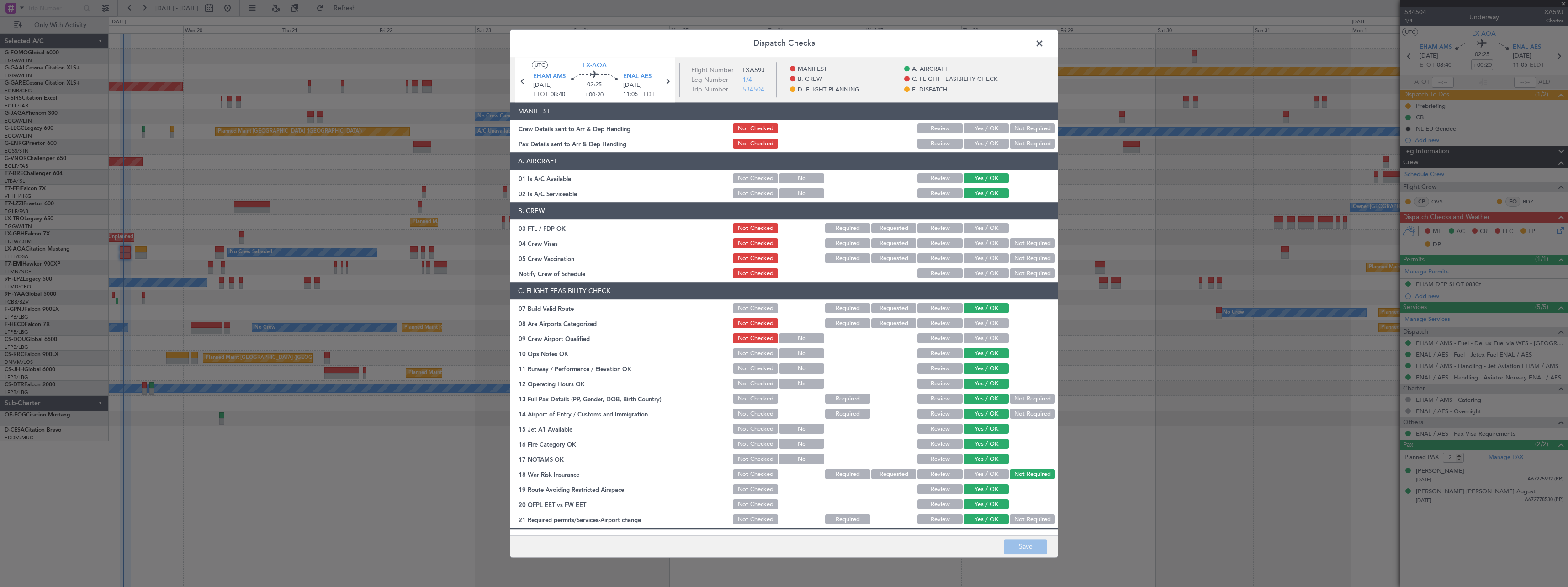
drag, startPoint x: 988, startPoint y: 225, endPoint x: 984, endPoint y: 239, distance: 14.6
click at [988, 226] on button "Yes / OK" at bounding box center [986, 228] width 45 height 10
click at [984, 243] on button "Yes / OK" at bounding box center [986, 244] width 45 height 10
click at [980, 257] on button "Yes / OK" at bounding box center [986, 259] width 45 height 10
click at [978, 272] on button "Yes / OK" at bounding box center [986, 274] width 45 height 10
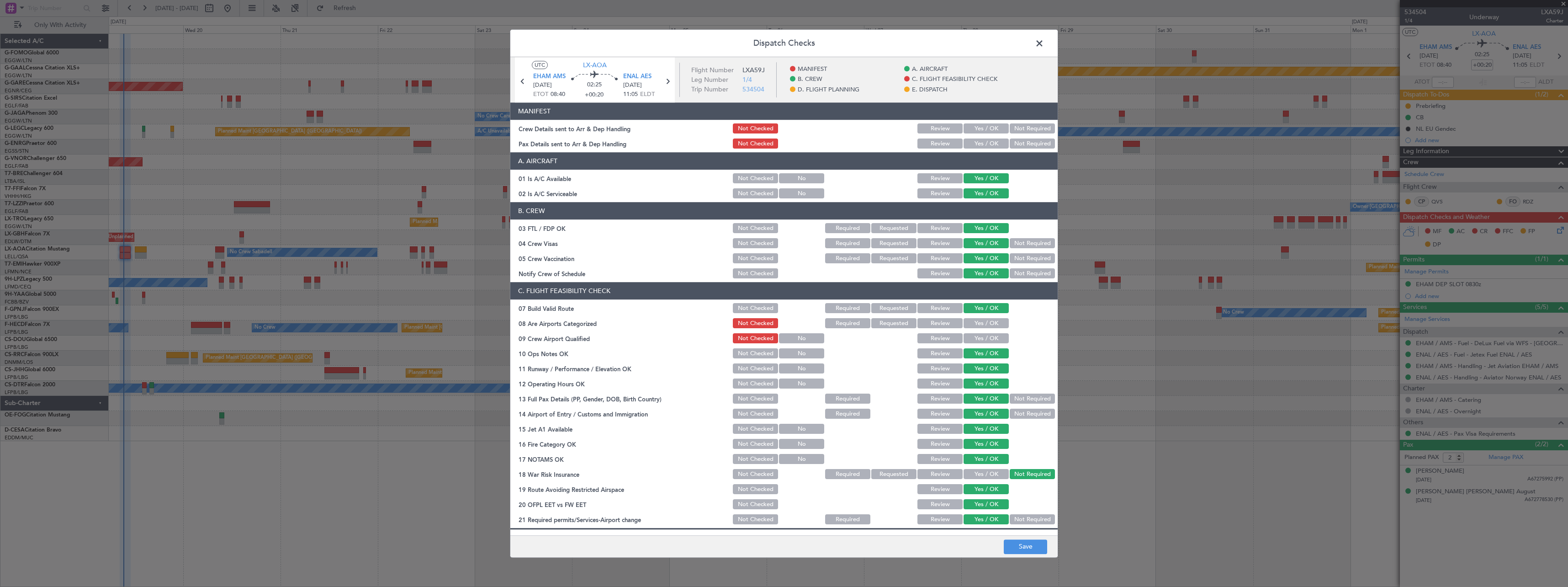
click at [1029, 275] on button "Not Required" at bounding box center [1032, 274] width 45 height 10
click at [1022, 544] on button "Save" at bounding box center [1025, 547] width 43 height 15
click at [1044, 39] on span at bounding box center [1044, 45] width 0 height 19
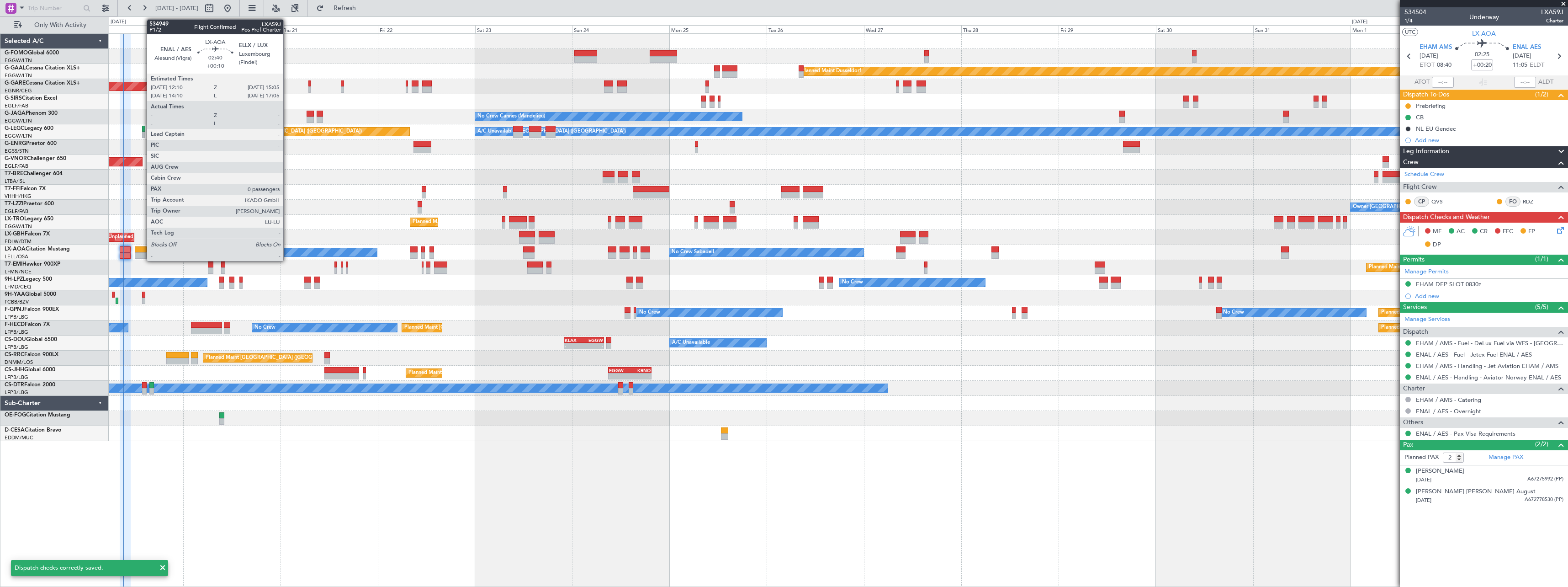
click at [142, 248] on div at bounding box center [141, 249] width 12 height 7
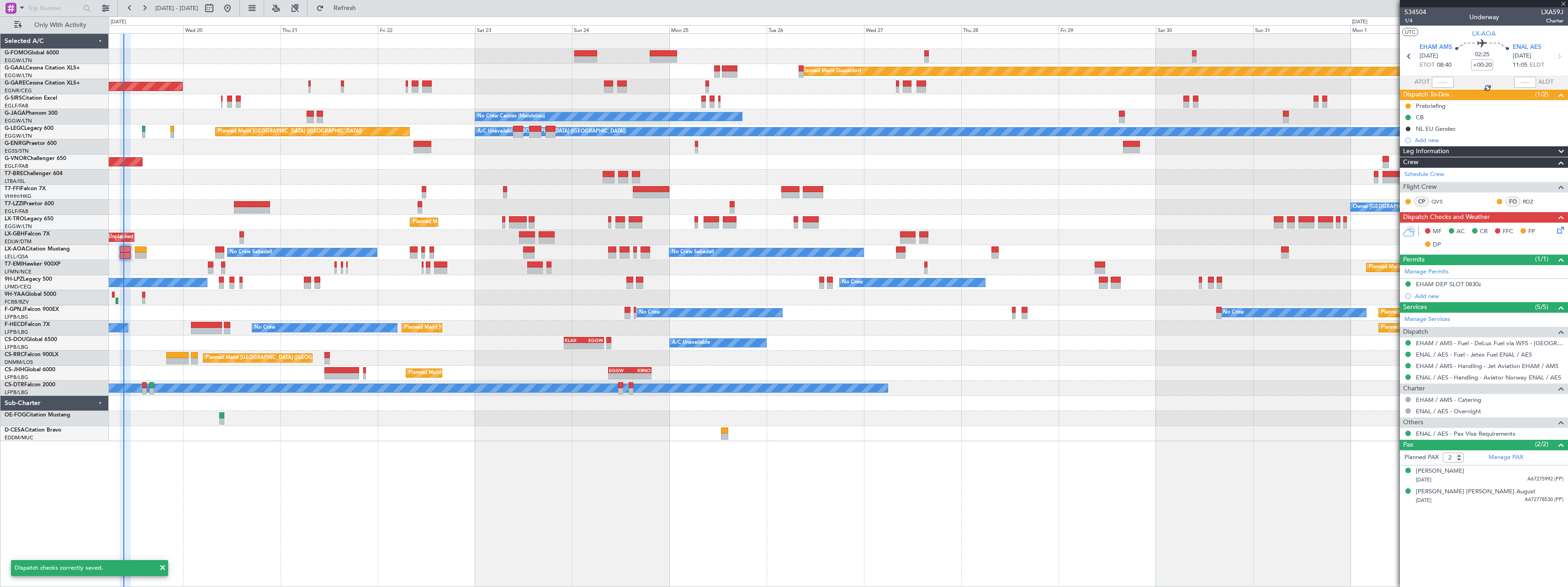
type input "+00:10"
type input "0"
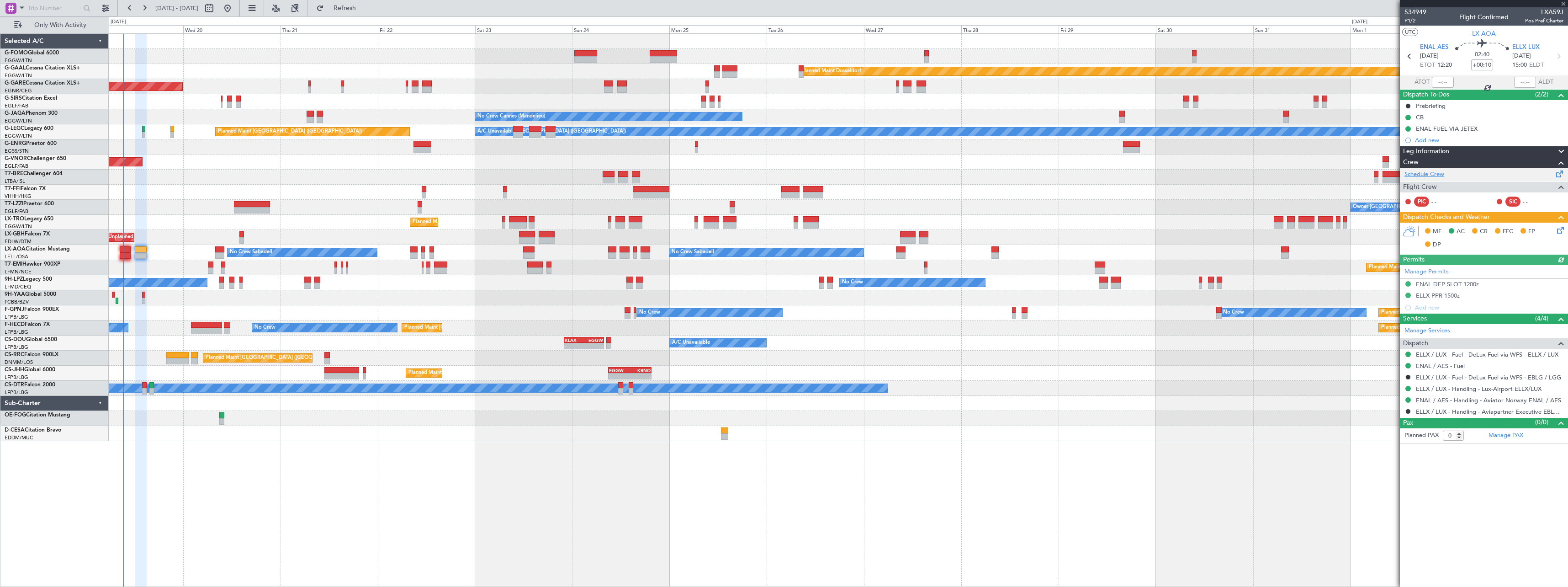
click at [1425, 173] on link "Schedule Crew" at bounding box center [1424, 175] width 39 height 9
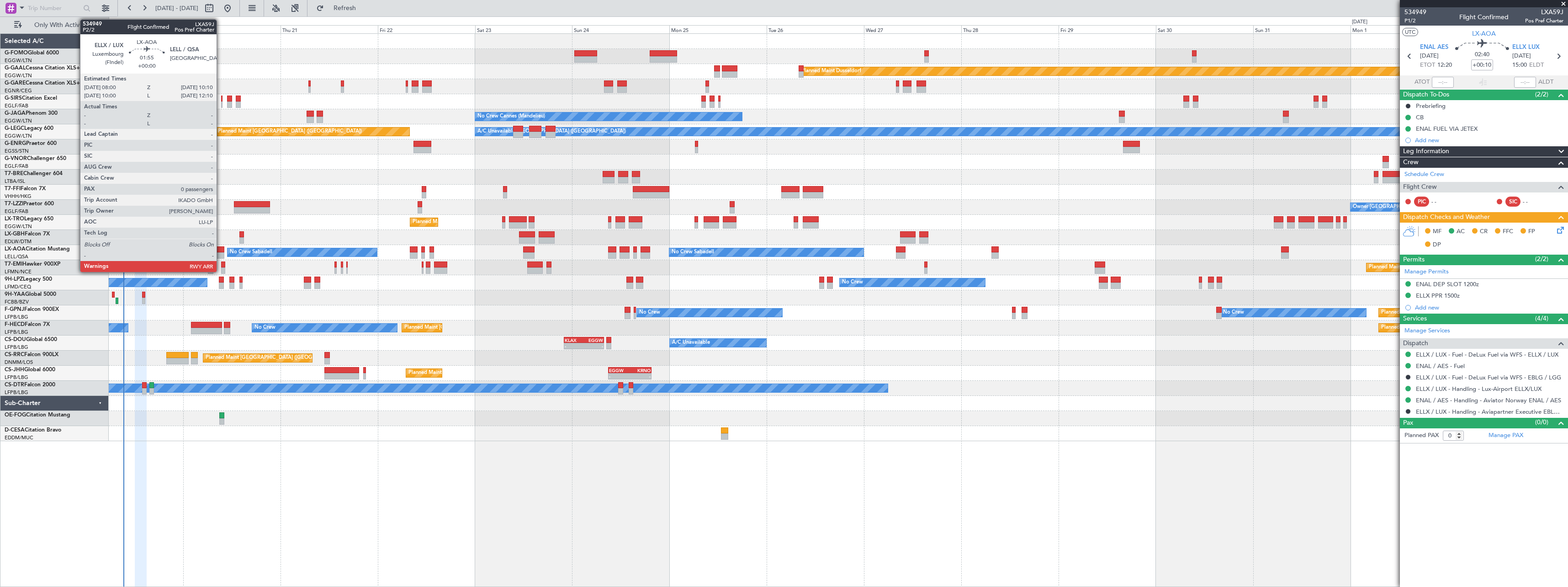
click at [221, 251] on div at bounding box center [219, 249] width 9 height 7
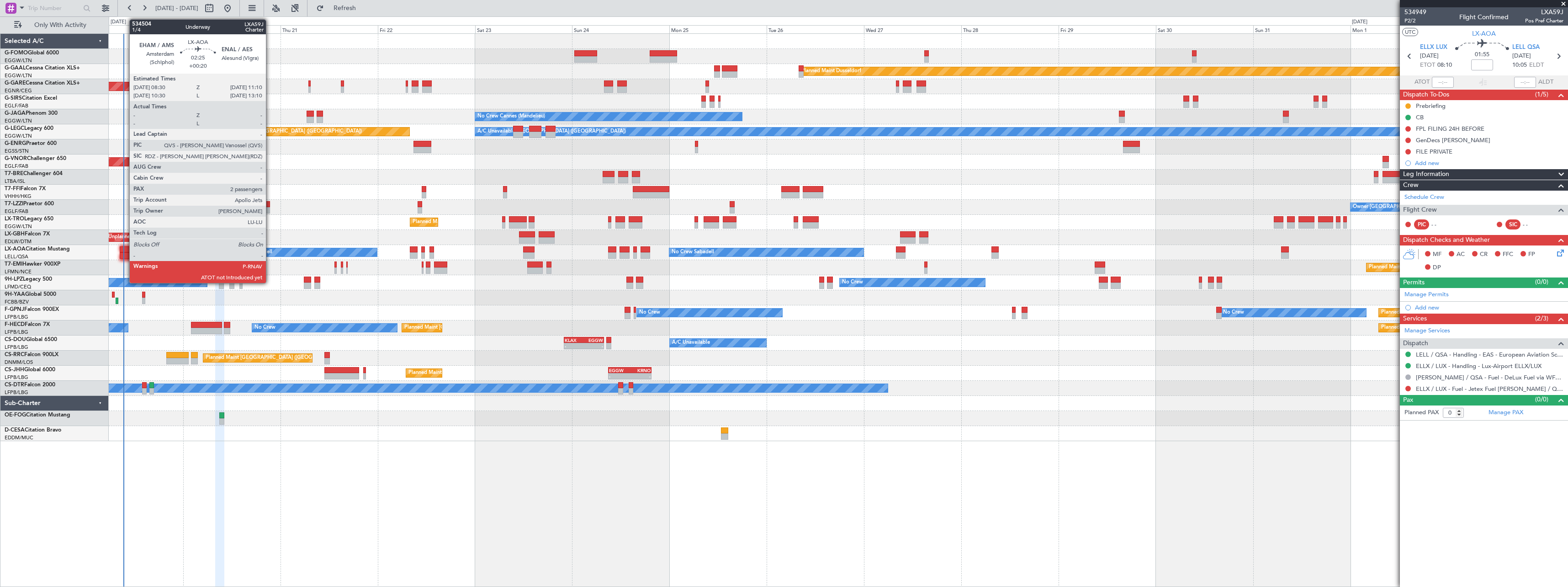
click at [125, 248] on div at bounding box center [125, 249] width 11 height 7
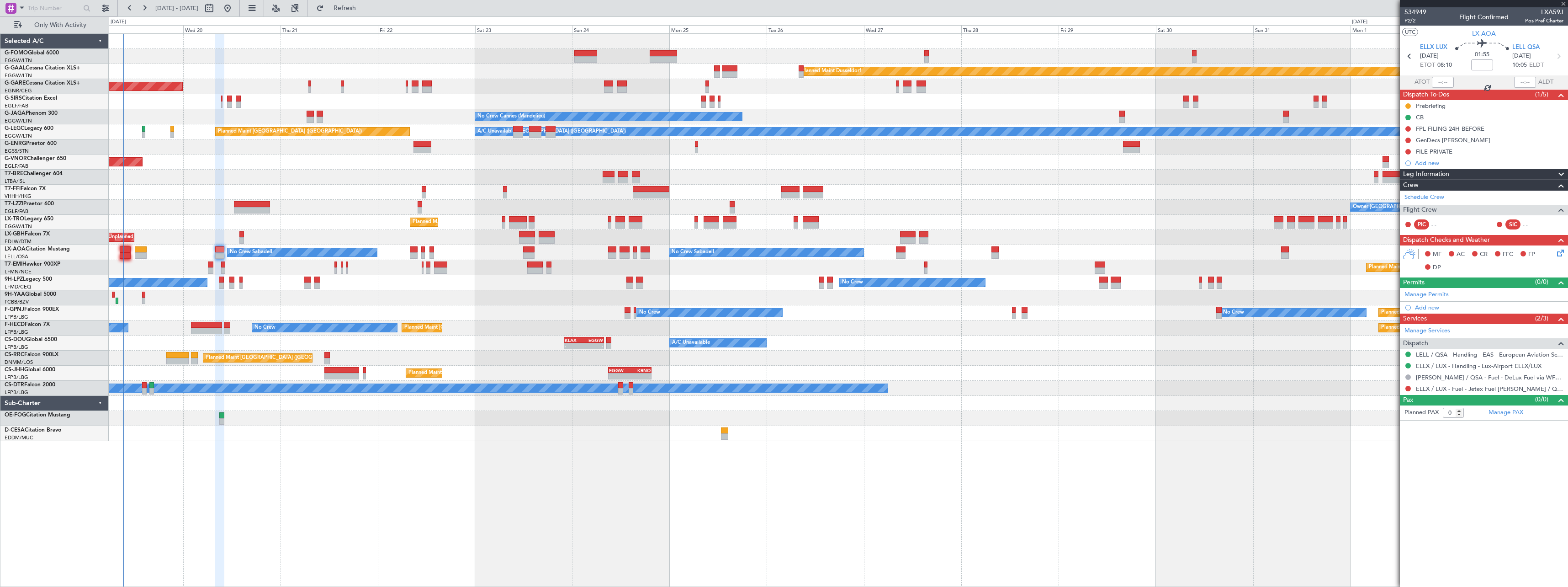
type input "+00:20"
type input "2"
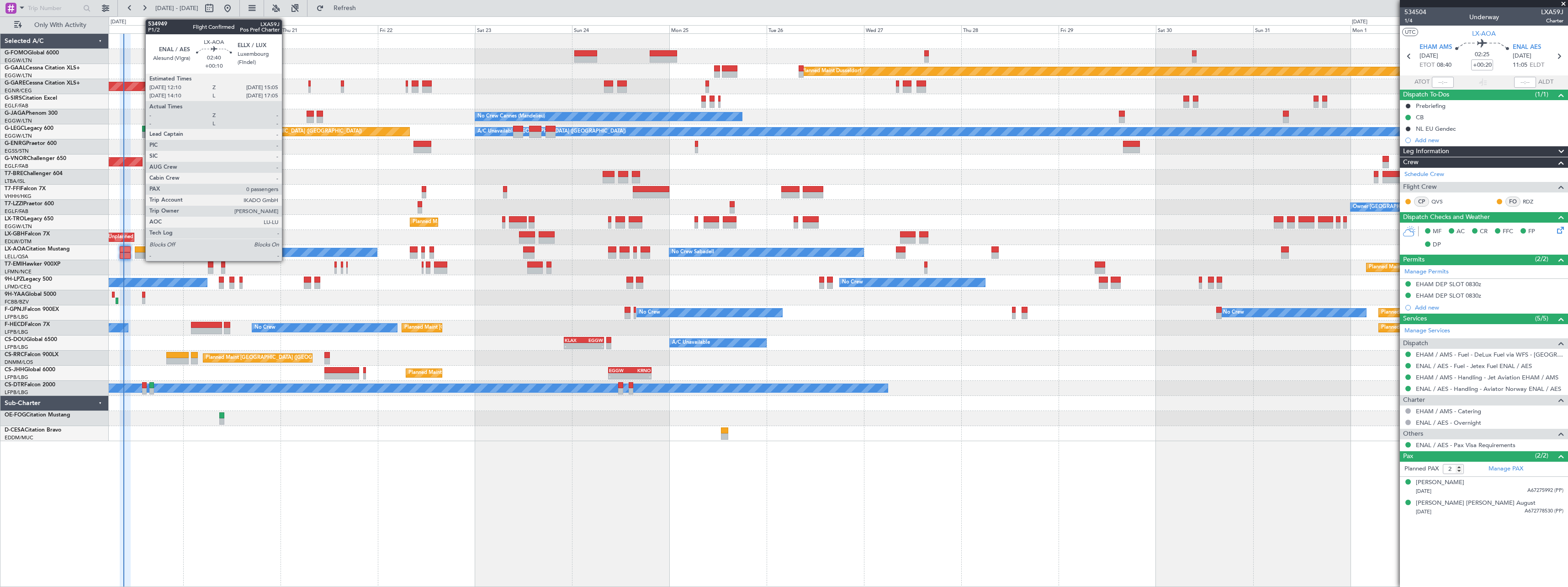
click at [141, 251] on div at bounding box center [141, 249] width 12 height 7
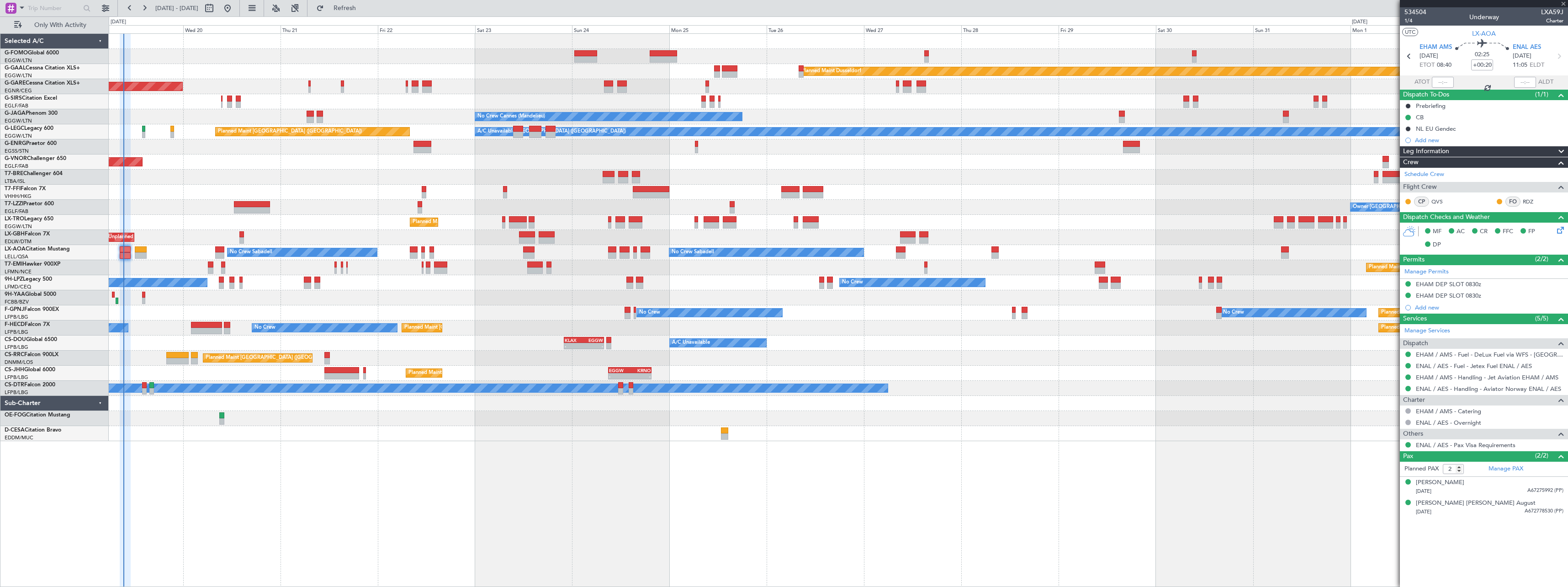
type input "+00:10"
type input "0"
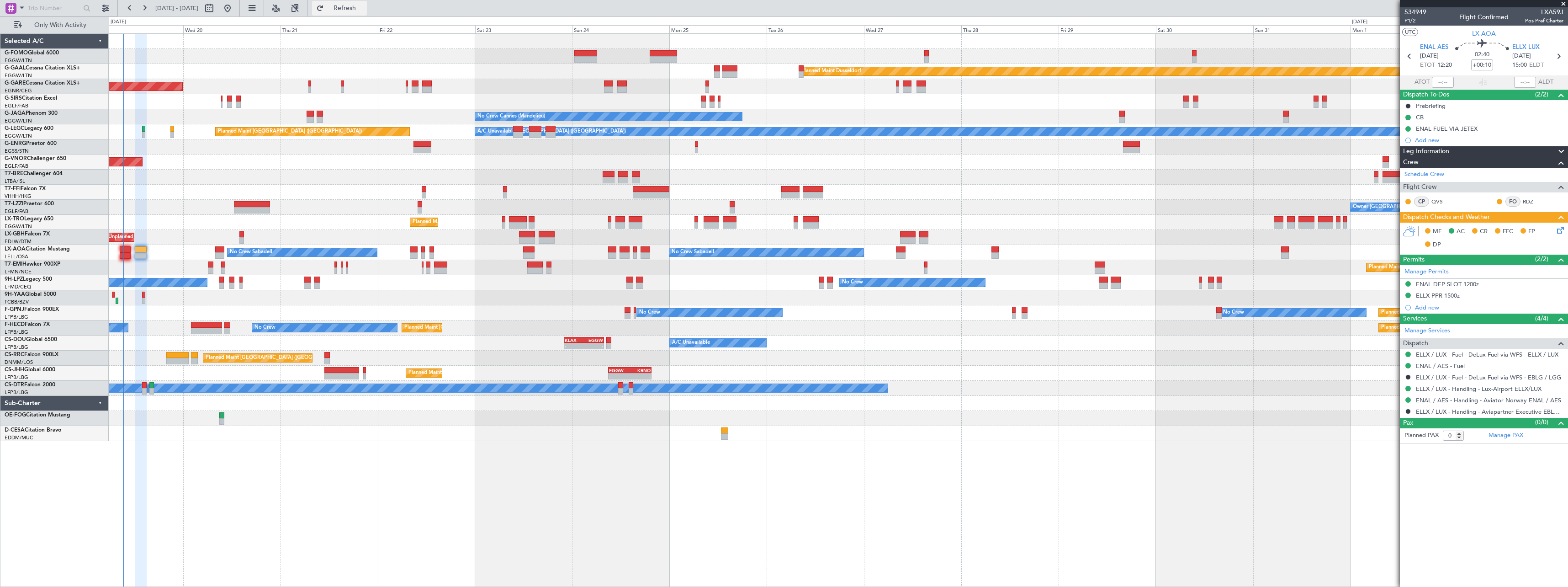
click at [364, 5] on span "Refresh" at bounding box center [345, 8] width 39 height 7
click at [364, 7] on span "Refresh" at bounding box center [345, 8] width 39 height 7
click at [1561, 228] on icon at bounding box center [1558, 228] width 7 height 7
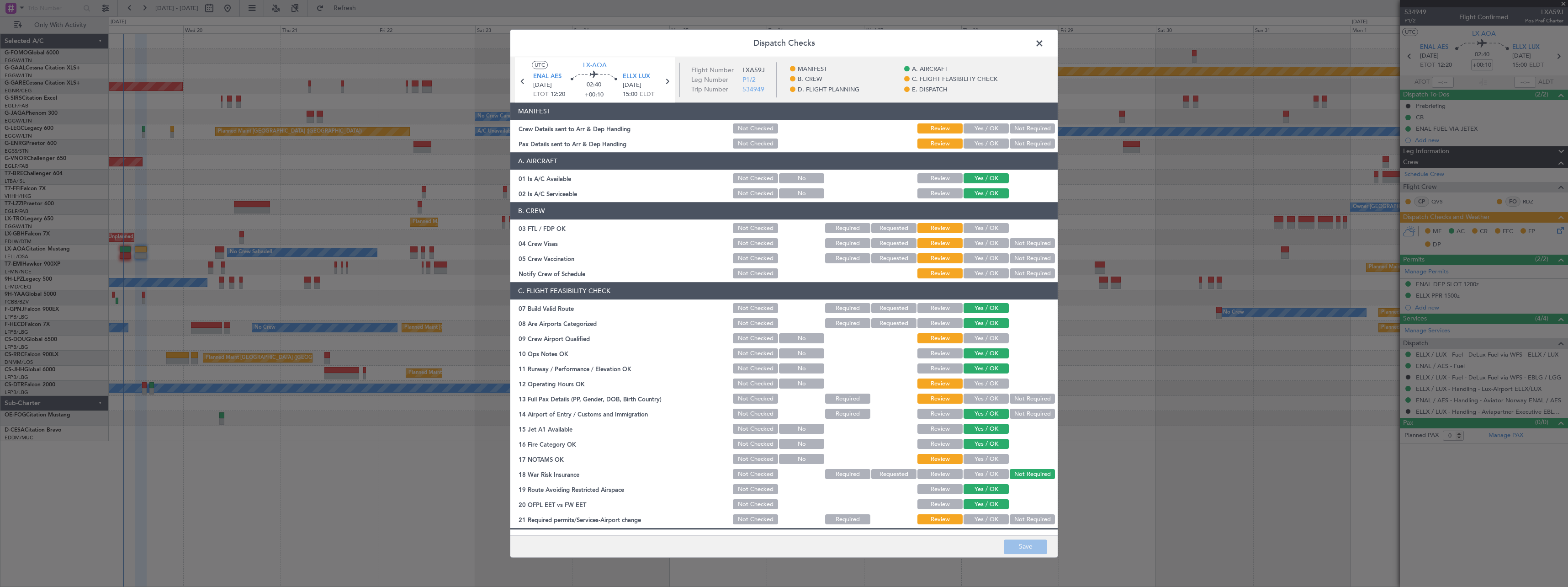
click at [983, 130] on button "Yes / OK" at bounding box center [986, 129] width 45 height 10
click at [979, 141] on button "Yes / OK" at bounding box center [986, 144] width 45 height 10
drag, startPoint x: 977, startPoint y: 228, endPoint x: 975, endPoint y: 235, distance: 7.3
click at [977, 230] on button "Yes / OK" at bounding box center [986, 228] width 45 height 10
drag, startPoint x: 974, startPoint y: 243, endPoint x: 974, endPoint y: 255, distance: 12.0
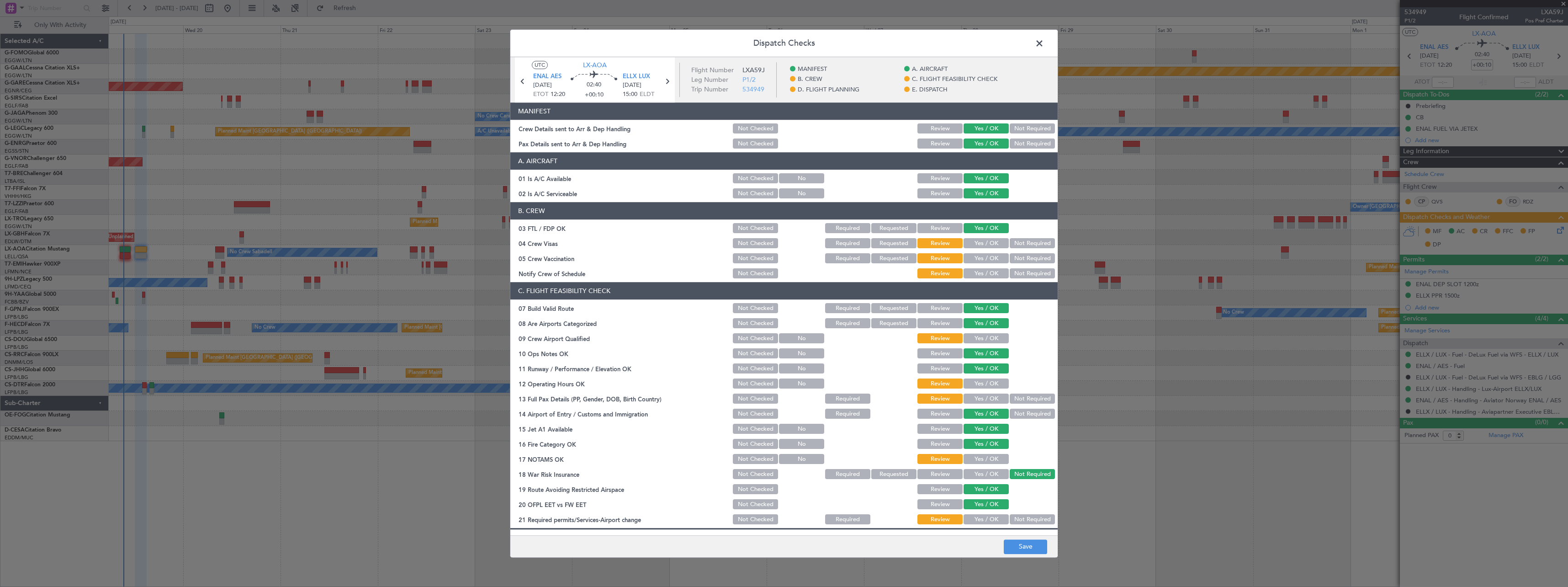
click at [974, 244] on button "Yes / OK" at bounding box center [986, 244] width 45 height 10
click at [974, 255] on button "Yes / OK" at bounding box center [986, 259] width 45 height 10
click at [983, 270] on button "Yes / OK" at bounding box center [986, 274] width 45 height 10
click at [978, 340] on button "Yes / OK" at bounding box center [986, 339] width 45 height 10
click at [973, 388] on button "Yes / OK" at bounding box center [986, 384] width 45 height 10
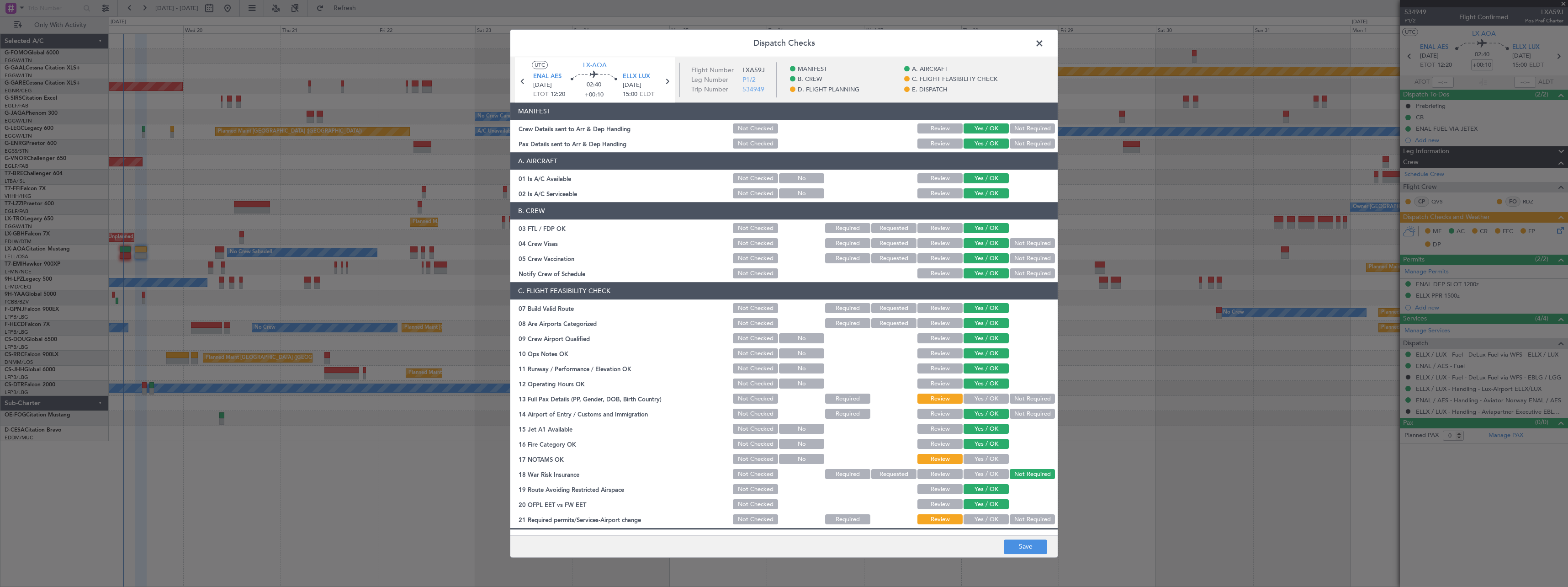
click at [1018, 401] on button "Not Required" at bounding box center [1032, 400] width 45 height 10
click at [979, 461] on button "Yes / OK" at bounding box center [986, 460] width 45 height 10
click at [972, 519] on button "Yes / OK" at bounding box center [986, 520] width 45 height 10
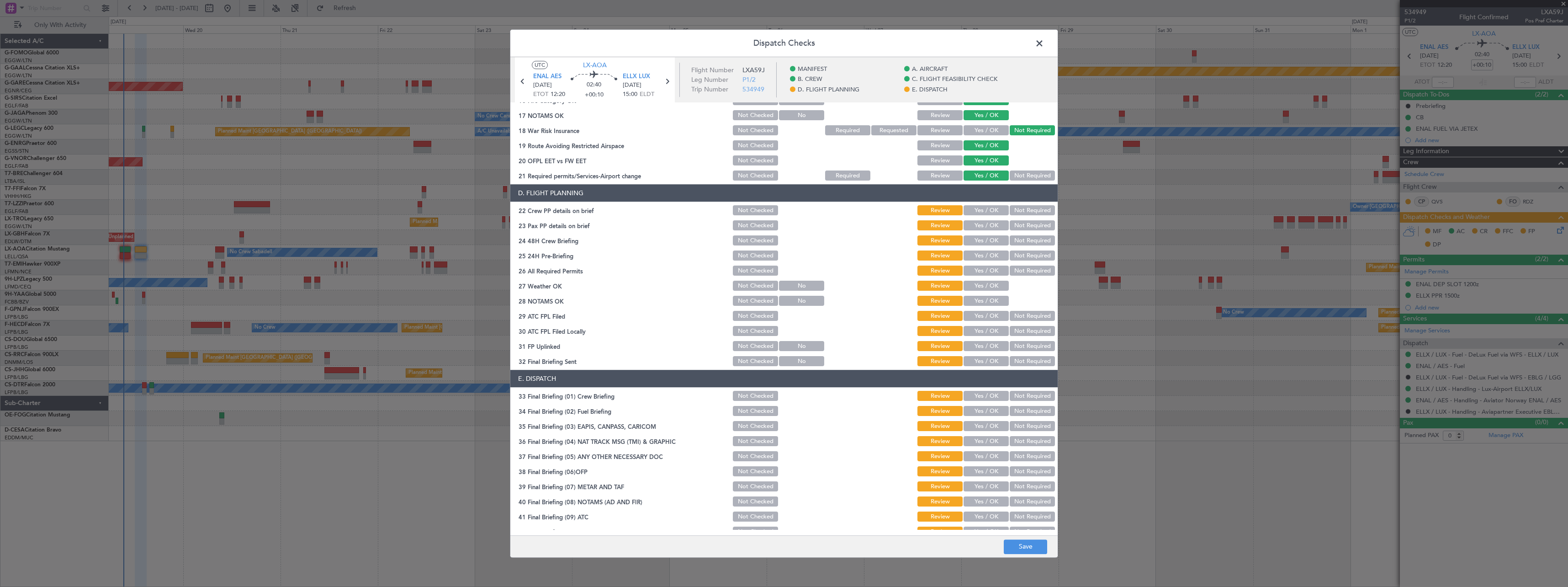
scroll to position [365, 0]
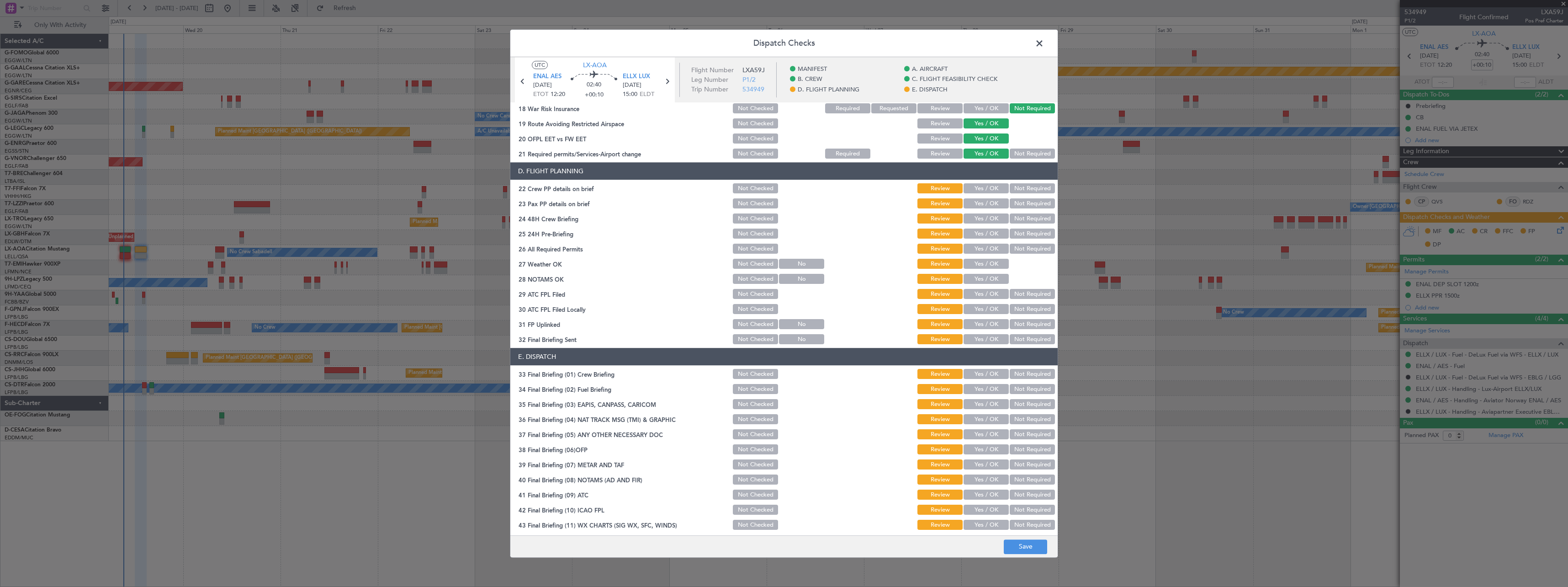
drag, startPoint x: 976, startPoint y: 190, endPoint x: 1019, endPoint y: 207, distance: 46.2
click at [977, 190] on button "Yes / OK" at bounding box center [986, 189] width 45 height 10
click at [1032, 203] on button "Not Required" at bounding box center [1032, 204] width 45 height 10
click at [979, 219] on button "Yes / OK" at bounding box center [986, 219] width 45 height 10
click at [974, 229] on button "Yes / OK" at bounding box center [986, 234] width 45 height 10
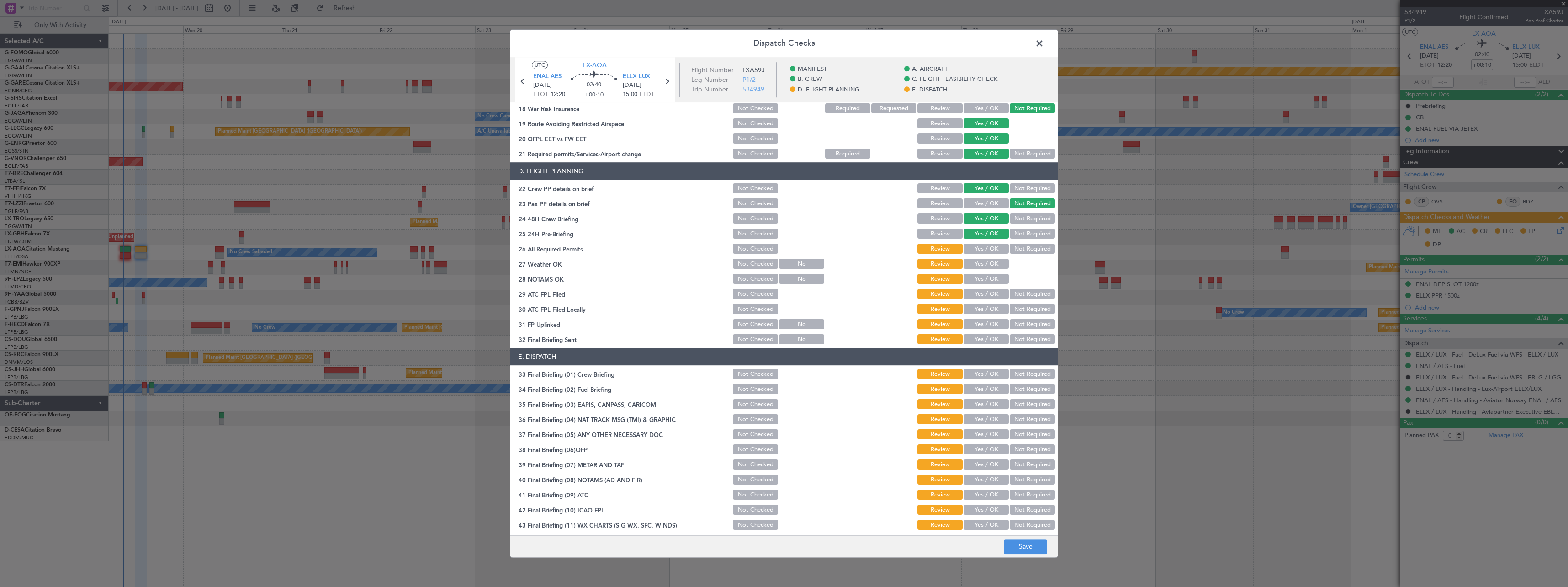
click at [981, 245] on button "Yes / OK" at bounding box center [986, 249] width 45 height 10
click at [977, 263] on button "Yes / OK" at bounding box center [986, 264] width 45 height 10
click at [976, 276] on button "Yes / OK" at bounding box center [986, 280] width 45 height 10
drag, startPoint x: 975, startPoint y: 292, endPoint x: 1010, endPoint y: 307, distance: 38.1
click at [976, 292] on button "Yes / OK" at bounding box center [986, 295] width 45 height 10
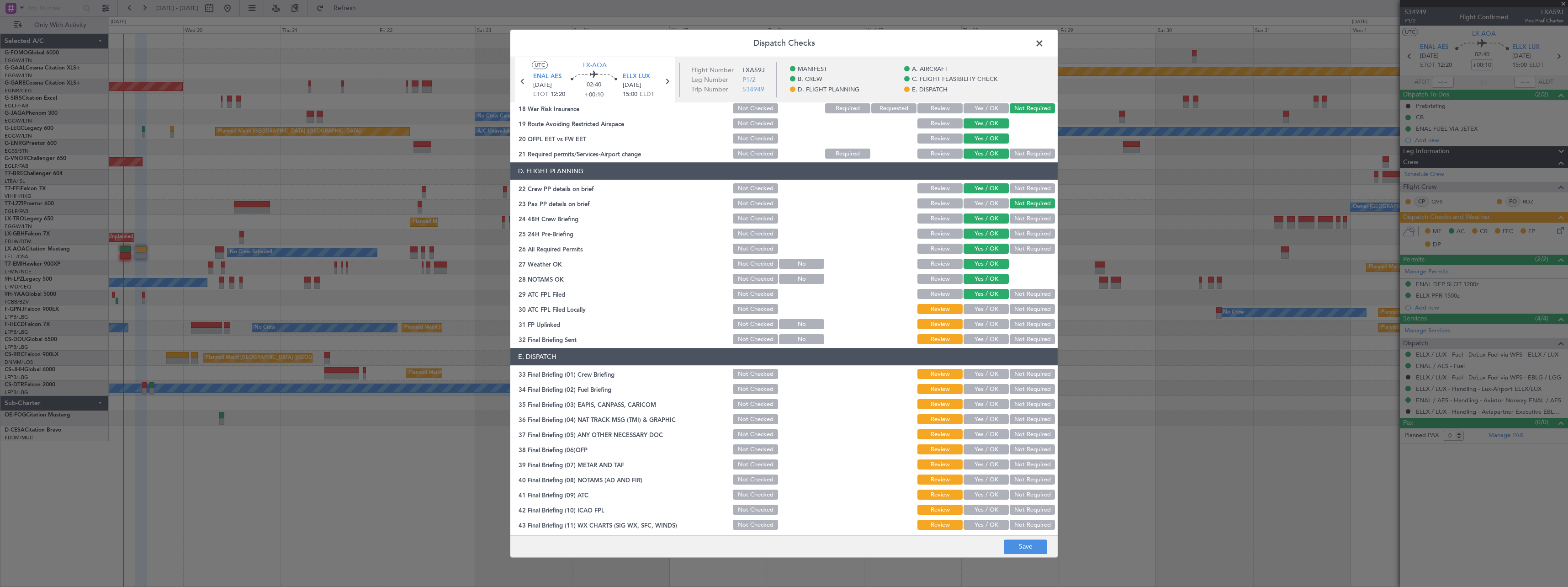
click at [1027, 307] on button "Not Required" at bounding box center [1032, 309] width 45 height 10
click at [991, 323] on button "Yes / OK" at bounding box center [986, 324] width 45 height 10
click at [1023, 339] on button "Not Required" at bounding box center [1032, 340] width 45 height 10
drag, startPoint x: 983, startPoint y: 370, endPoint x: 982, endPoint y: 379, distance: 9.1
click at [983, 370] on button "Yes / OK" at bounding box center [986, 374] width 45 height 10
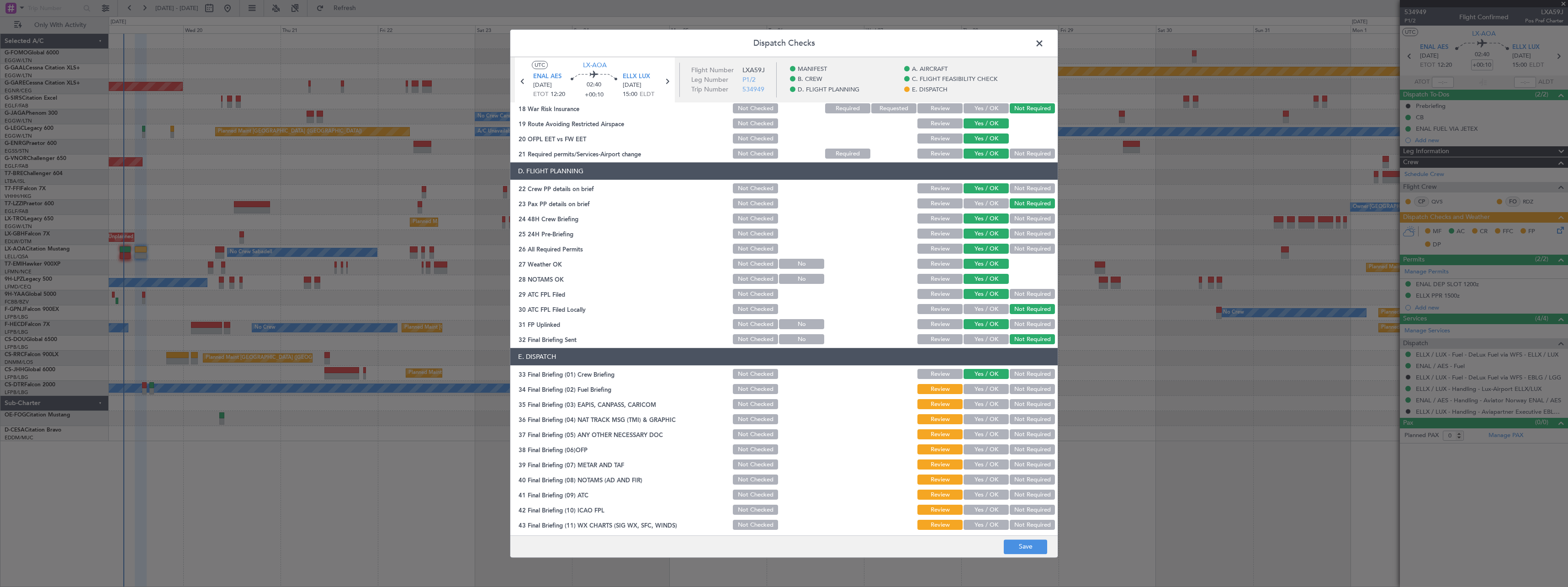
drag, startPoint x: 981, startPoint y: 383, endPoint x: 990, endPoint y: 395, distance: 15.0
click at [981, 385] on div "Yes / OK" at bounding box center [985, 389] width 46 height 13
click at [987, 391] on button "Yes / OK" at bounding box center [986, 390] width 45 height 10
click at [1019, 409] on div "Not Required" at bounding box center [1031, 404] width 46 height 13
click at [1018, 405] on button "Not Required" at bounding box center [1032, 405] width 45 height 10
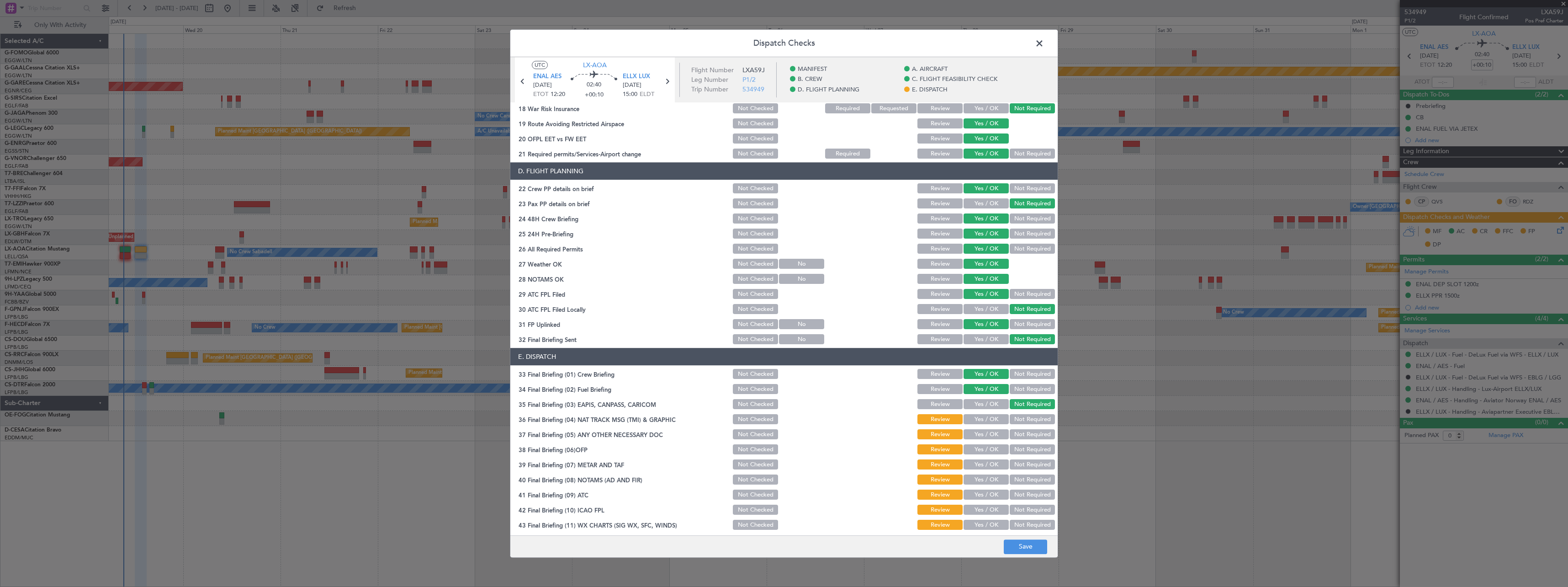
click at [1017, 414] on button "Not Required" at bounding box center [1032, 420] width 45 height 10
click at [979, 434] on button "Yes / OK" at bounding box center [986, 435] width 45 height 10
drag, startPoint x: 981, startPoint y: 445, endPoint x: 979, endPoint y: 454, distance: 9.2
click at [981, 445] on button "Yes / OK" at bounding box center [986, 450] width 45 height 10
click at [978, 458] on div "Yes / OK" at bounding box center [985, 464] width 46 height 13
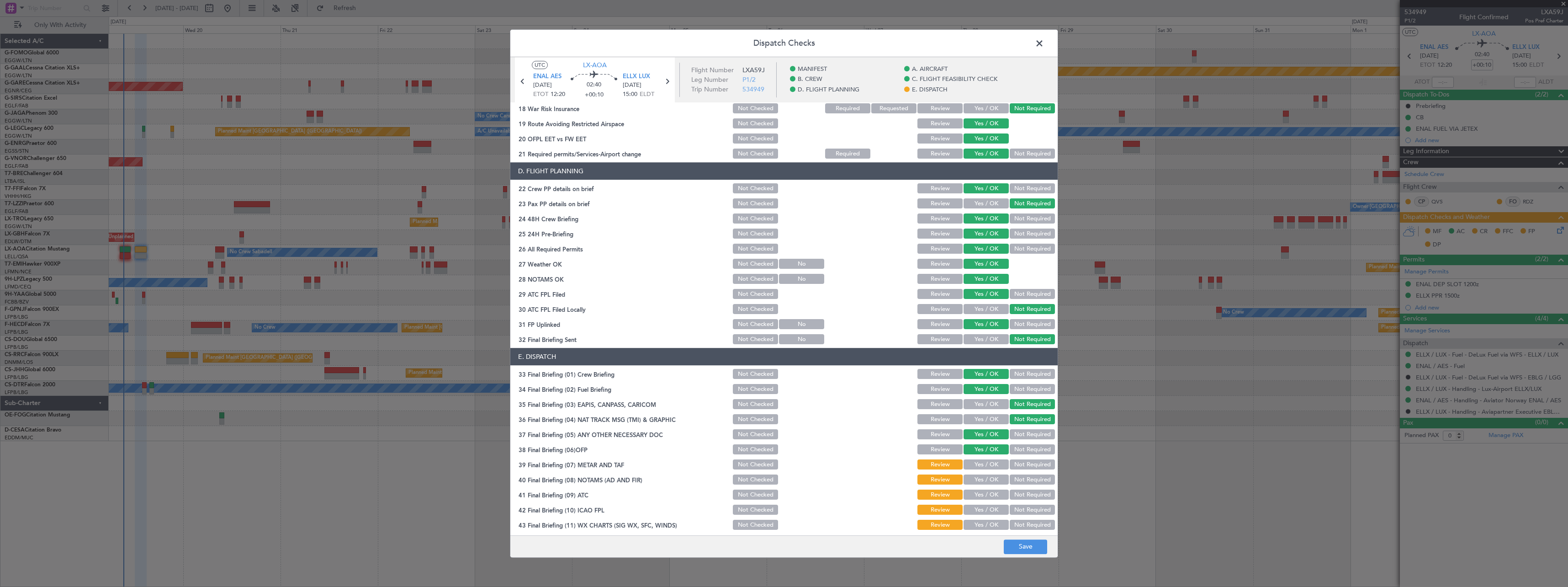
click at [977, 465] on button "Yes / OK" at bounding box center [986, 465] width 45 height 10
click at [977, 481] on button "Yes / OK" at bounding box center [986, 480] width 45 height 10
click at [978, 494] on button "Yes / OK" at bounding box center [986, 495] width 45 height 10
drag, startPoint x: 977, startPoint y: 506, endPoint x: 975, endPoint y: 516, distance: 10.2
click at [977, 507] on button "Yes / OK" at bounding box center [986, 510] width 45 height 10
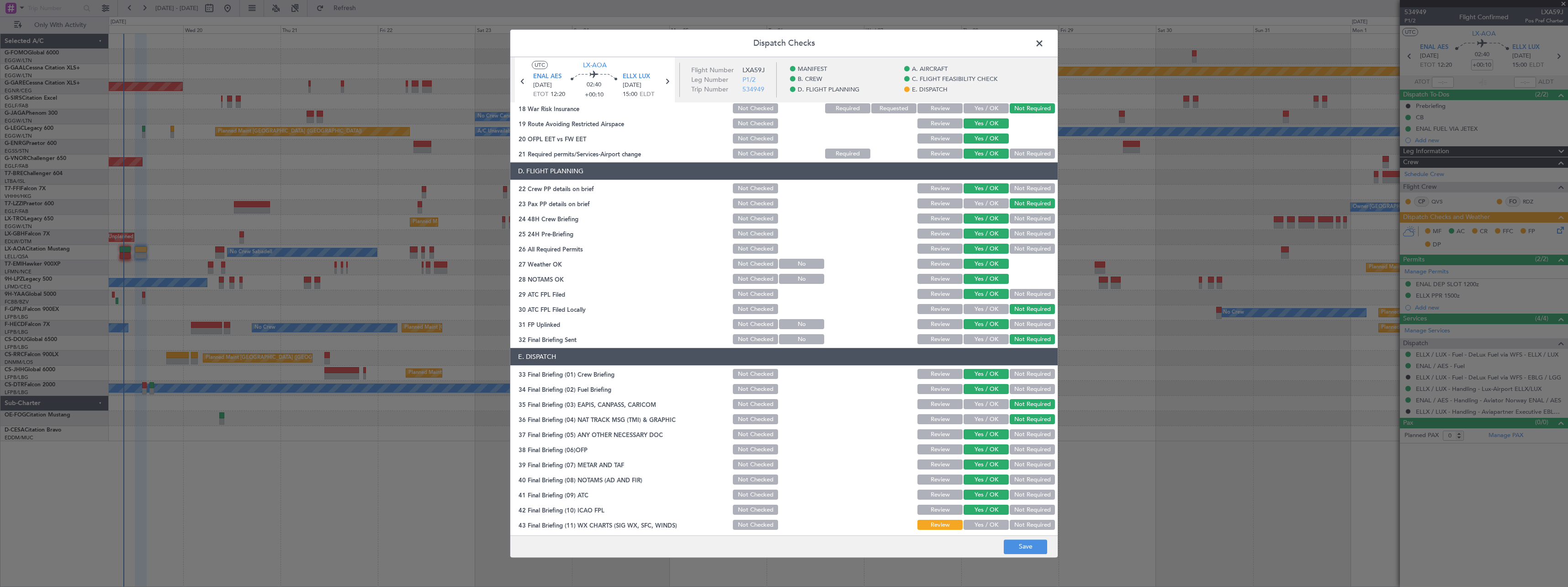
drag, startPoint x: 974, startPoint y: 522, endPoint x: 987, endPoint y: 536, distance: 19.1
click at [974, 522] on button "Yes / OK" at bounding box center [986, 525] width 45 height 10
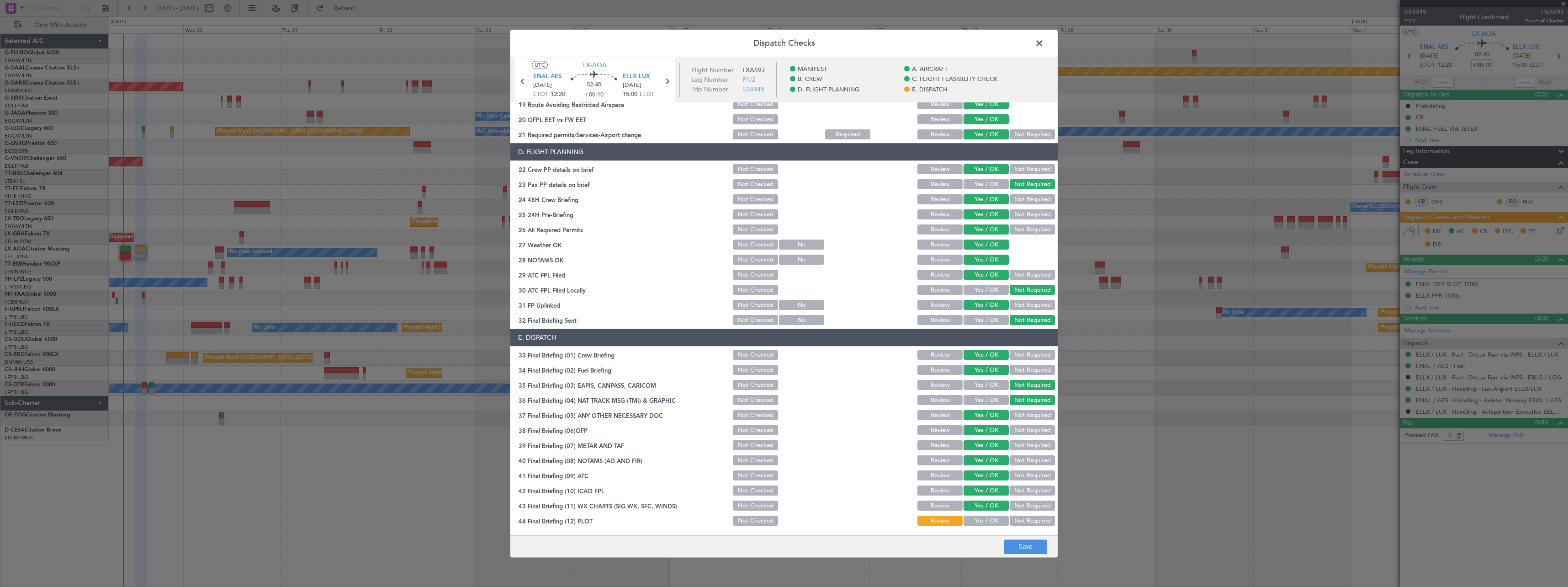
click at [986, 518] on button "Yes / OK" at bounding box center [986, 522] width 45 height 10
click at [1016, 546] on button "Save" at bounding box center [1025, 547] width 43 height 15
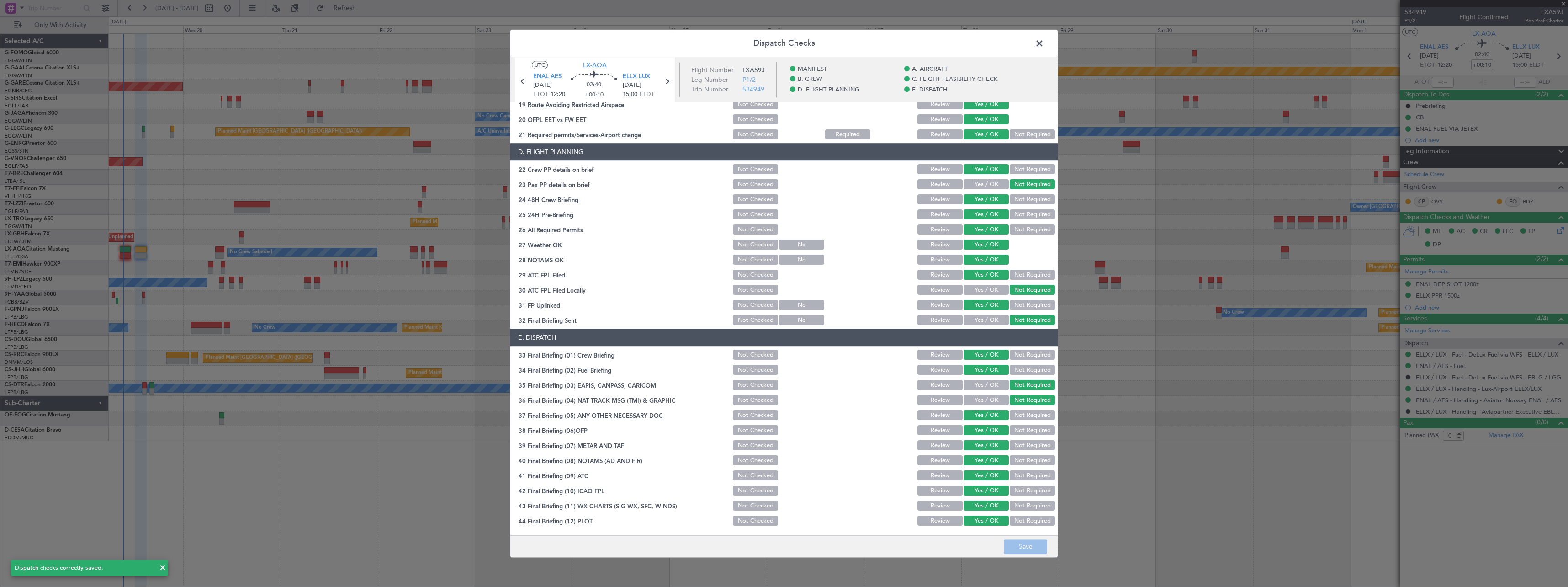
drag, startPoint x: 1027, startPoint y: 540, endPoint x: 1039, endPoint y: 42, distance: 498.1
click at [1044, 42] on span at bounding box center [1044, 45] width 0 height 19
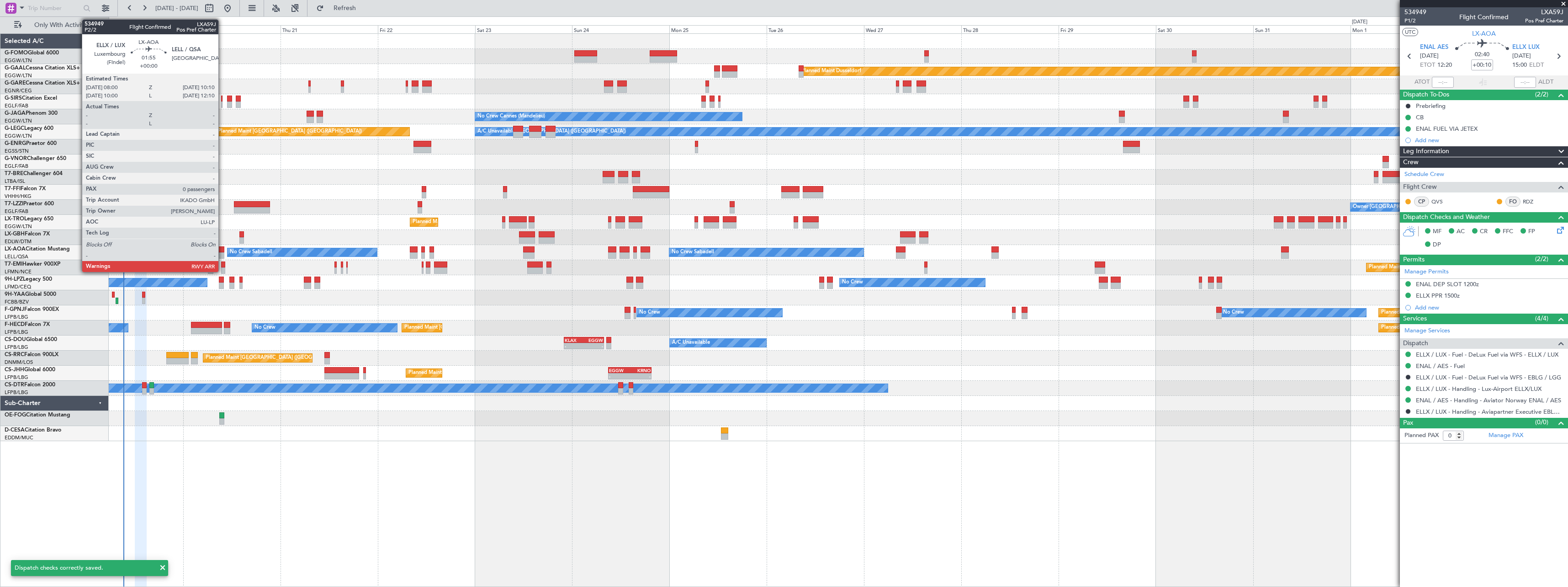
click at [222, 248] on div at bounding box center [219, 249] width 9 height 7
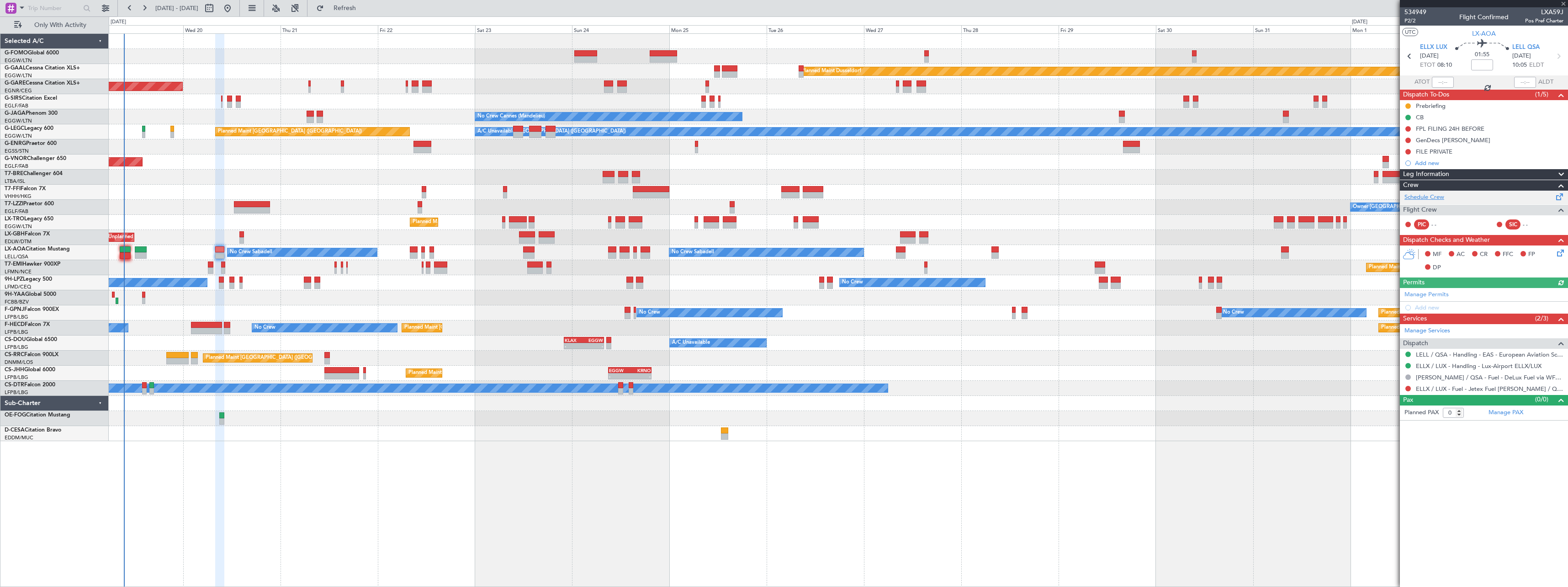
click at [1433, 199] on link "Schedule Crew" at bounding box center [1424, 197] width 39 height 9
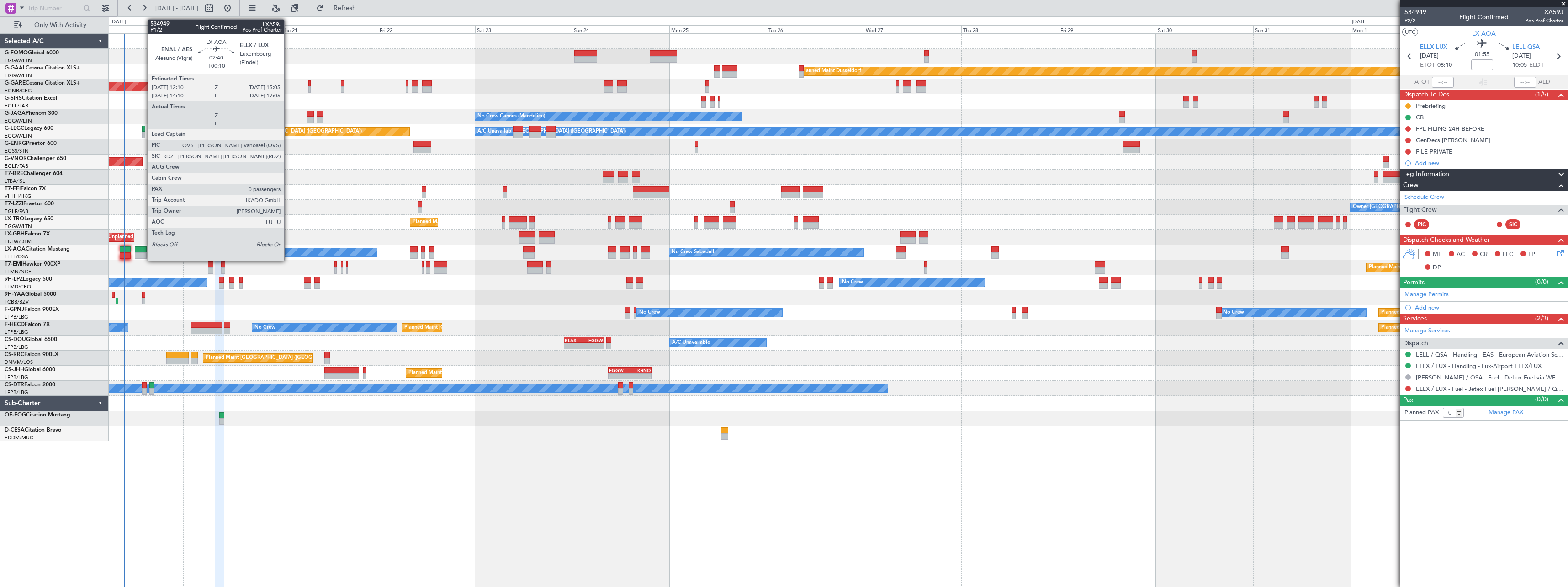
click at [143, 252] on div at bounding box center [141, 249] width 12 height 7
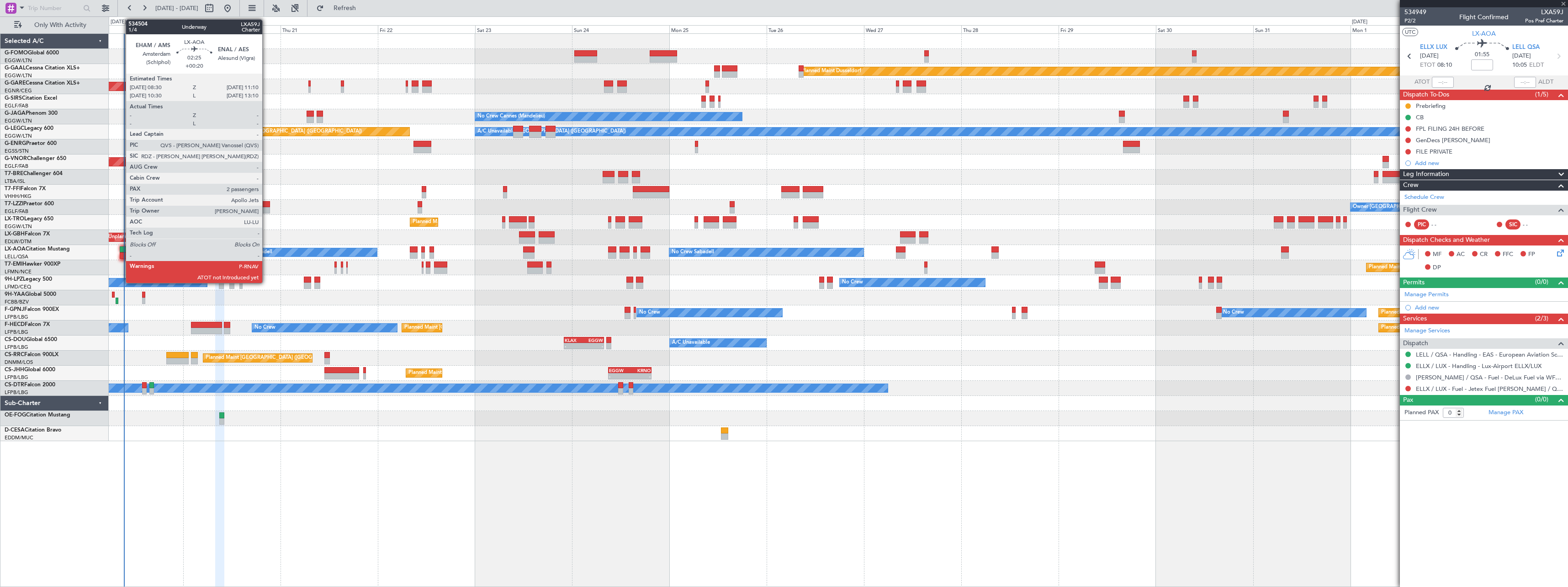
type input "+00:10"
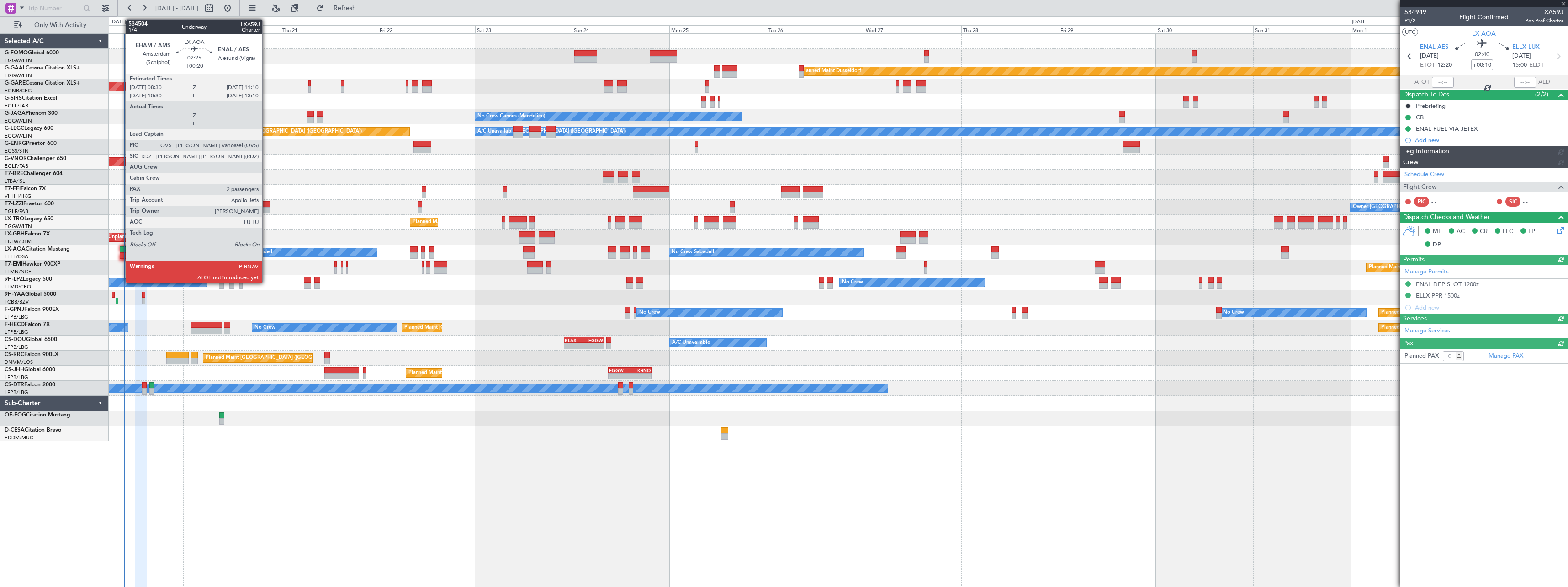
click at [121, 249] on div at bounding box center [125, 249] width 11 height 7
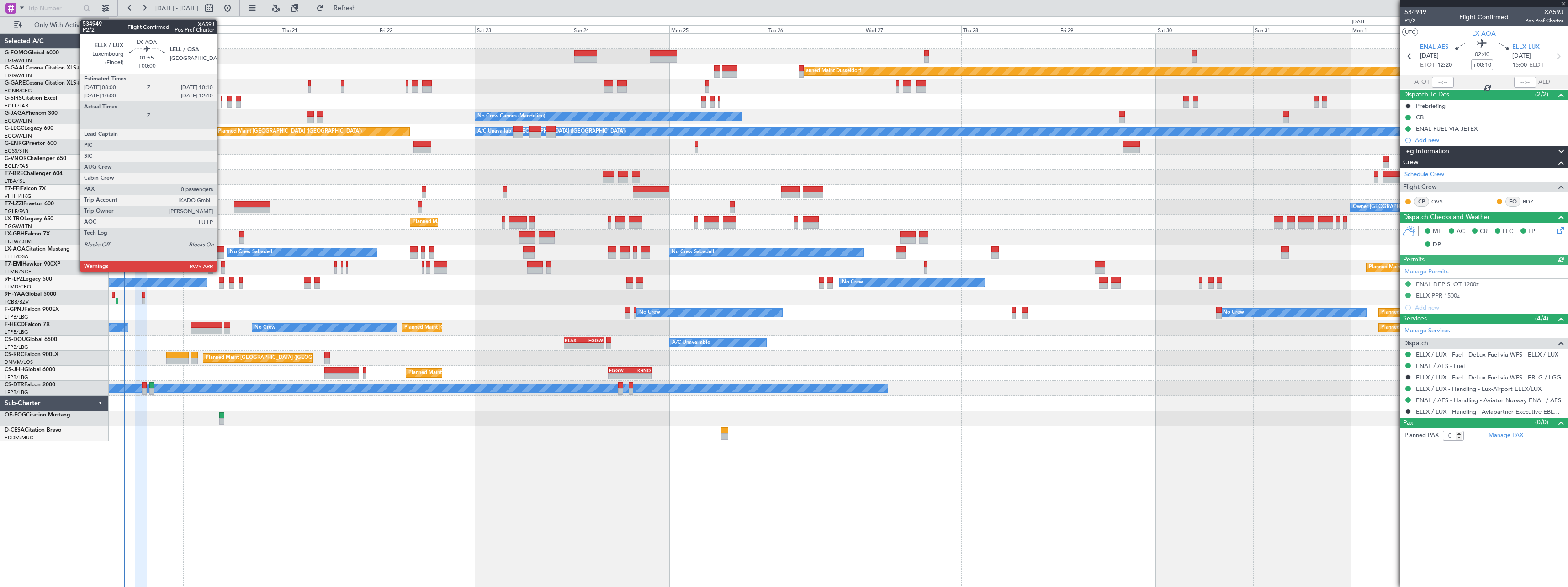
click at [221, 248] on div at bounding box center [219, 249] width 9 height 7
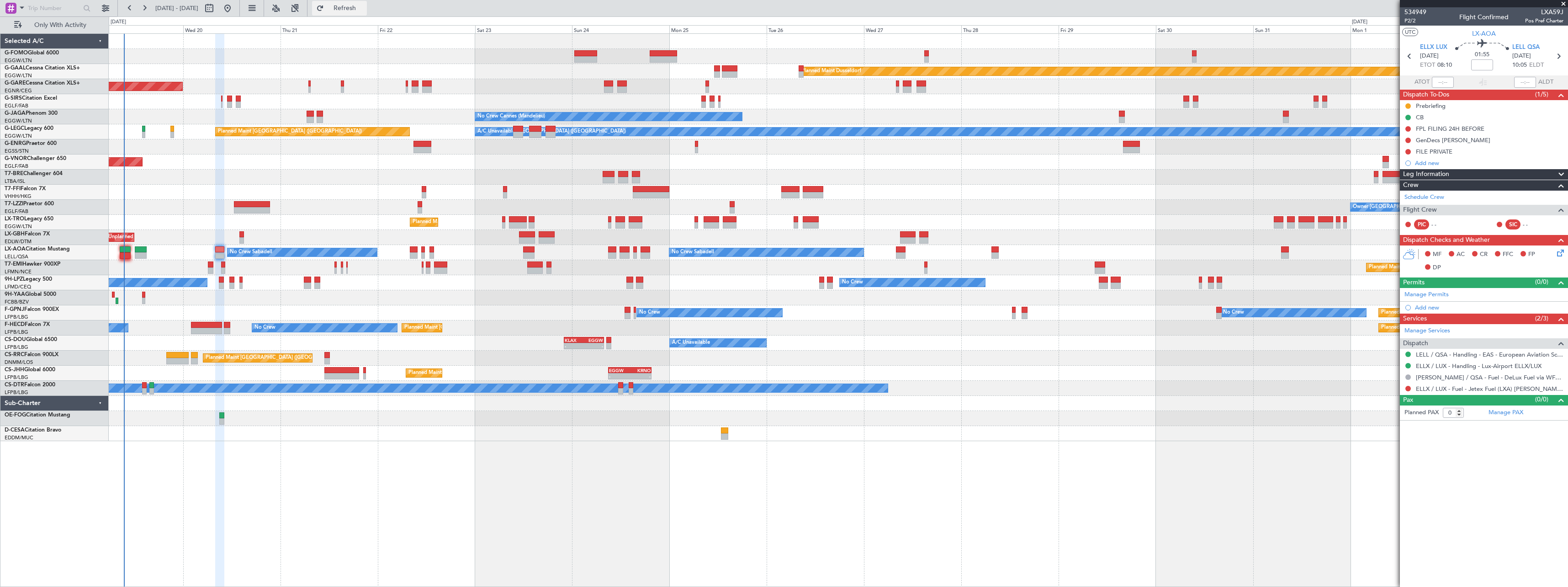
click at [364, 6] on span "Refresh" at bounding box center [345, 8] width 39 height 7
click at [1429, 197] on link "Schedule Crew" at bounding box center [1424, 197] width 39 height 9
click at [364, 9] on span "Refresh" at bounding box center [345, 8] width 39 height 7
click at [364, 7] on span "Refresh" at bounding box center [345, 8] width 39 height 7
click at [371, 13] on fb-refresh-button "Refresh" at bounding box center [339, 8] width 64 height 16
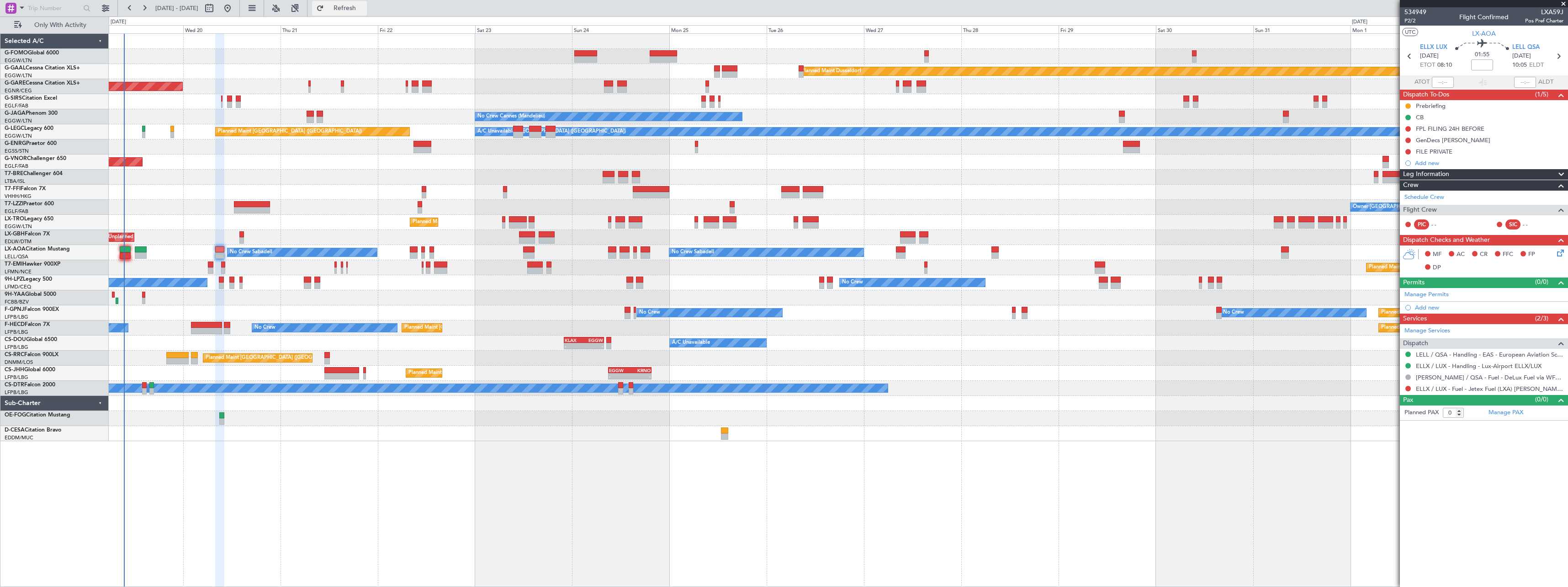
click at [364, 10] on span "Refresh" at bounding box center [345, 8] width 39 height 7
click at [364, 5] on span "Refresh" at bounding box center [345, 8] width 39 height 7
click at [364, 6] on span "Refresh" at bounding box center [345, 8] width 39 height 7
click at [364, 8] on span "Refresh" at bounding box center [345, 8] width 39 height 7
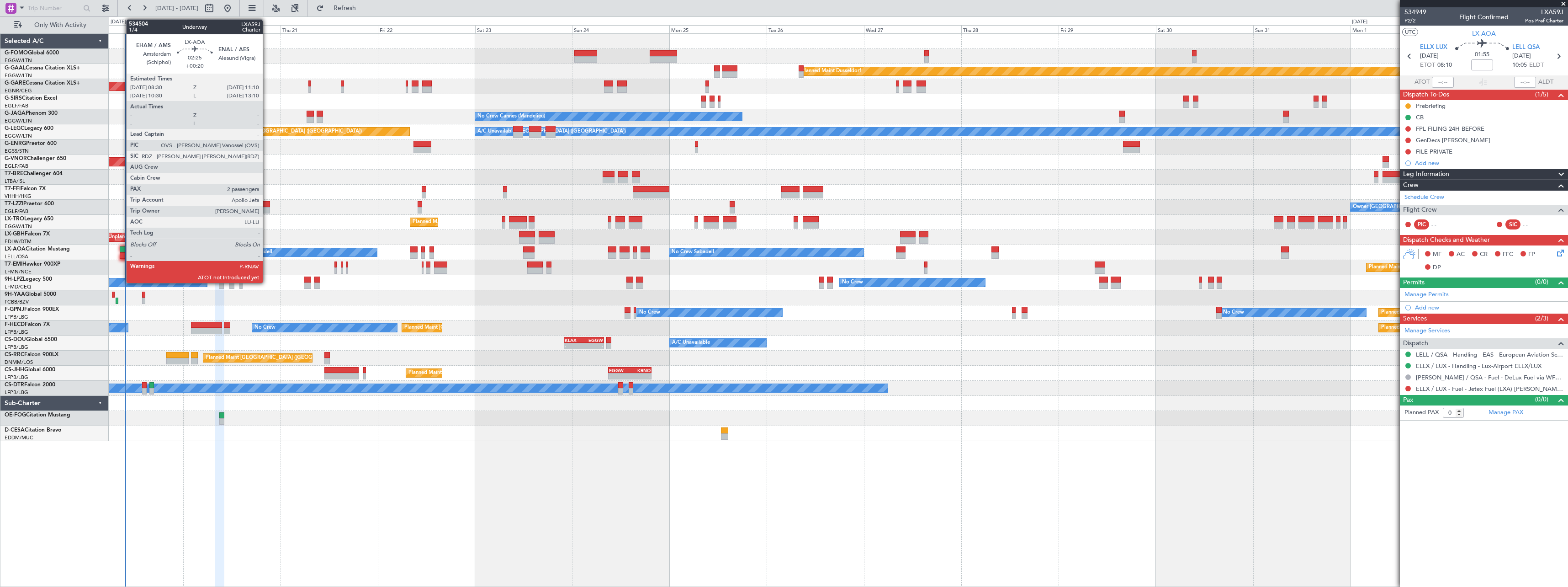
click at [121, 248] on div at bounding box center [125, 249] width 11 height 7
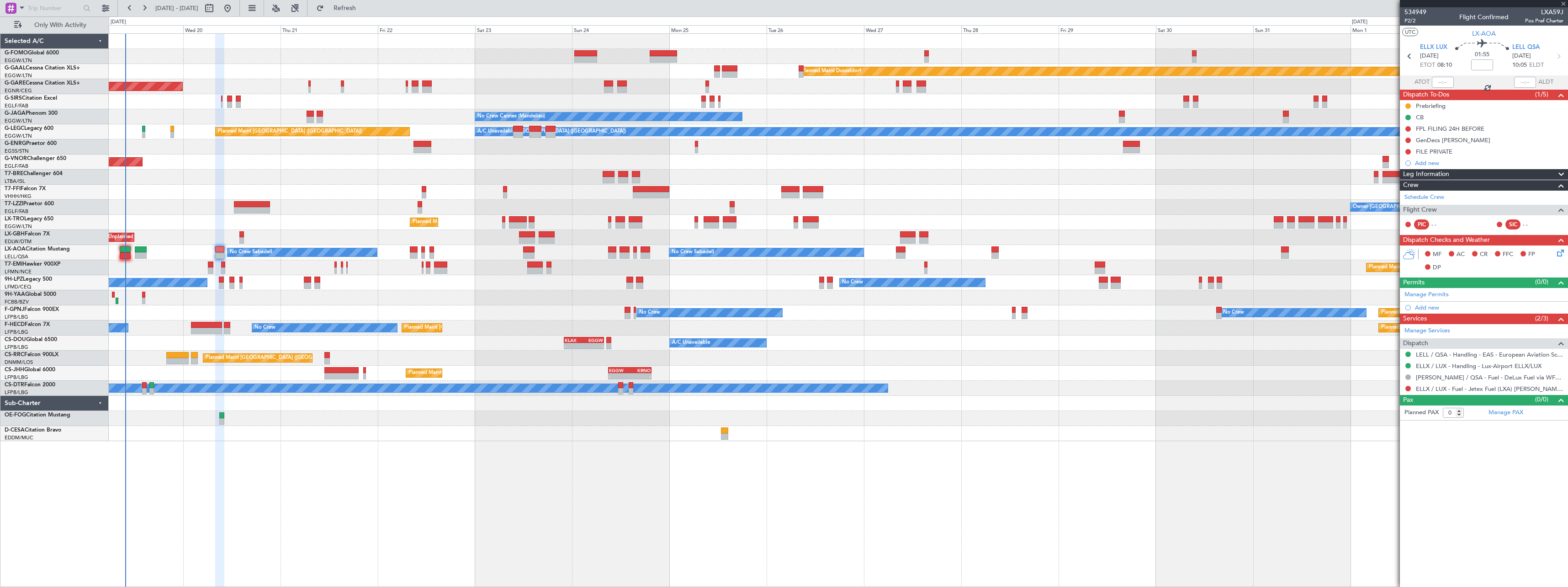
type input "+00:20"
type input "2"
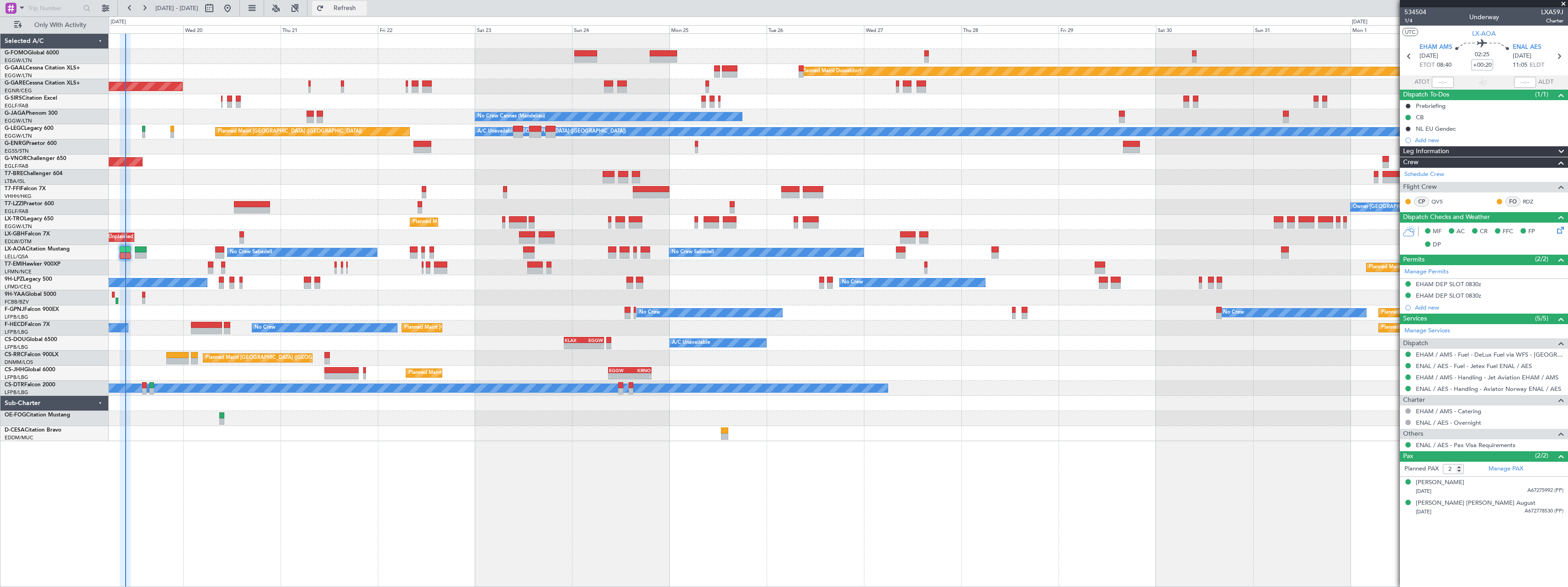
click at [367, 4] on button "Refresh" at bounding box center [340, 8] width 55 height 15
type input "09:41"
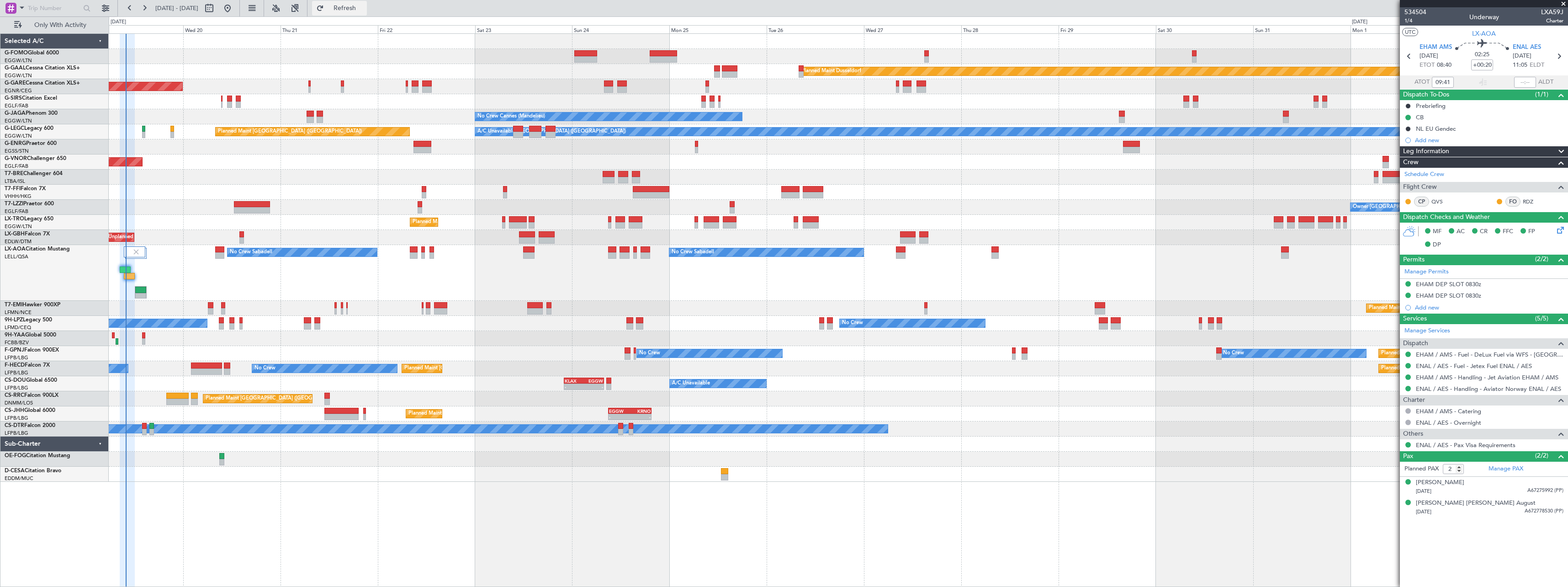
click at [364, 9] on span "Refresh" at bounding box center [345, 8] width 39 height 7
click at [303, 7] on button at bounding box center [295, 8] width 15 height 15
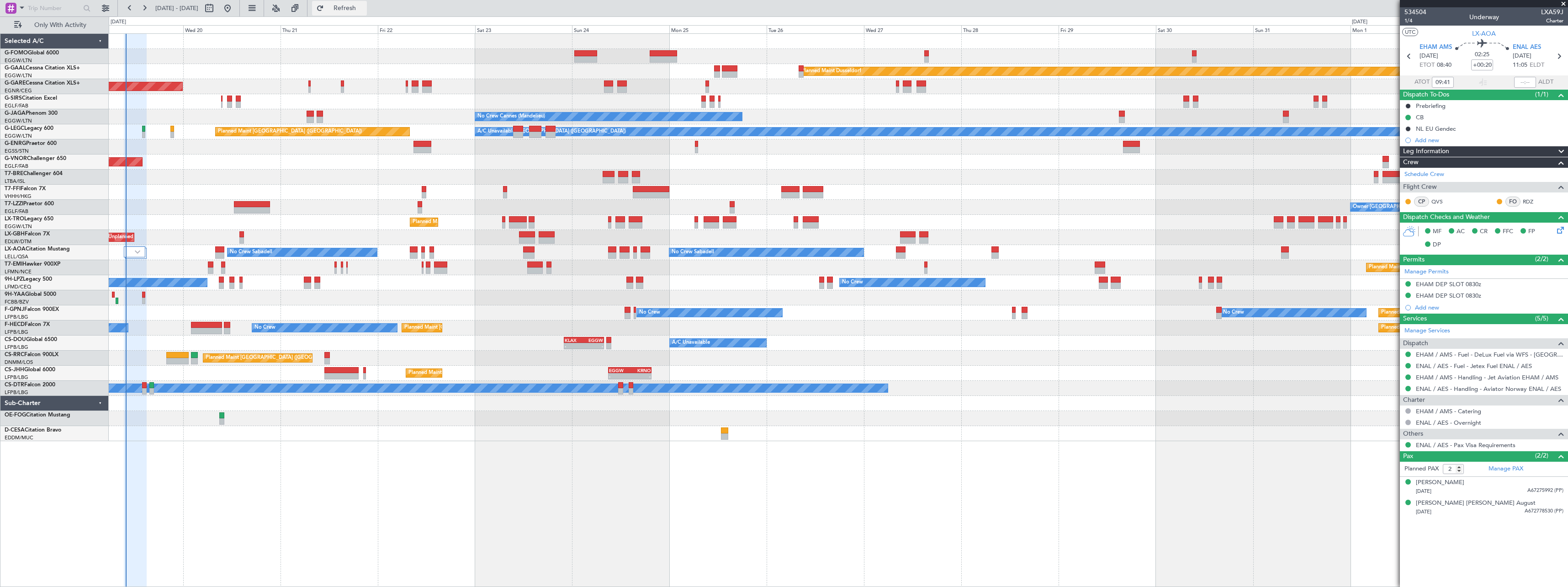
click at [364, 7] on span "Refresh" at bounding box center [345, 8] width 39 height 7
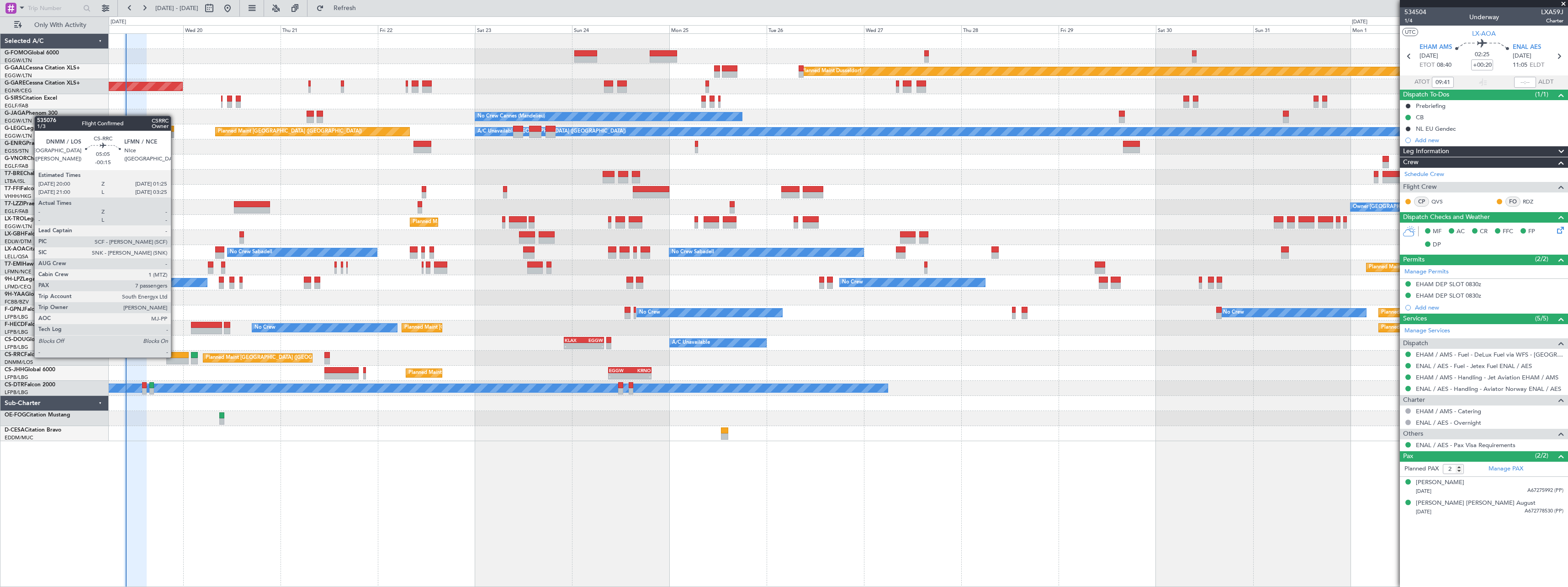
click at [175, 356] on div at bounding box center [178, 355] width 22 height 7
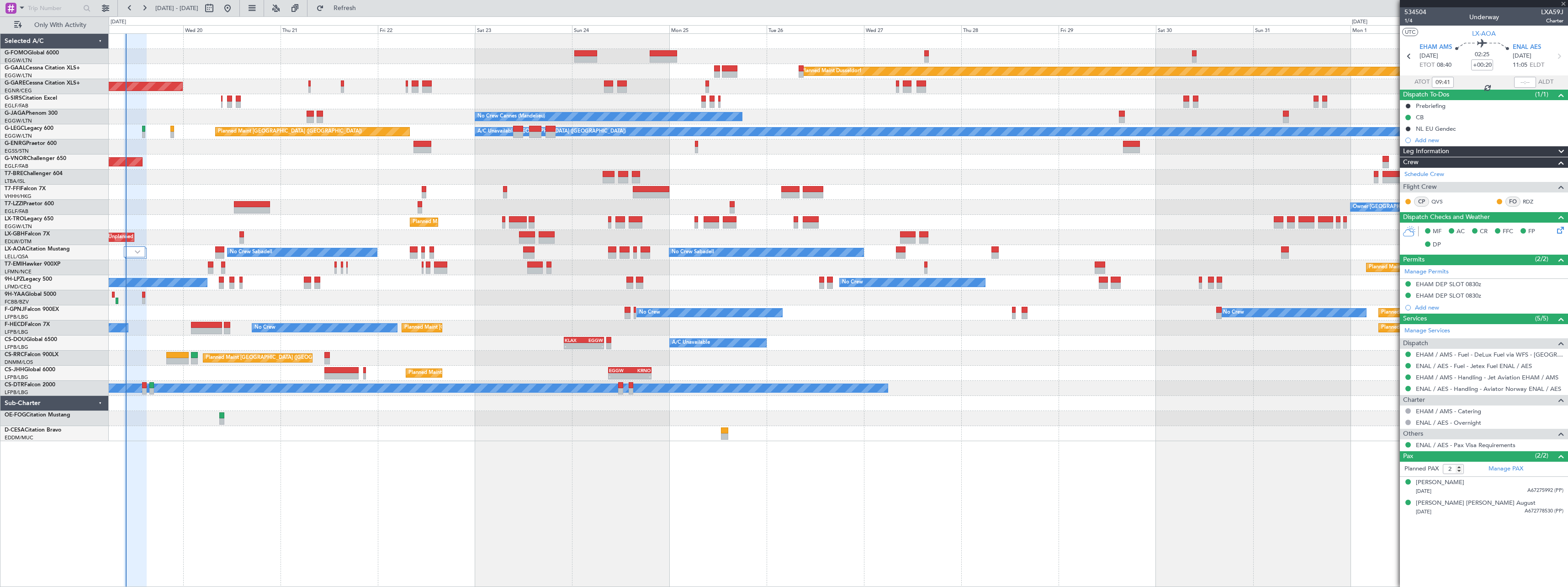
type input "-00:15"
type input "7"
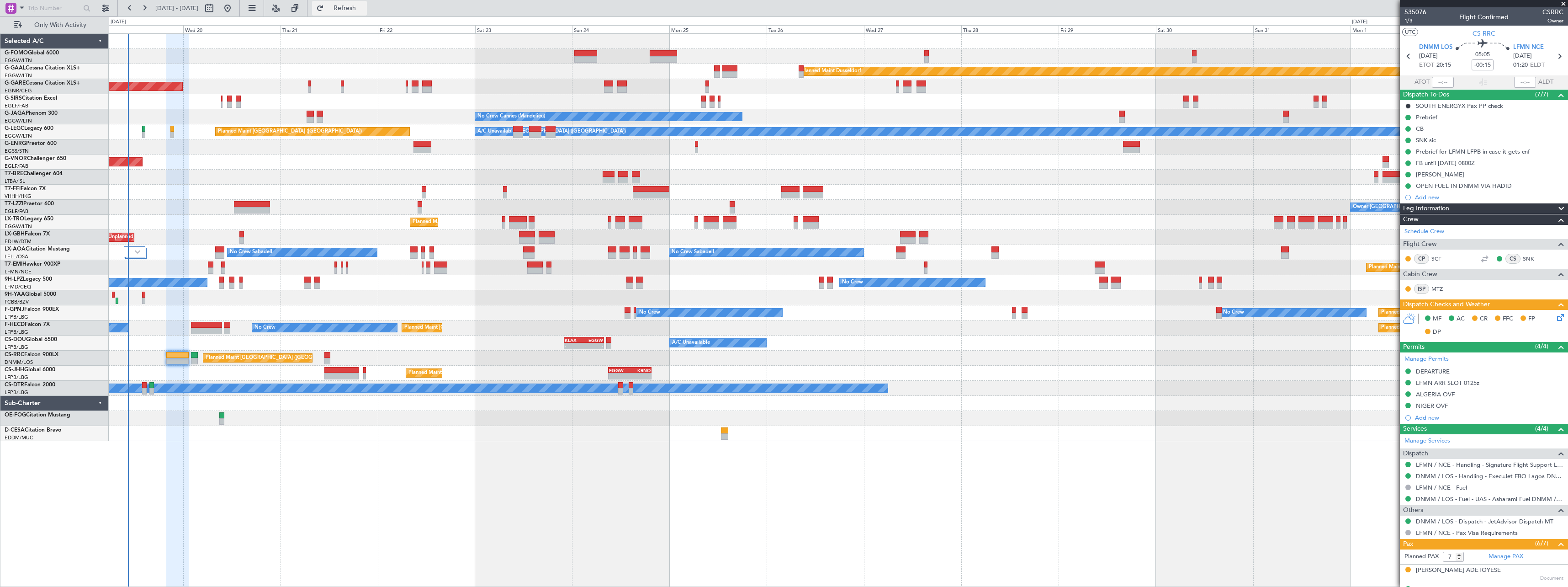
click at [364, 6] on span "Refresh" at bounding box center [345, 8] width 39 height 7
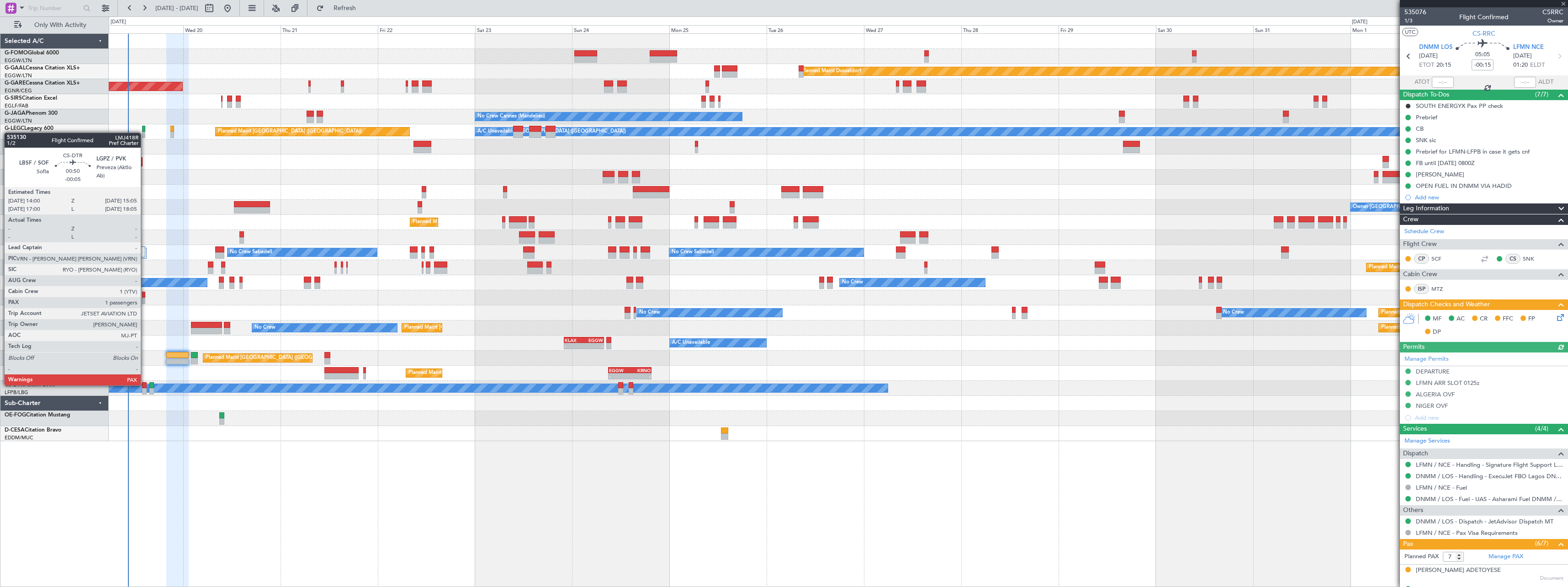
click at [145, 385] on div at bounding box center [144, 385] width 4 height 7
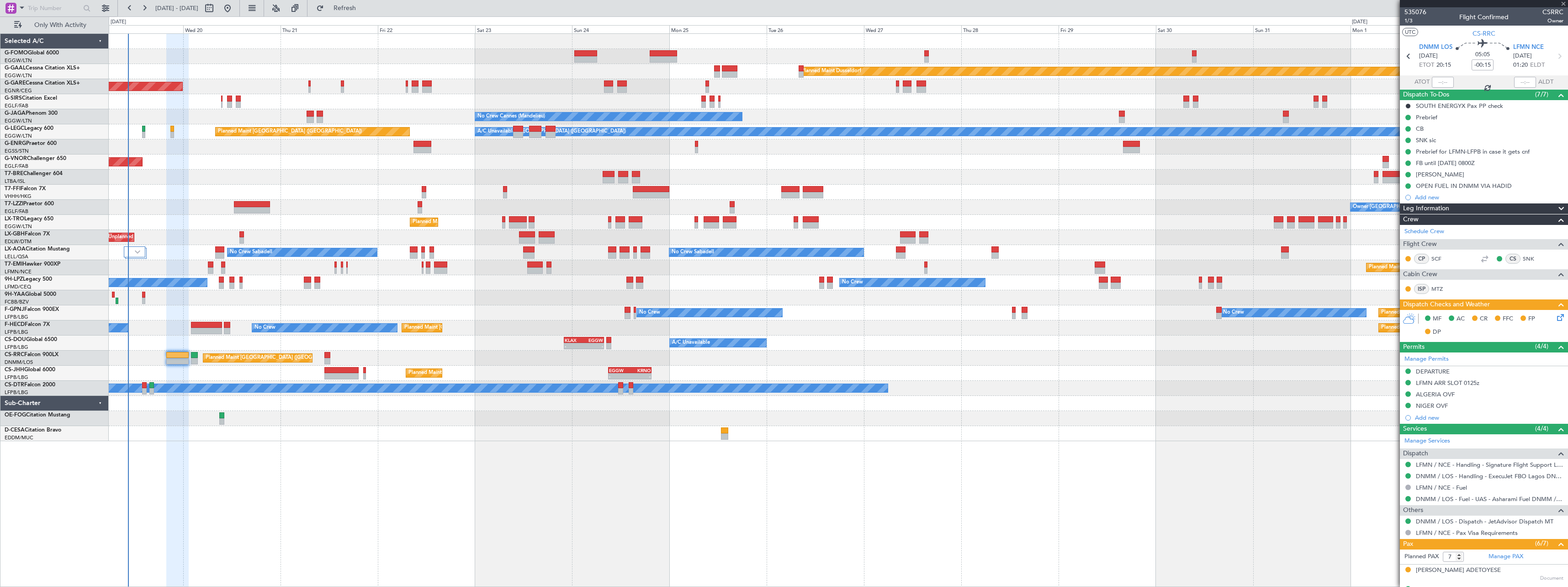
type input "-00:05"
type input "4"
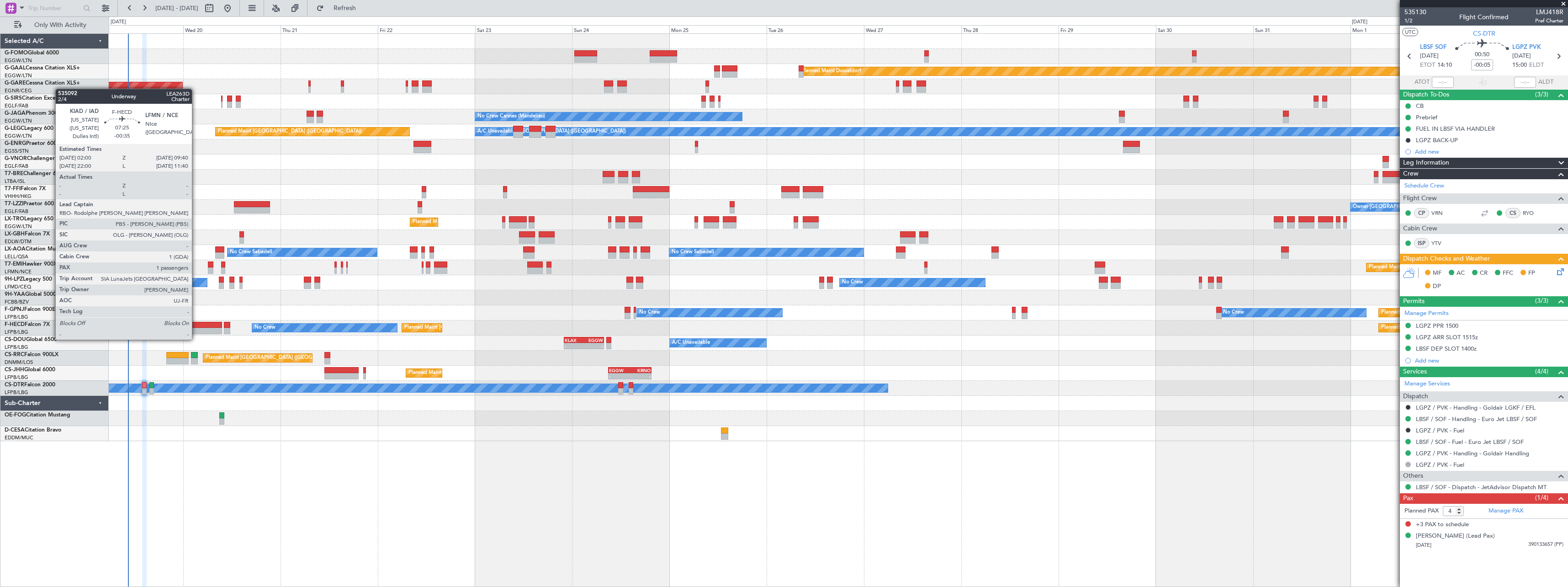
click at [196, 330] on div at bounding box center [207, 331] width 31 height 7
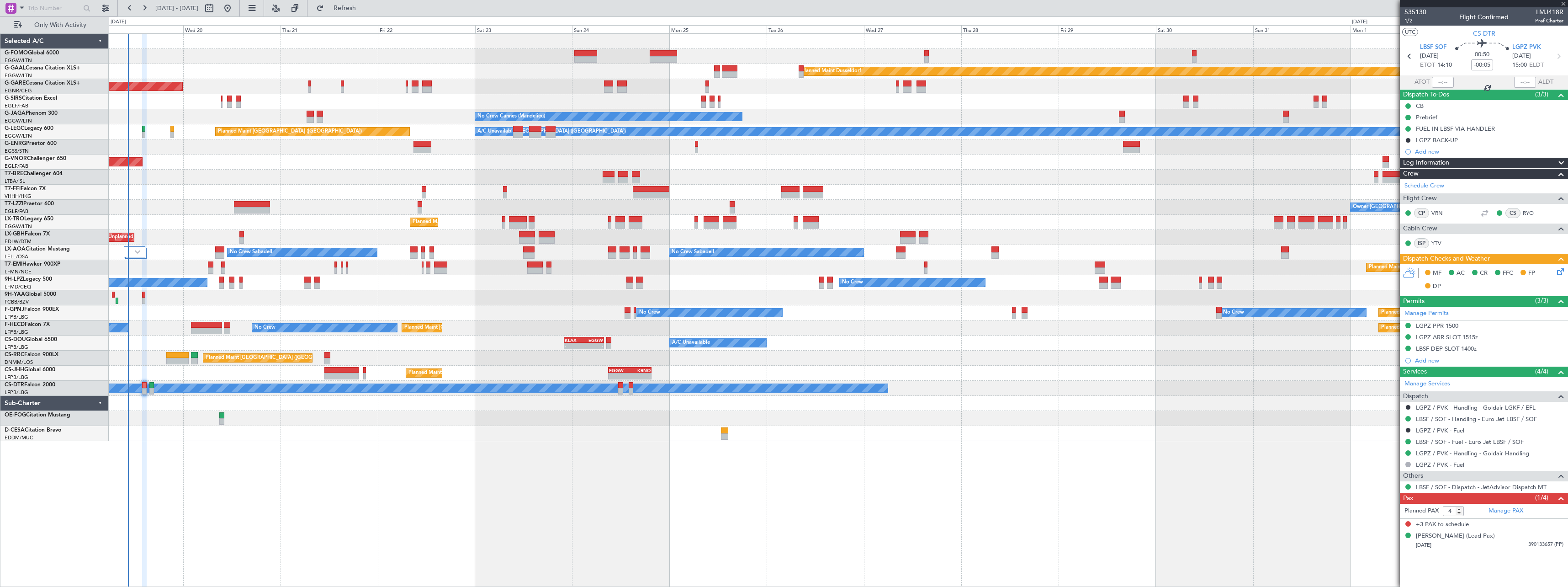
type input "-00:35"
type input "1"
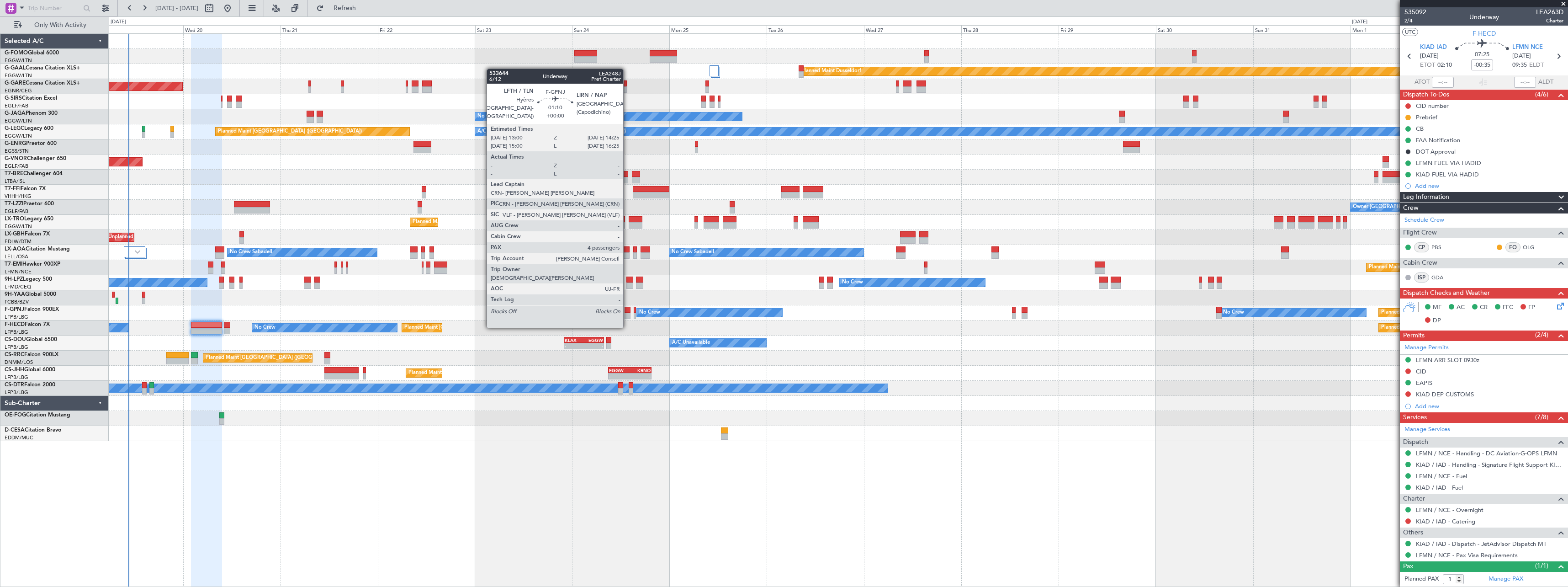
click at [627, 309] on div at bounding box center [627, 309] width 6 height 7
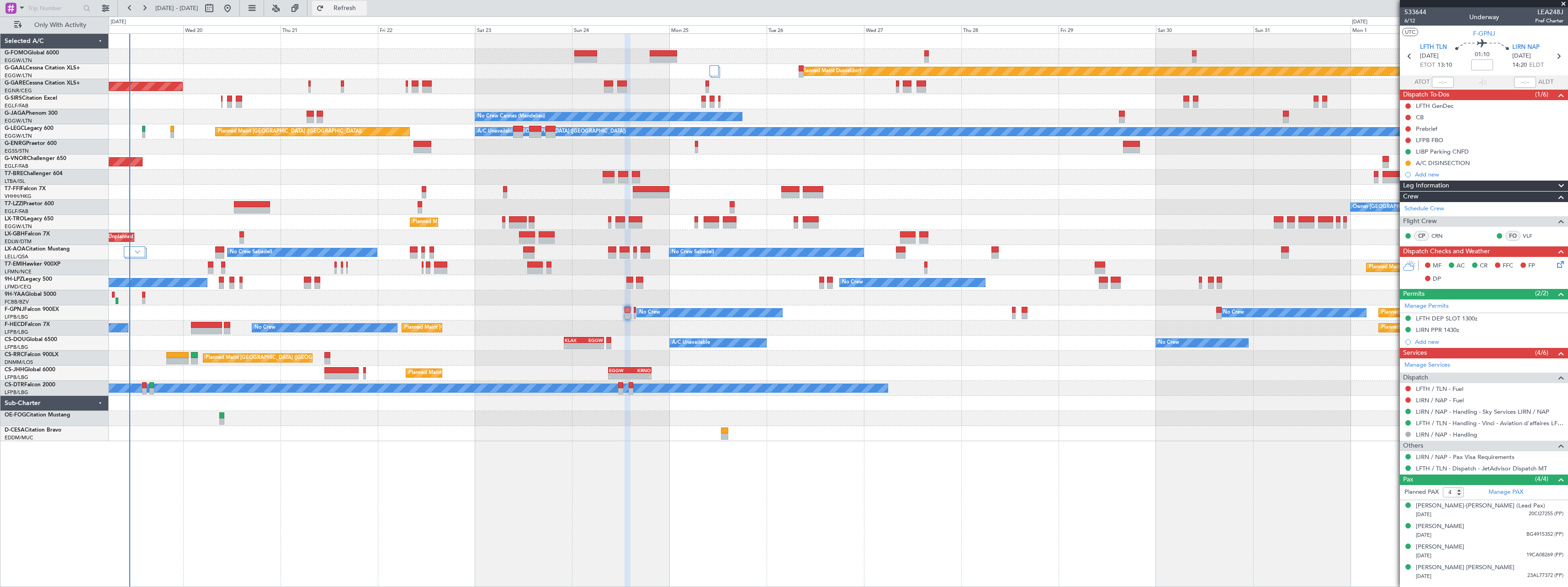
click at [364, 11] on span "Refresh" at bounding box center [345, 8] width 39 height 7
click at [364, 5] on span "Refresh" at bounding box center [345, 8] width 39 height 7
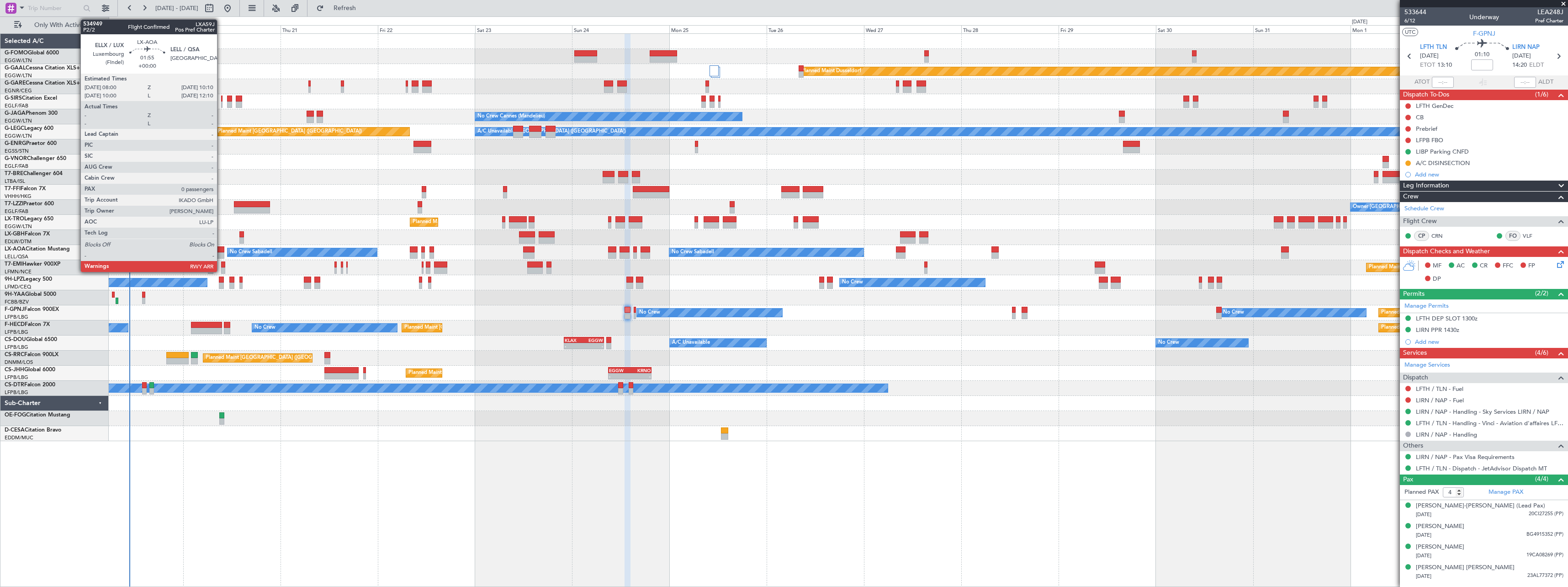
click at [221, 250] on div at bounding box center [219, 249] width 9 height 7
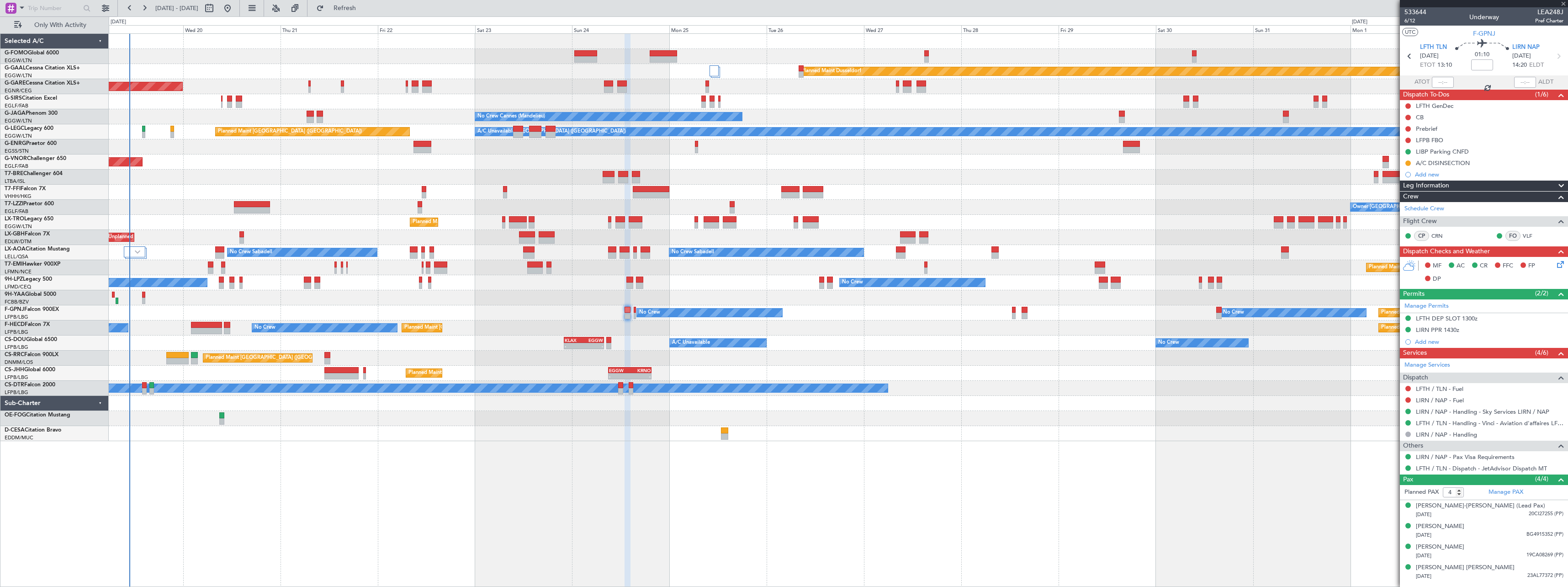
type input "0"
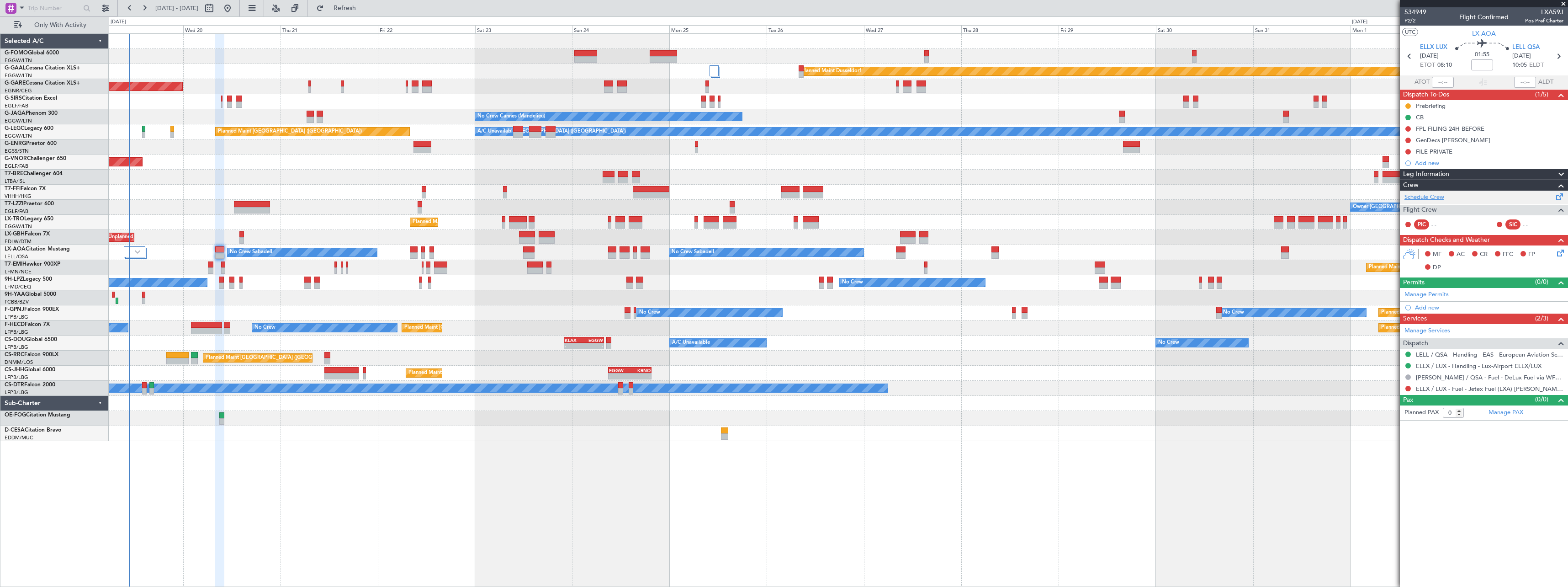
click at [1418, 197] on link "Schedule Crew" at bounding box center [1424, 197] width 39 height 9
click at [367, 3] on button "Refresh" at bounding box center [340, 8] width 55 height 15
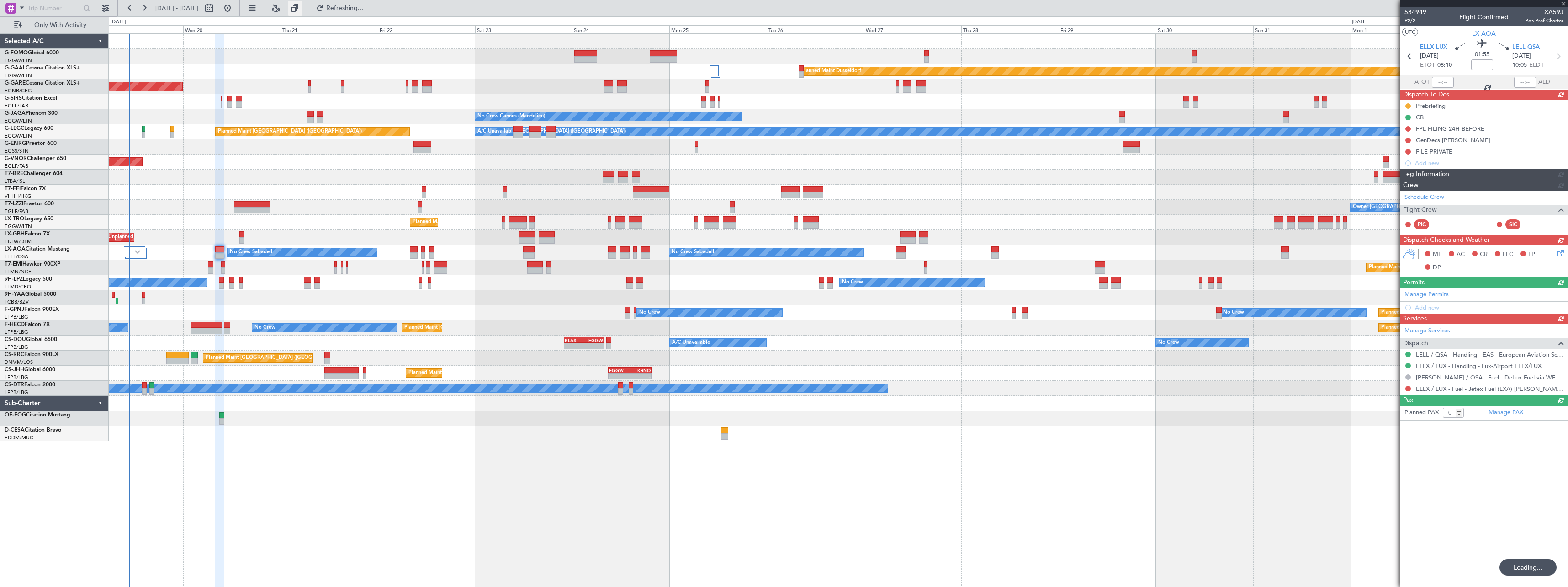
click at [303, 9] on button at bounding box center [295, 8] width 15 height 15
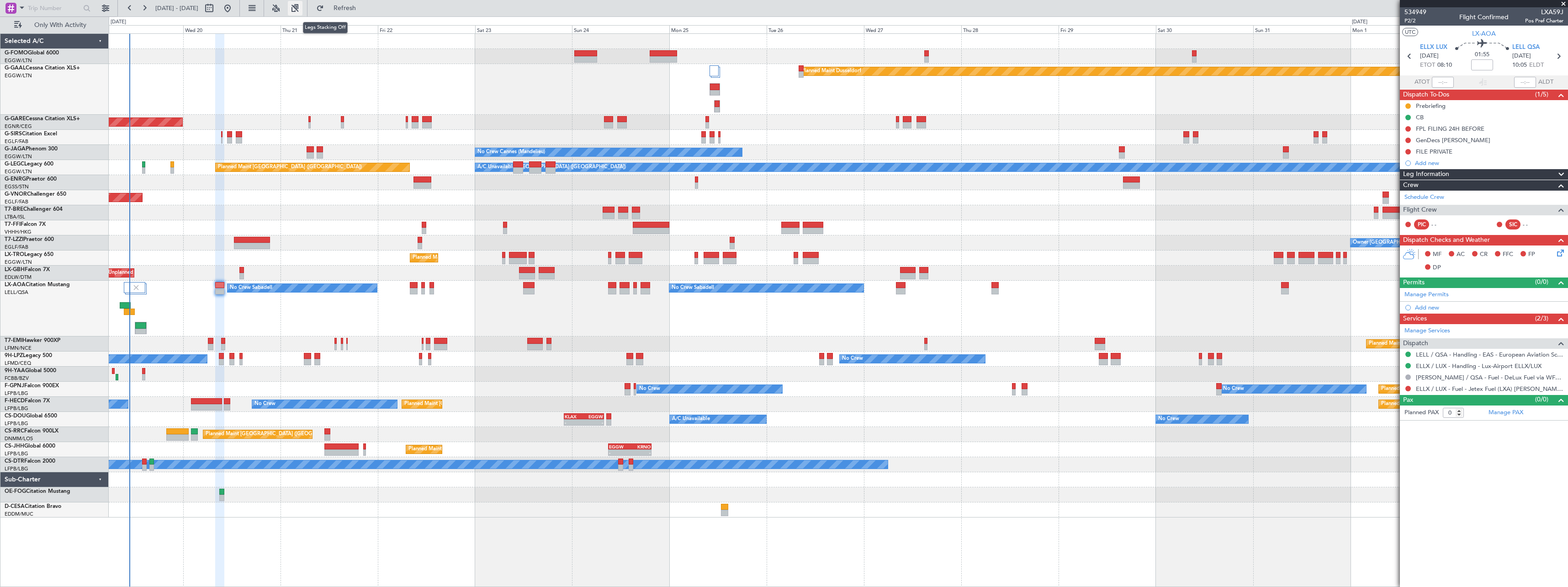
click at [303, 9] on button at bounding box center [295, 8] width 15 height 15
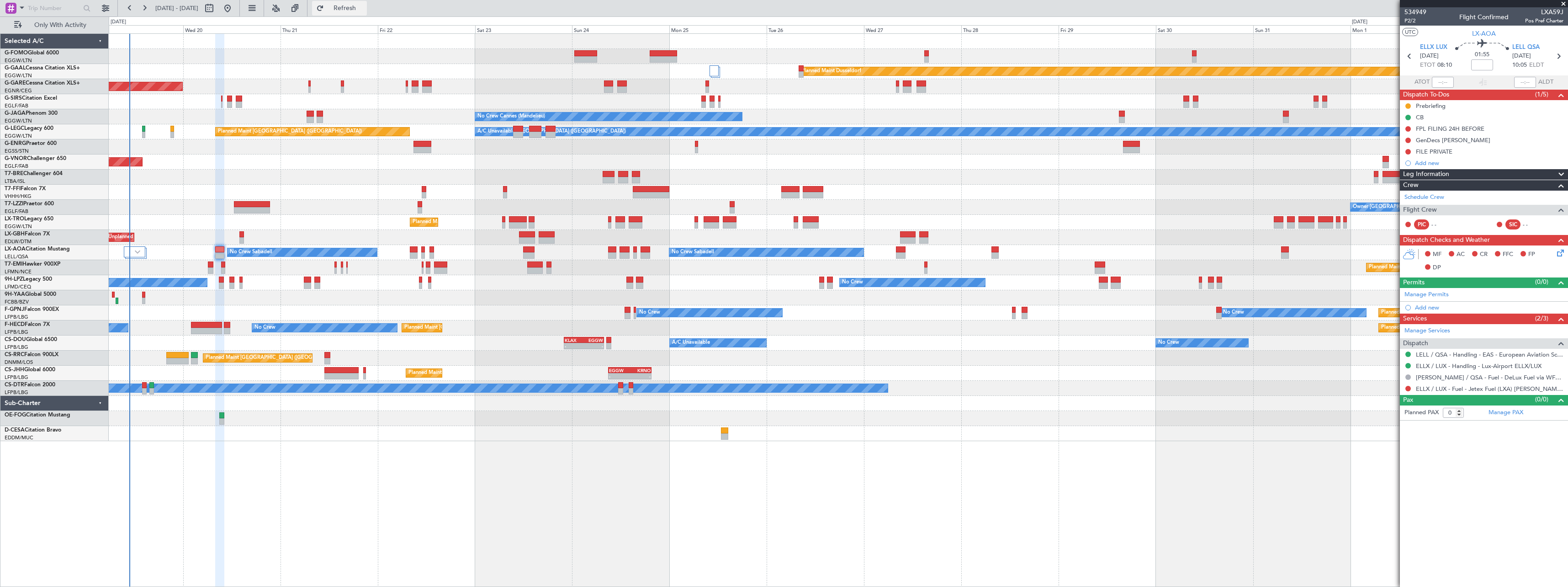
click at [364, 11] on span "Refresh" at bounding box center [345, 8] width 39 height 7
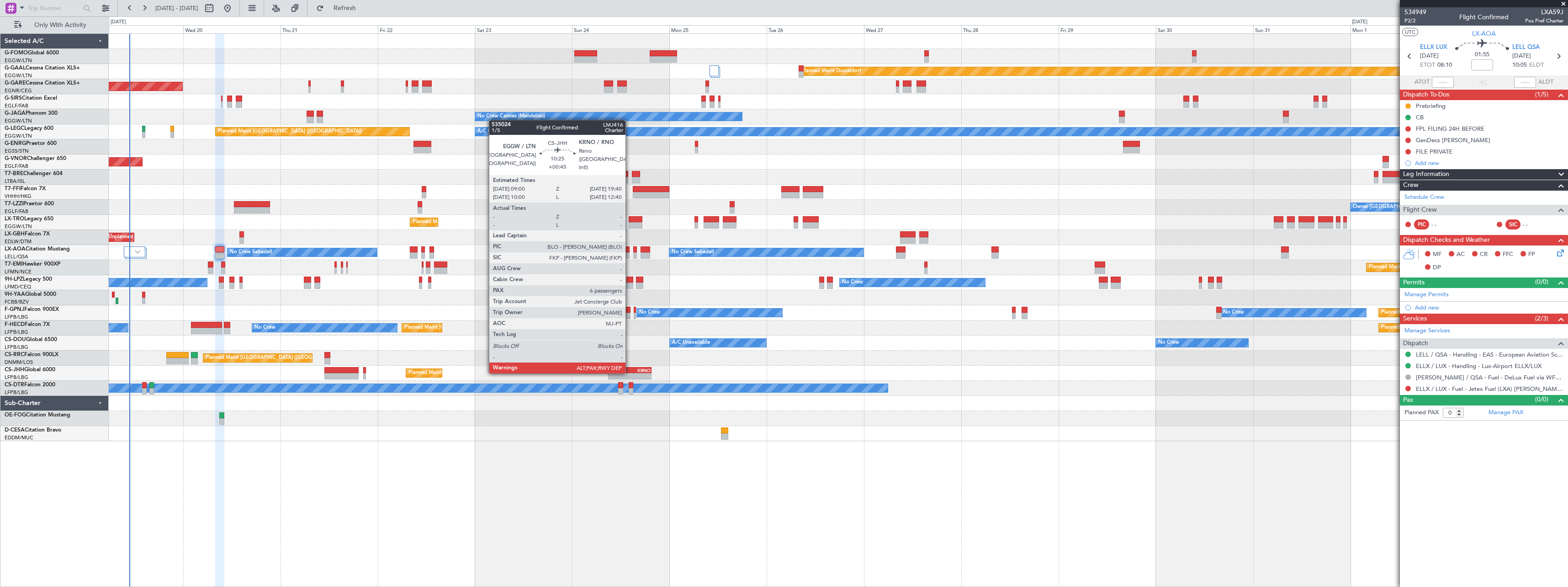
click at [630, 373] on div "EGGW 09:00 Z KRNO 19:40 Z" at bounding box center [630, 370] width 43 height 7
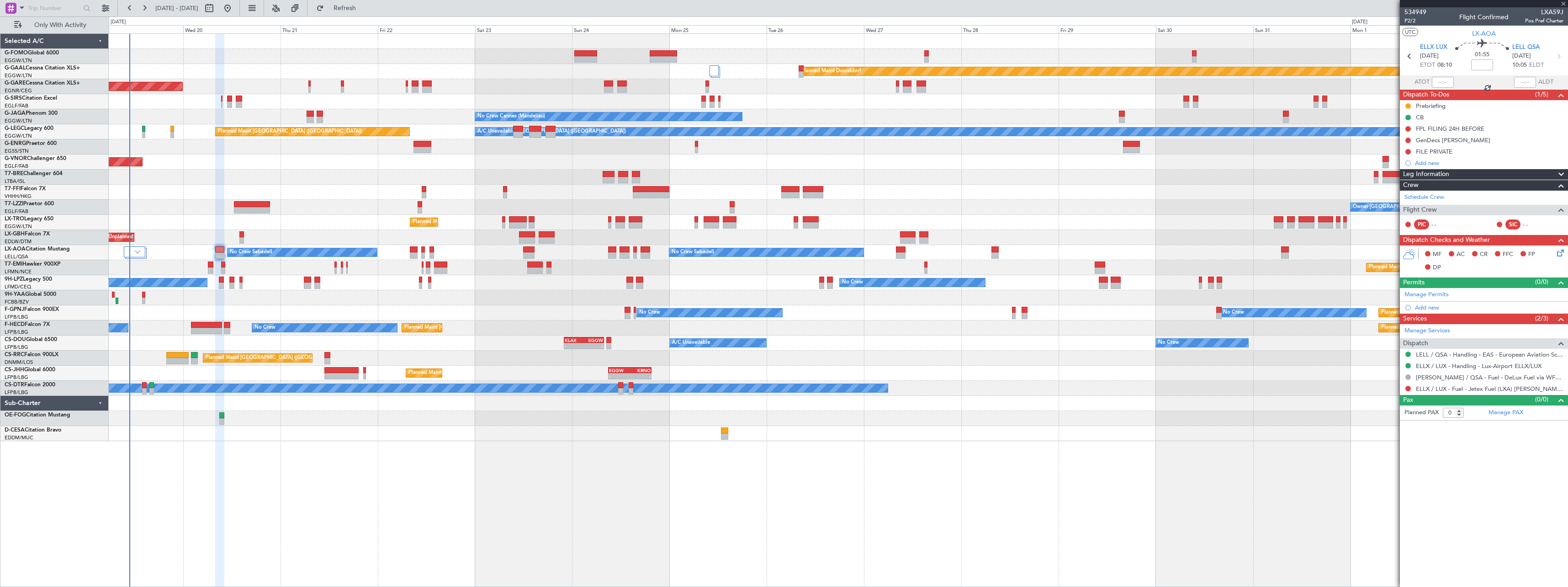
type input "+00:45"
type input "10"
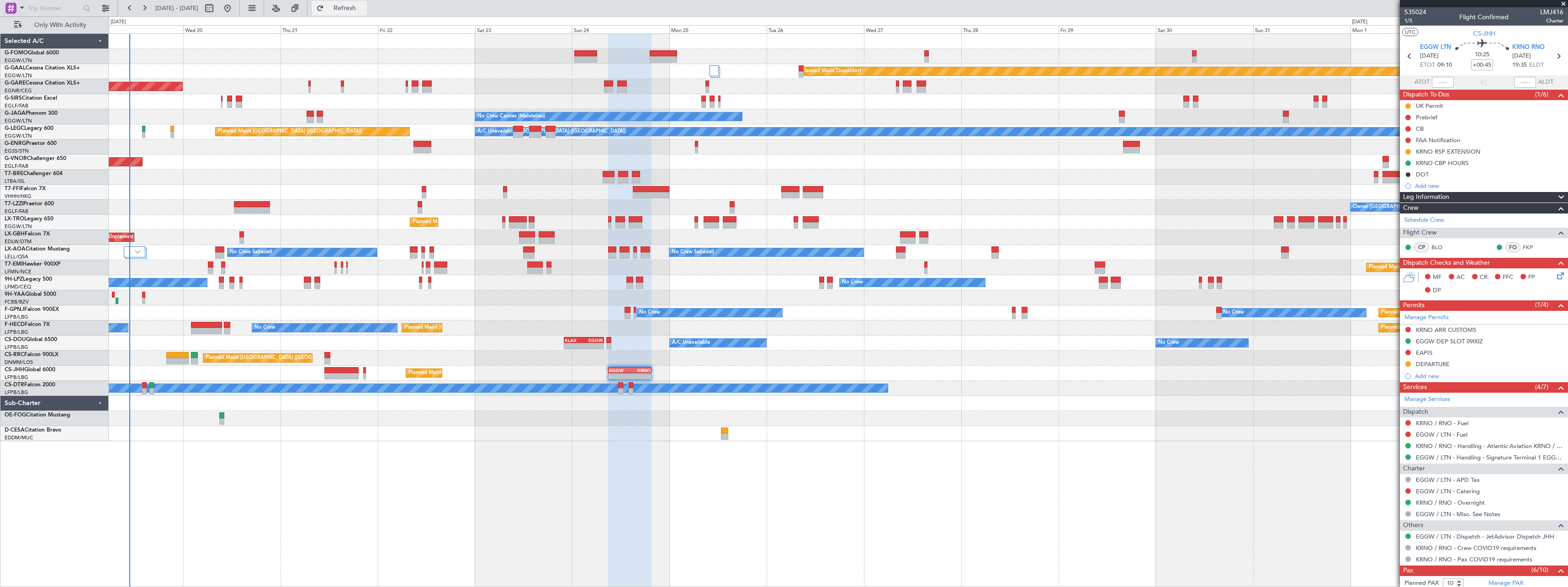
click at [364, 10] on span "Refresh" at bounding box center [345, 8] width 39 height 7
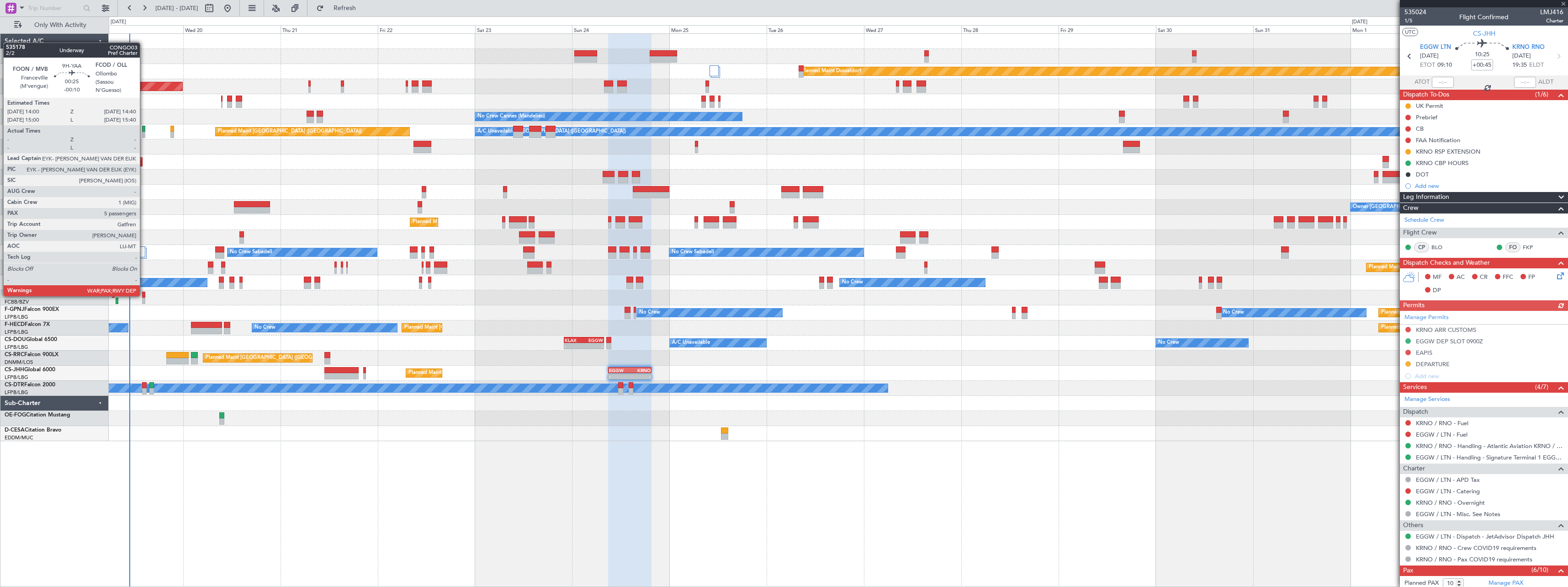
click at [144, 295] on div at bounding box center [143, 295] width 3 height 7
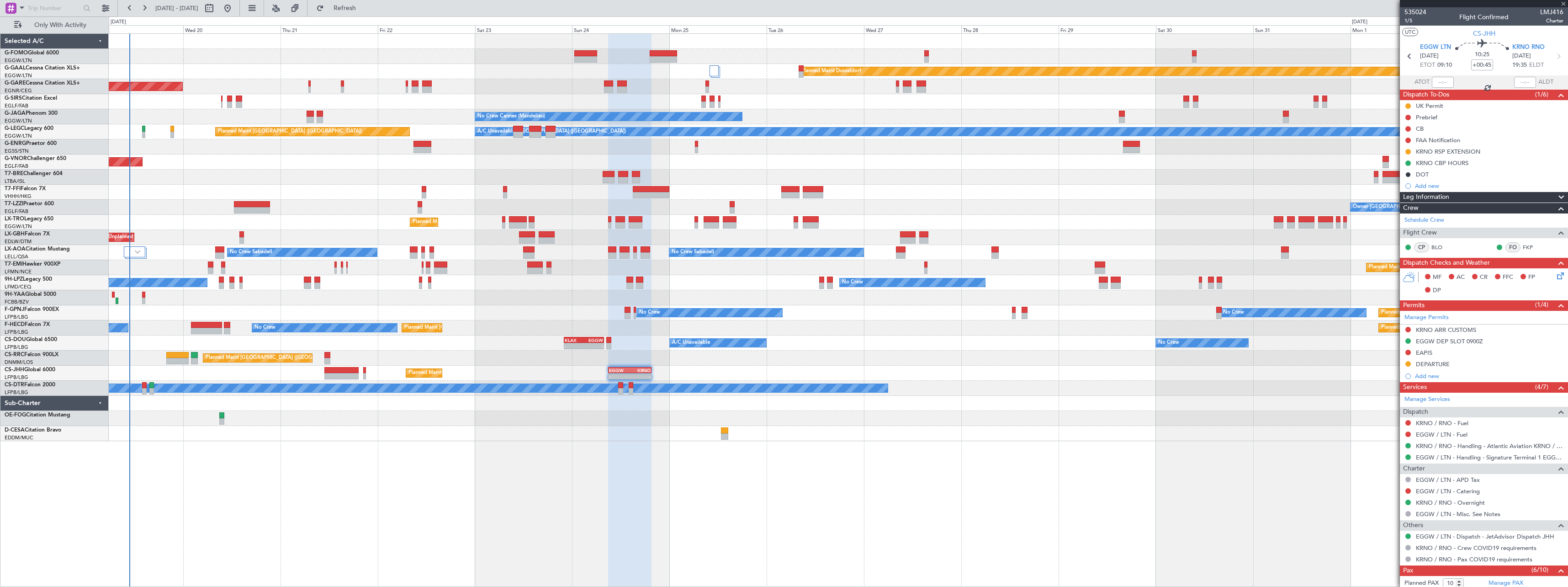
type input "-00:10"
type input "13"
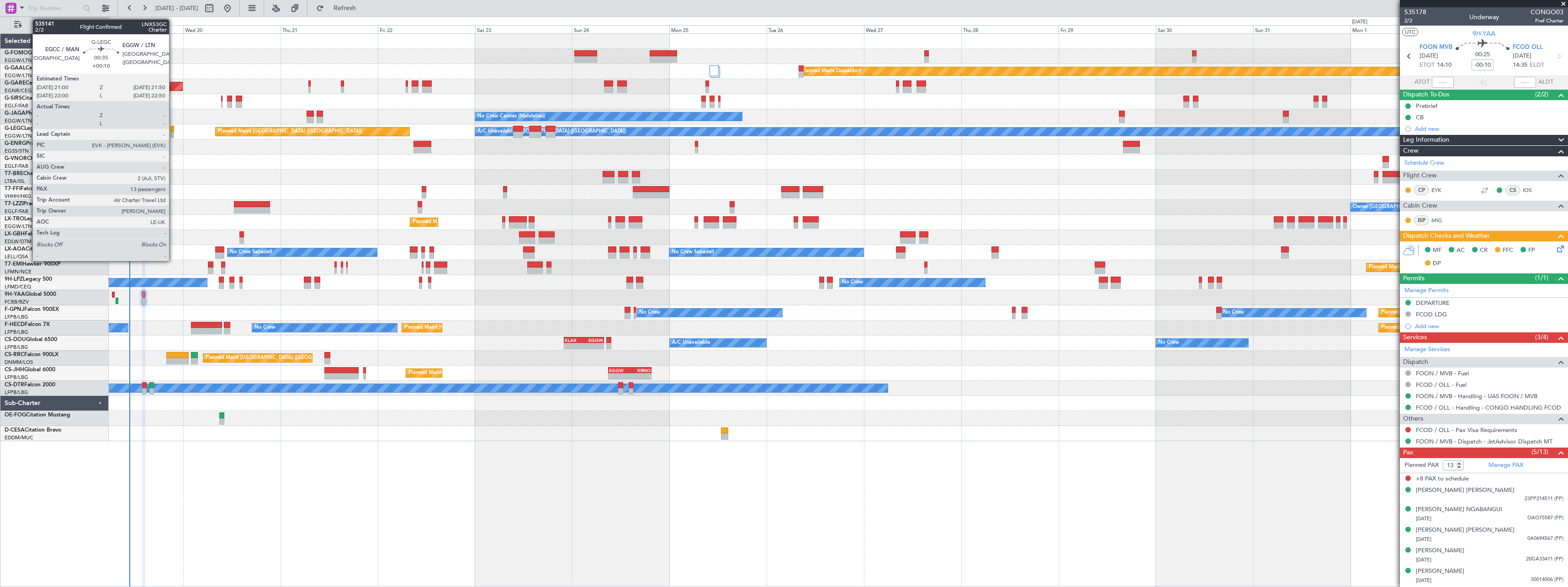
click at [173, 129] on div at bounding box center [172, 129] width 4 height 7
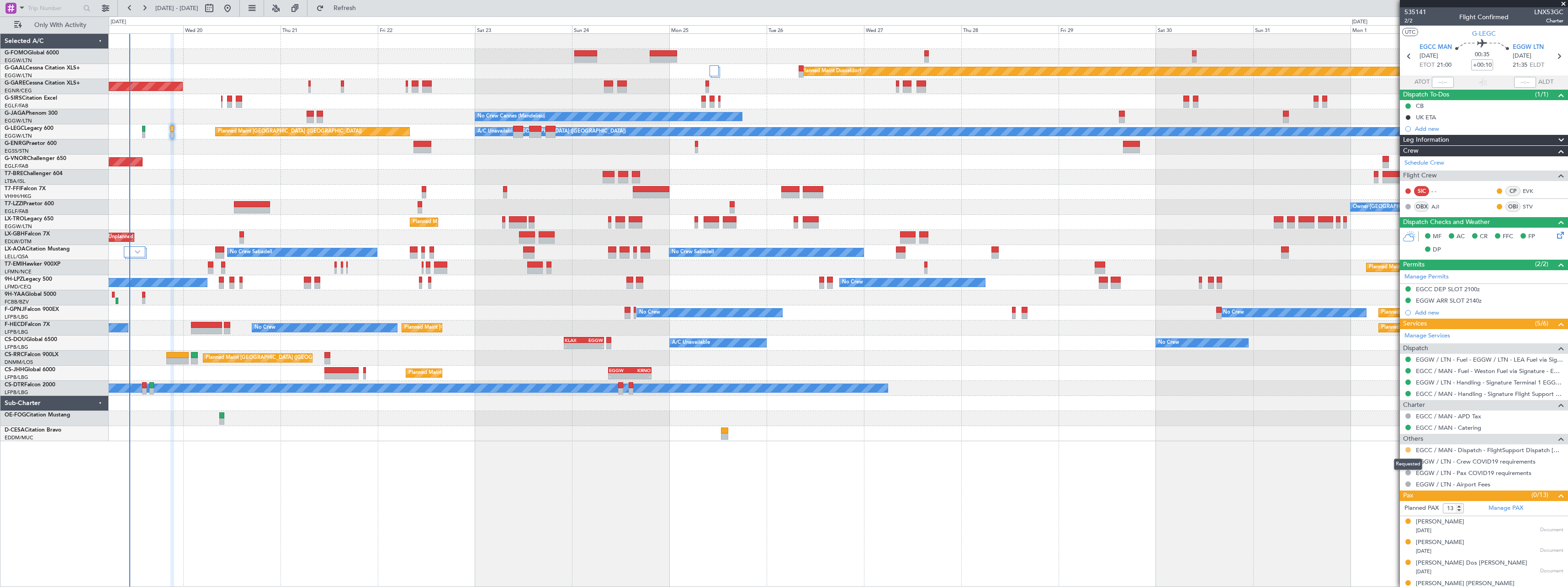
click at [1409, 450] on button at bounding box center [1407, 449] width 5 height 5
click at [1381, 556] on span "Confirmed" at bounding box center [1381, 559] width 28 height 9
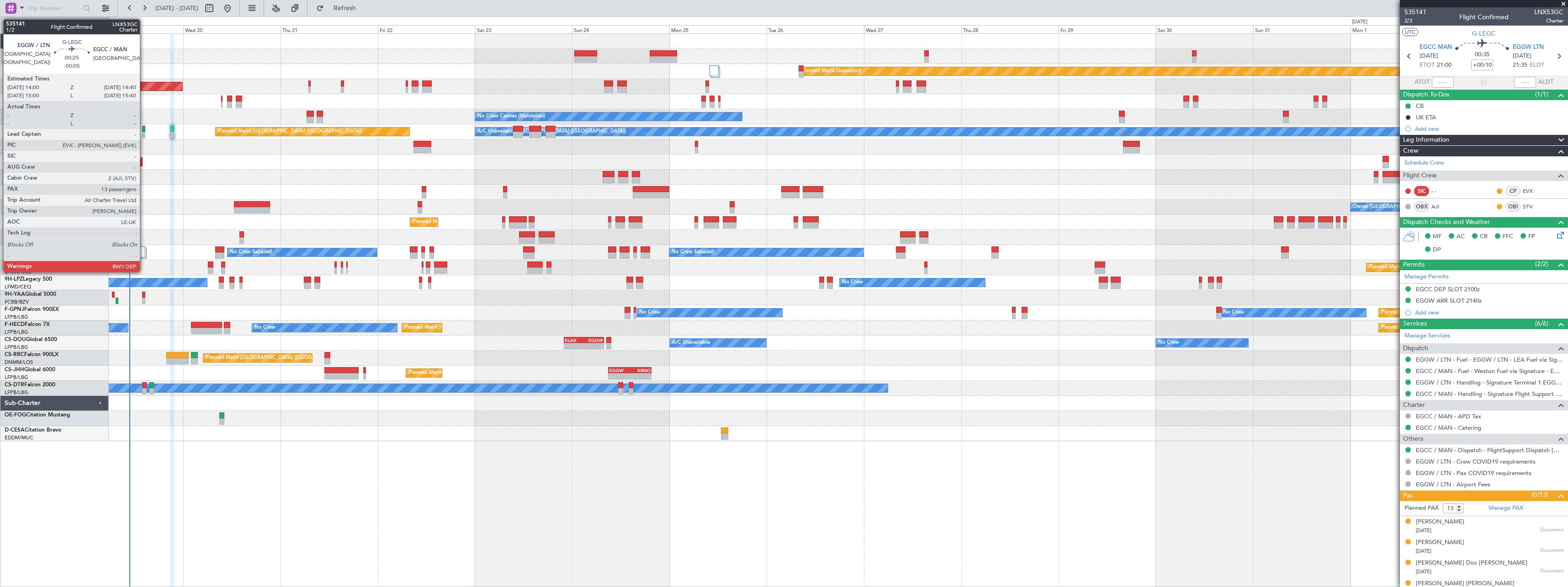
click at [144, 129] on div at bounding box center [143, 129] width 3 height 7
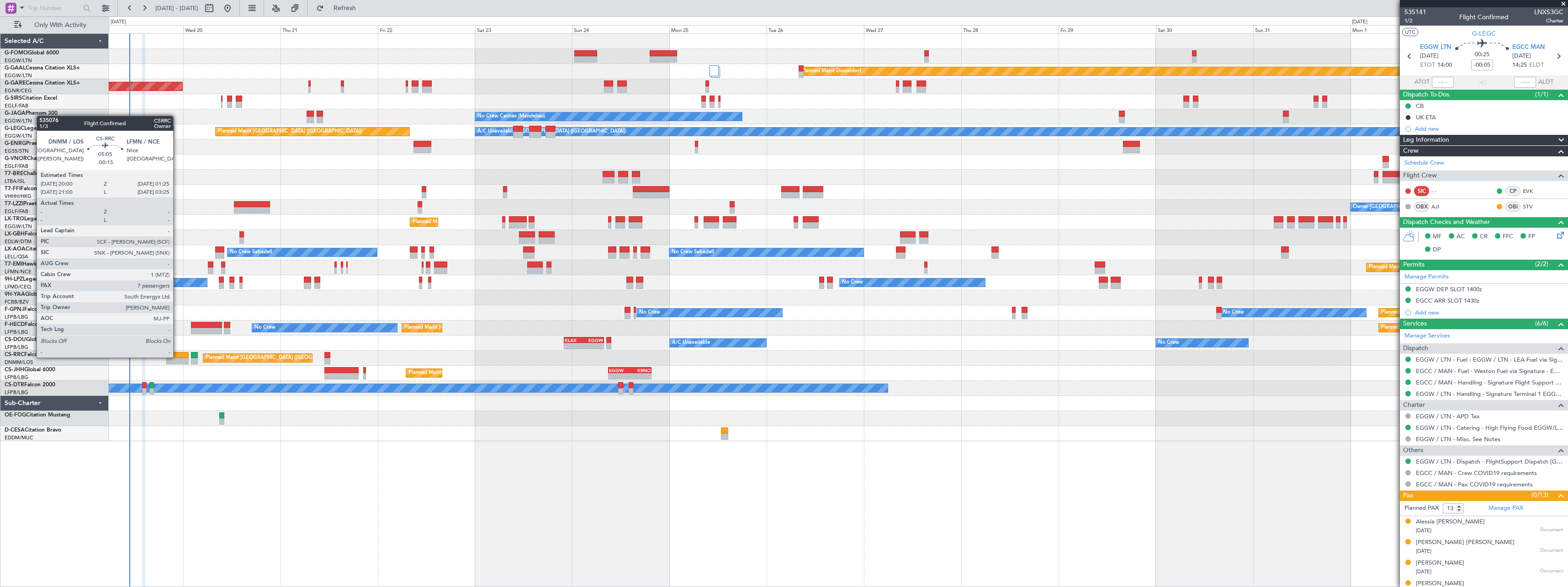
click at [177, 356] on div at bounding box center [178, 355] width 22 height 7
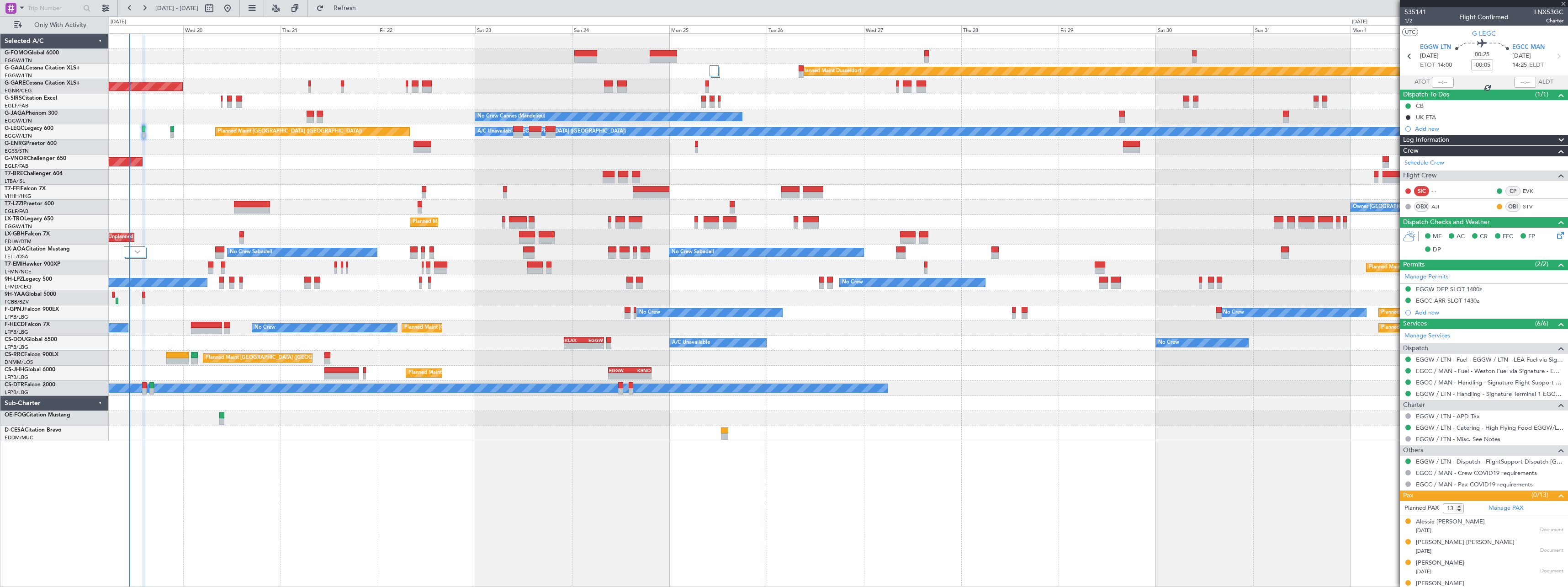
type input "-00:15"
type input "7"
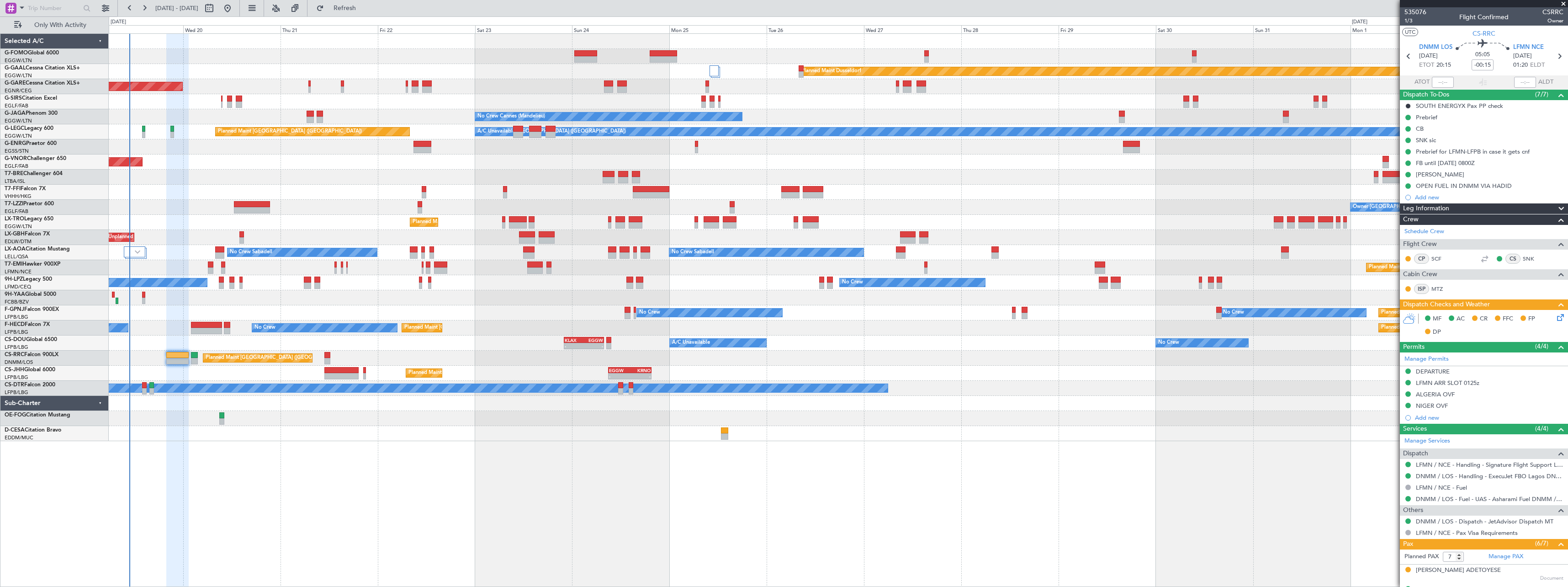
click at [1555, 317] on icon at bounding box center [1558, 316] width 7 height 7
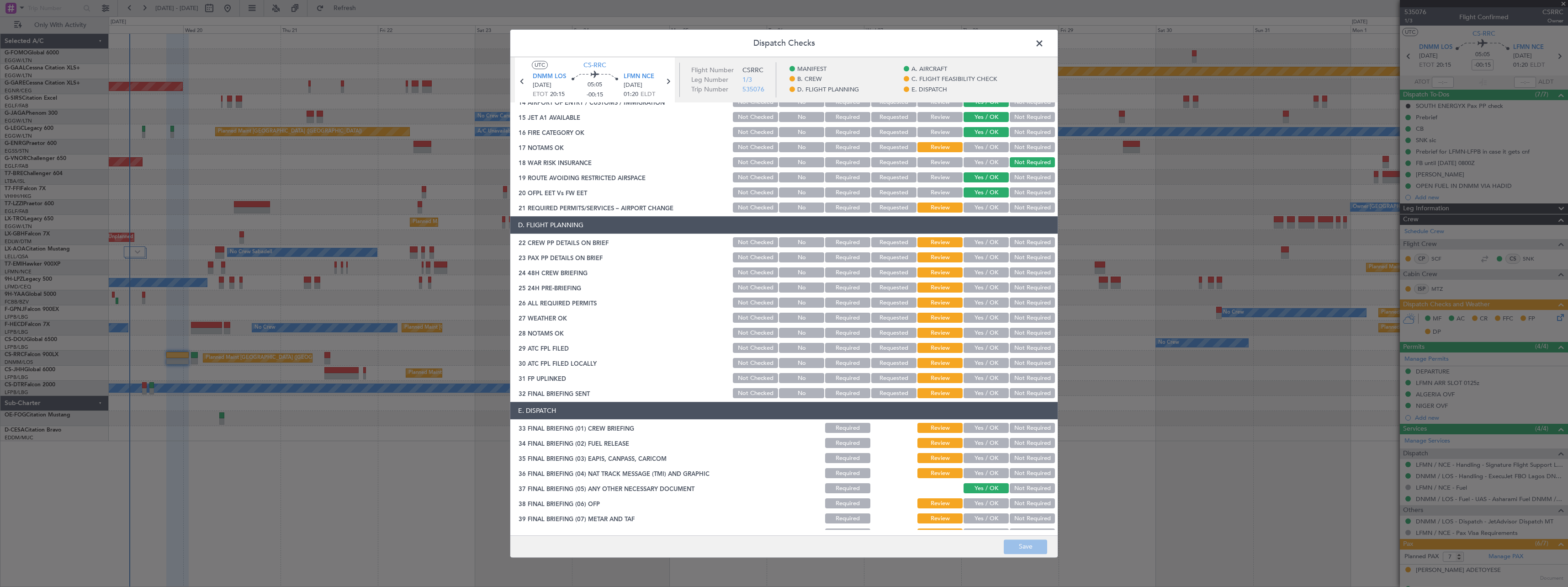
scroll to position [365, 0]
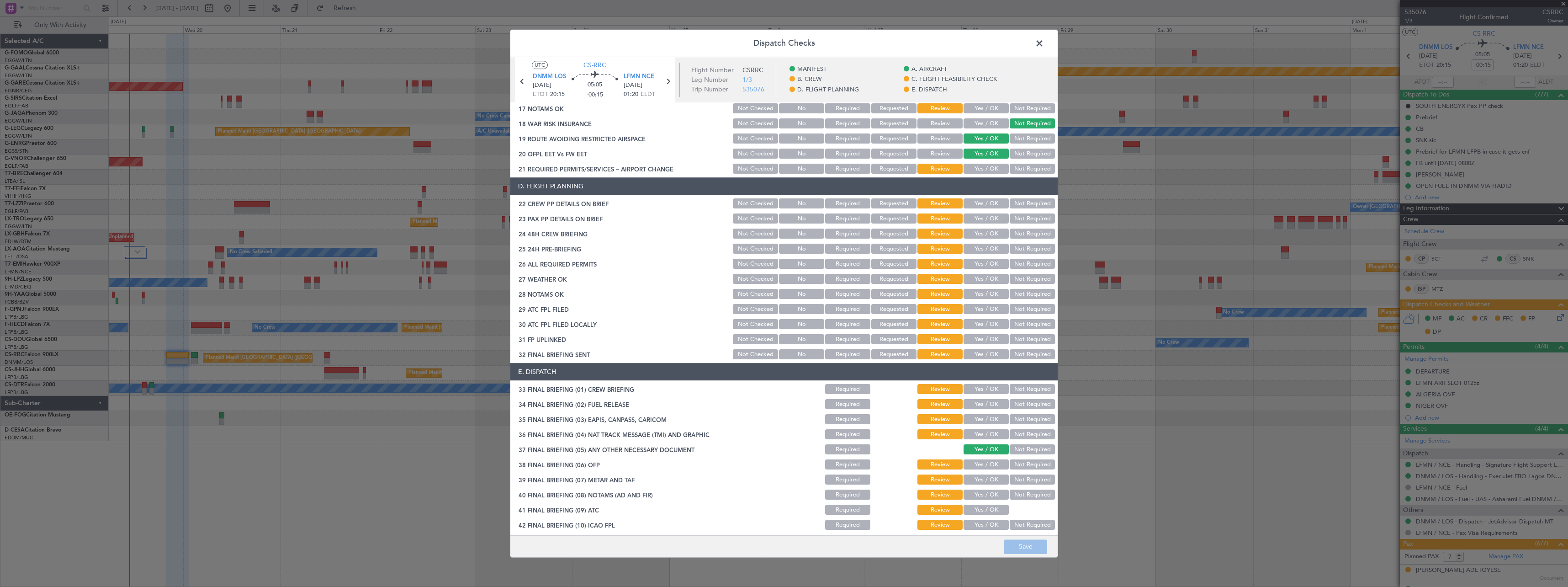
click at [1044, 43] on span at bounding box center [1044, 45] width 0 height 19
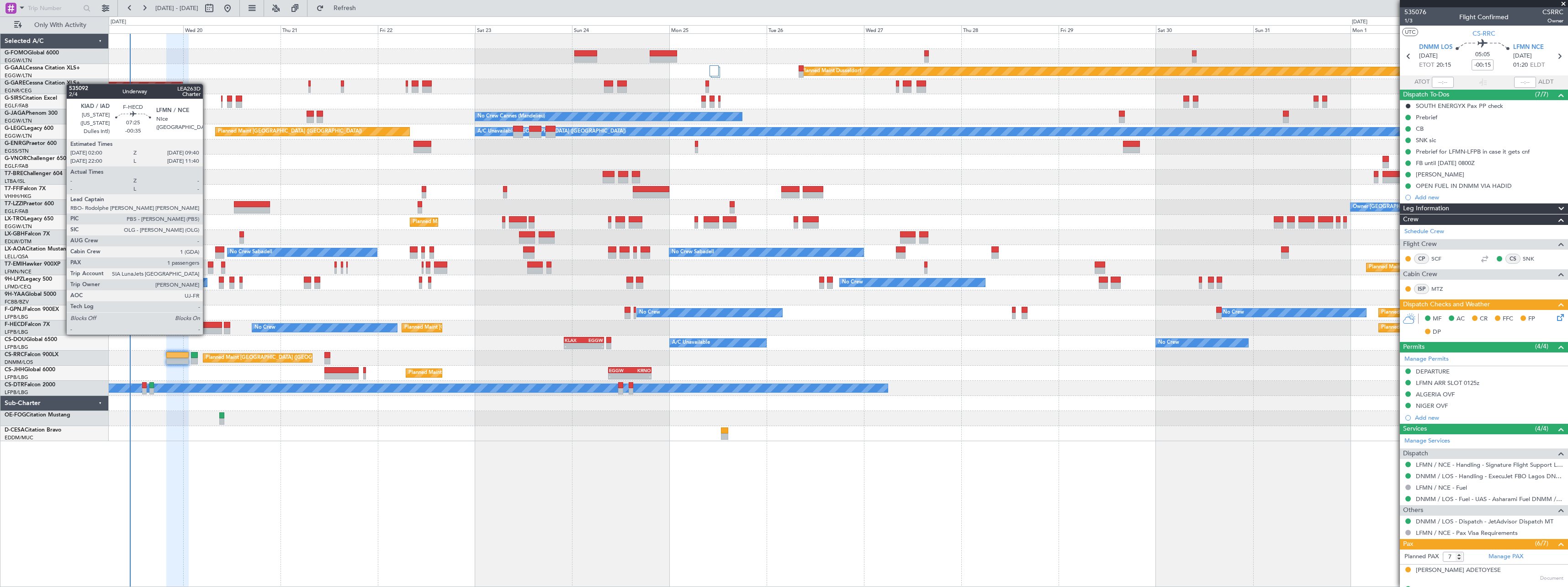
click at [207, 325] on div at bounding box center [207, 325] width 31 height 7
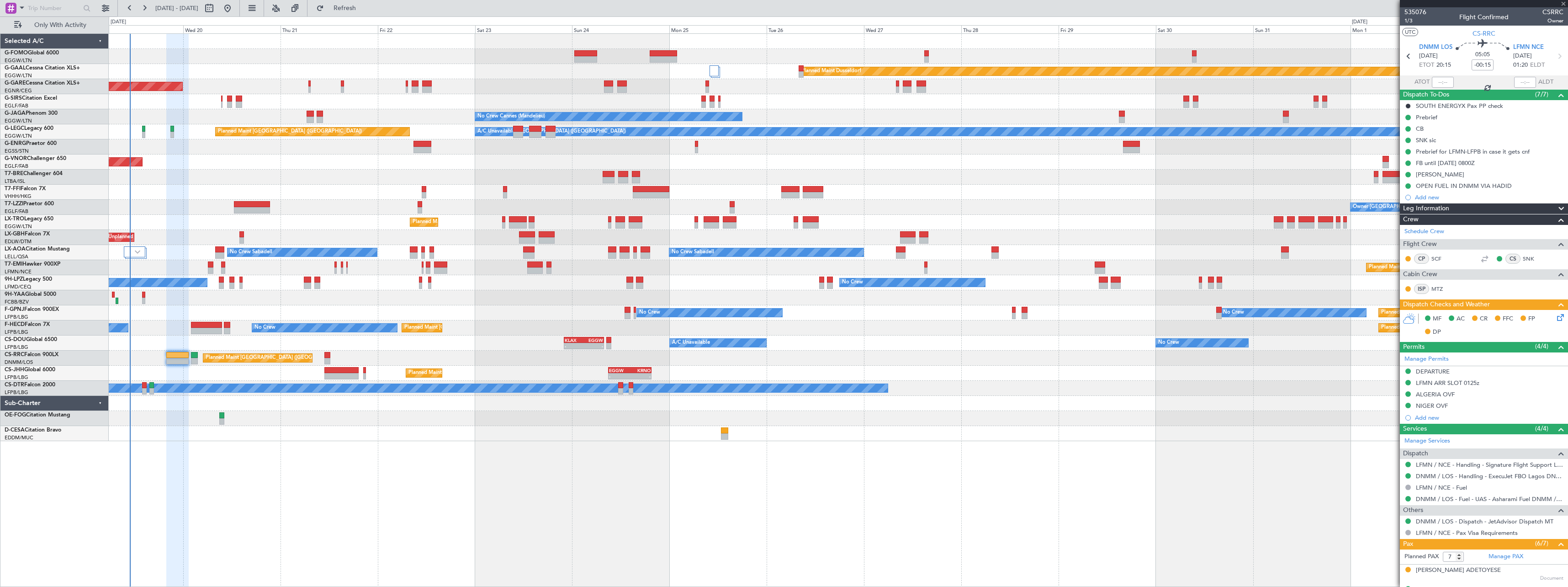
type input "-00:35"
type input "1"
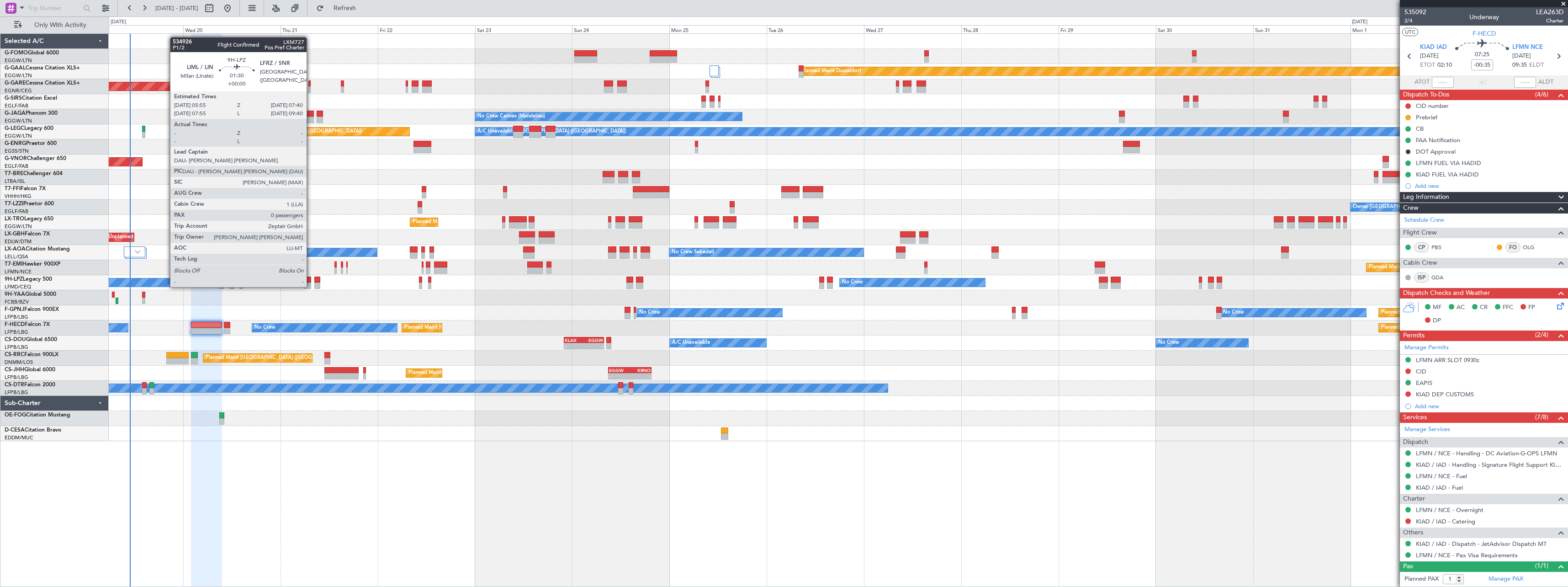
click at [311, 278] on div at bounding box center [308, 280] width 7 height 7
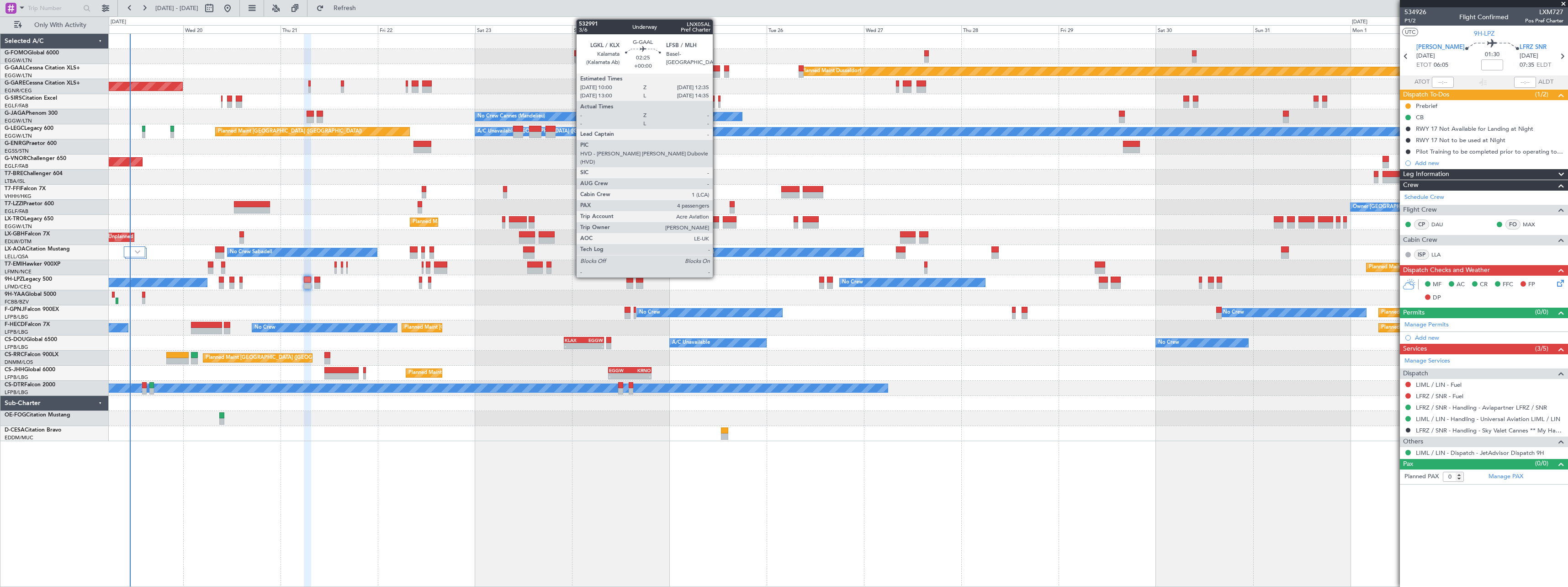
click at [717, 70] on div at bounding box center [714, 68] width 10 height 7
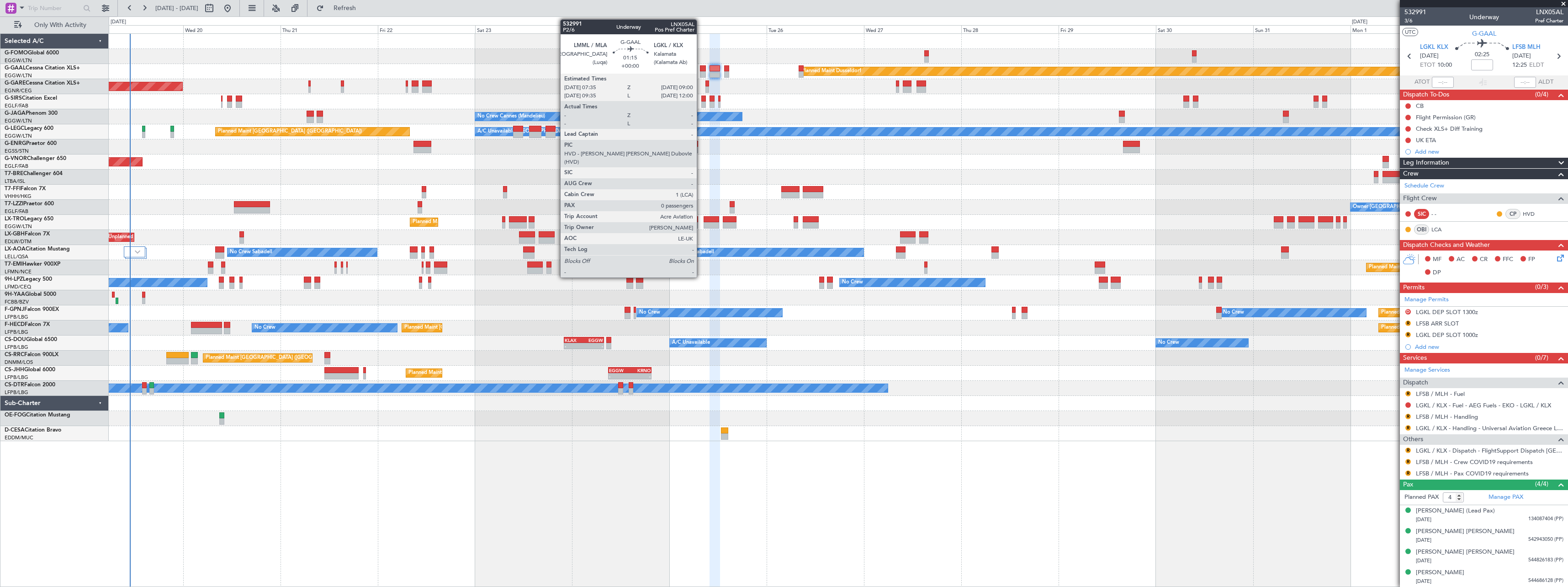
click at [700, 71] on div at bounding box center [703, 68] width 6 height 7
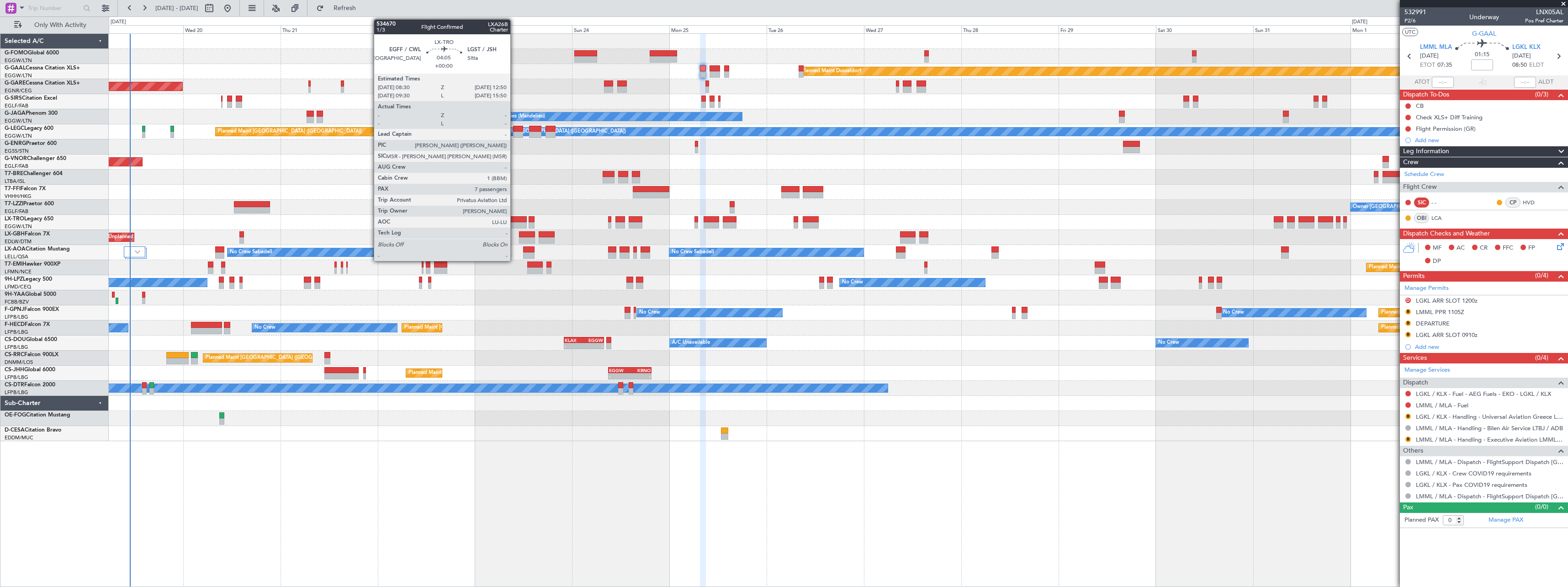
click at [514, 221] on div at bounding box center [517, 219] width 18 height 7
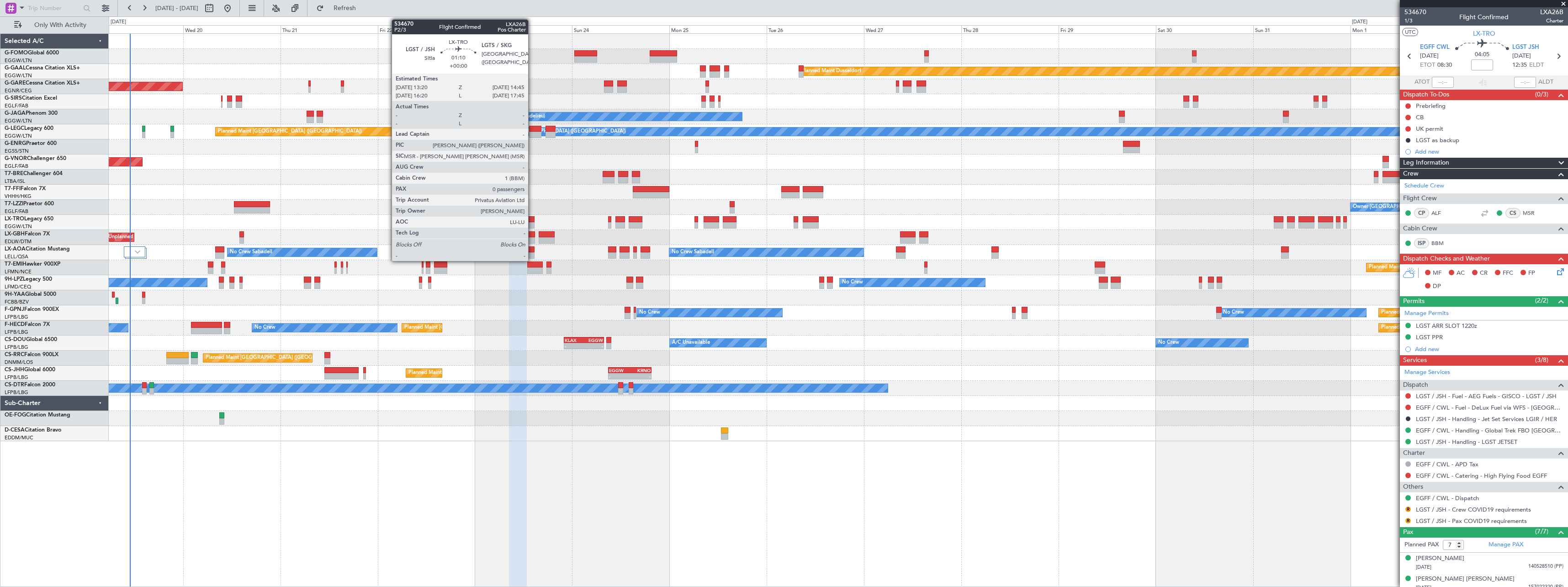
click at [532, 219] on div at bounding box center [532, 219] width 6 height 7
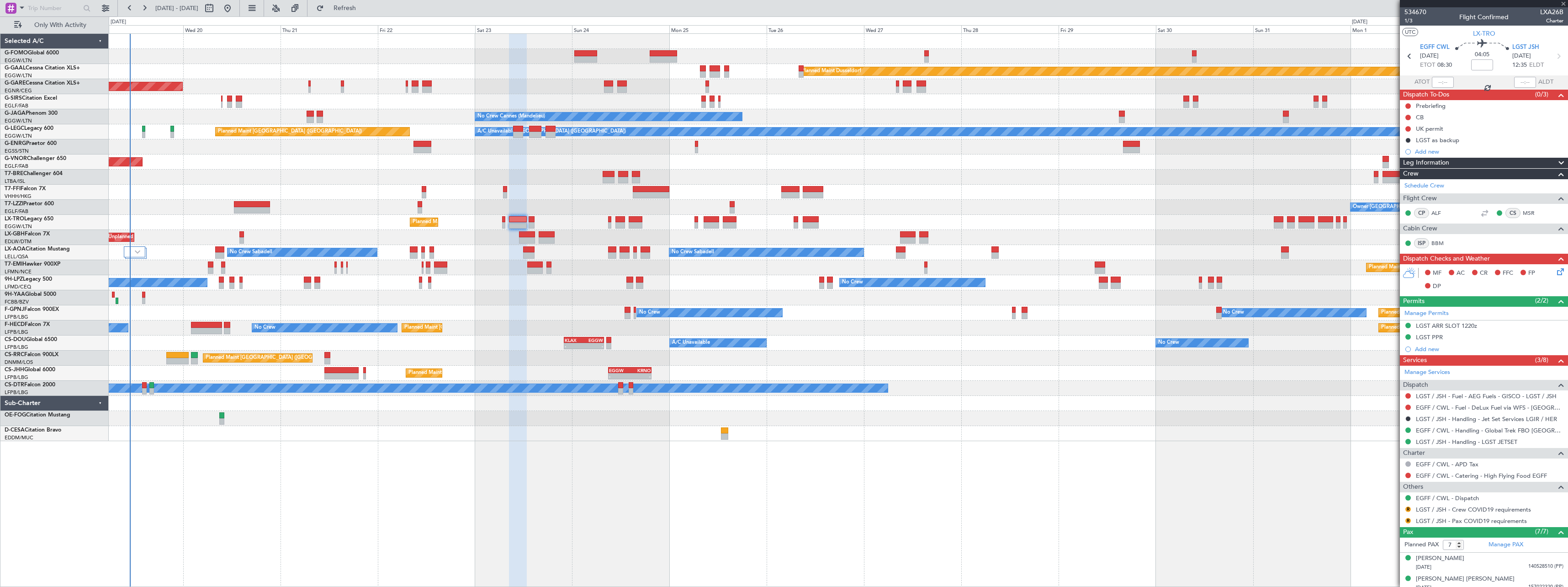
type input "0"
